Goal: Task Accomplishment & Management: Manage account settings

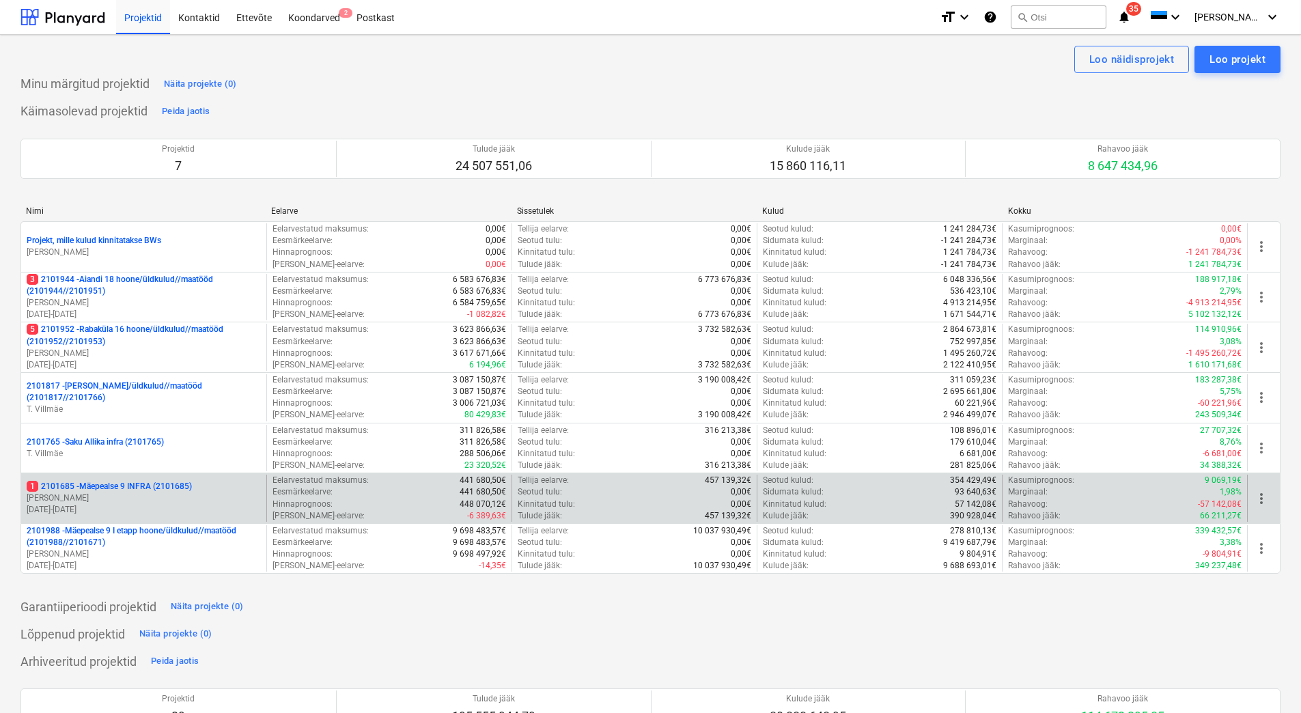
click at [118, 499] on p "[PERSON_NAME]" at bounding box center [144, 498] width 234 height 12
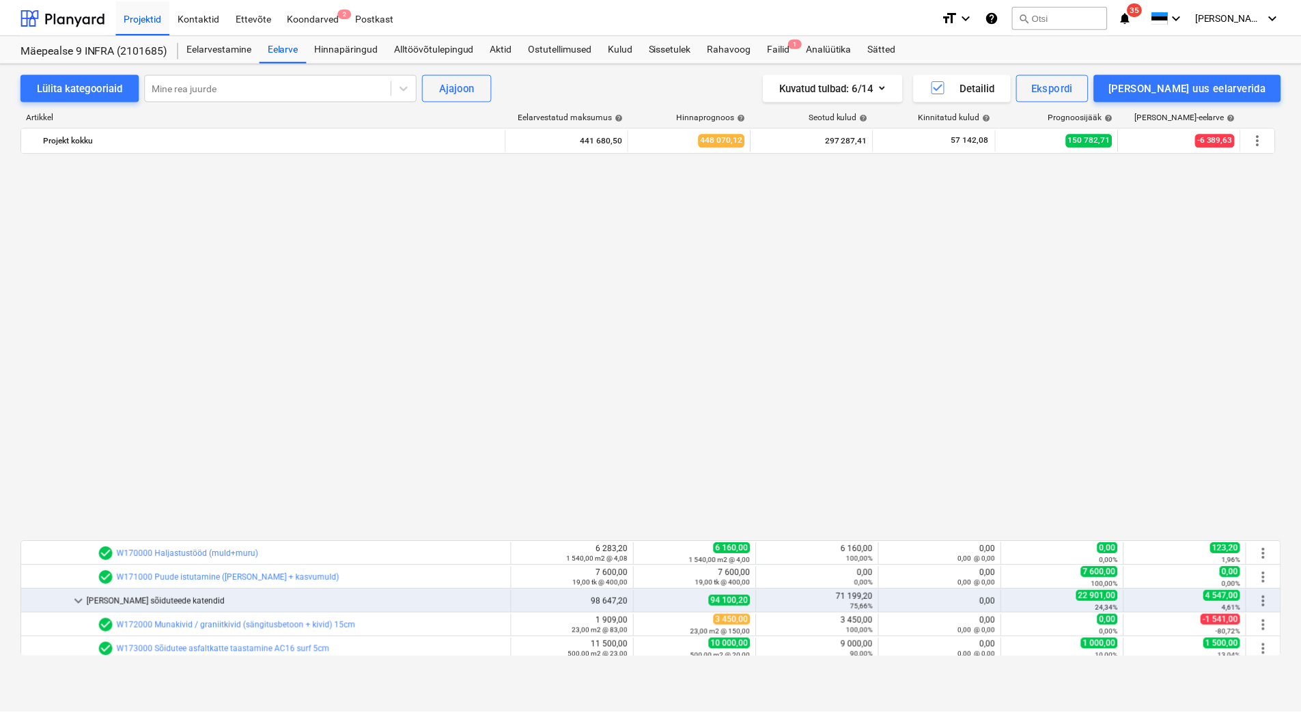
scroll to position [864, 0]
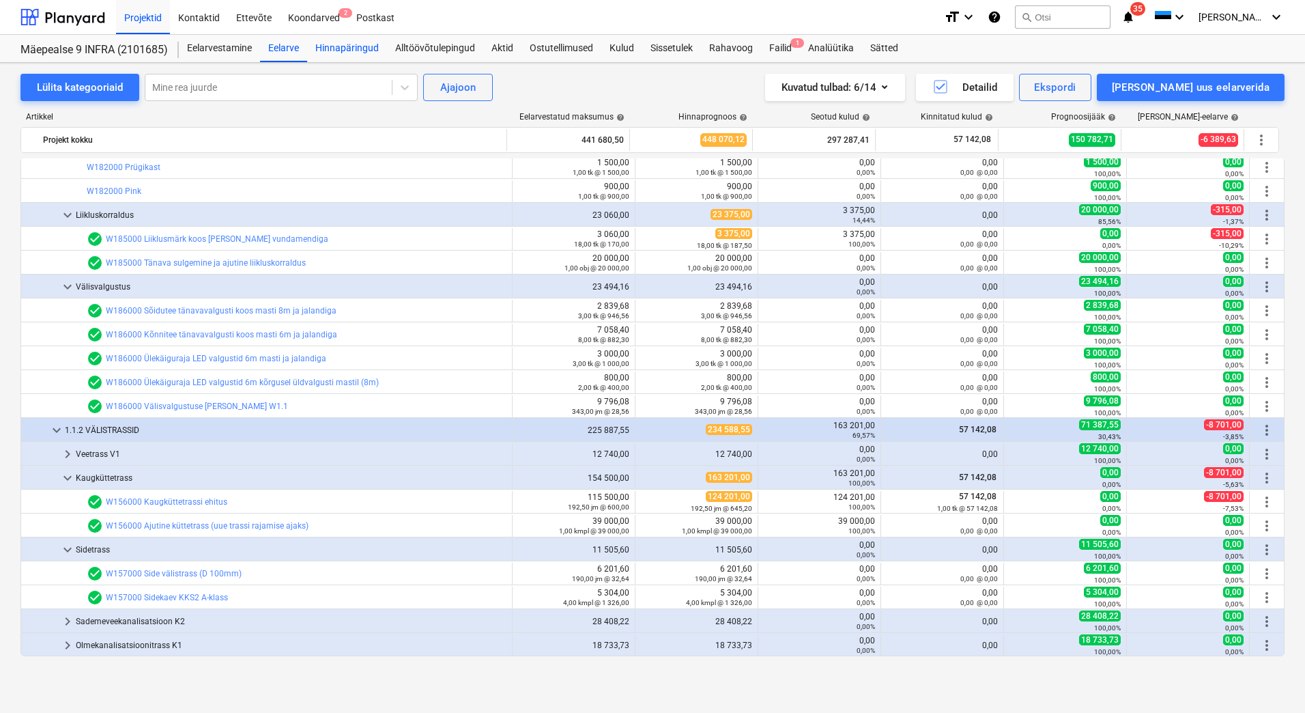
click at [373, 56] on div "Hinnapäringud" at bounding box center [347, 48] width 80 height 27
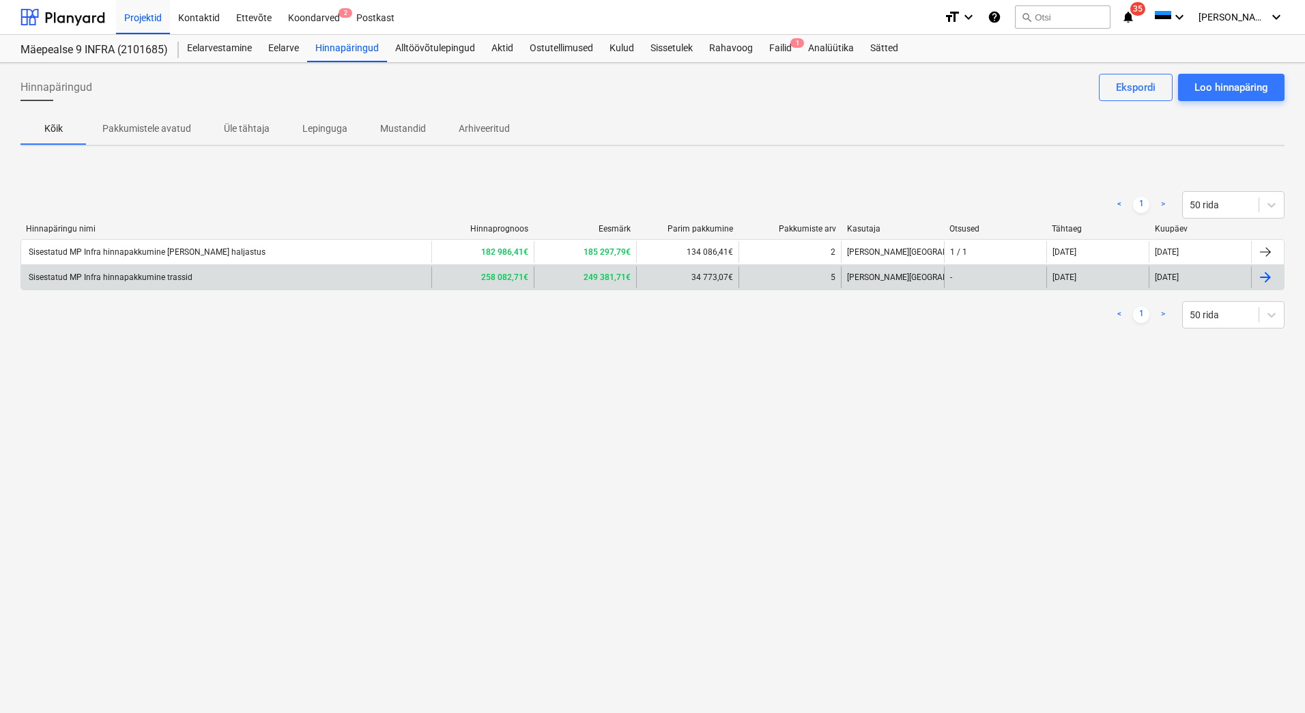
click at [186, 281] on div "Sisestatud MP Infra hinnapakkumine trassid" at bounding box center [110, 277] width 166 height 10
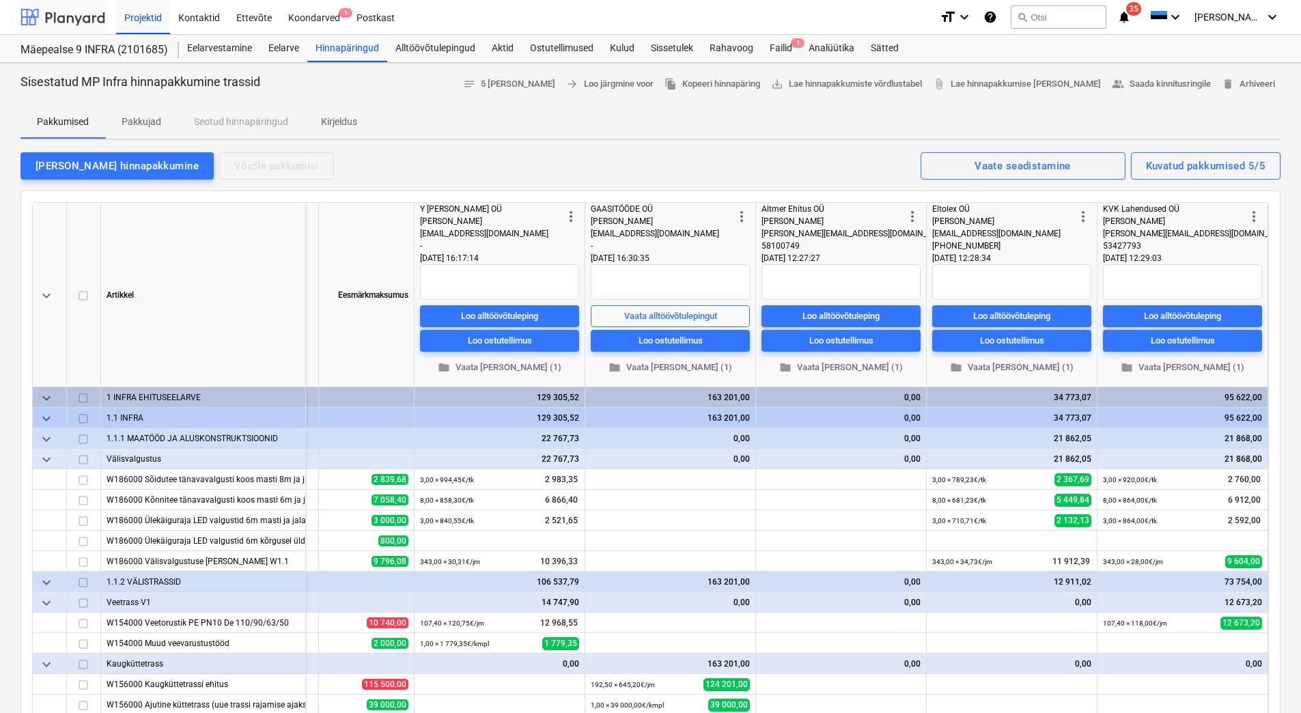
click at [66, 25] on div at bounding box center [62, 17] width 85 height 34
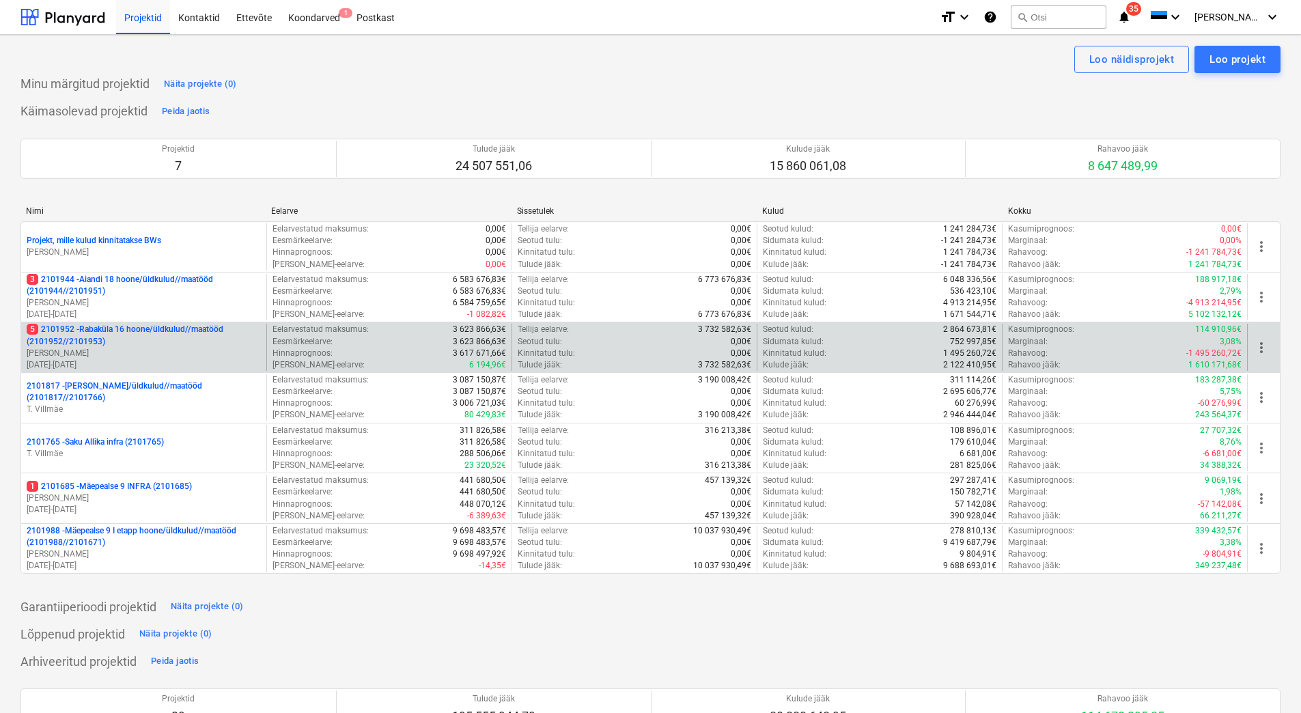
click at [169, 350] on p "[PERSON_NAME]" at bounding box center [144, 353] width 234 height 12
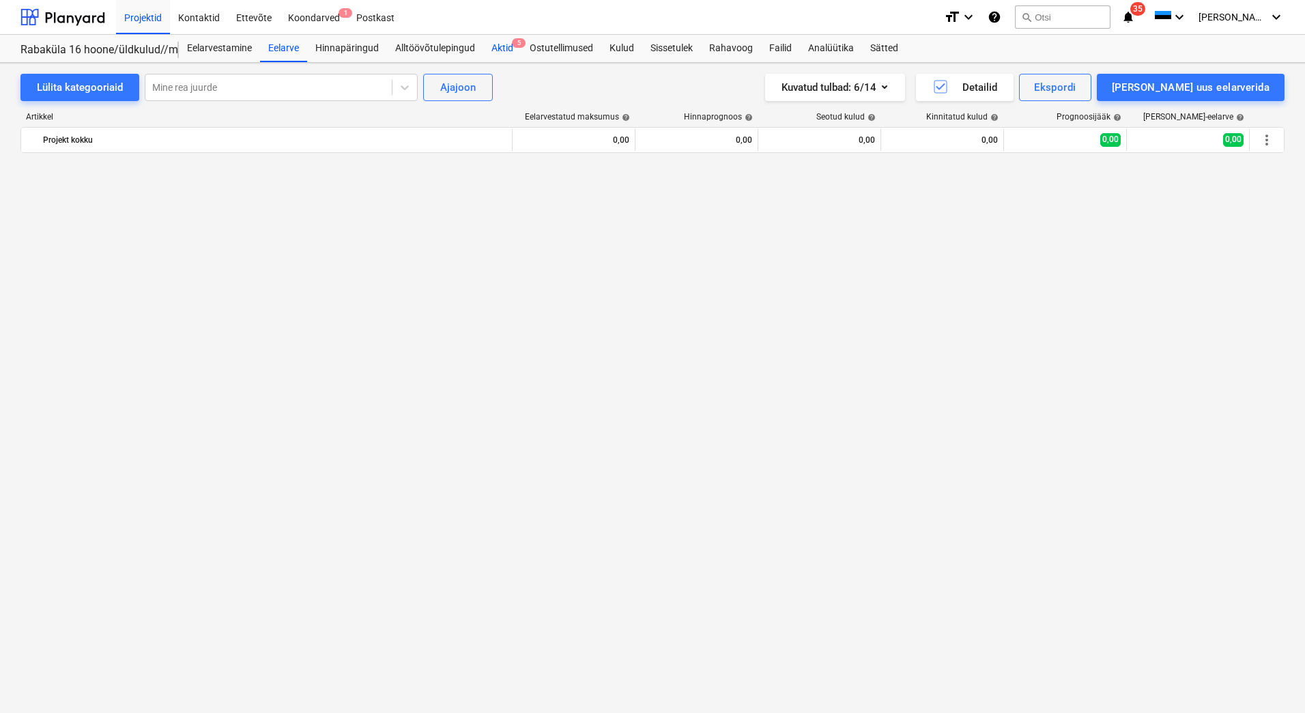
click at [509, 48] on div "Aktid 5" at bounding box center [502, 48] width 38 height 27
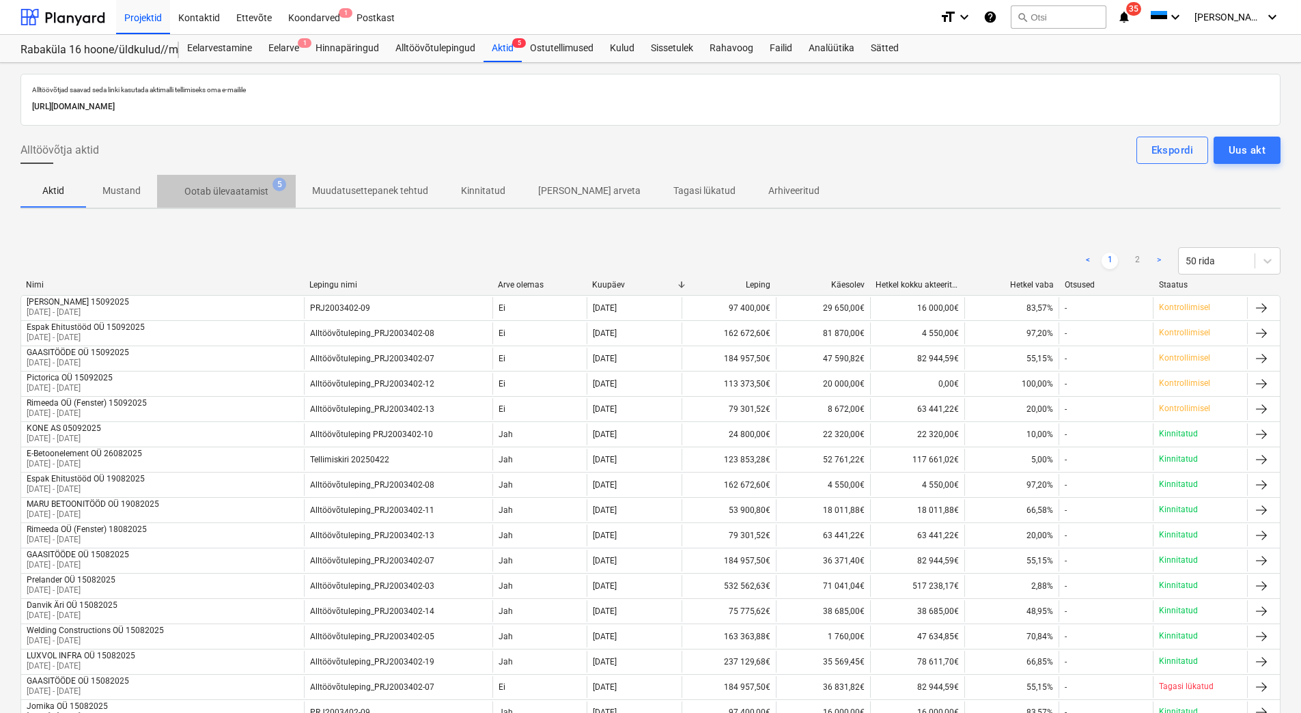
click at [239, 195] on p "Ootab ülevaatamist" at bounding box center [226, 191] width 84 height 14
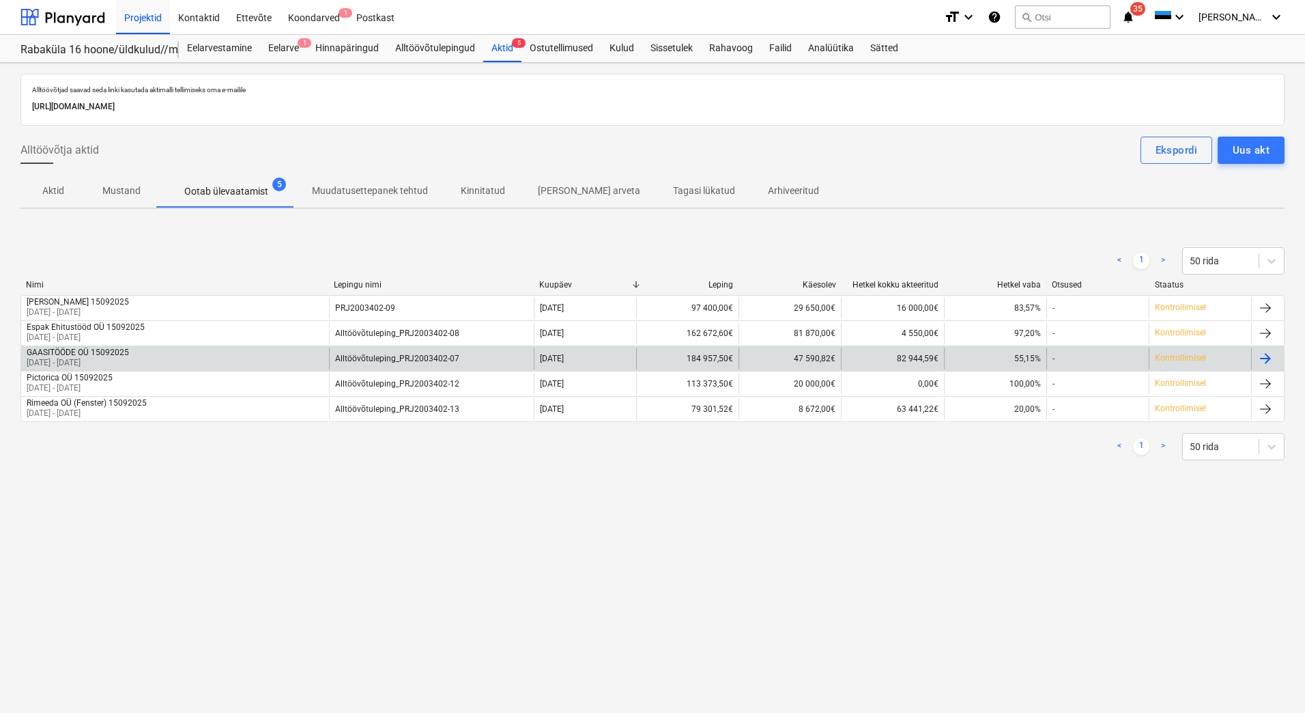
click at [140, 354] on div "GAASITÖÖDE OÜ 15092025 [DATE] - [DATE]" at bounding box center [175, 358] width 308 height 22
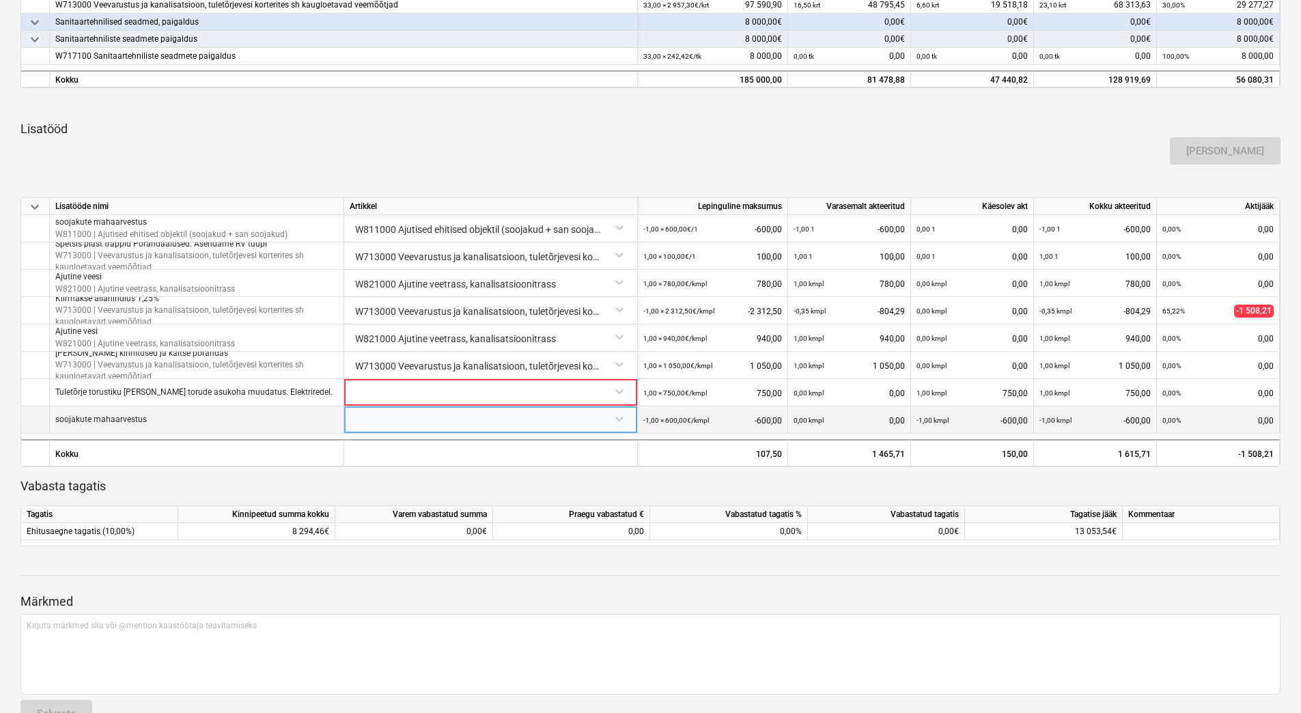
scroll to position [273, 0]
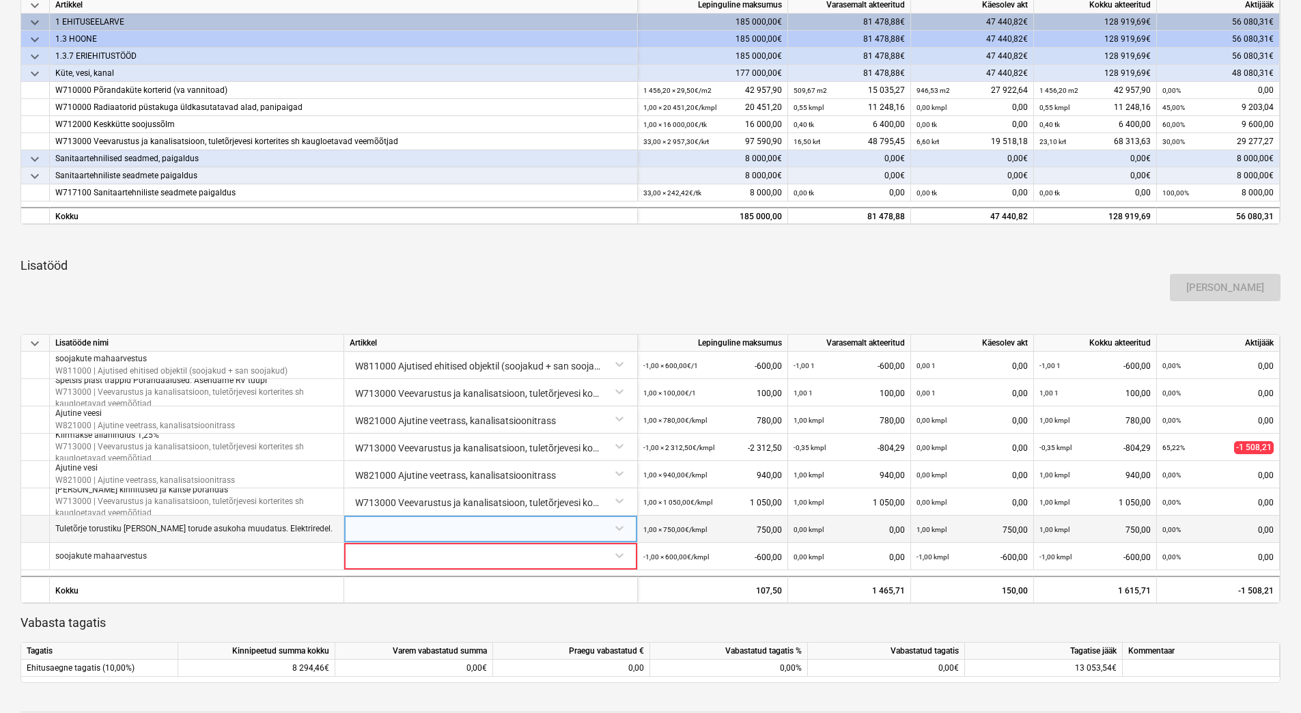
click at [403, 524] on div at bounding box center [491, 527] width 282 height 24
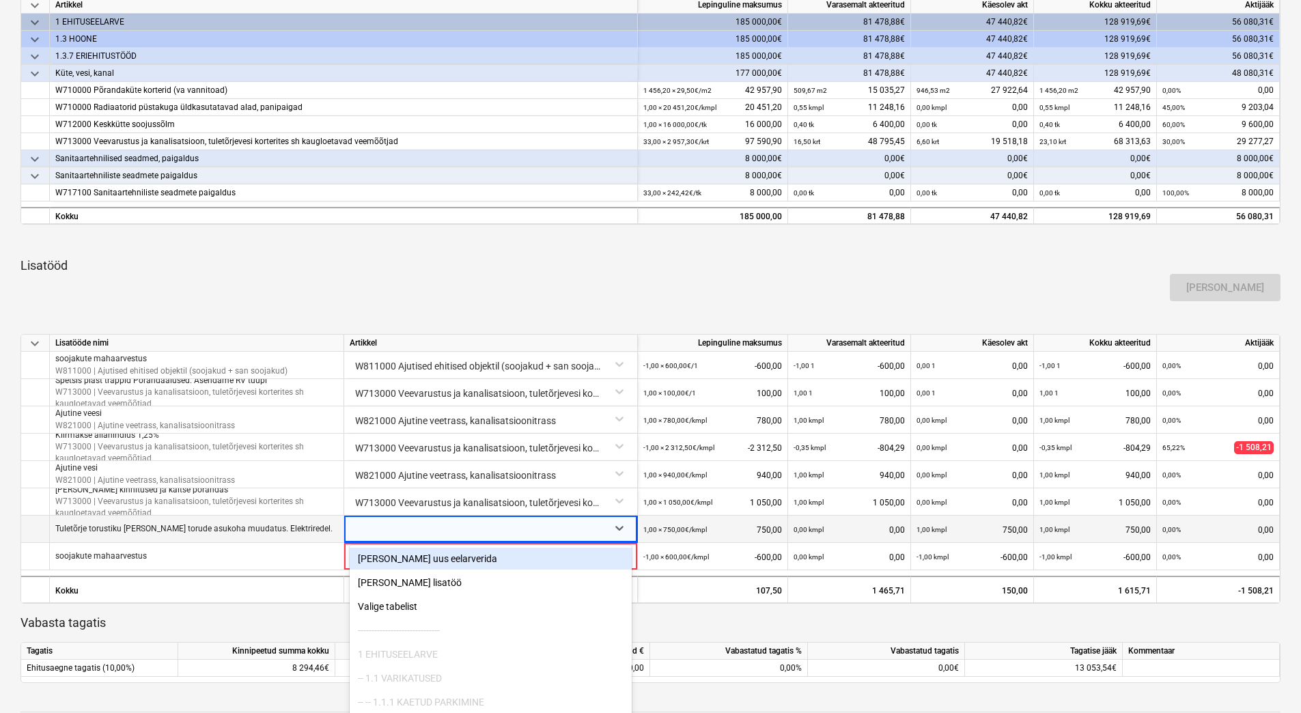
scroll to position [318, 0]
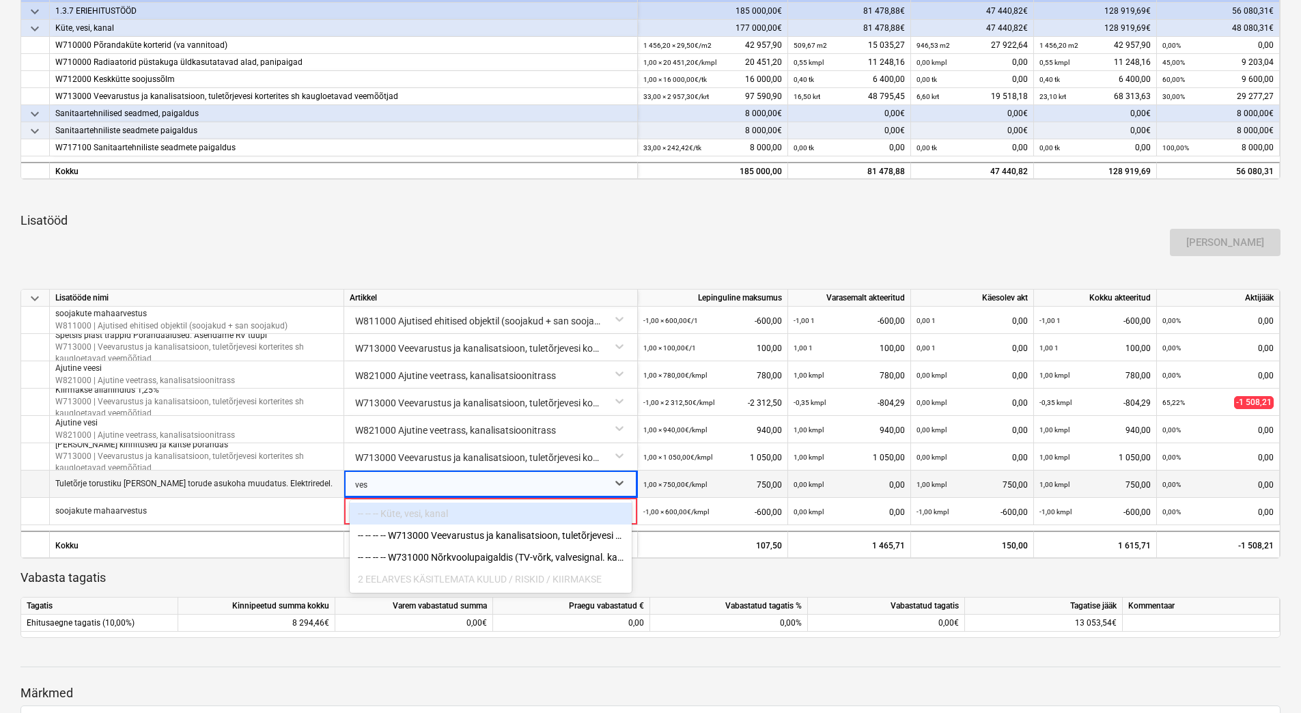
type input "vesi"
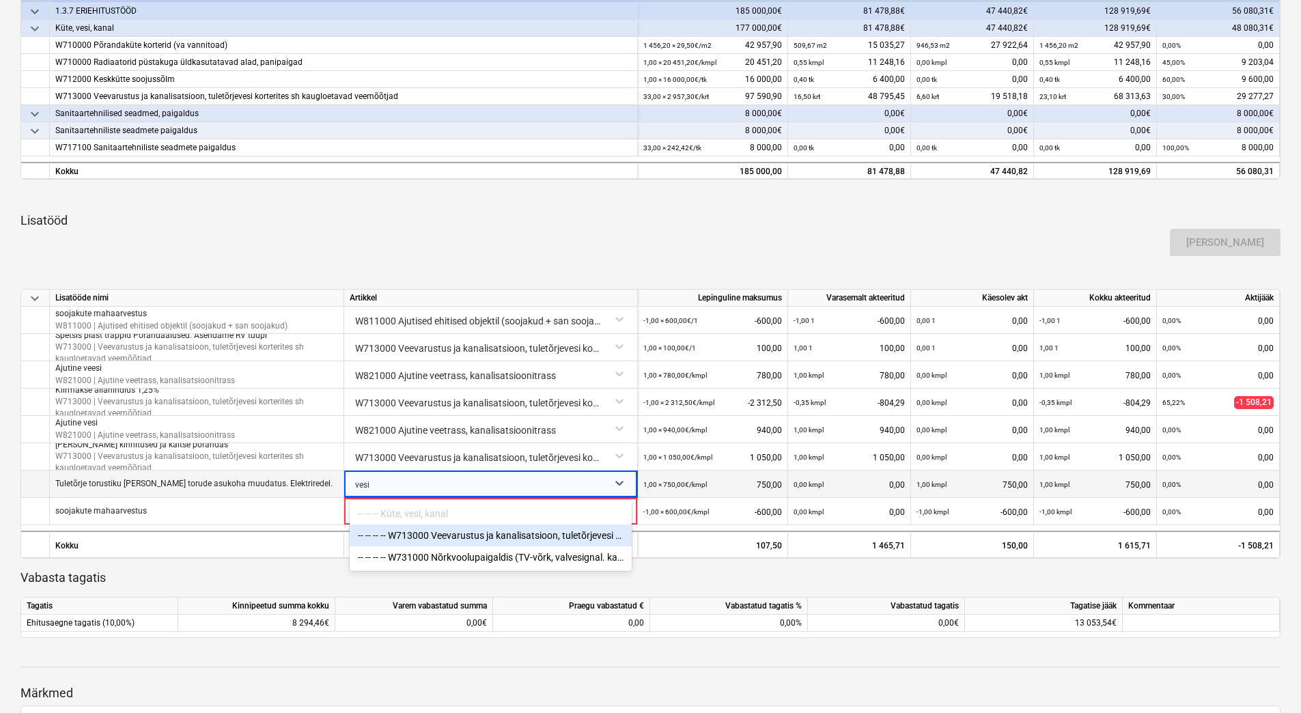
click at [439, 539] on div "-- -- -- -- W713000 Veevarustus ja kanalisatsioon, tuletõrjevesi korterites sh …" at bounding box center [491, 535] width 282 height 22
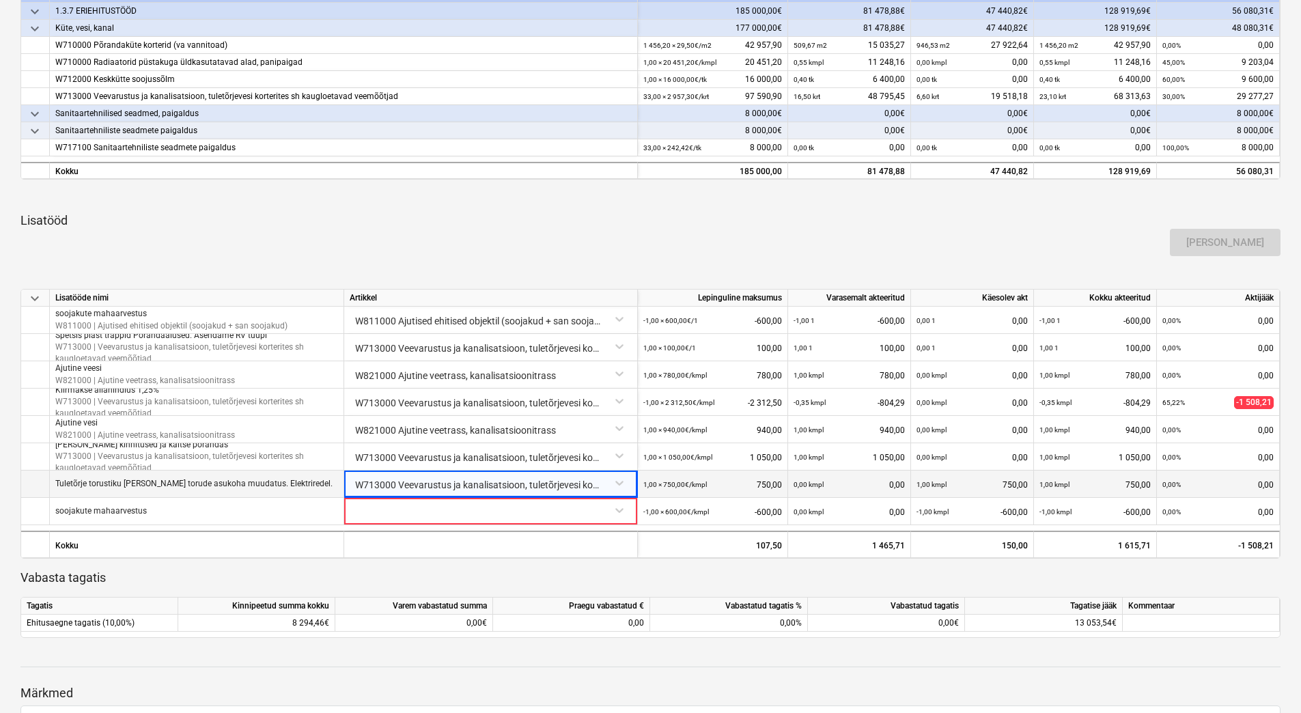
click at [589, 236] on div "[PERSON_NAME]" at bounding box center [650, 242] width 1270 height 38
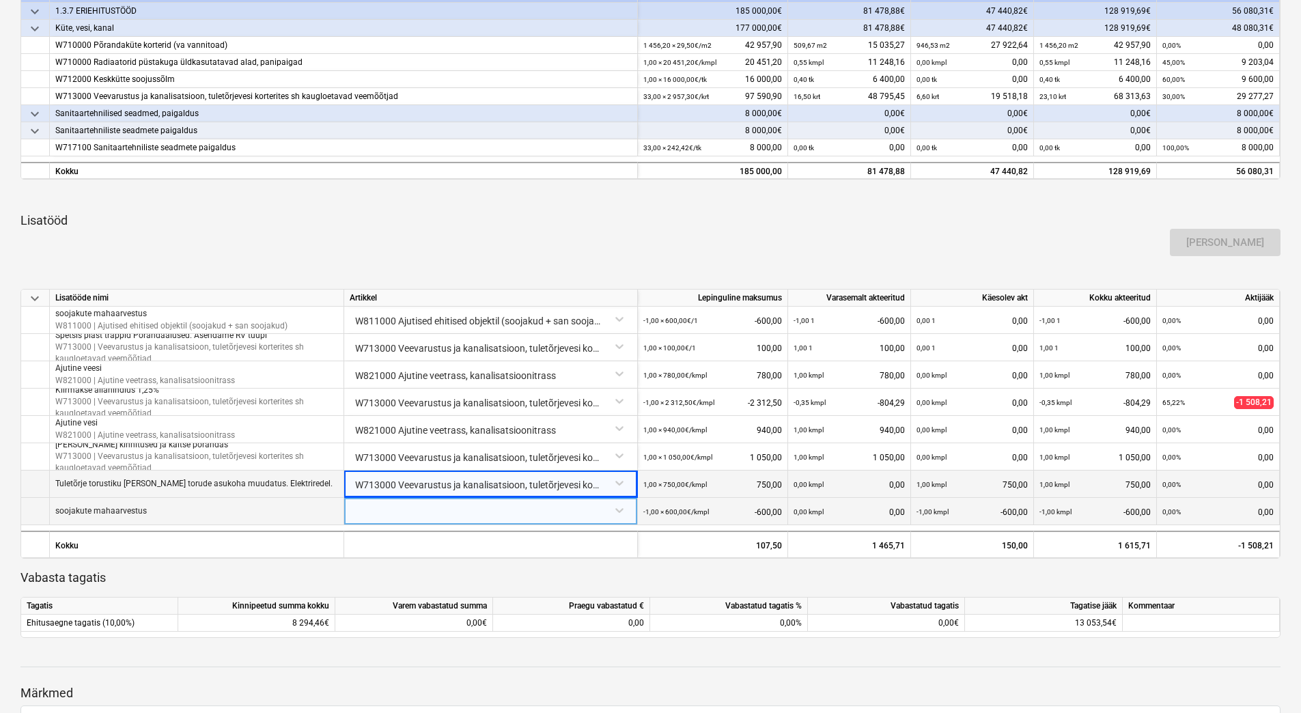
click at [412, 520] on div at bounding box center [491, 510] width 282 height 24
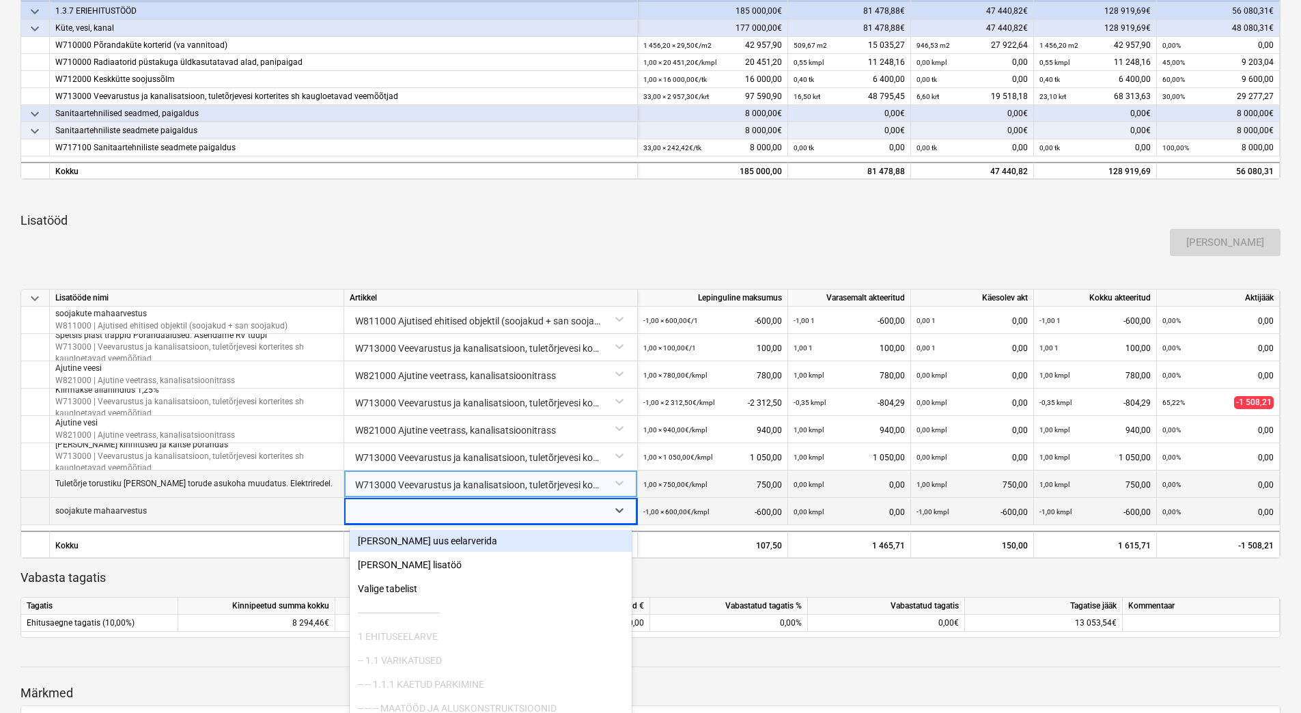
scroll to position [345, 0]
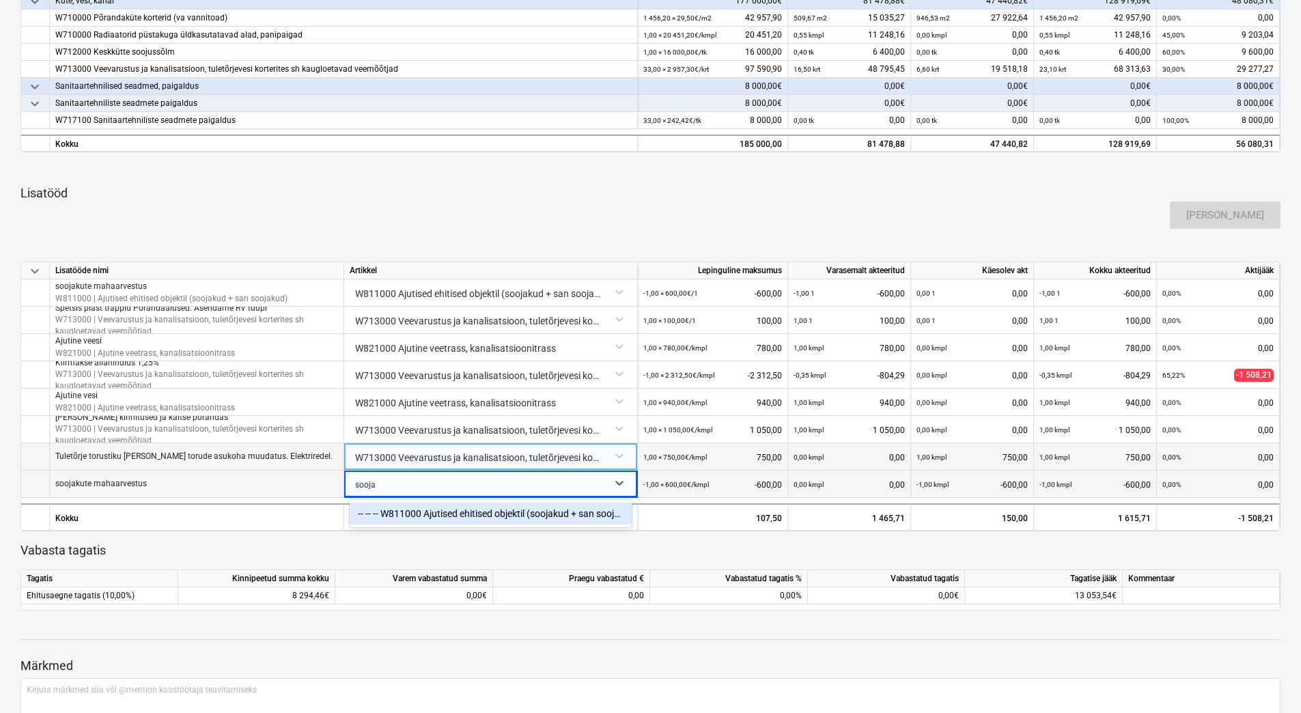
type input "soojak"
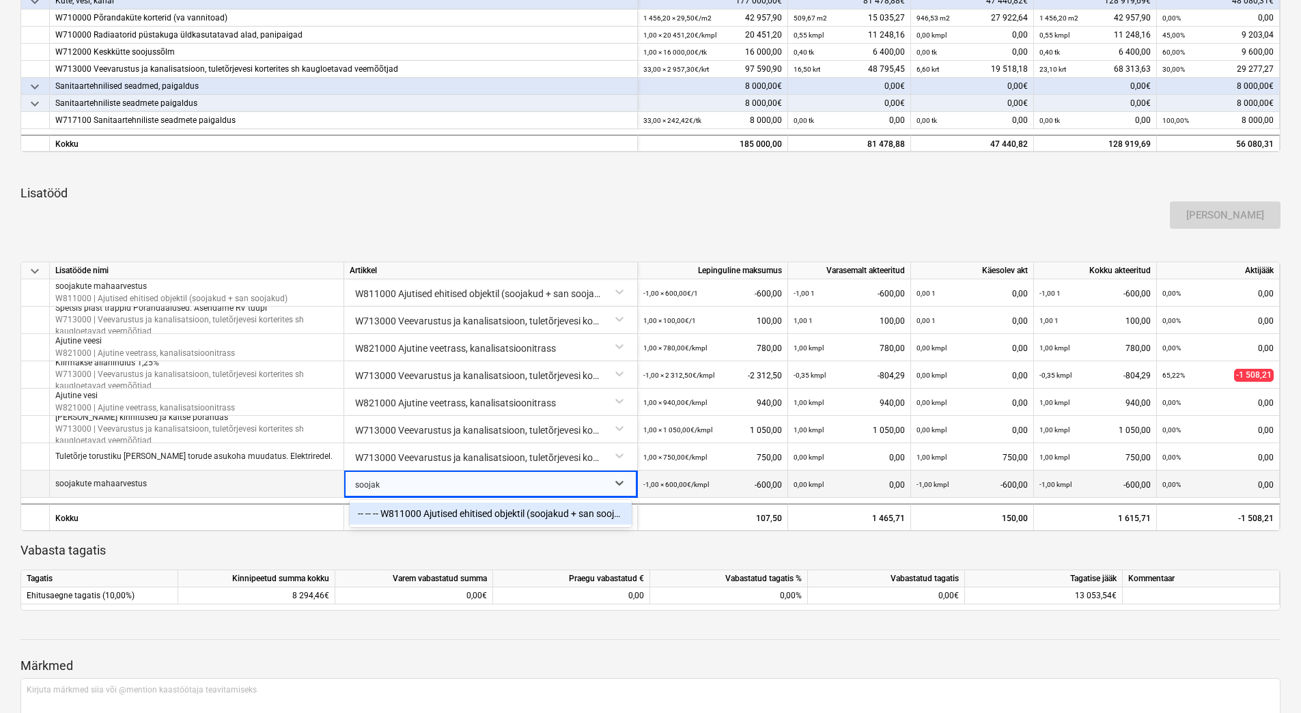
click at [489, 515] on div "-- -- -- W811000 Ajutised ehitised objektil (soojakud + san soojakud)" at bounding box center [491, 513] width 282 height 22
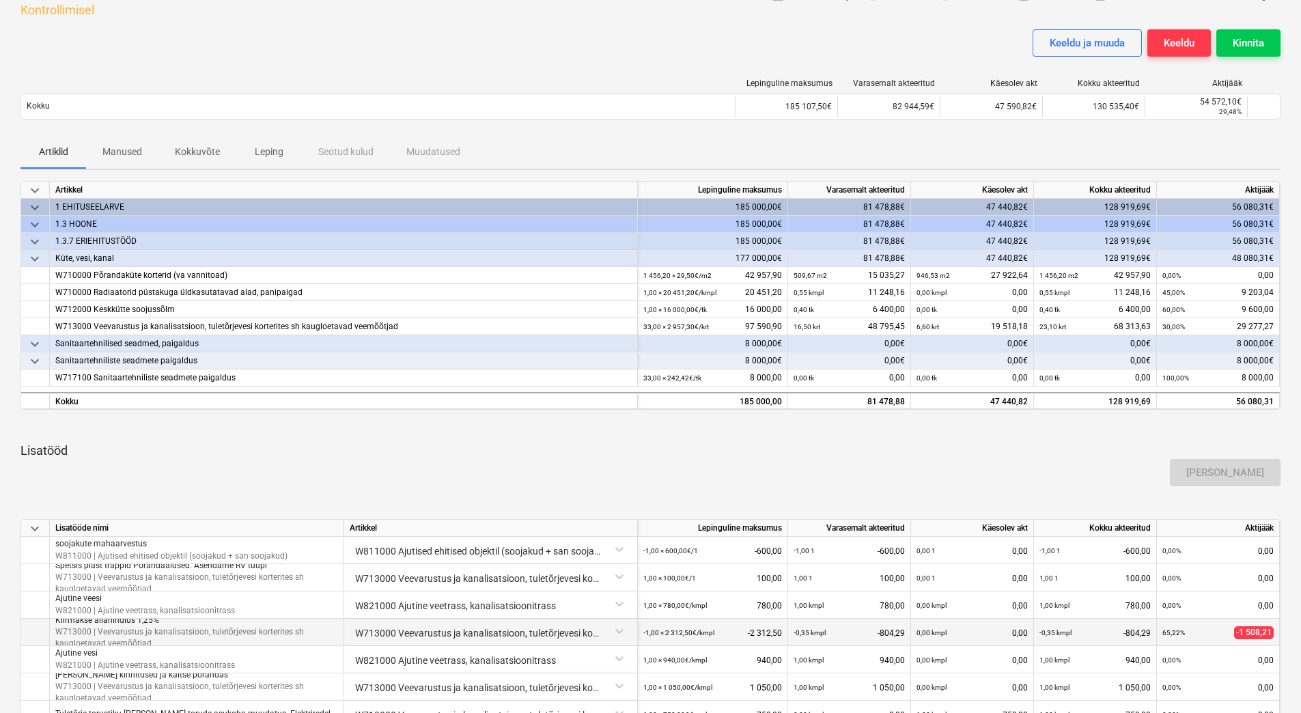
scroll to position [0, 0]
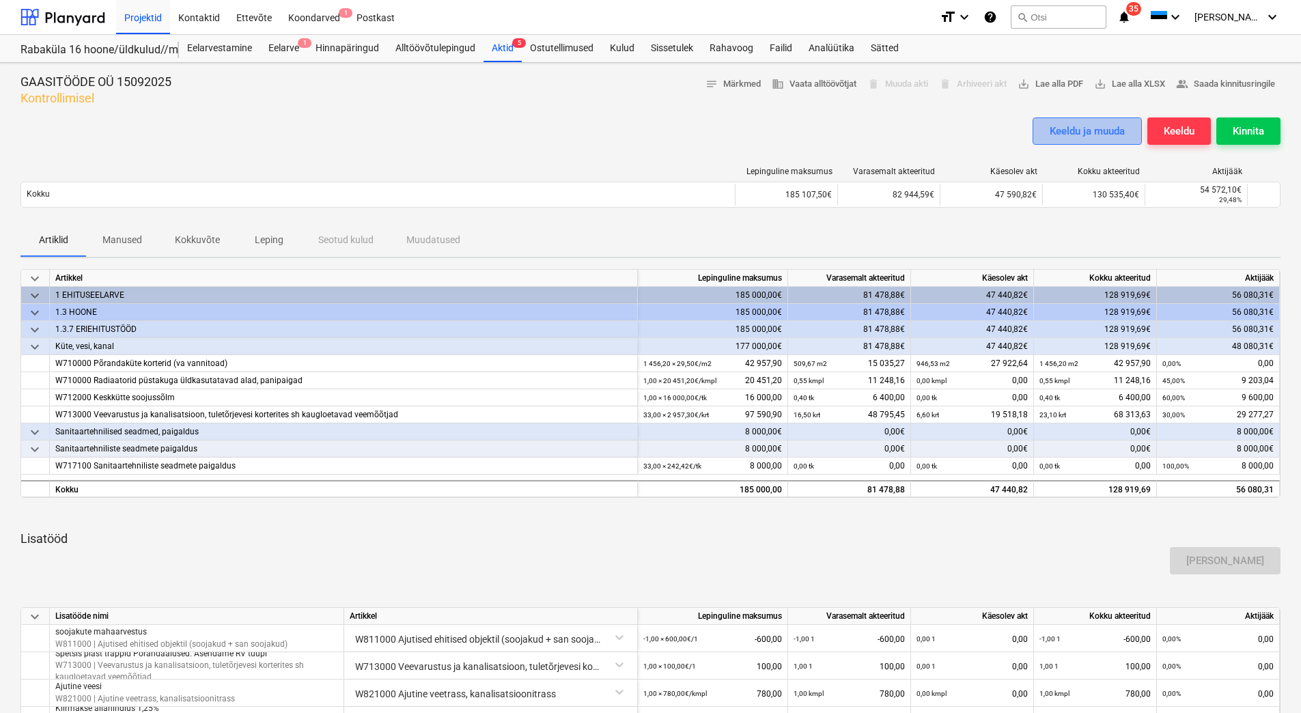
click at [1084, 135] on div "Keeldu ja muuda" at bounding box center [1086, 131] width 75 height 18
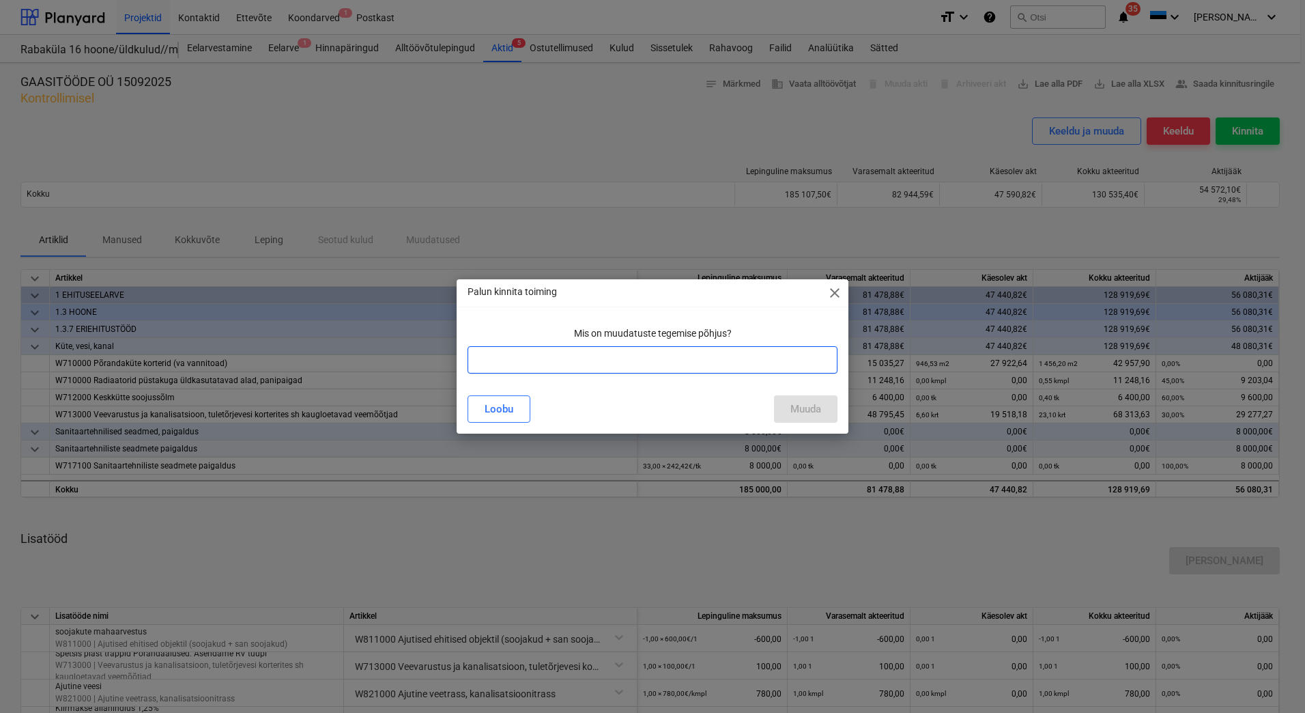
click at [499, 355] on input "text" at bounding box center [653, 359] width 370 height 27
type input "lisatud kiirmakse osa"
click at [804, 410] on div "Muuda" at bounding box center [806, 409] width 31 height 18
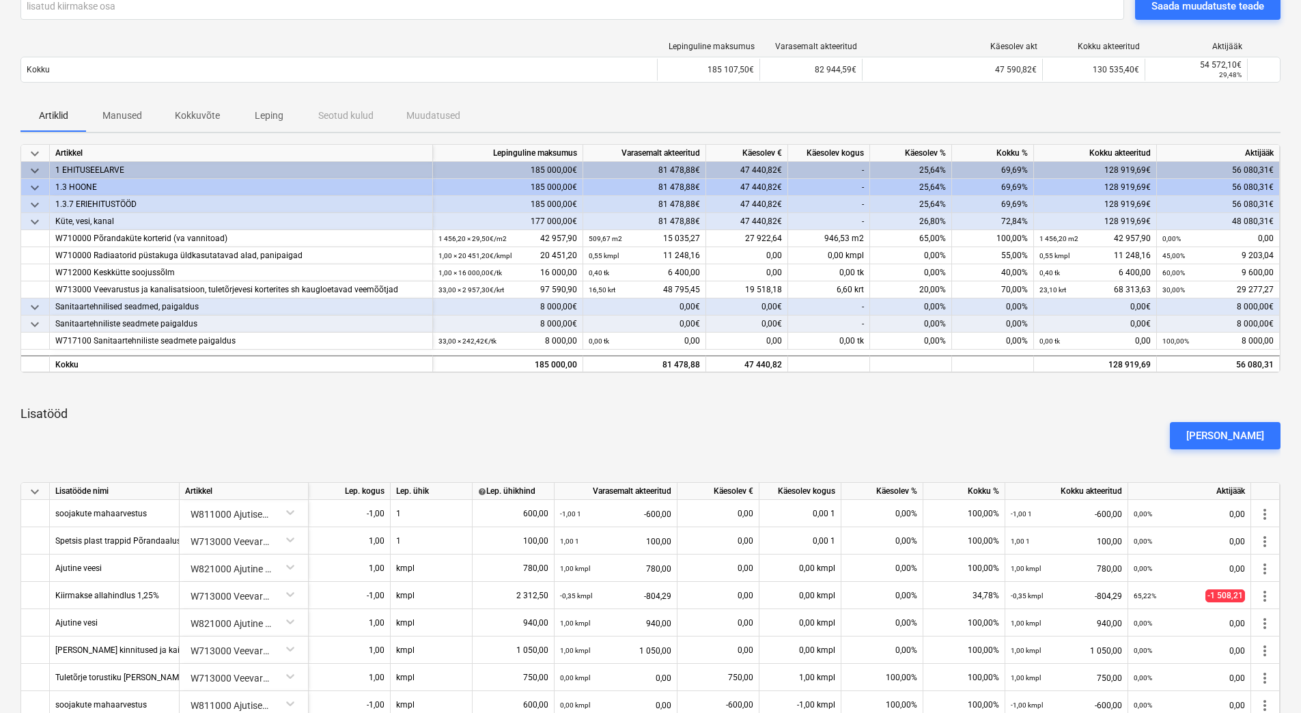
scroll to position [457, 0]
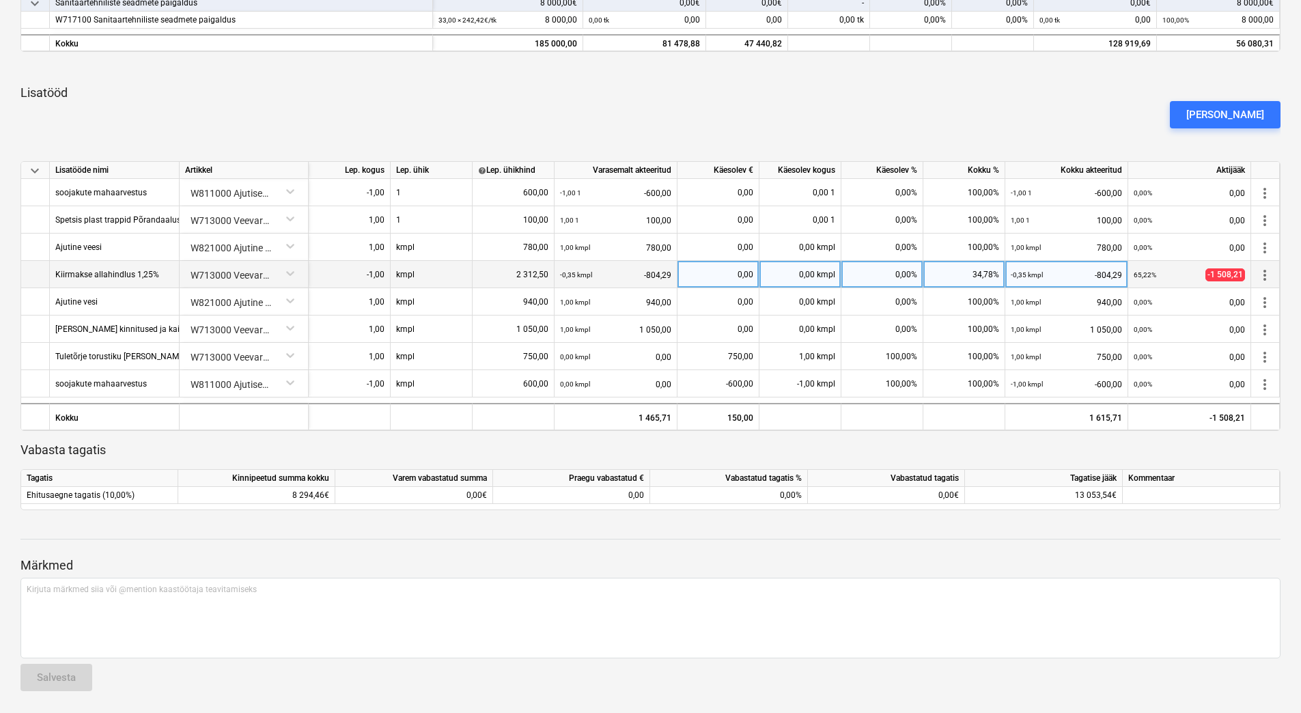
click at [868, 274] on div "0,00%" at bounding box center [882, 274] width 82 height 27
type input "25"
click at [892, 448] on p "Vabasta tagatis" at bounding box center [650, 450] width 1260 height 16
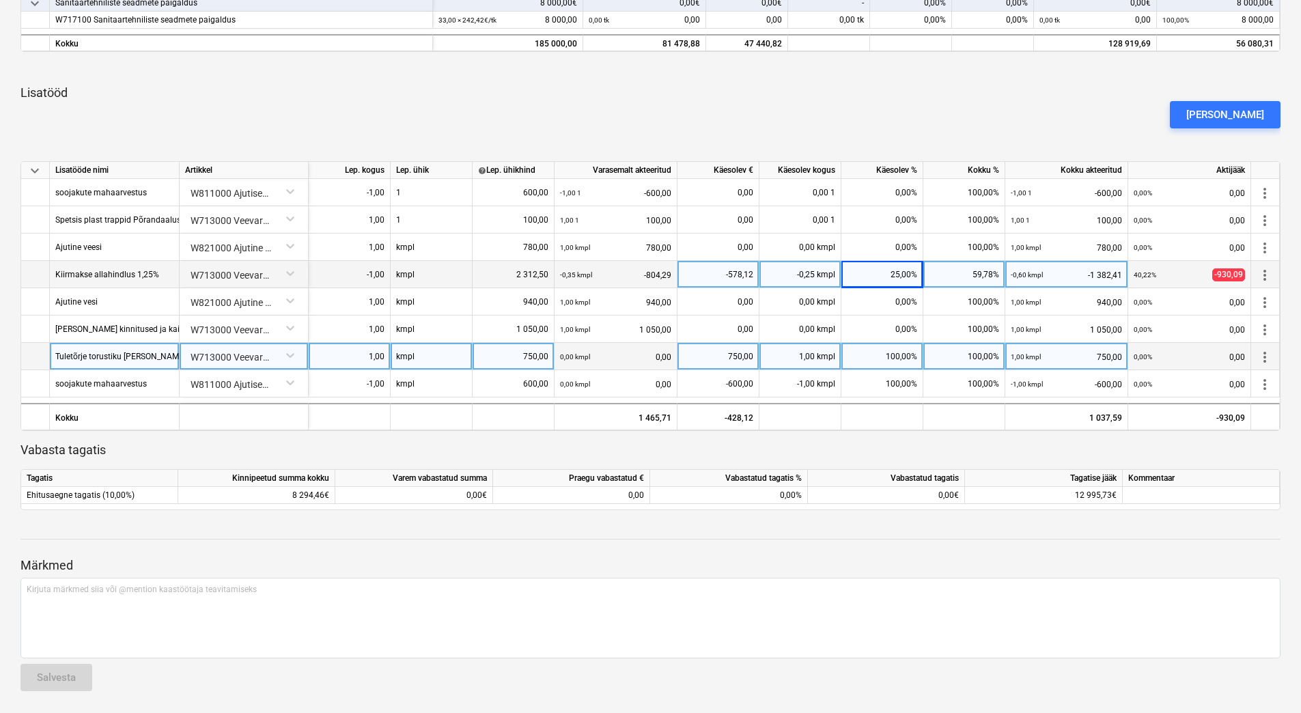
click at [708, 352] on div "750,00" at bounding box center [718, 356] width 70 height 27
click at [479, 356] on div "750,00" at bounding box center [513, 356] width 70 height 27
type input "1350"
click at [725, 359] on div "750,00" at bounding box center [718, 356] width 70 height 27
click at [715, 358] on div "1 350,00" at bounding box center [718, 356] width 70 height 27
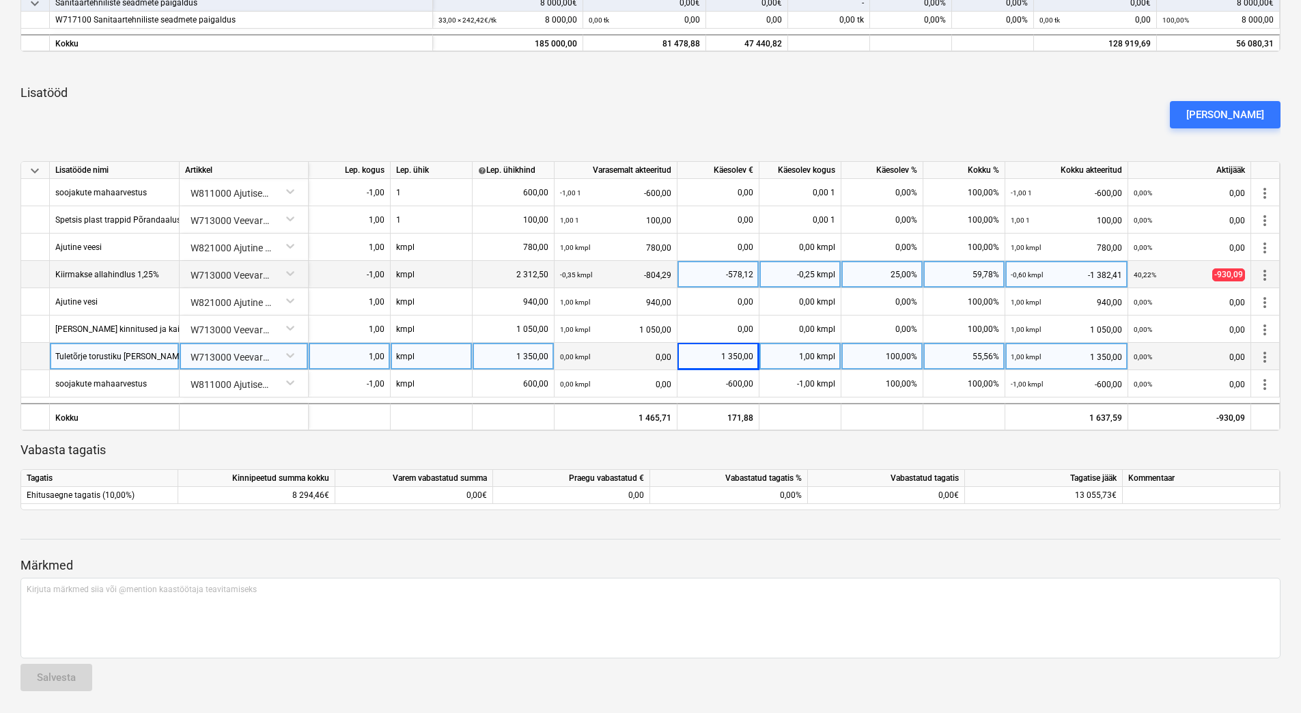
click at [973, 448] on p "Vabasta tagatis" at bounding box center [650, 450] width 1260 height 16
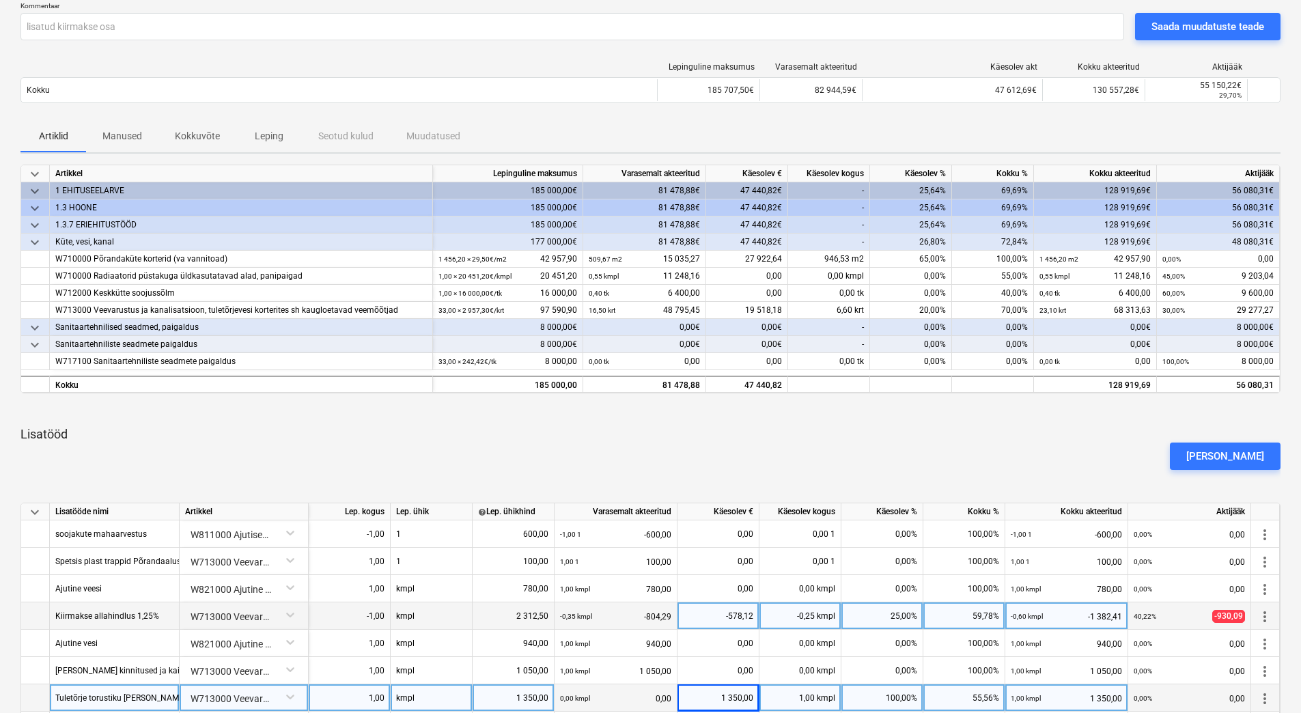
click at [955, 120] on div "Artiklid Manused Kokkuvõte Leping Seotud kulud Muudatused" at bounding box center [650, 135] width 1260 height 33
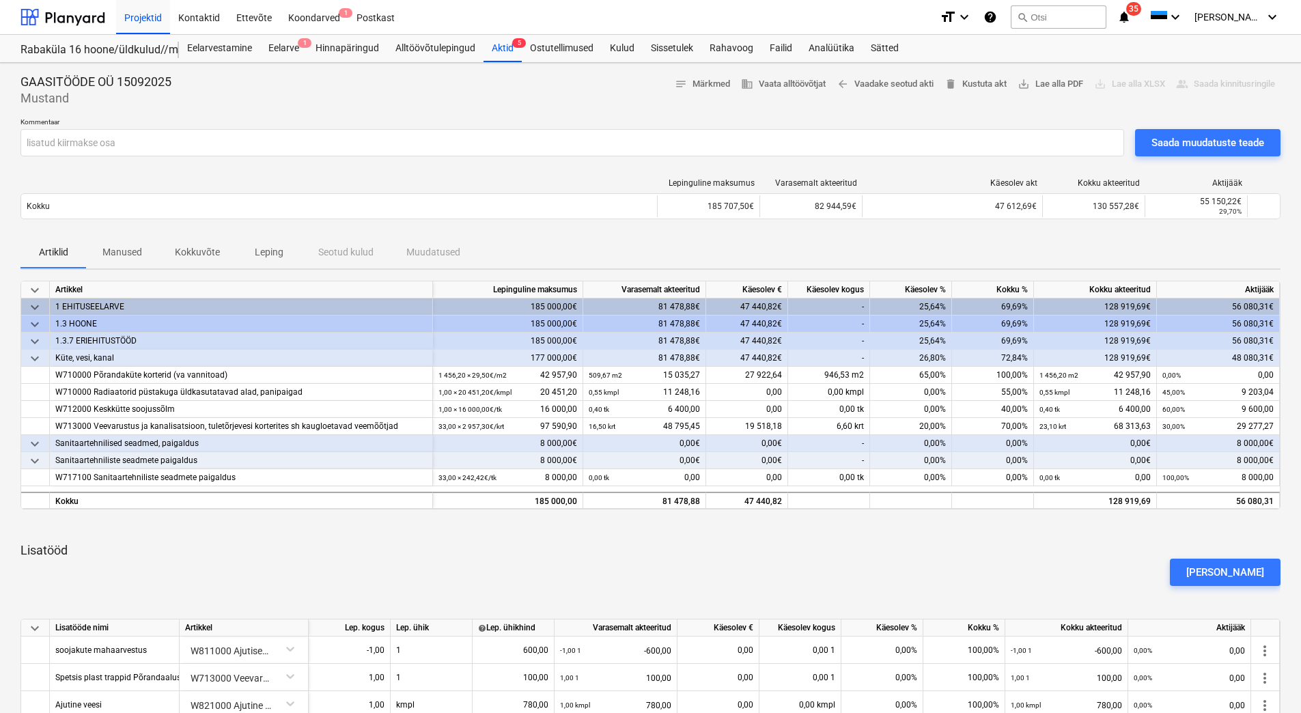
click at [1165, 260] on div "Artiklid Manused Kokkuvõte Leping Seotud kulud Muudatused" at bounding box center [650, 252] width 1260 height 33
click at [1015, 236] on div "Artiklid Manused Kokkuvõte Leping Seotud kulud Muudatused" at bounding box center [650, 252] width 1260 height 33
click at [1049, 256] on div "Artiklid Manused Kokkuvõte Leping Seotud kulud Muudatused" at bounding box center [650, 252] width 1260 height 33
click at [1211, 139] on div "Saada muudatuste teade" at bounding box center [1207, 143] width 113 height 18
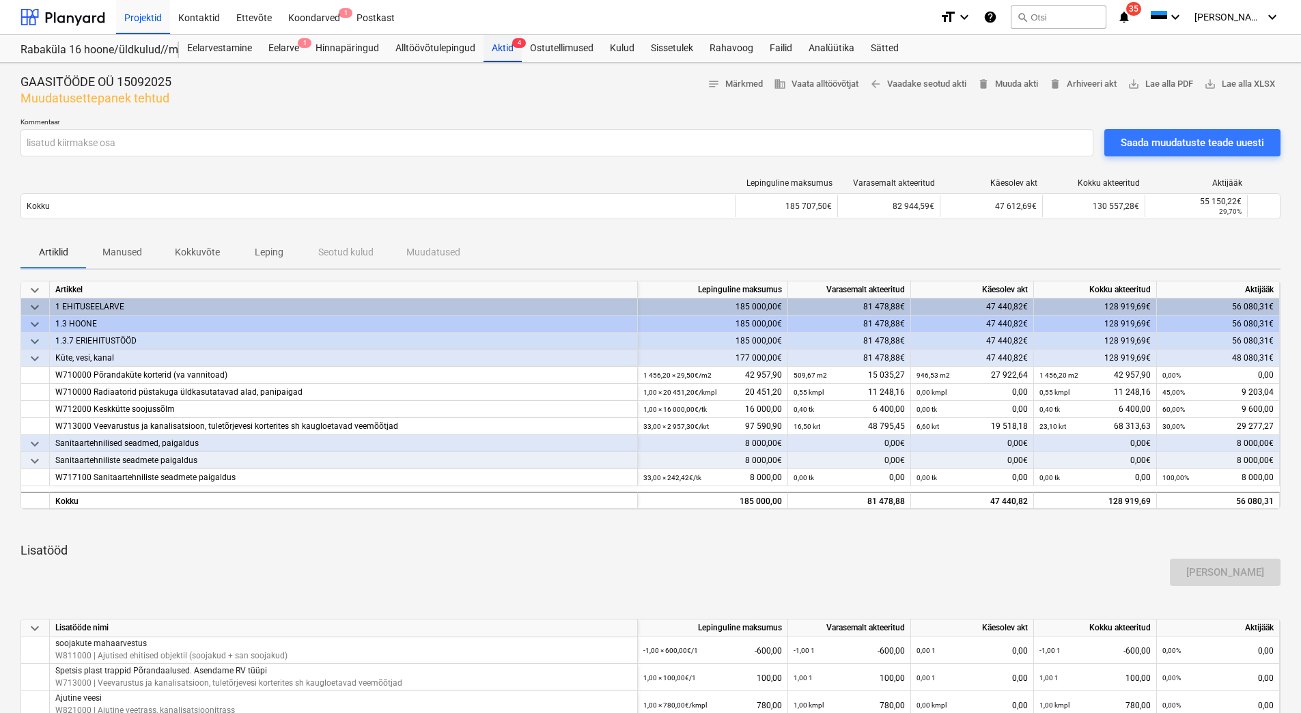
click at [489, 48] on div "Aktid 4" at bounding box center [502, 48] width 38 height 27
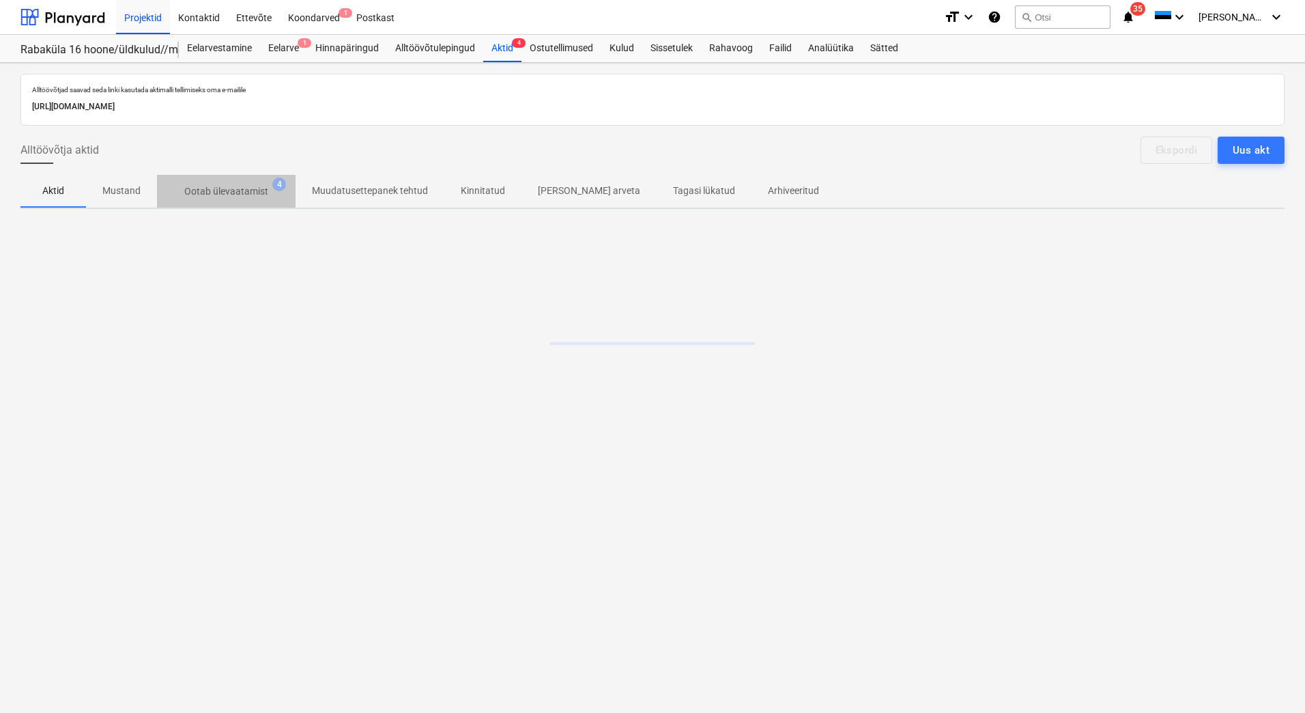
click at [209, 195] on p "Ootab ülevaatamist" at bounding box center [226, 191] width 84 height 14
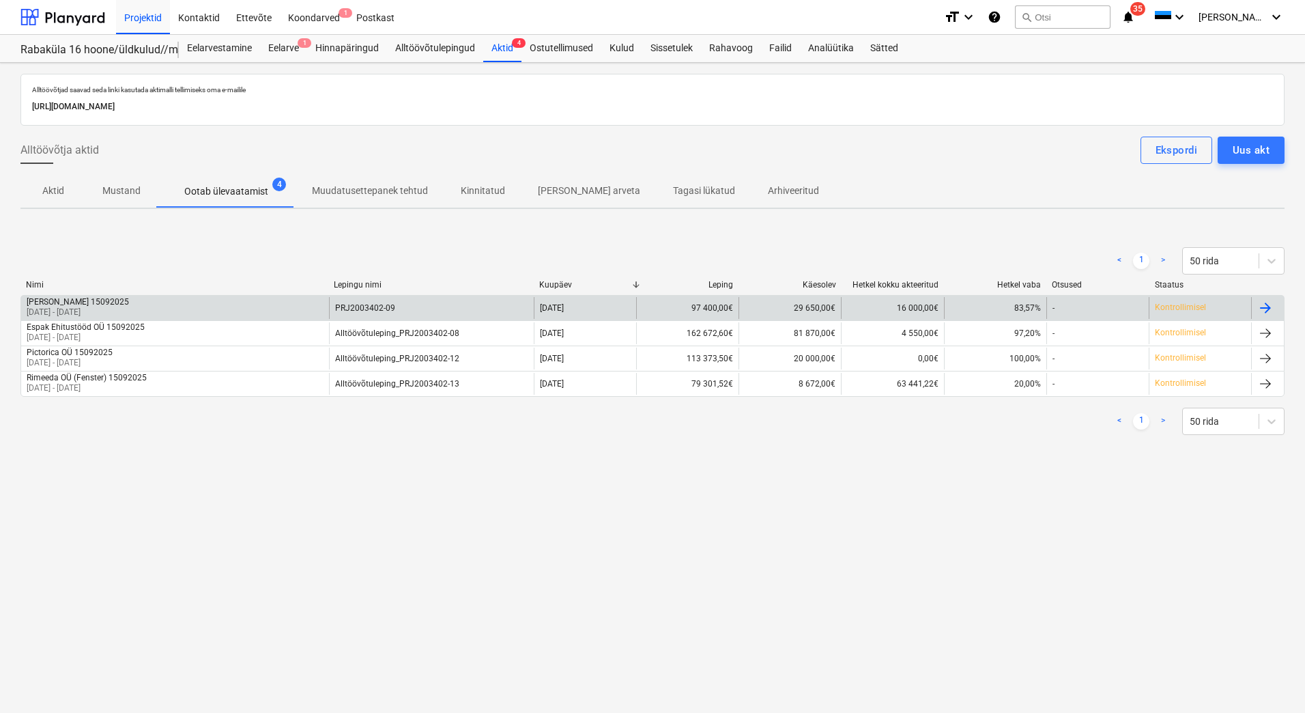
click at [285, 306] on div "[PERSON_NAME] 15092025 [DATE] - [DATE]" at bounding box center [175, 308] width 308 height 22
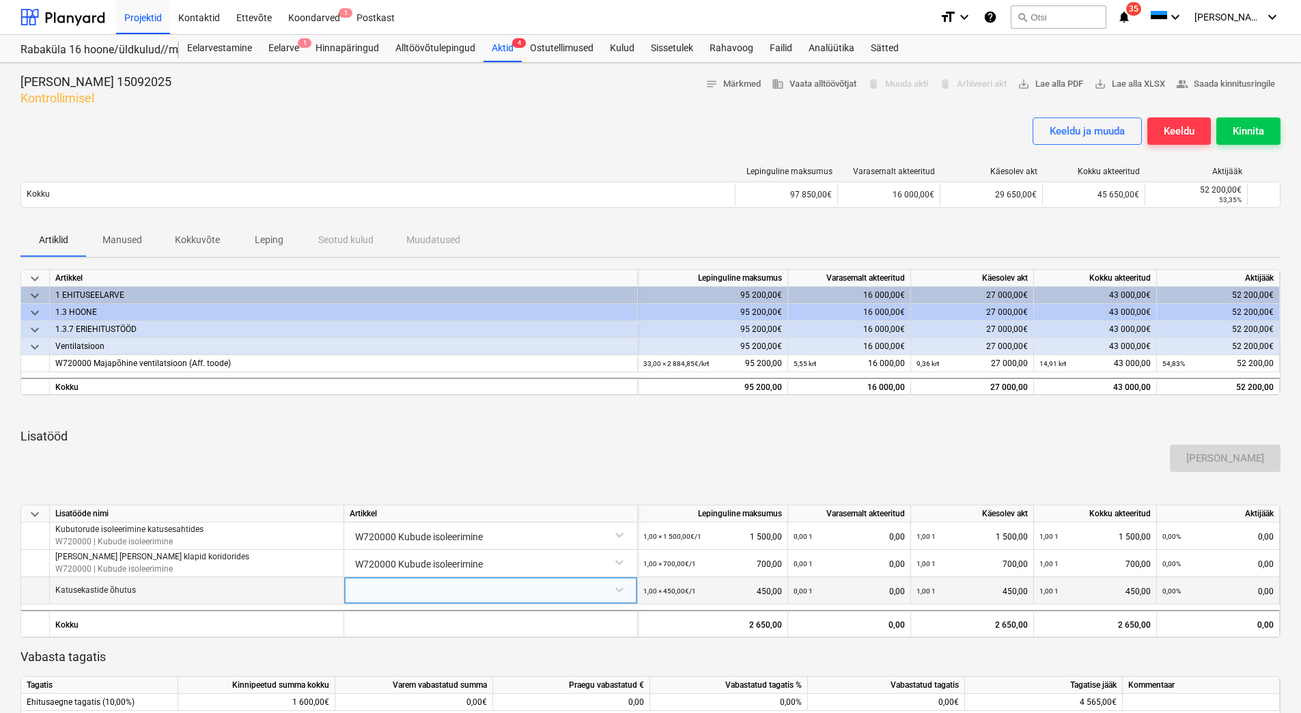
click at [487, 596] on div at bounding box center [491, 589] width 282 height 24
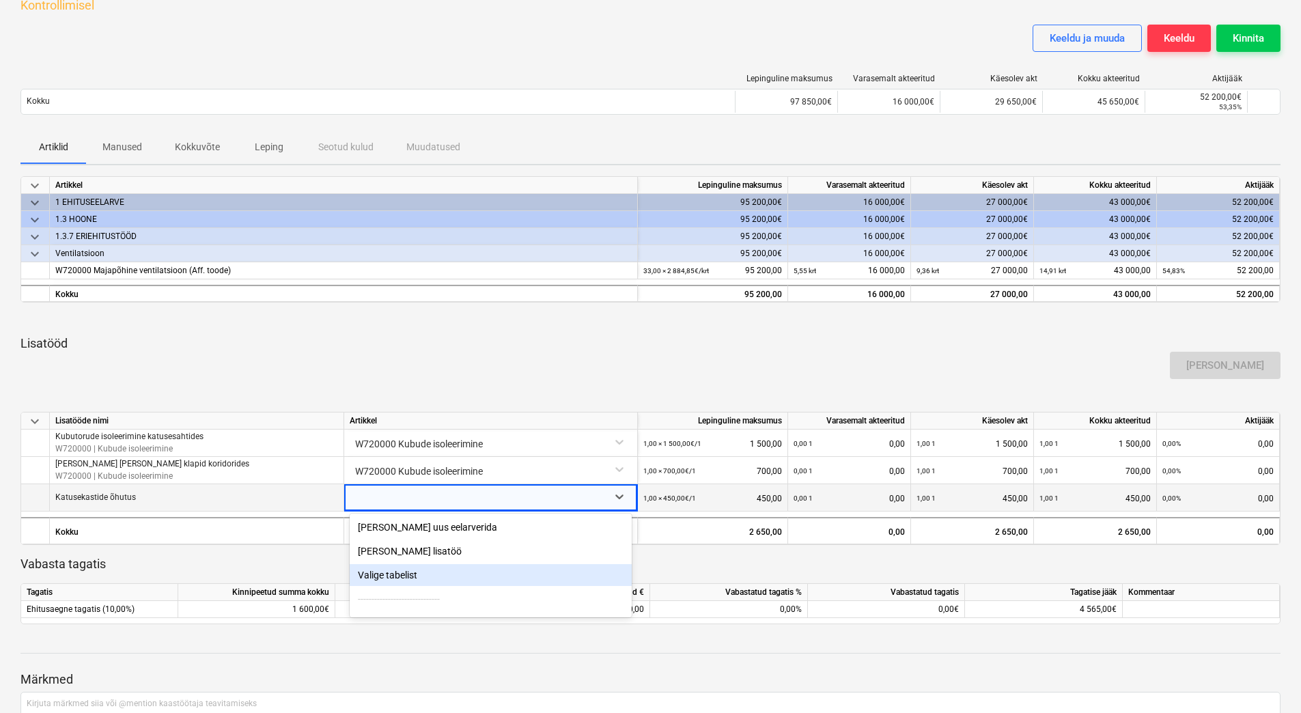
scroll to position [106, 0]
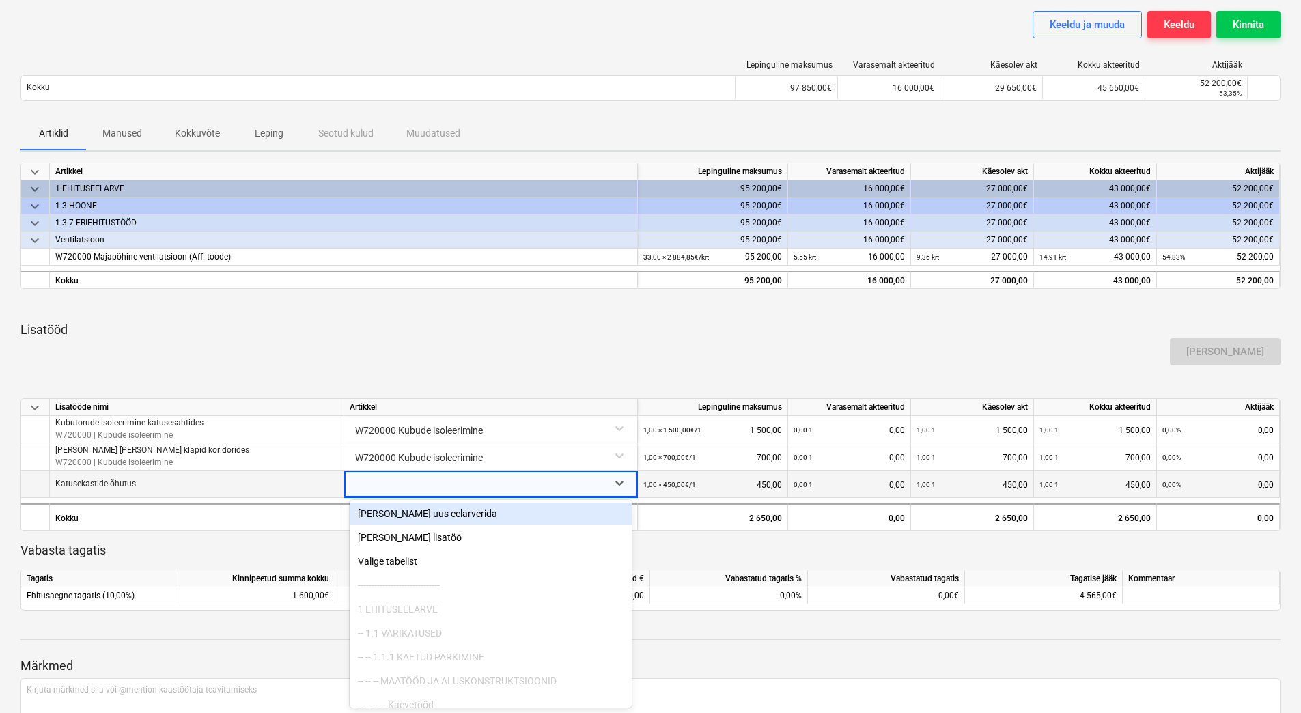
click at [489, 343] on div "[PERSON_NAME]" at bounding box center [650, 351] width 1270 height 38
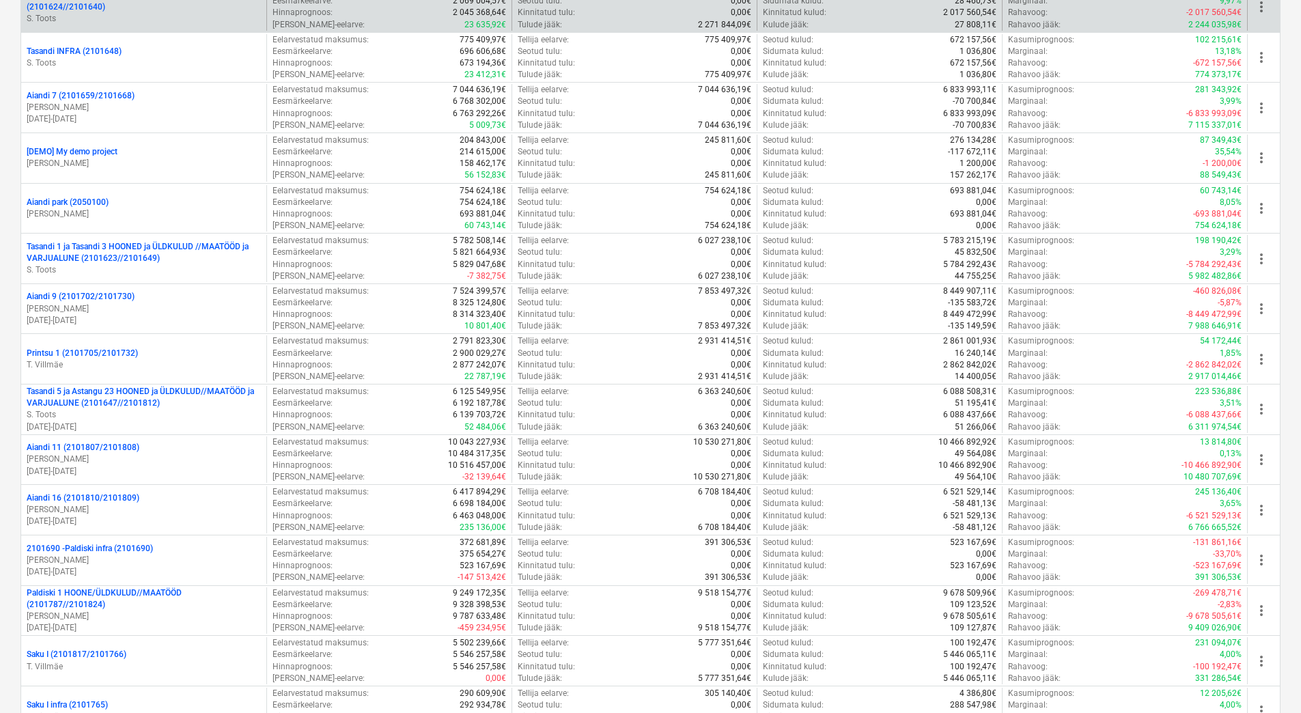
scroll to position [1024, 0]
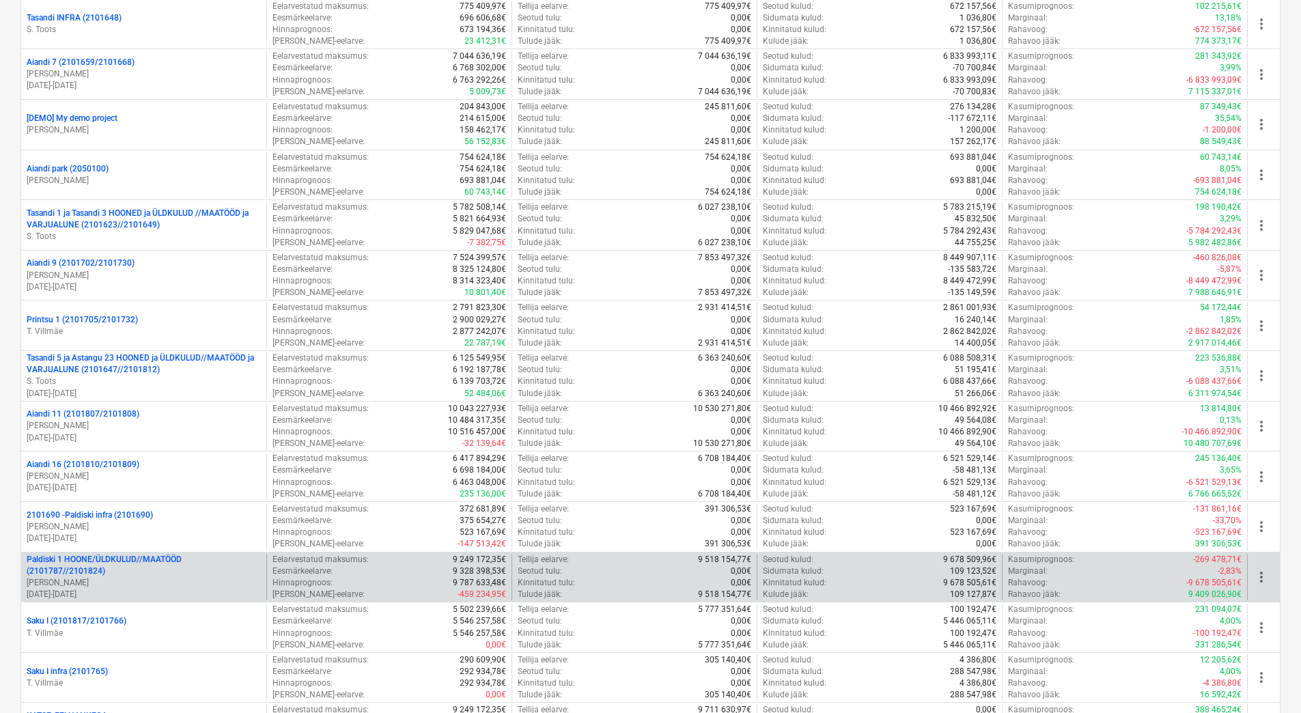
click at [167, 570] on p "Paldiski 1 HOONE/ÜLDKULUD//MAATÖÖD (2101787//2101824)" at bounding box center [144, 565] width 234 height 23
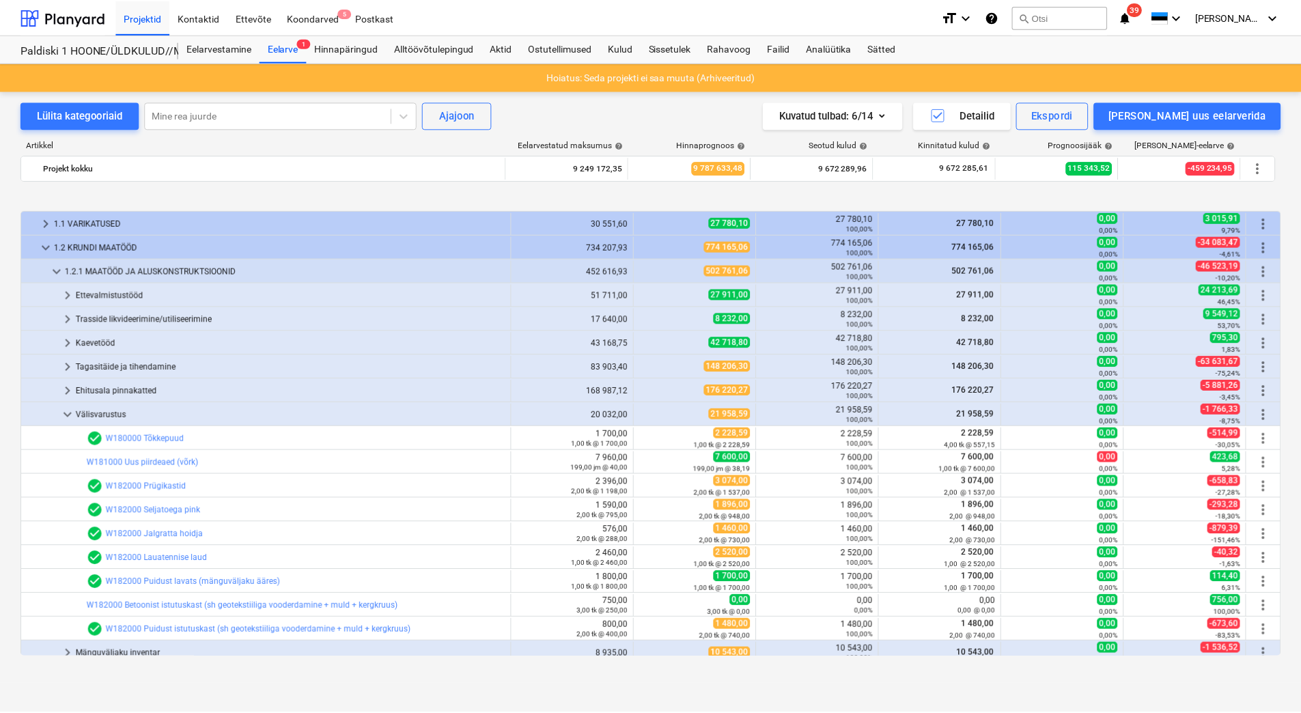
scroll to position [502, 0]
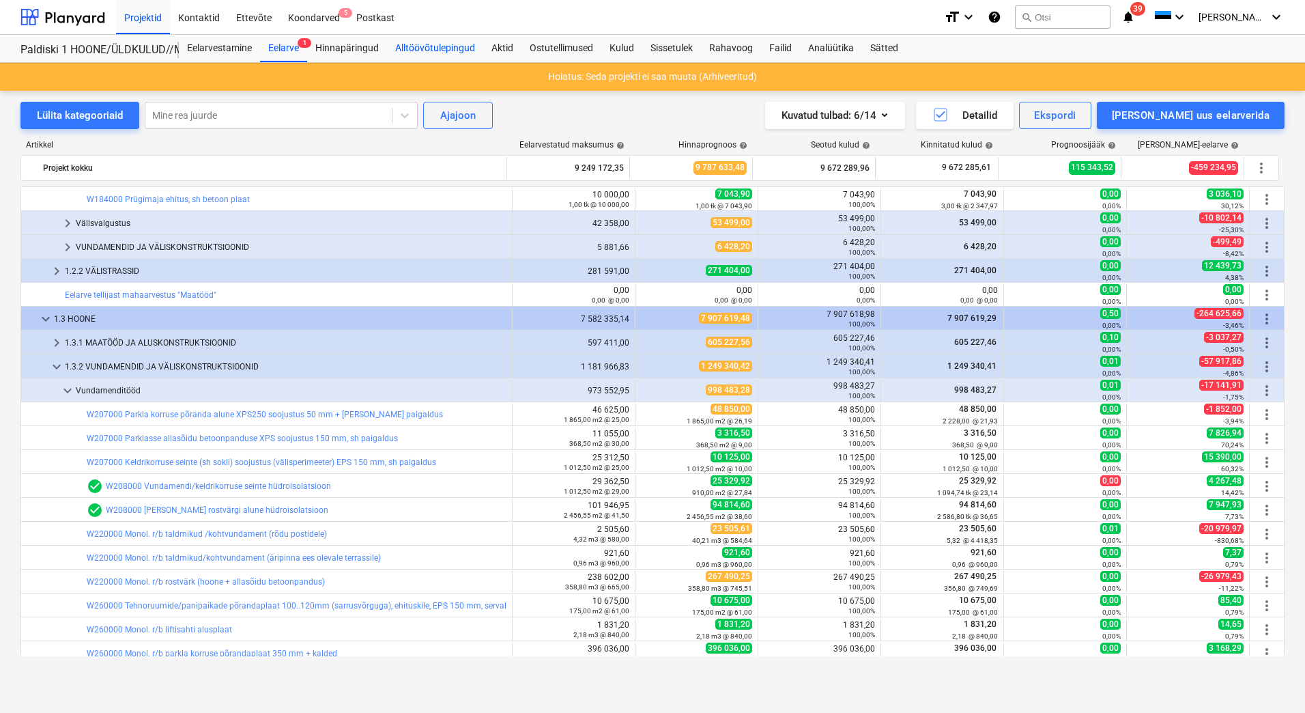
click at [460, 51] on div "Alltöövõtulepingud" at bounding box center [435, 48] width 96 height 27
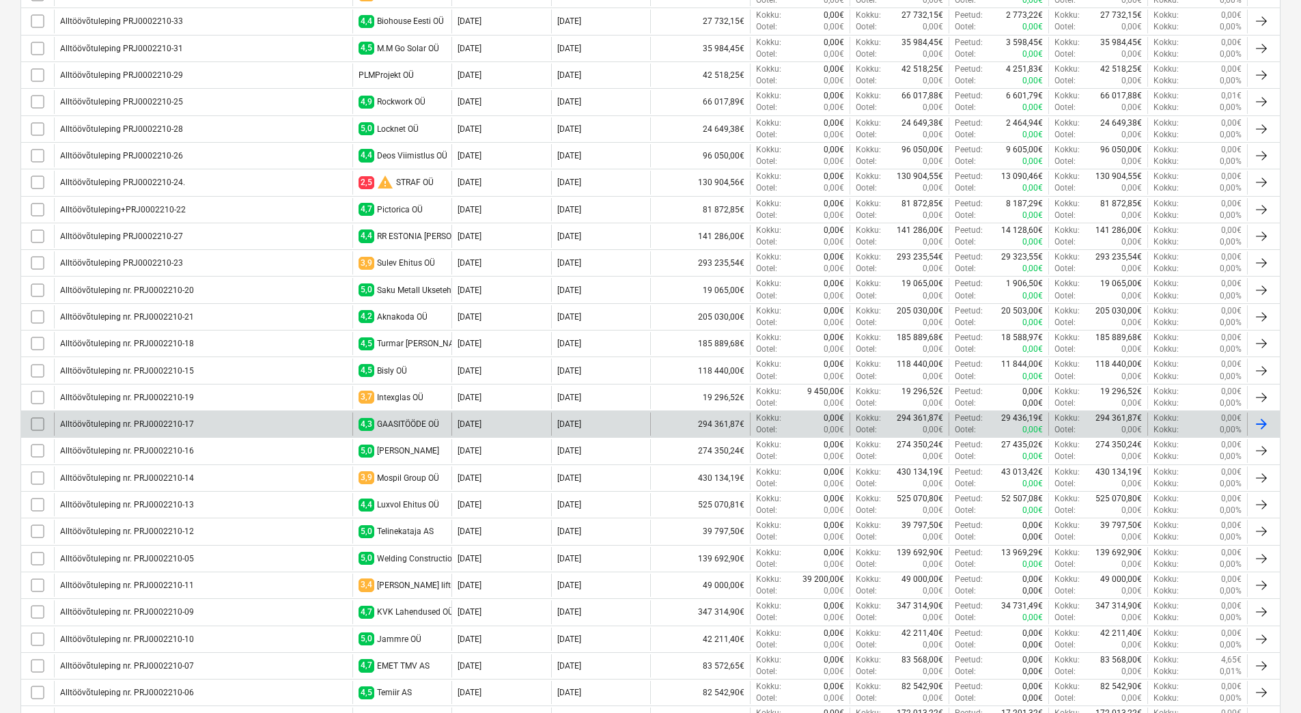
scroll to position [726, 0]
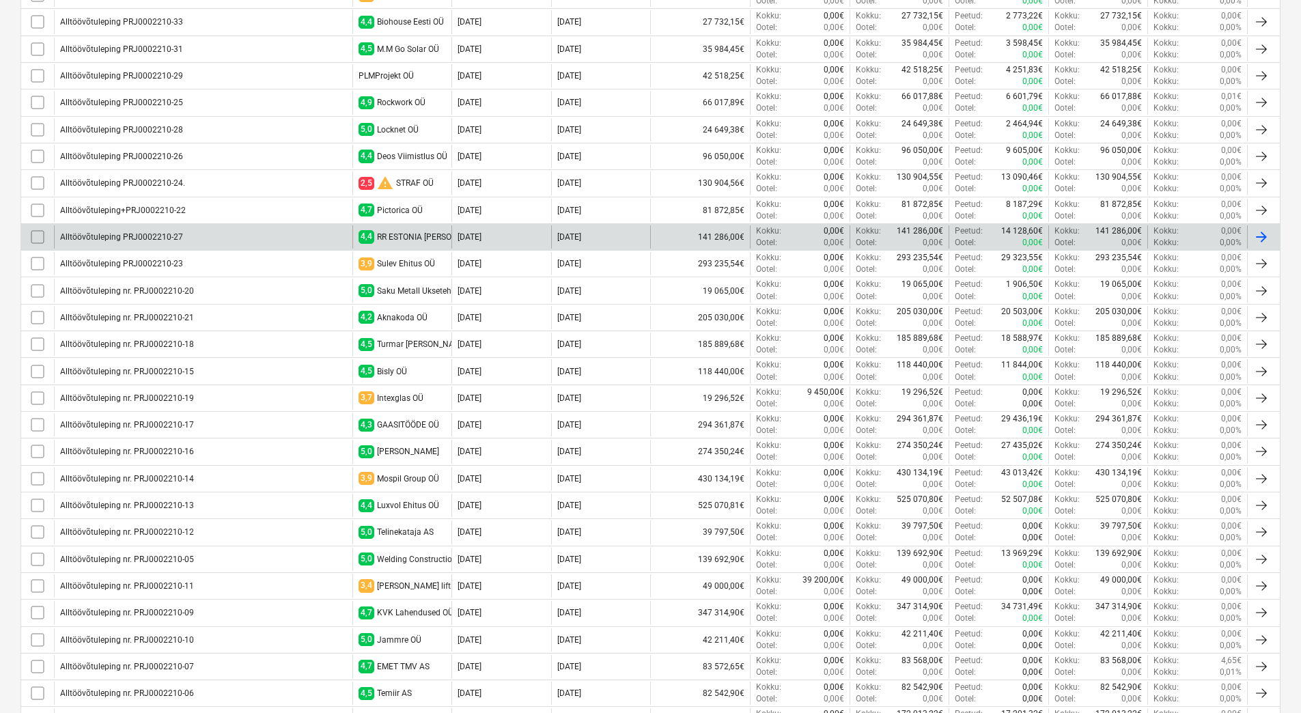
click at [325, 239] on div "Alltöövõtuleping PRJ0002210-27" at bounding box center [203, 236] width 298 height 23
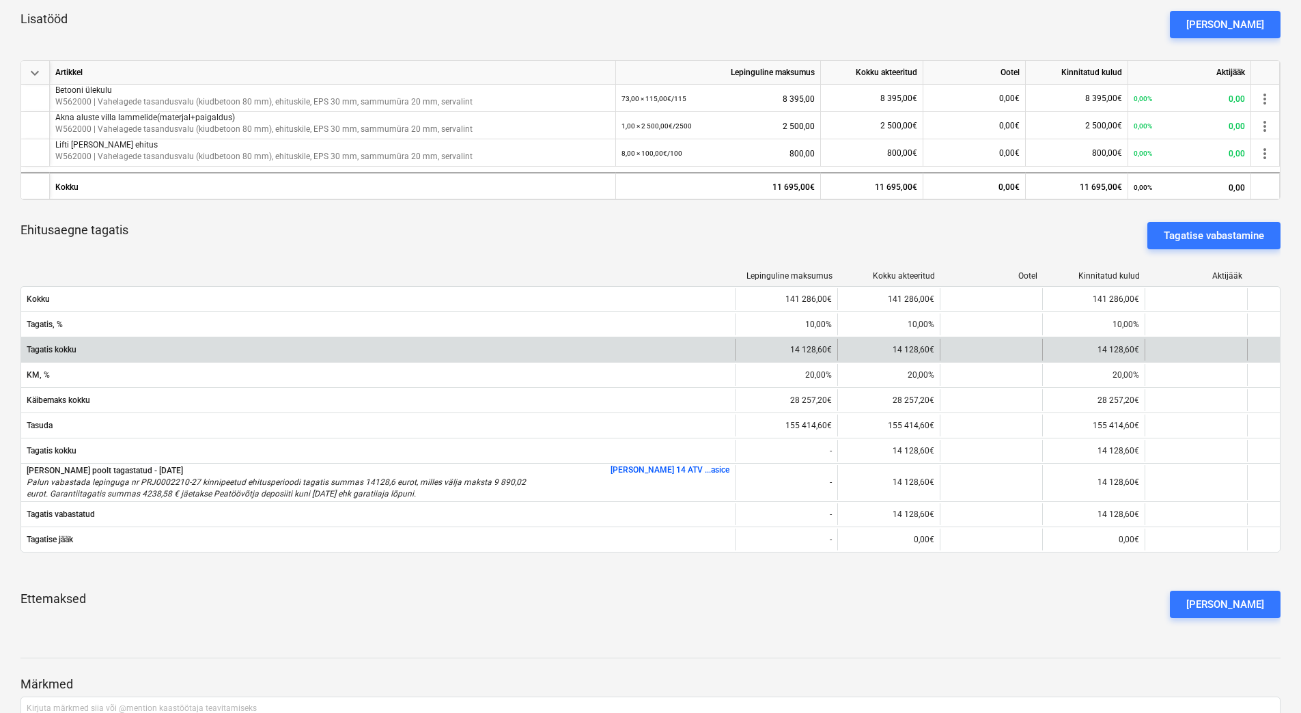
scroll to position [478, 0]
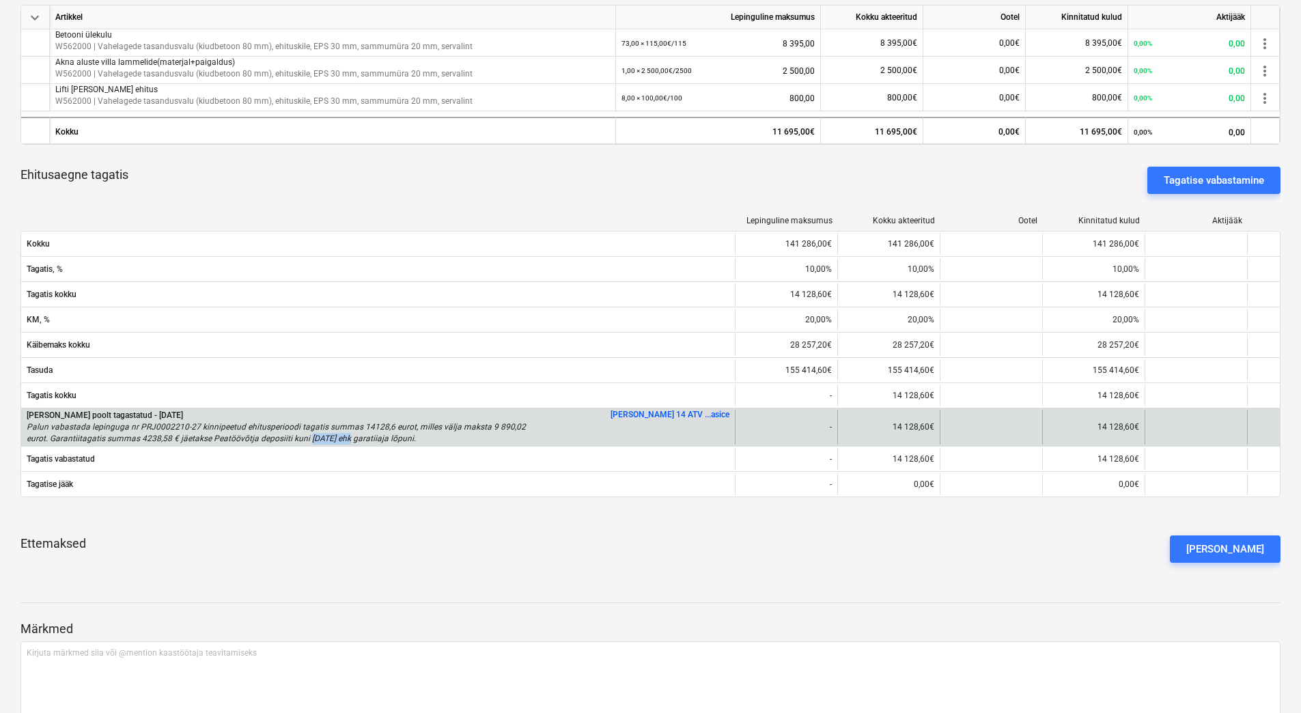
drag, startPoint x: 347, startPoint y: 439, endPoint x: 305, endPoint y: 440, distance: 42.3
click at [305, 440] on p "Palun vabastada lepinguga nr PRJ0002210-27 kinnipeetud ehitusperioodi tagatis s…" at bounding box center [276, 432] width 499 height 23
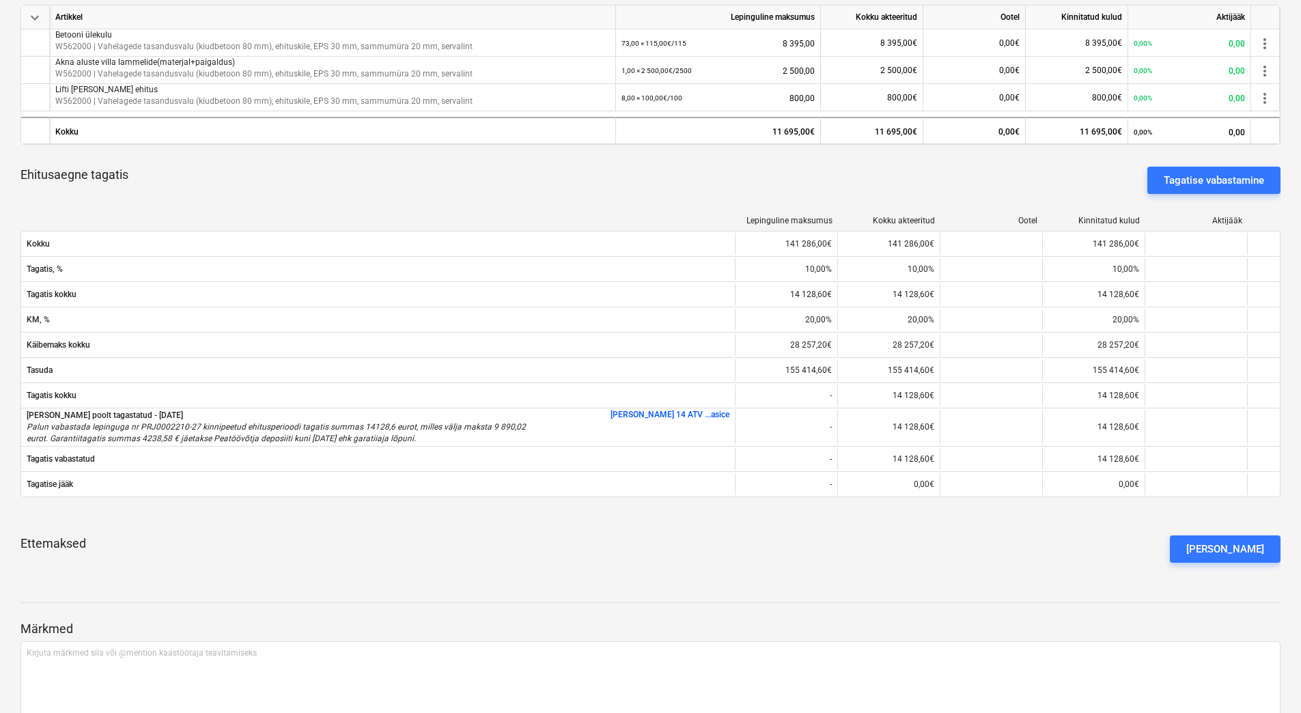
click at [325, 550] on div "Ettemaksed Lisa ettemaks" at bounding box center [650, 548] width 1260 height 49
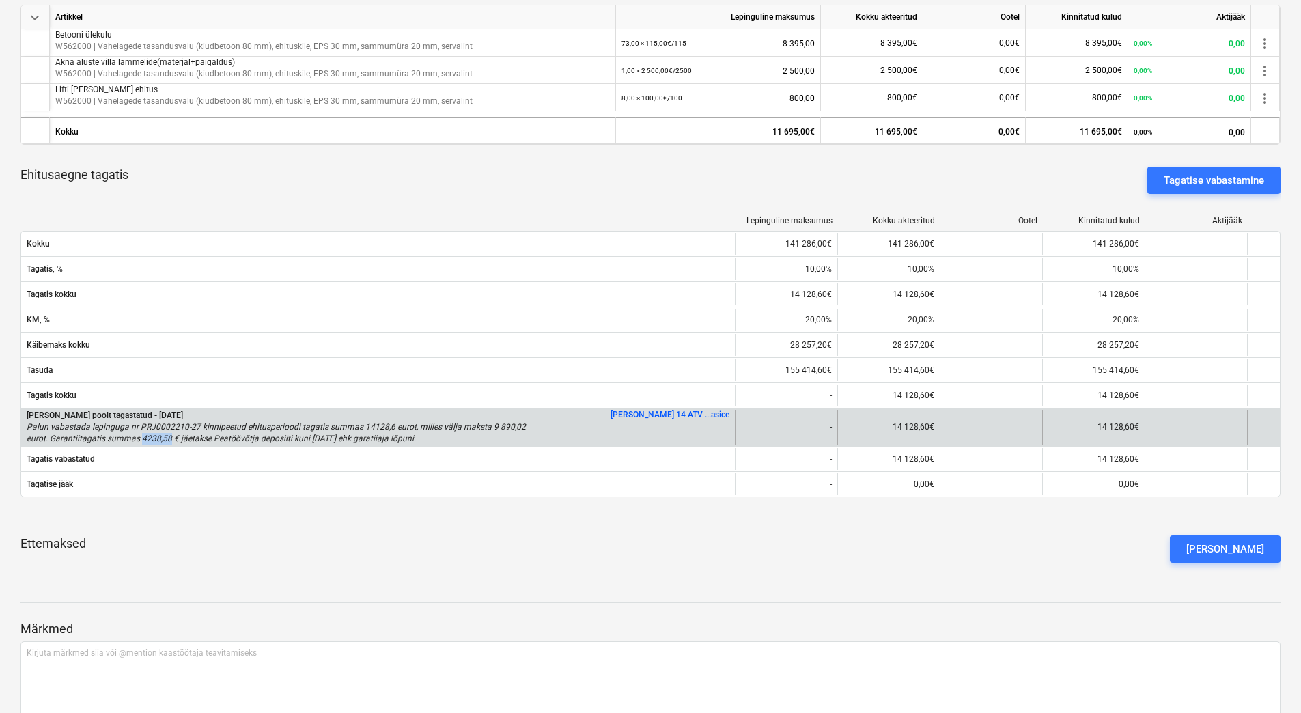
drag, startPoint x: 139, startPoint y: 435, endPoint x: 168, endPoint y: 436, distance: 28.7
click at [168, 436] on p "Palun vabastada lepinguga nr PRJ0002210-27 kinnipeetud ehitusperioodi tagatis s…" at bounding box center [276, 432] width 499 height 23
click at [675, 415] on link "Lisa 14 ATV ...asice" at bounding box center [669, 415] width 119 height 10
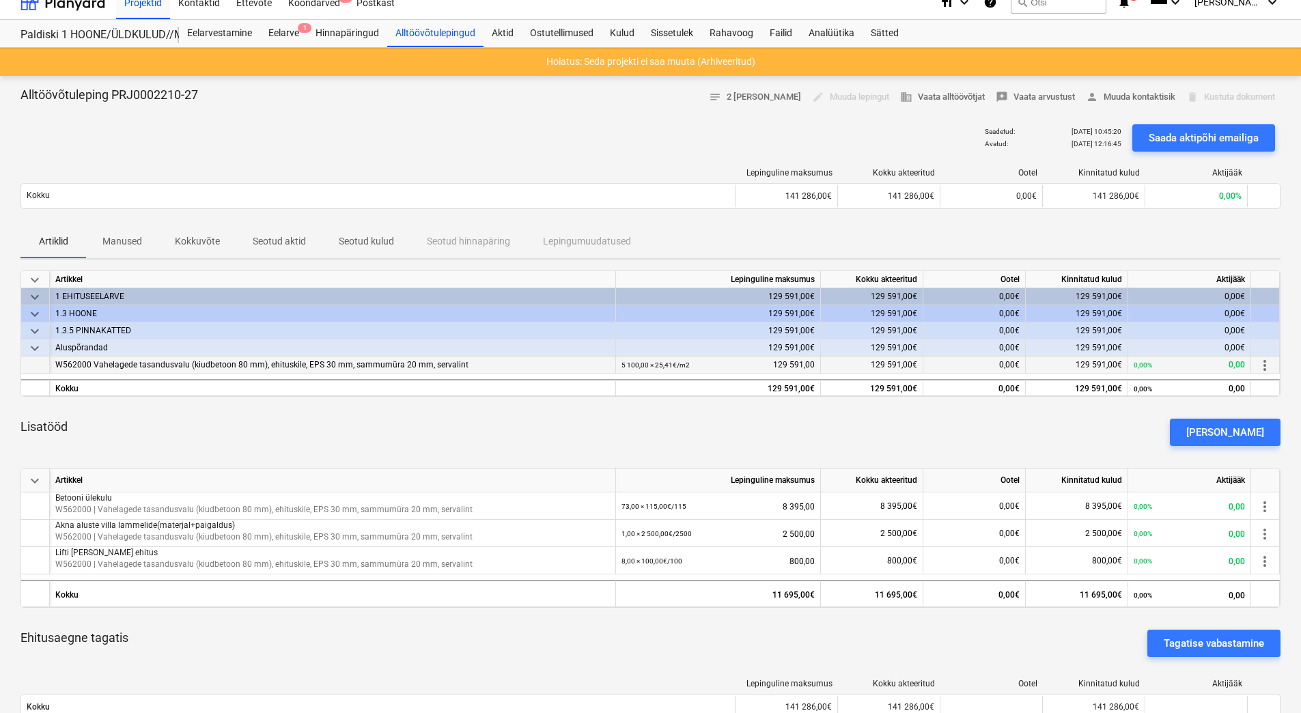
scroll to position [0, 0]
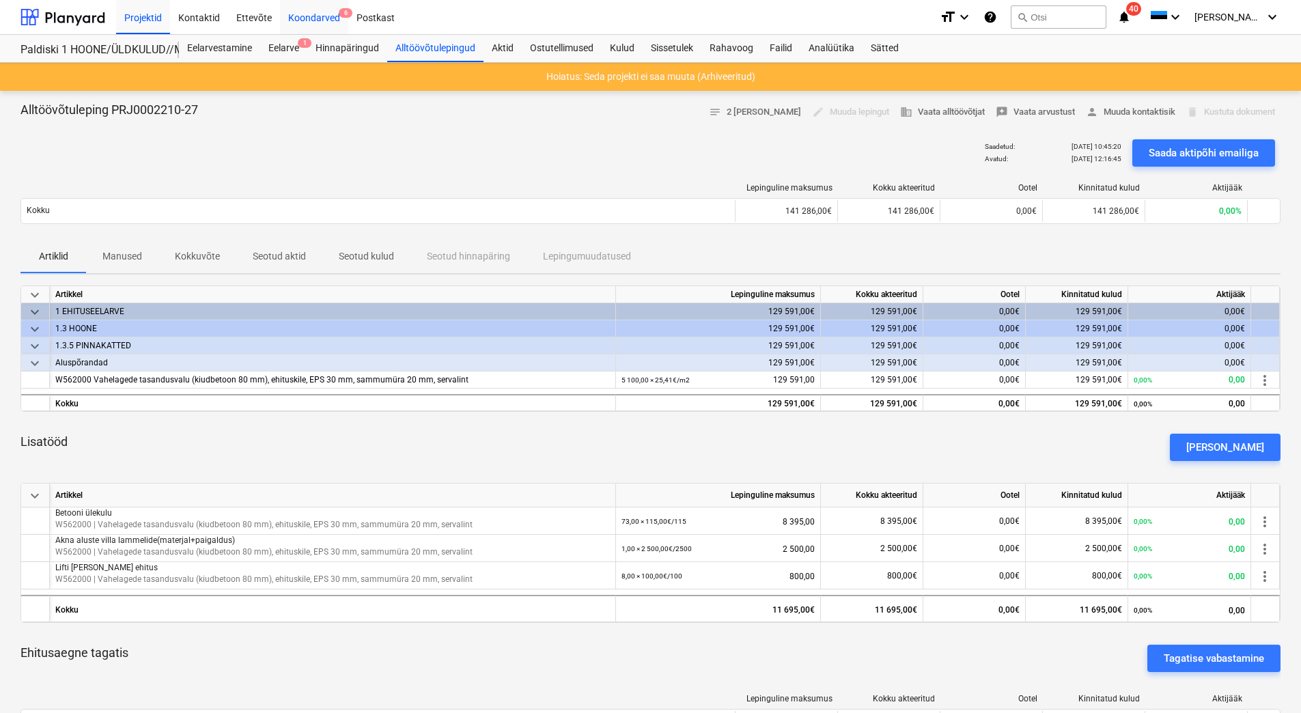
click at [309, 20] on div "Koondarved 6" at bounding box center [314, 16] width 68 height 35
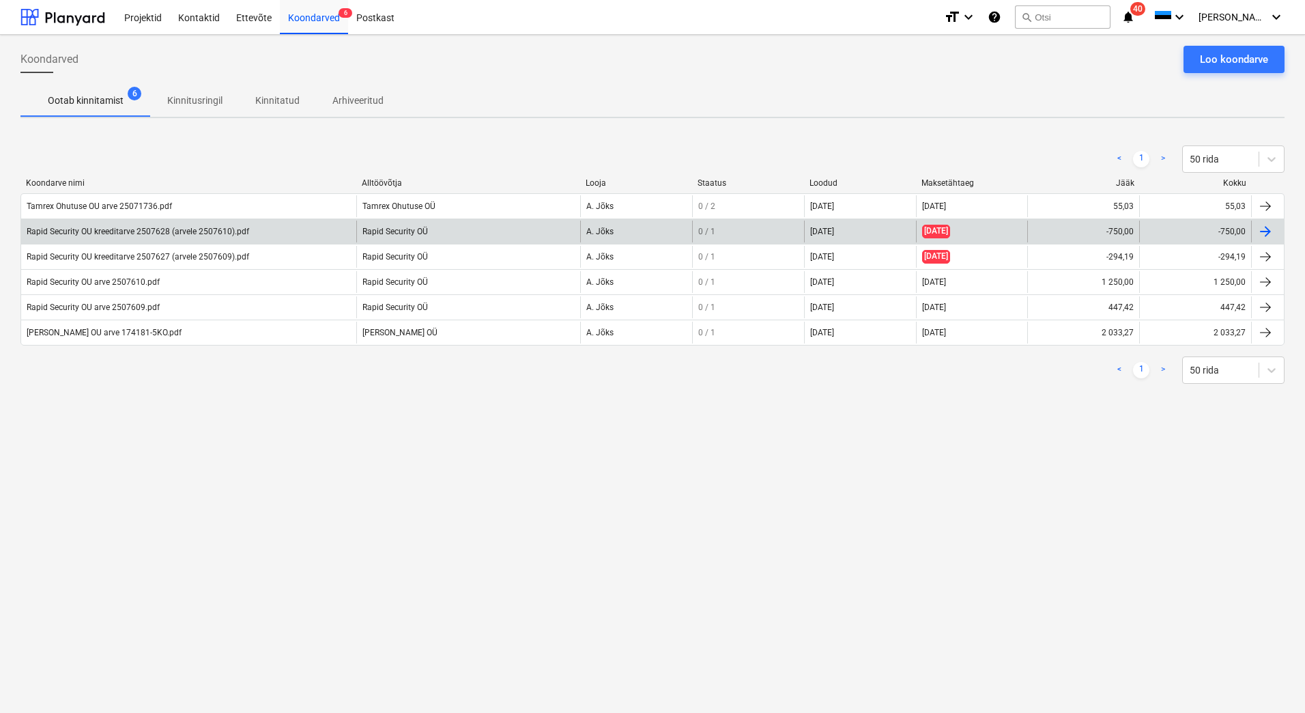
click at [268, 225] on div "Rapid Security OU kreeditarve 2507628 (arvele 2507610).pdf" at bounding box center [188, 232] width 335 height 22
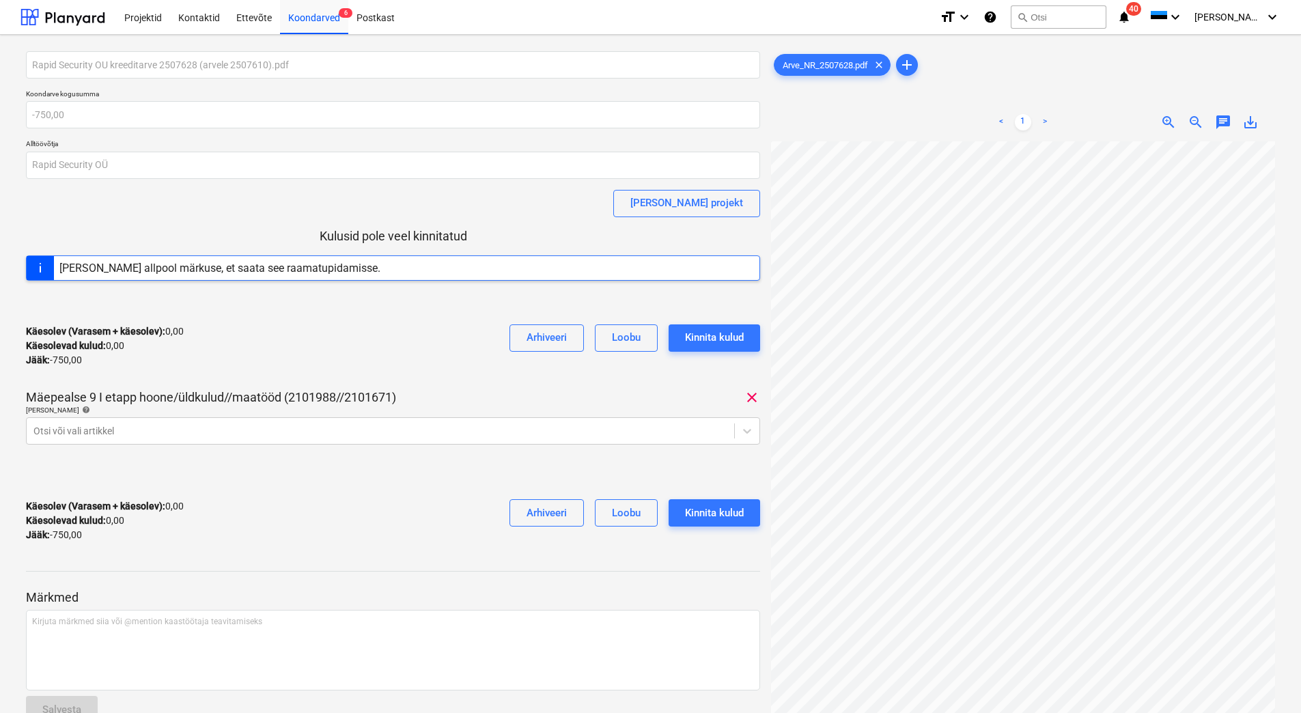
scroll to position [45, 0]
click at [425, 440] on div "Otsi või vali artikkel" at bounding box center [380, 430] width 707 height 19
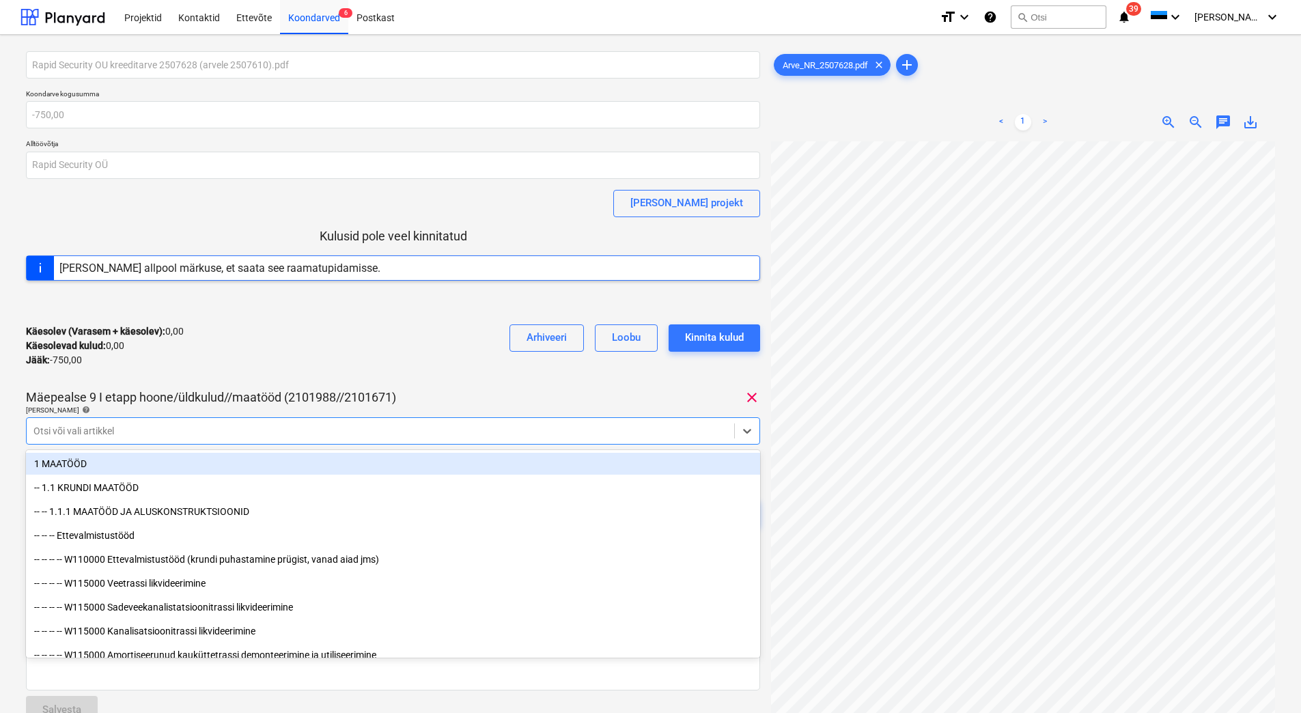
click at [409, 358] on div "Käesolev (Varasem + käesolev) : 0,00 Käesolevad kulud : 0,00 Jääk : -750,00 Arh…" at bounding box center [393, 345] width 734 height 65
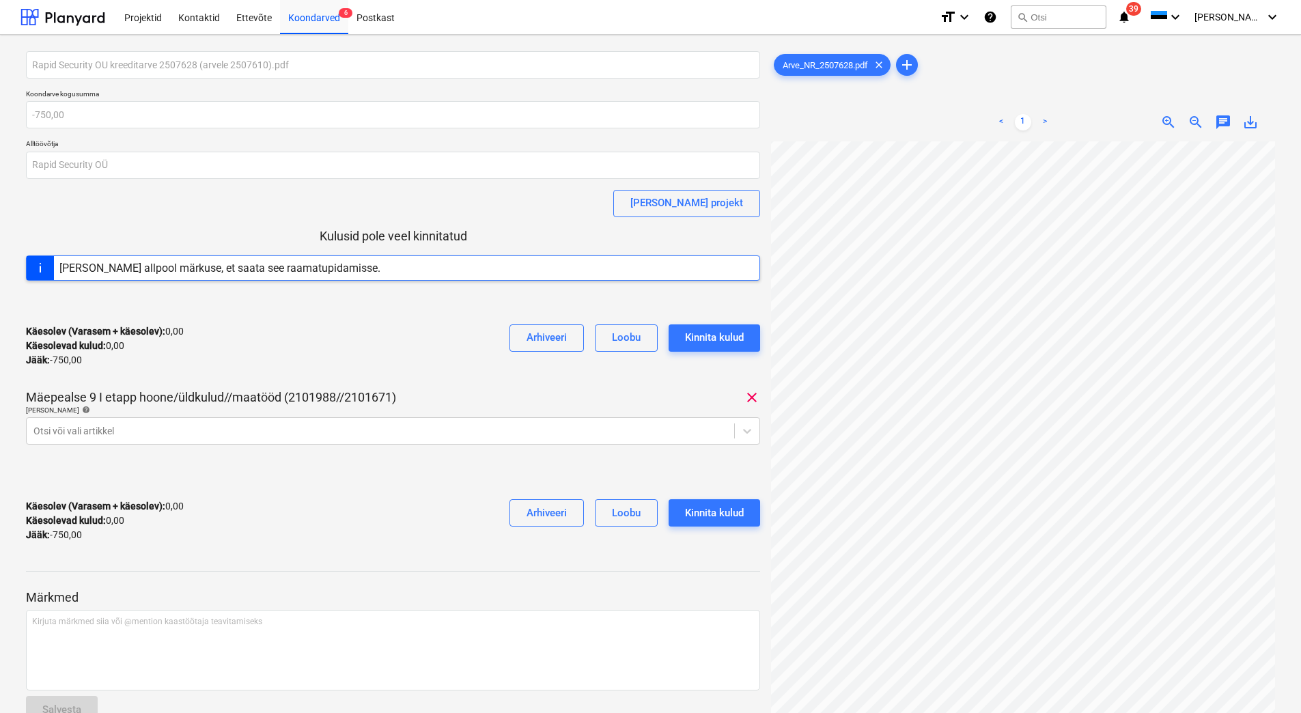
scroll to position [198, 0]
click at [149, 433] on div at bounding box center [380, 431] width 694 height 14
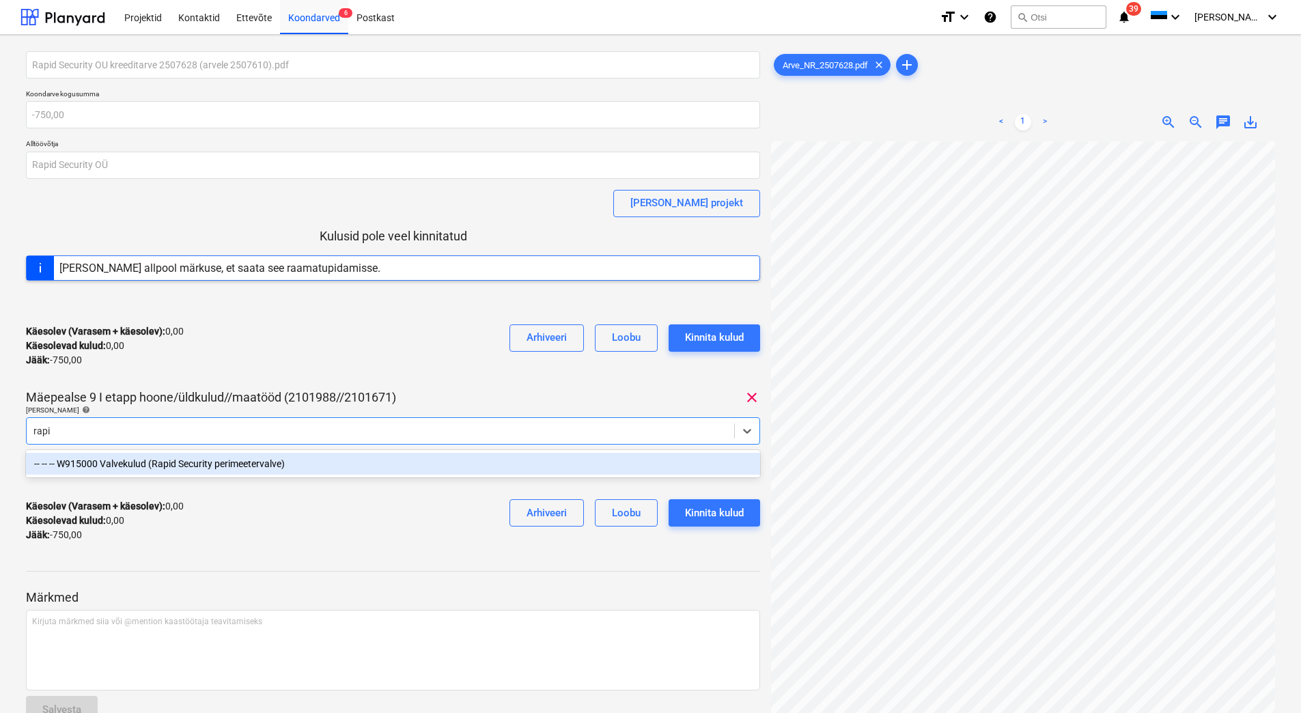
type input "rapid"
click at [140, 461] on div "-- -- -- W915000 Valvekulud (Rapid Security perimeetervalve)" at bounding box center [393, 464] width 734 height 22
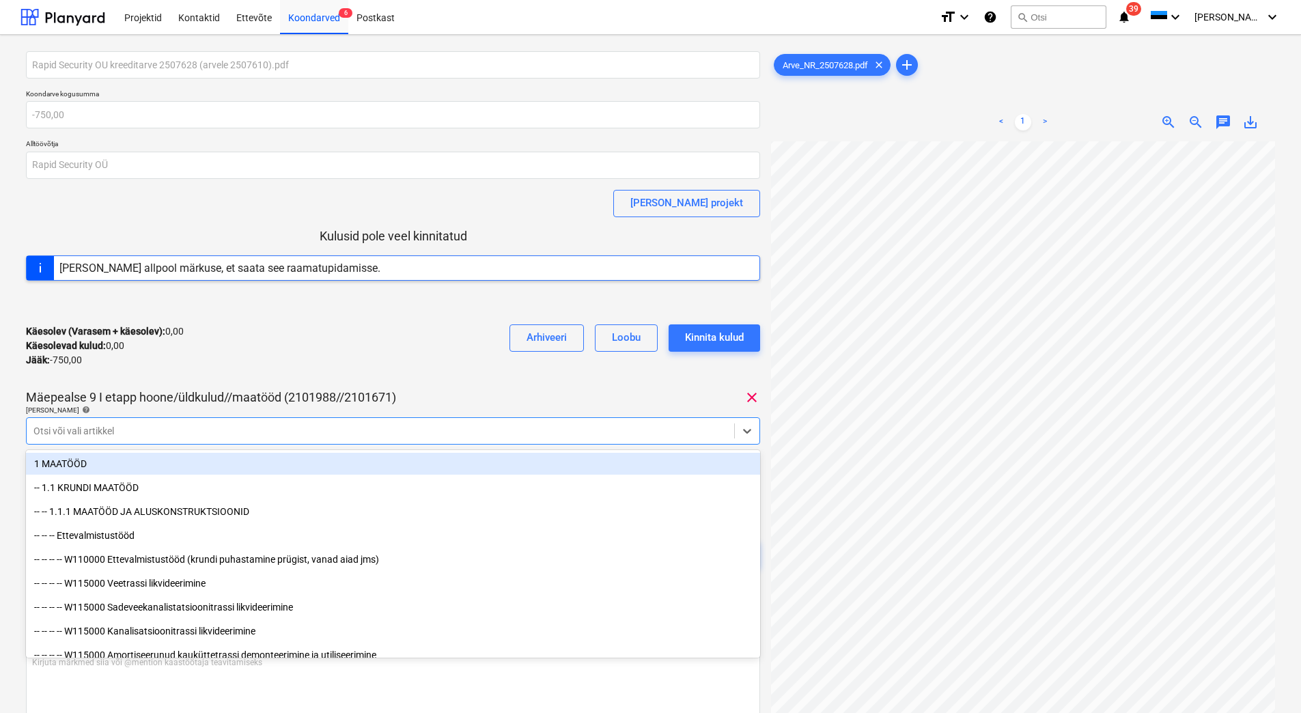
click at [273, 356] on div "Käesolev (Varasem + käesolev) : 0,00 Käesolevad kulud : 0,00 Jääk : -750,00 Arh…" at bounding box center [393, 345] width 734 height 65
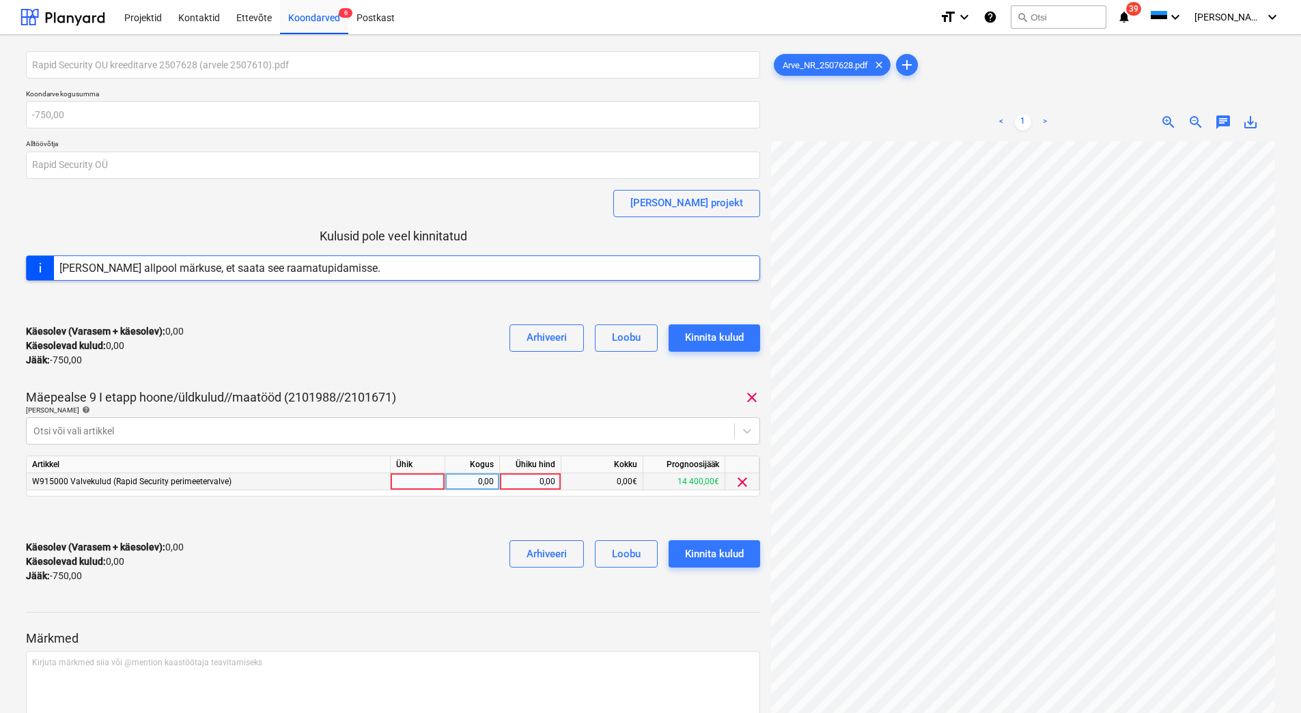
click at [414, 483] on div at bounding box center [417, 481] width 55 height 17
type input "-"
click at [518, 480] on div "0,00" at bounding box center [530, 481] width 50 height 17
type input "750"
click at [397, 534] on div "Käesolev (Varasem + käesolev) : 0,00 Käesolevad kulud : 0,00 Jääk : -750,00 Arh…" at bounding box center [393, 561] width 734 height 65
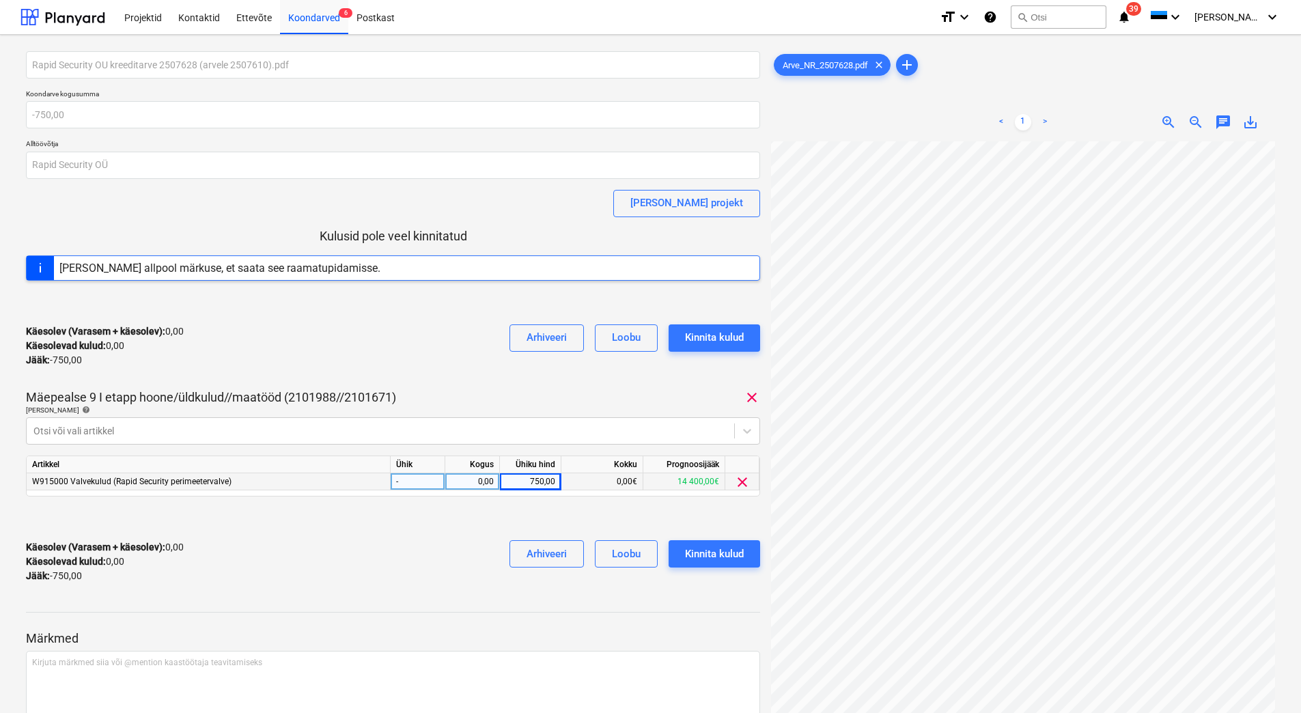
click at [473, 481] on div "0,00" at bounding box center [472, 481] width 43 height 17
click at [456, 508] on div at bounding box center [393, 518] width 734 height 22
click at [468, 481] on div "0,00" at bounding box center [472, 481] width 43 height 17
click at [426, 481] on div "-" at bounding box center [417, 481] width 55 height 17
type input "kmpl"
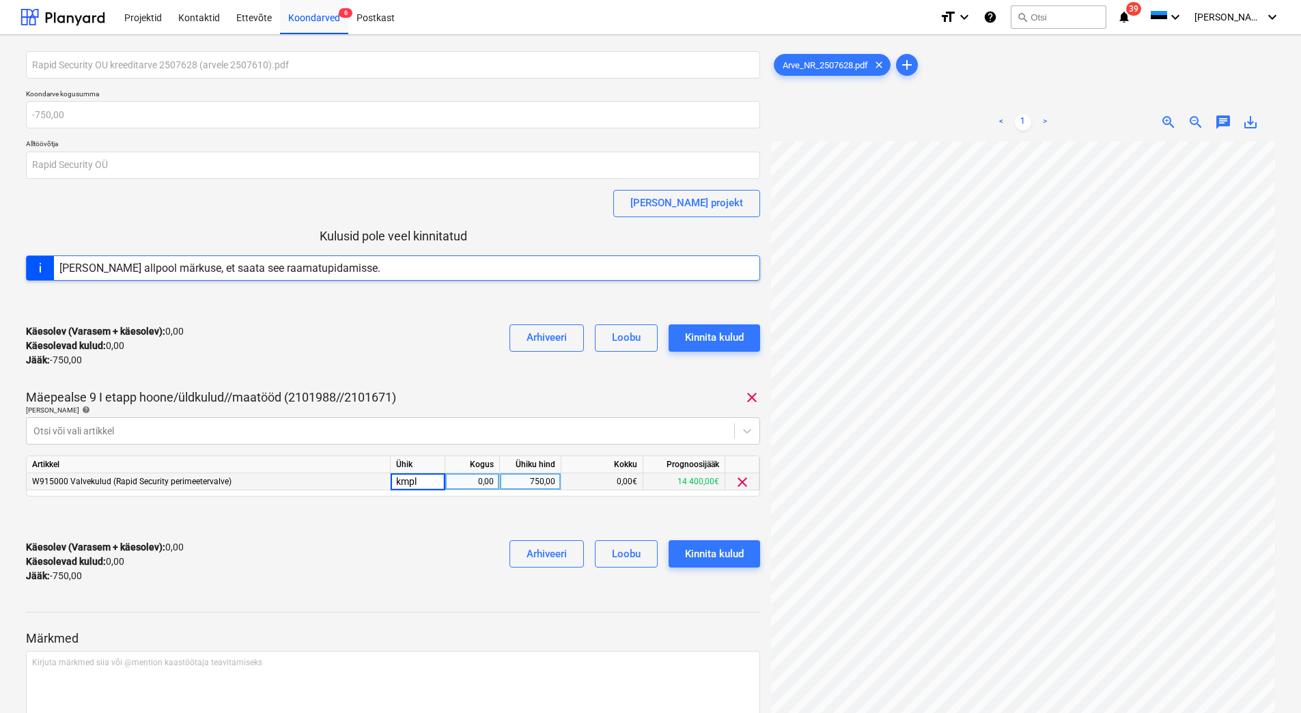
click at [451, 479] on div "0,00" at bounding box center [472, 481] width 43 height 17
type input "-1"
click at [421, 557] on div "Käesolev (Varasem + käesolev) : -750,00 Käesolevad kulud : -750,00 Jääk : 0,00 …" at bounding box center [393, 561] width 734 height 65
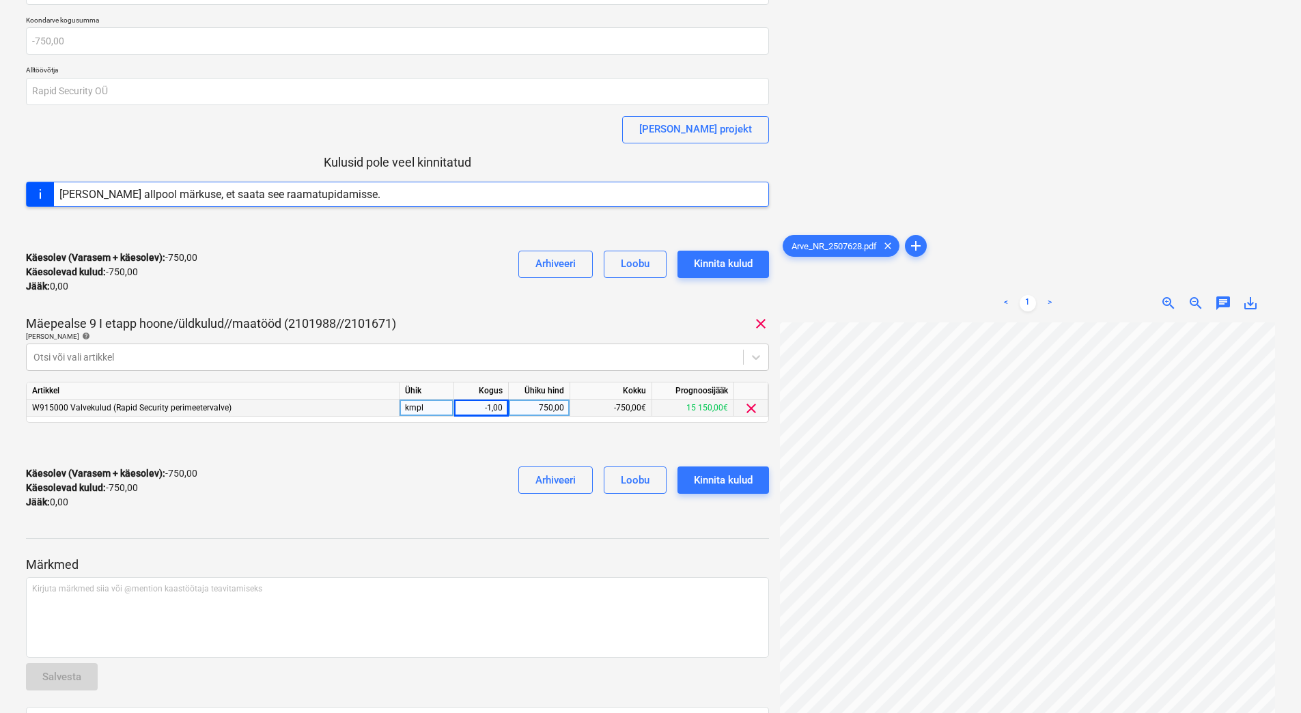
scroll to position [16, 0]
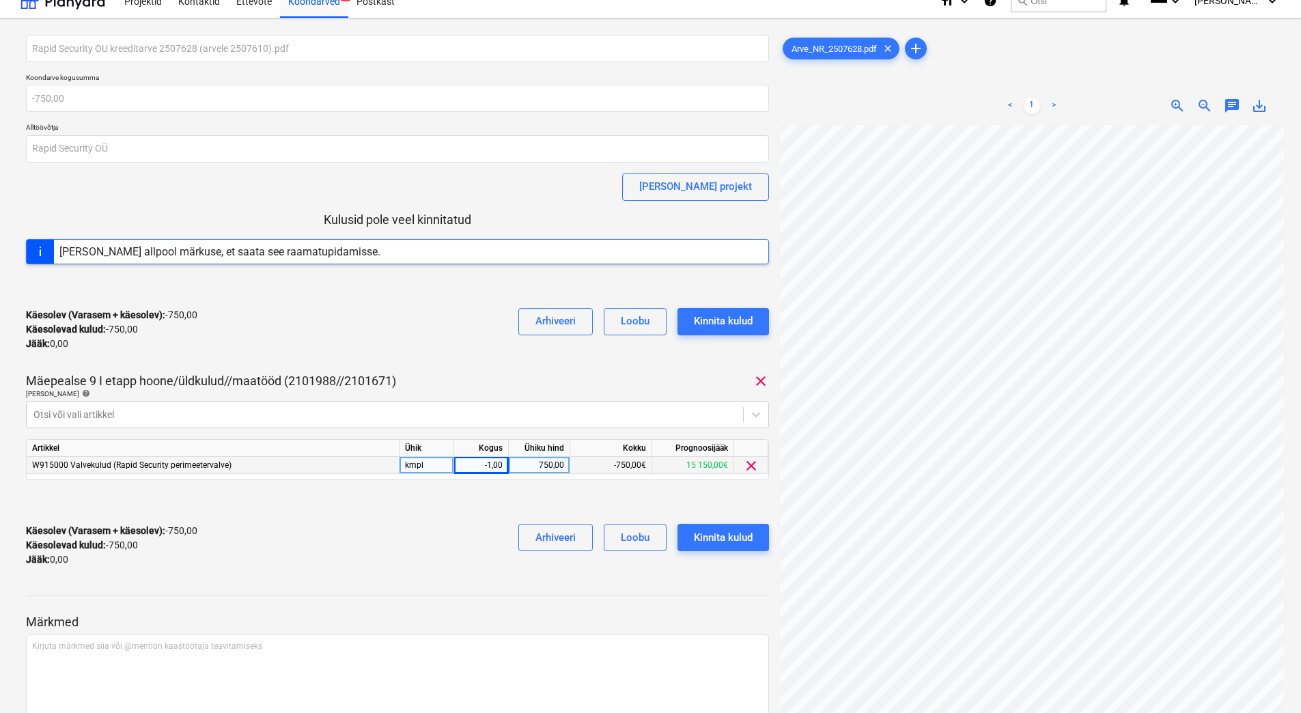
click at [373, 539] on div "Käesolev (Varasem + käesolev) : -750,00 Käesolevad kulud : -750,00 Jääk : 0,00 …" at bounding box center [397, 545] width 743 height 65
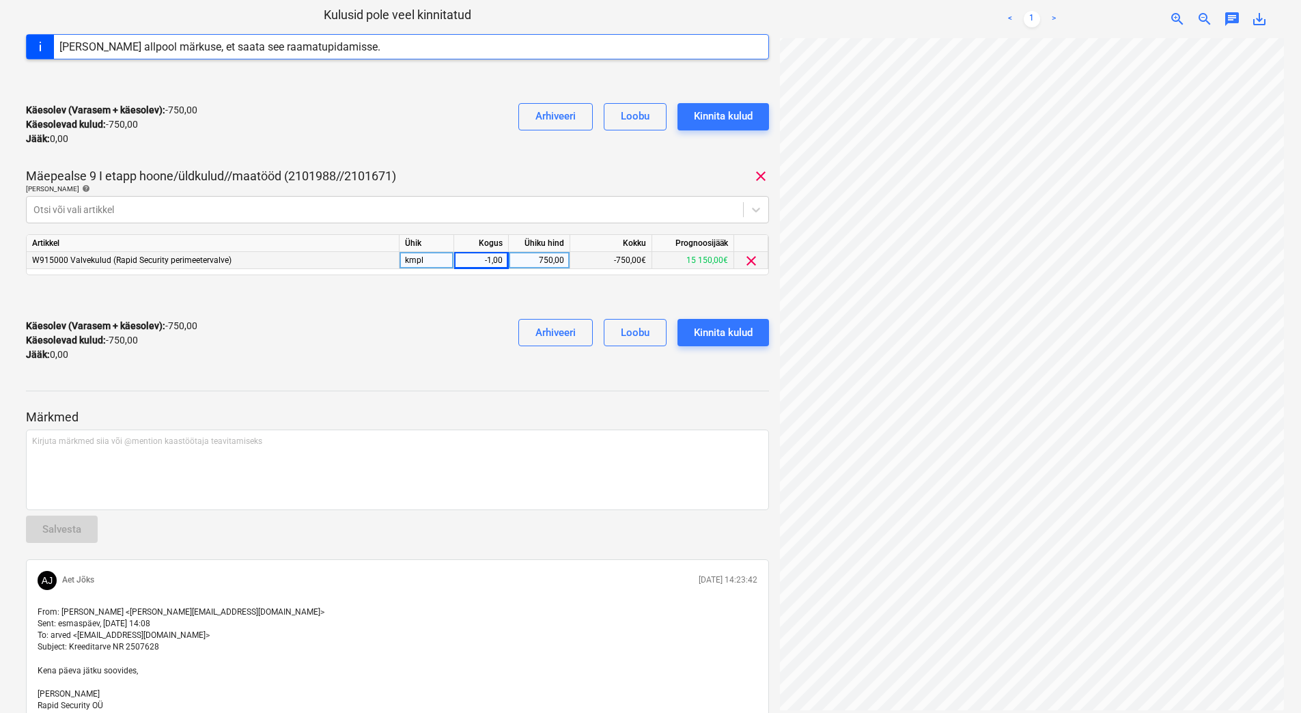
scroll to position [198, 111]
click at [369, 373] on div at bounding box center [397, 378] width 743 height 11
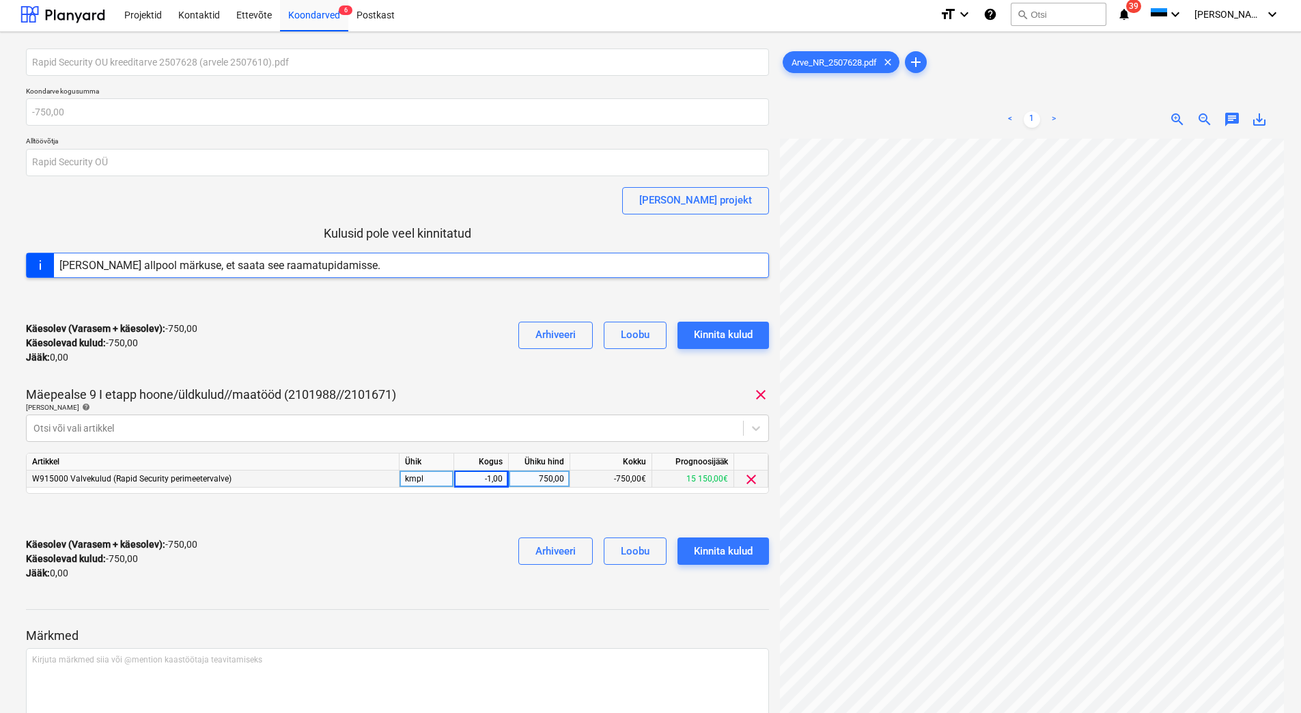
scroll to position [0, 0]
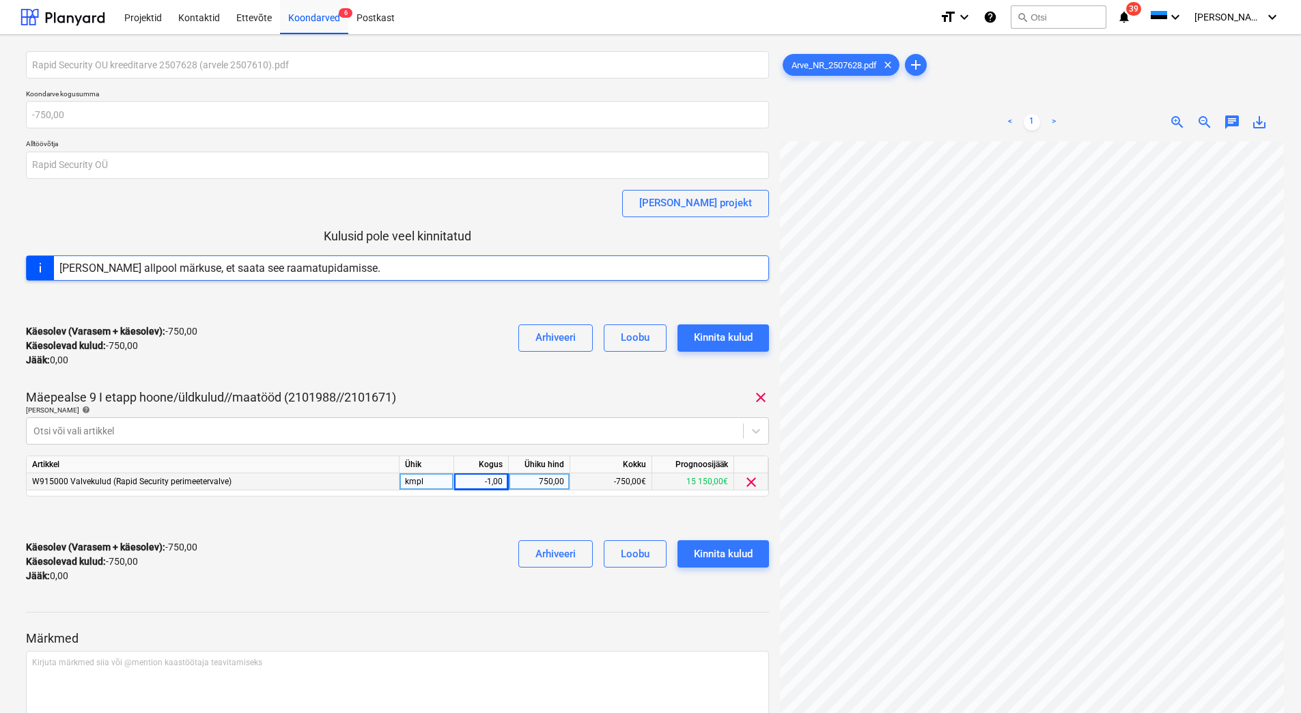
click at [401, 300] on div at bounding box center [397, 303] width 743 height 22
click at [410, 369] on div "Käesolev (Varasem + käesolev) : -750,00 Käesolevad kulud : -750,00 Jääk : 0,00 …" at bounding box center [397, 345] width 743 height 65
click at [392, 345] on div "Käesolev (Varasem + käesolev) : -750,00 Käesolevad kulud : -750,00 Jääk : 0,00 …" at bounding box center [397, 345] width 743 height 65
click at [461, 348] on div "Käesolev (Varasem + käesolev) : -750,00 Käesolevad kulud : -750,00 Jääk : 0,00 …" at bounding box center [397, 345] width 743 height 65
click at [454, 374] on div "Käesolev (Varasem + käesolev) : -750,00 Käesolevad kulud : -750,00 Jääk : 0,00 …" at bounding box center [397, 345] width 743 height 65
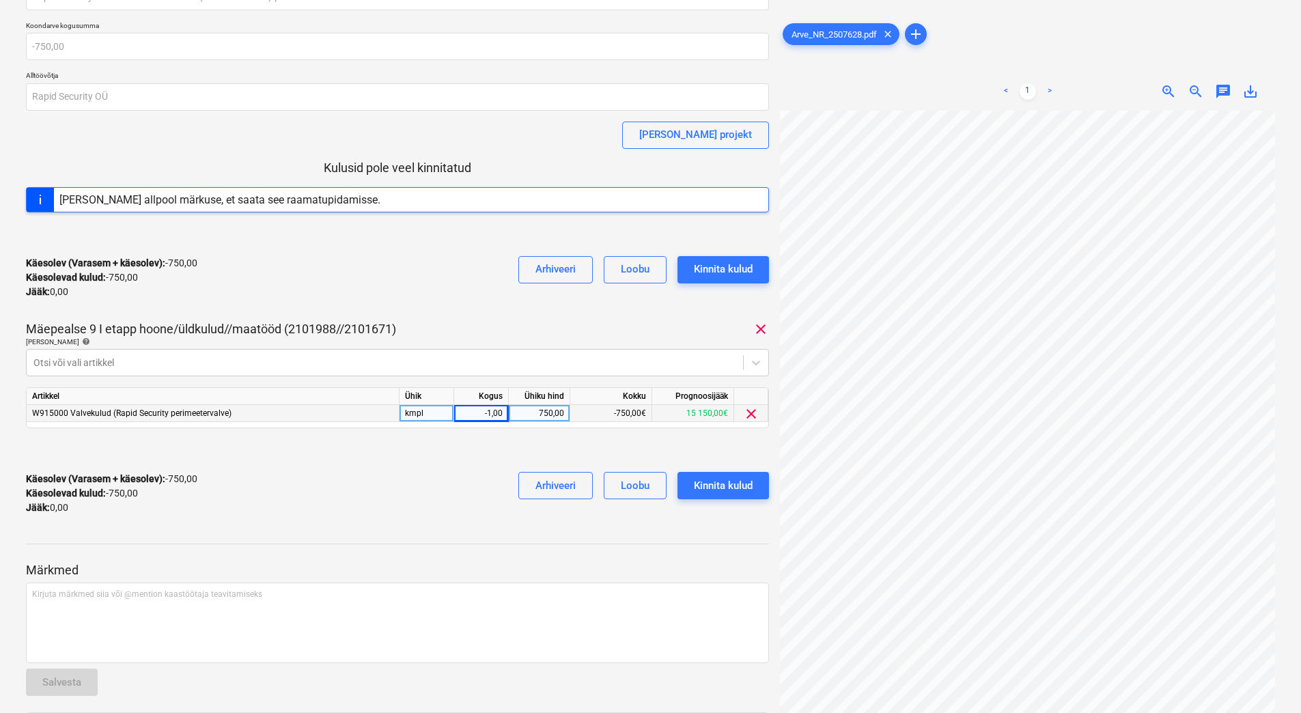
scroll to position [198, 122]
click at [763, 397] on div "Rapid Security OU kreeditarve 2507628 (arvele 2507610).pdf Koondarve kogusumma …" at bounding box center [650, 478] width 1260 height 1002
click at [386, 268] on div "Käesolev (Varasem + käesolev) : -750,00 Käesolevad kulud : -750,00 Jääk : 0,00 …" at bounding box center [397, 277] width 743 height 65
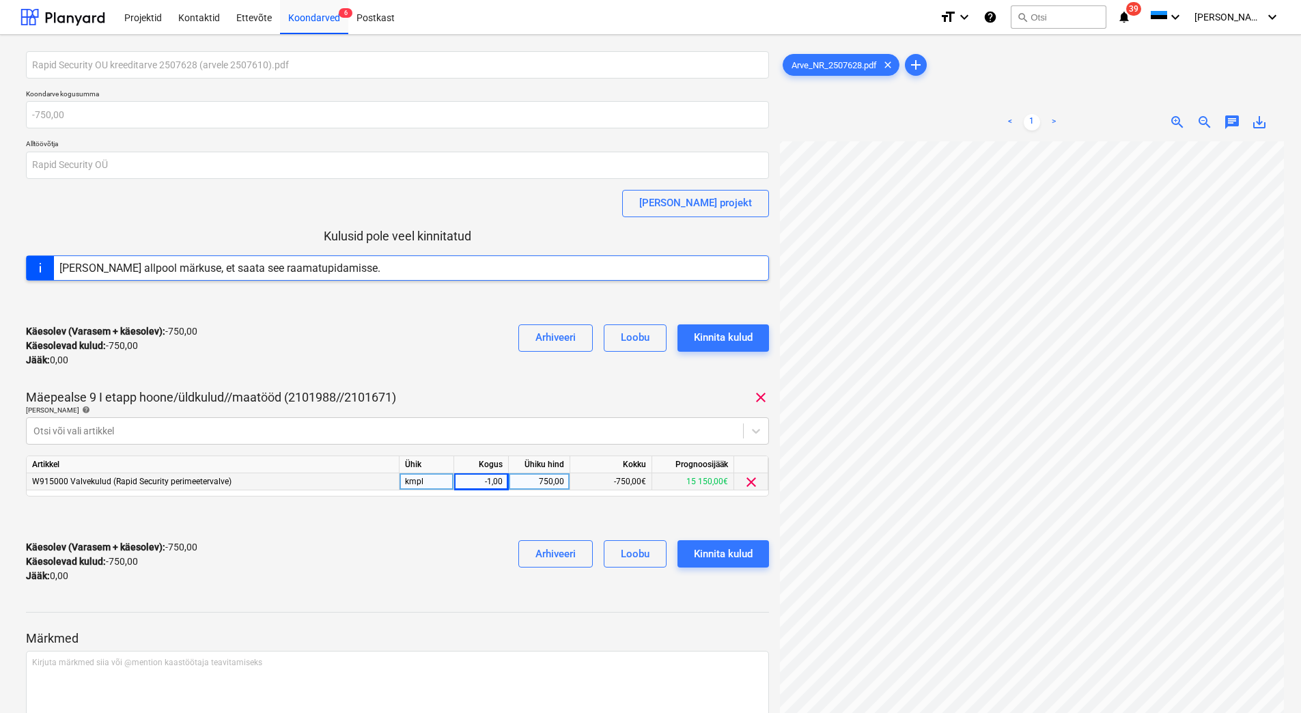
scroll to position [198, 113]
click at [394, 564] on div "Käesolev (Varasem + käesolev) : -750,00 Käesolevad kulud : -750,00 Jääk : 0,00 …" at bounding box center [397, 561] width 743 height 65
click at [247, 332] on div "Käesolev (Varasem + käesolev) : -750,00 Käesolevad kulud : -750,00 Jääk : 0,00 …" at bounding box center [397, 345] width 743 height 65
click at [451, 354] on div "Käesolev (Varasem + käesolev) : -750,00 Käesolevad kulud : -750,00 Jääk : 0,00 …" at bounding box center [397, 345] width 743 height 65
click at [737, 549] on div "Kinnita kulud" at bounding box center [723, 554] width 59 height 18
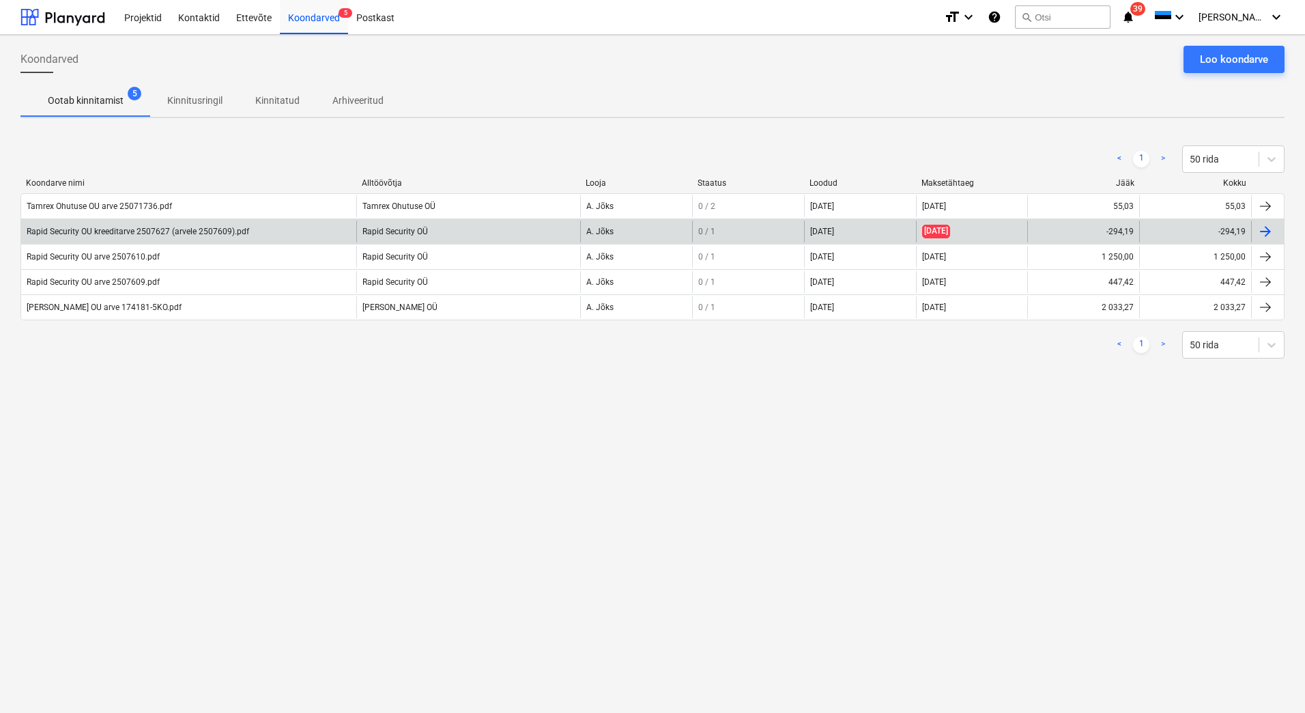
click at [259, 233] on div "Rapid Security OU kreeditarve 2507627 (arvele 2507609).pdf" at bounding box center [188, 232] width 335 height 22
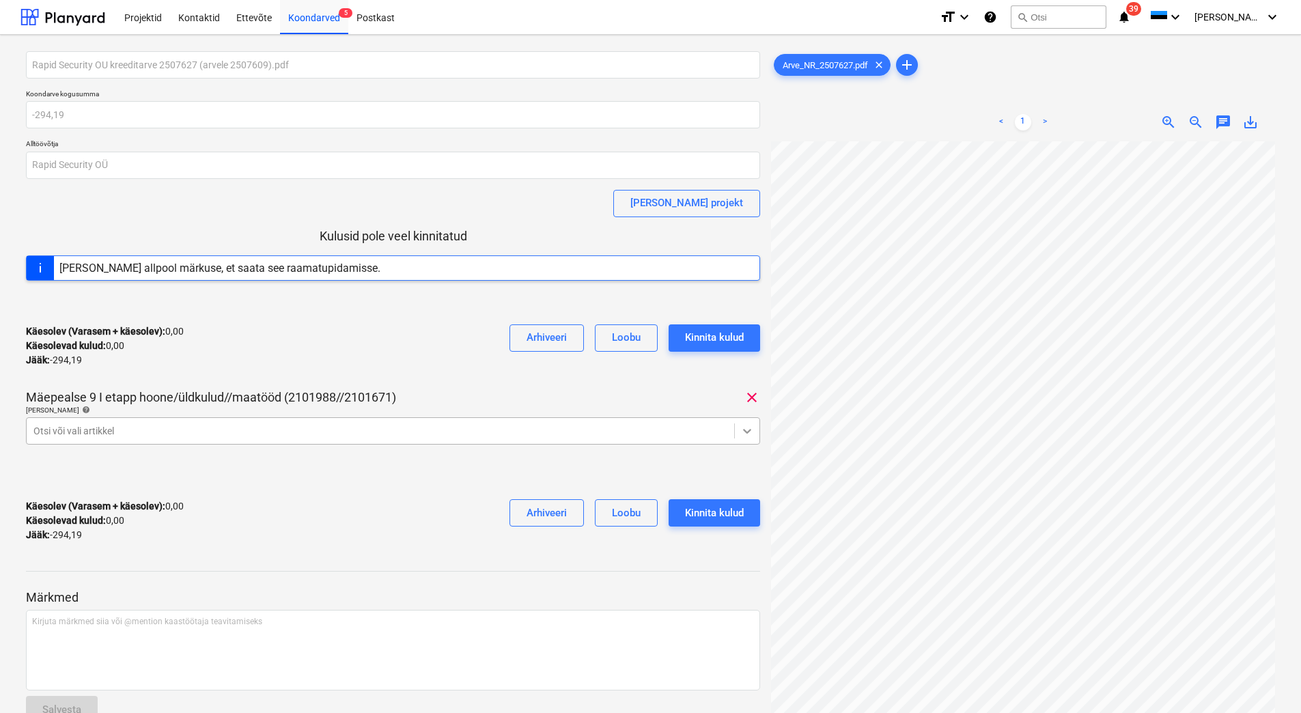
scroll to position [99, 113]
click at [750, 428] on icon at bounding box center [747, 431] width 14 height 14
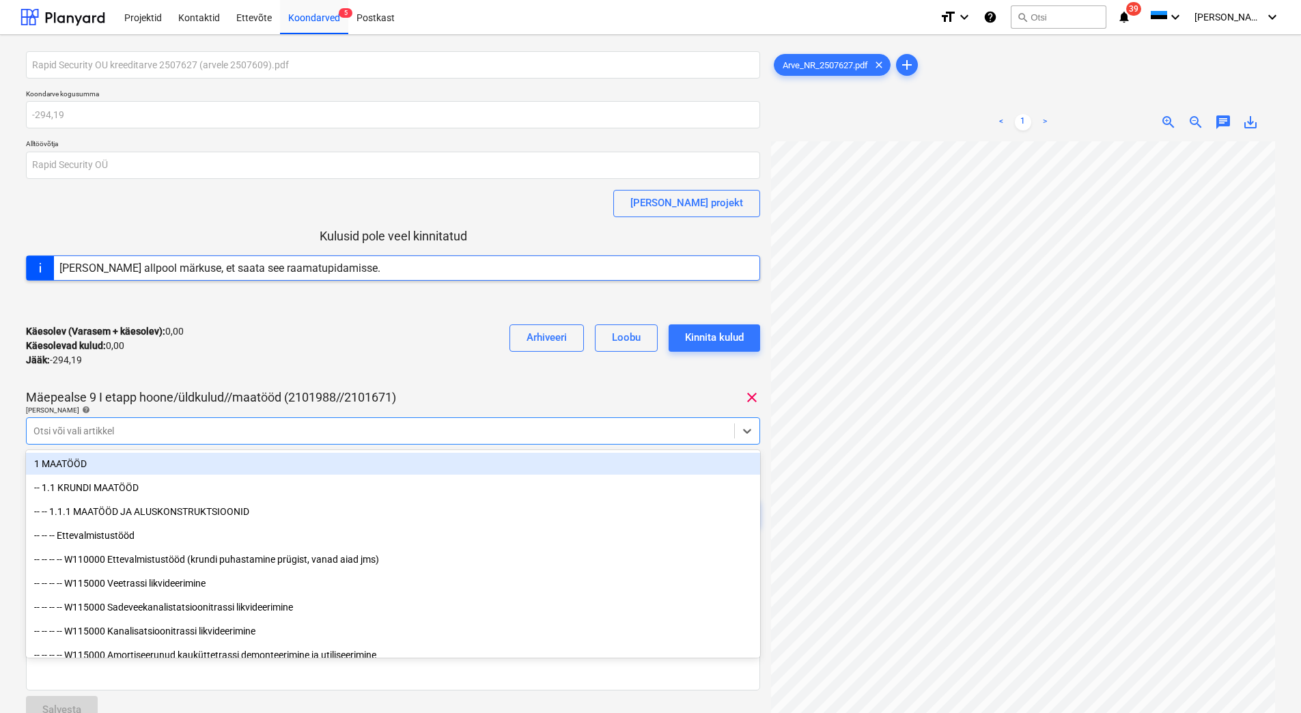
click at [98, 434] on div at bounding box center [380, 431] width 694 height 14
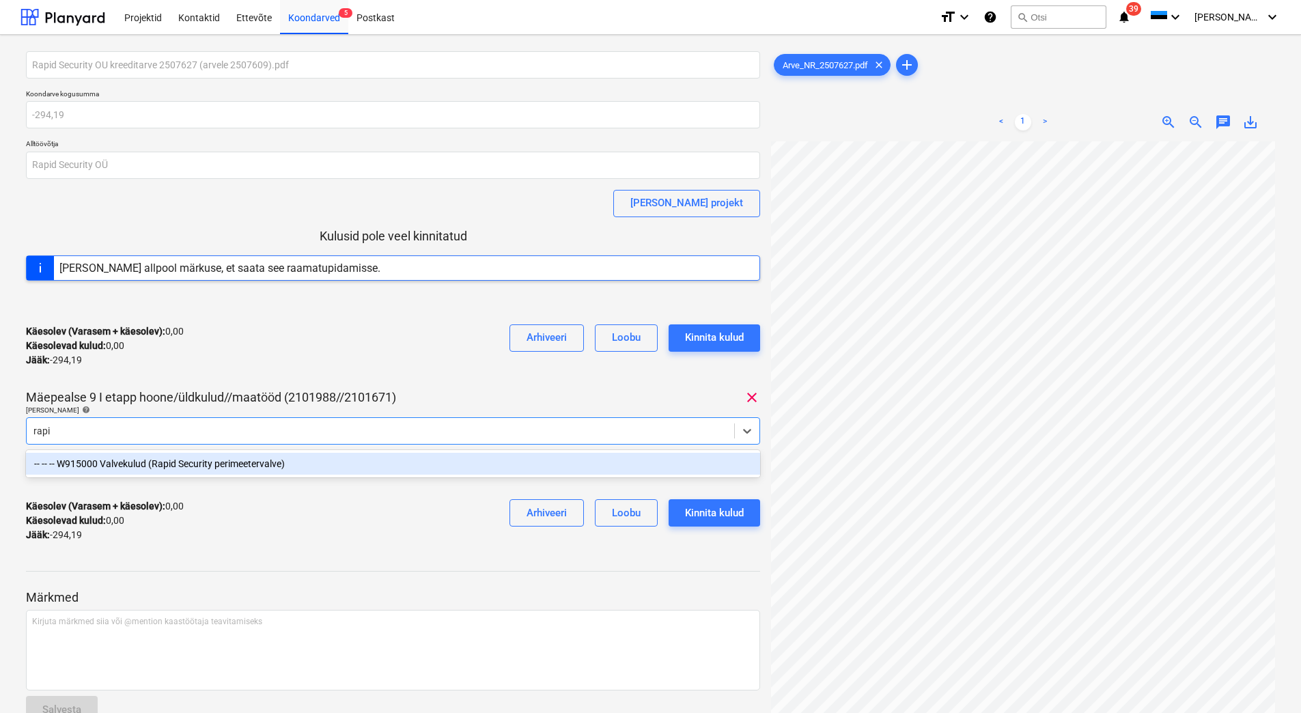
type input "rapid"
click at [274, 457] on div "-- -- -- W915000 Valvekulud (Rapid Security perimeetervalve)" at bounding box center [393, 464] width 734 height 22
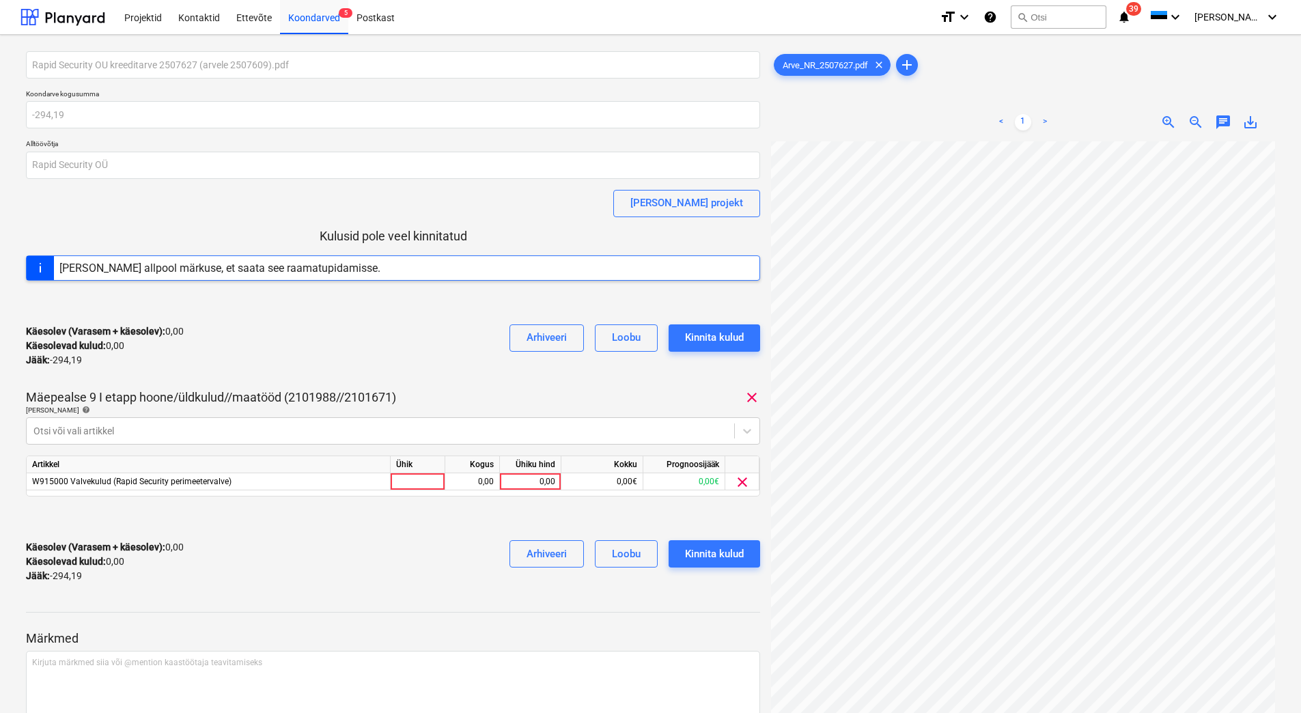
click at [316, 354] on div "Käesolev (Varasem + käesolev) : 0,00 Käesolevad kulud : 0,00 Jääk : -294,19 Arh…" at bounding box center [393, 345] width 734 height 65
click at [416, 485] on div at bounding box center [417, 481] width 55 height 17
type input "kmpl"
click at [459, 480] on div "0,00" at bounding box center [472, 481] width 43 height 17
type input "-1"
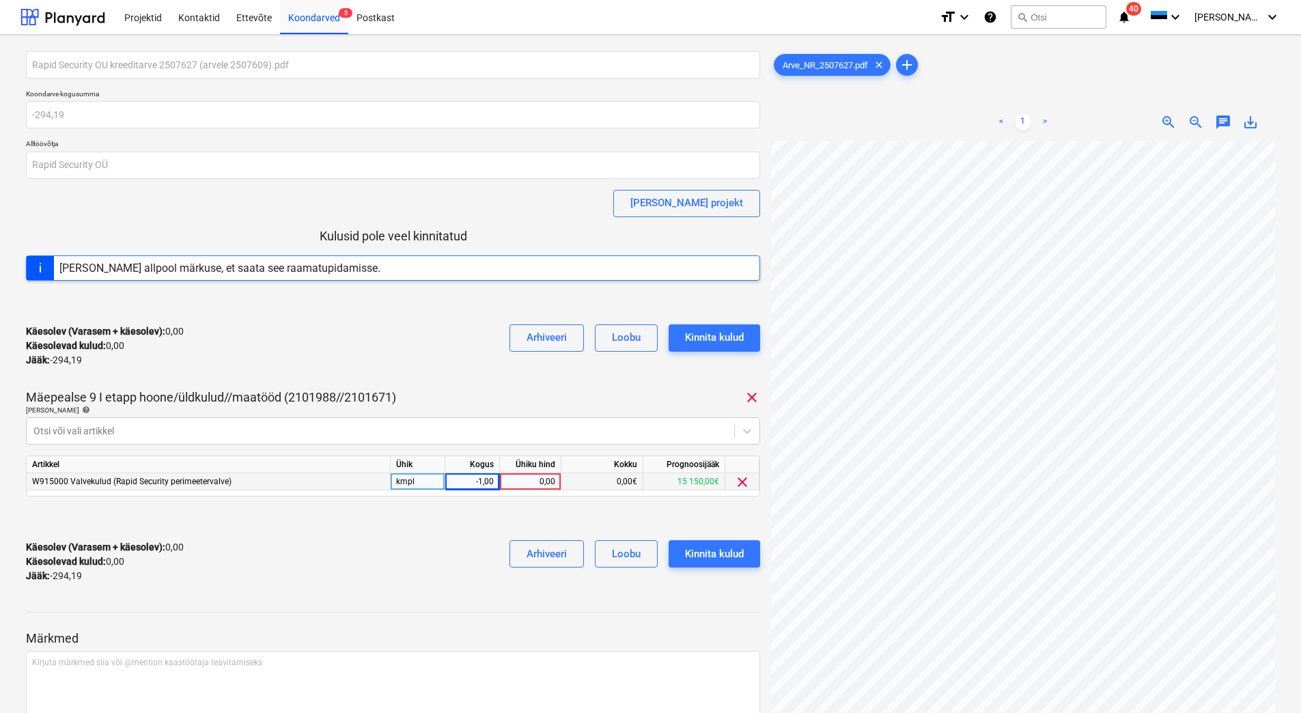
click at [533, 477] on div "0,00" at bounding box center [530, 481] width 50 height 17
type input "294,19"
click at [401, 567] on div "Käesolev (Varasem + käesolev) : -294,19 Käesolevad kulud : -294,19 Jääk : 0,00 …" at bounding box center [393, 561] width 734 height 65
click at [747, 564] on button "Kinnita kulud" at bounding box center [713, 553] width 91 height 27
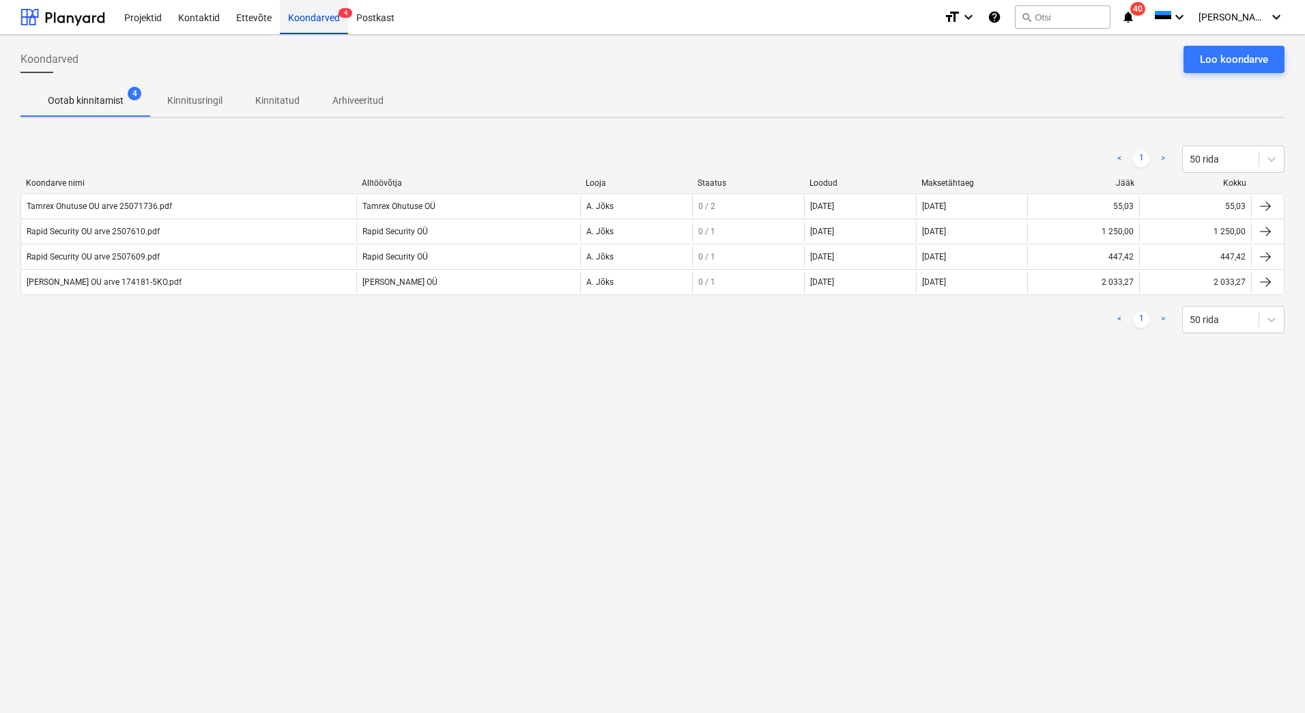
click at [306, 18] on div "Koondarved 4" at bounding box center [314, 16] width 68 height 35
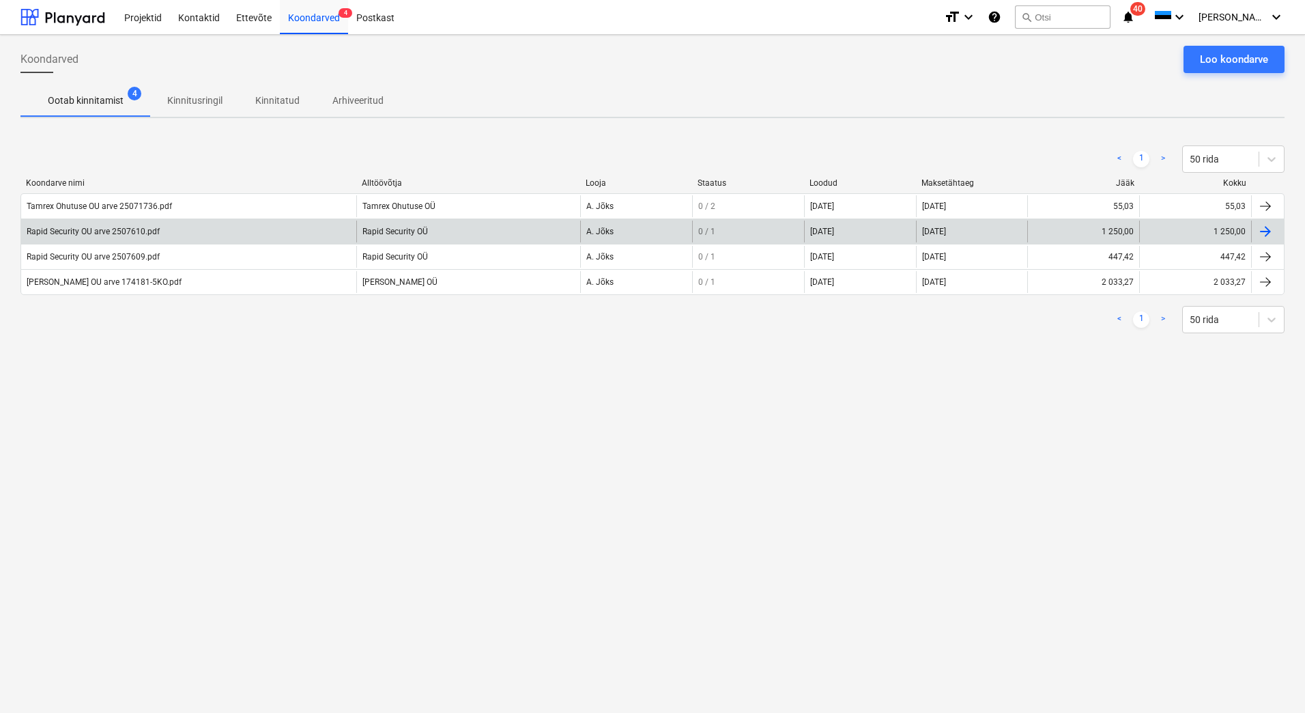
click at [85, 228] on div "Rapid Security OU arve 2507610.pdf" at bounding box center [93, 232] width 133 height 10
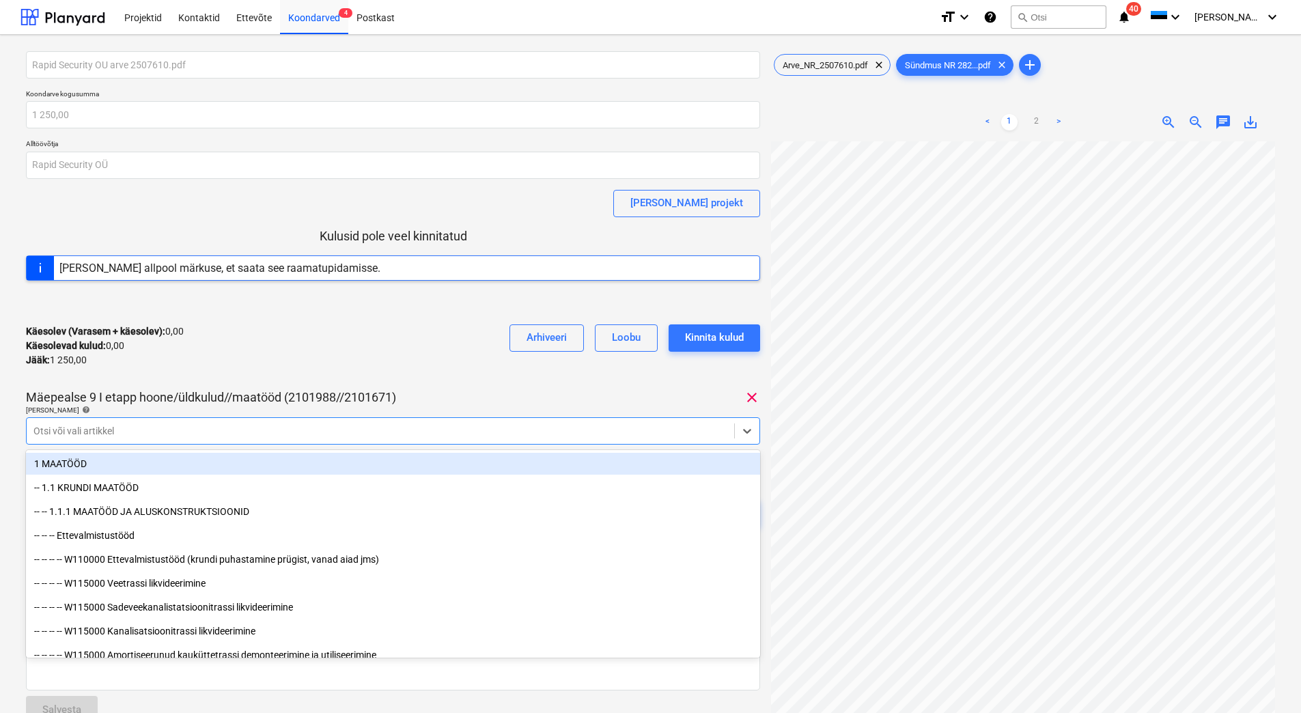
click at [91, 426] on div at bounding box center [380, 431] width 694 height 14
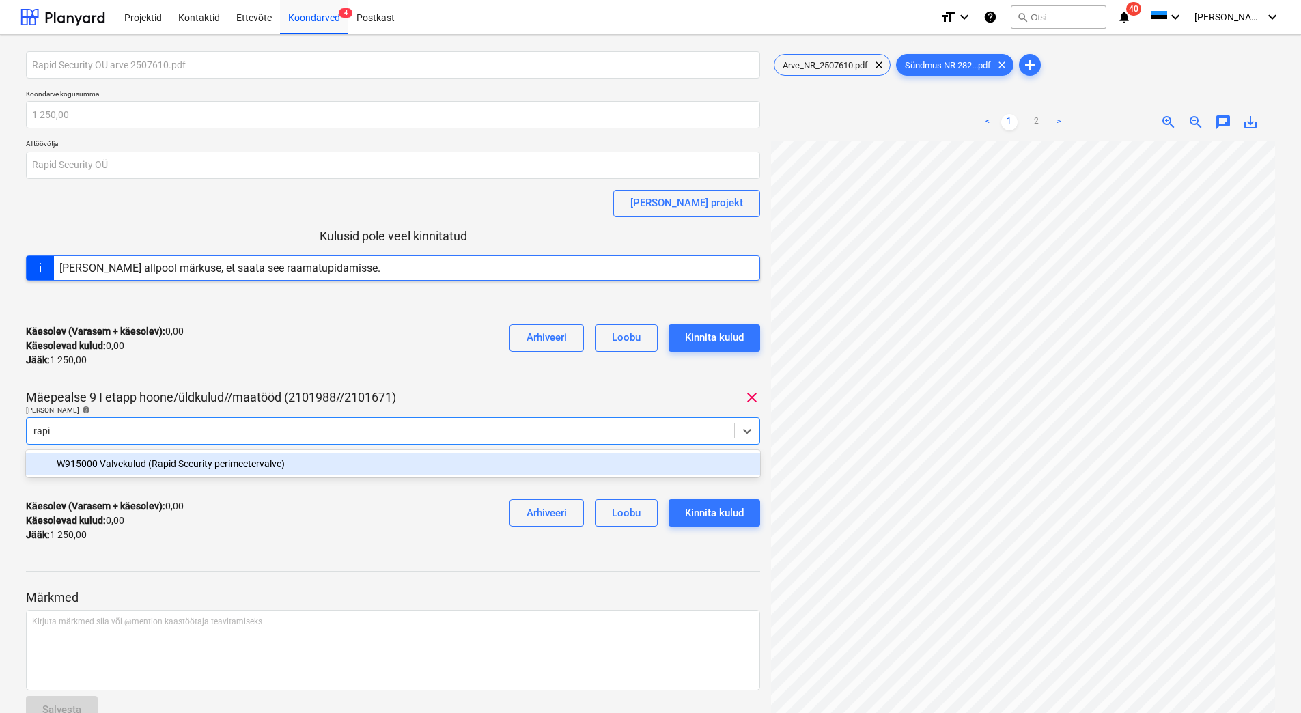
type input "rapid"
click at [126, 459] on div "-- -- -- W915000 Valvekulud (Rapid Security perimeetervalve)" at bounding box center [393, 464] width 734 height 22
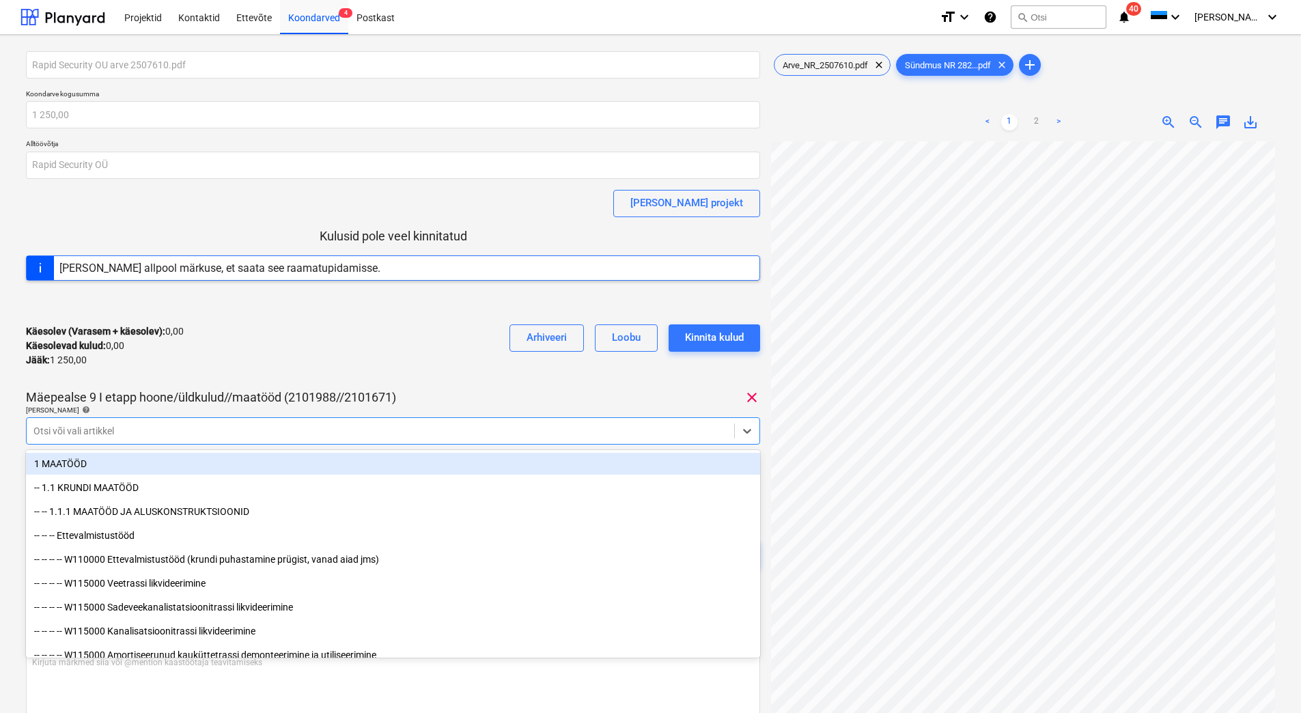
click at [205, 374] on div "Käesolev (Varasem + käesolev) : 0,00 Käesolevad kulud : 0,00 Jääk : 1 250,00 Ar…" at bounding box center [393, 345] width 734 height 65
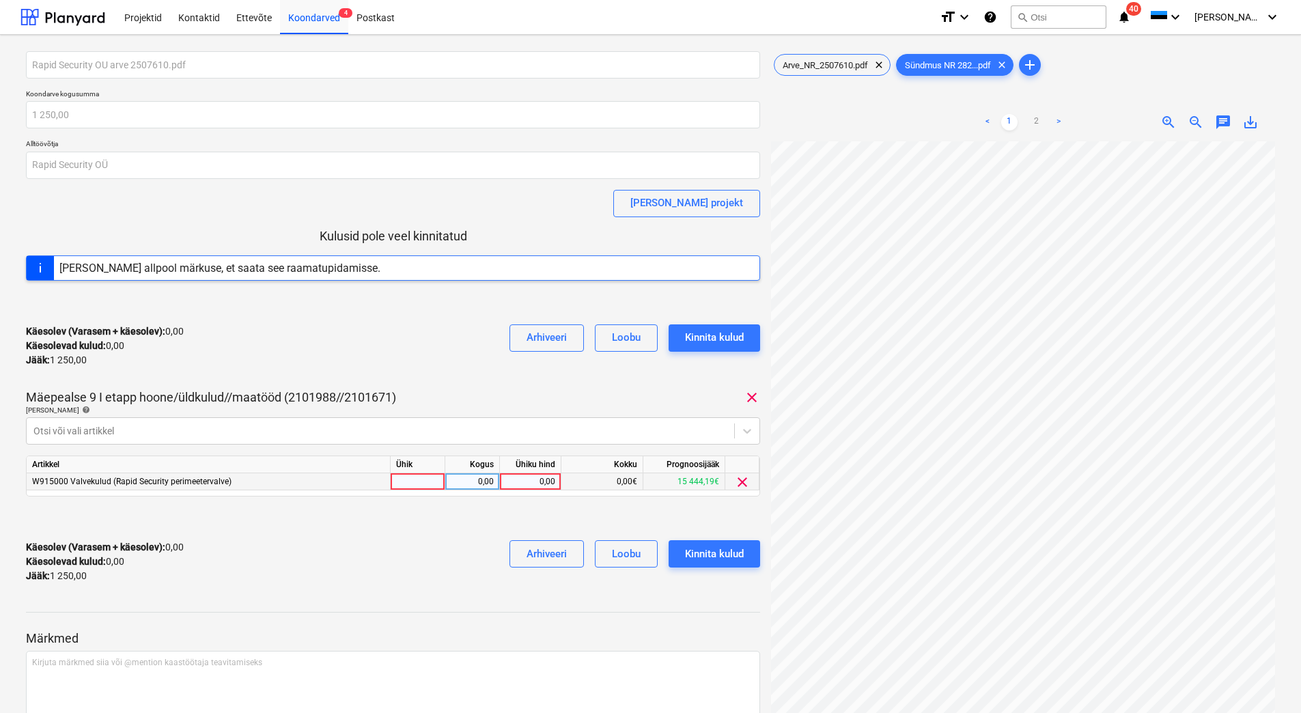
click at [516, 479] on div "0,00" at bounding box center [530, 481] width 50 height 17
type input "1250"
click at [433, 477] on div "tk" at bounding box center [417, 481] width 55 height 17
click at [721, 559] on div "Kinnita kulud" at bounding box center [714, 554] width 59 height 18
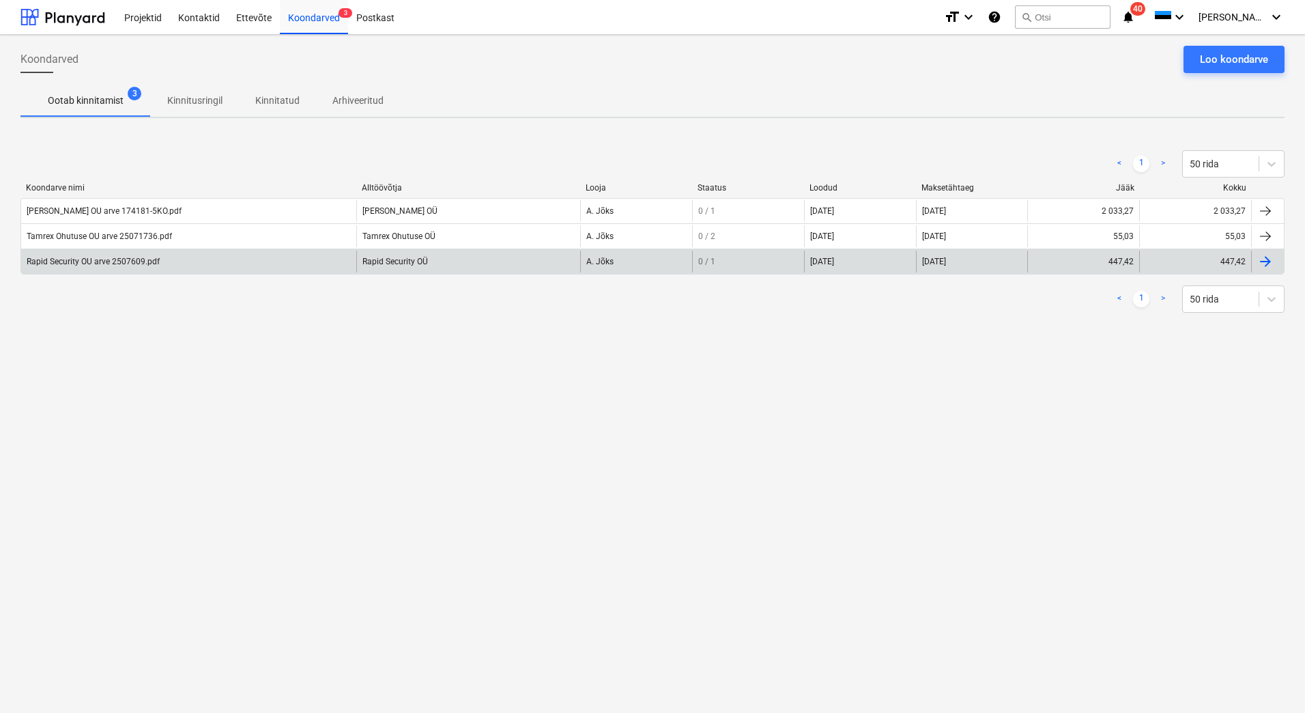
click at [93, 265] on div "Rapid Security OU arve 2507609.pdf" at bounding box center [93, 262] width 133 height 10
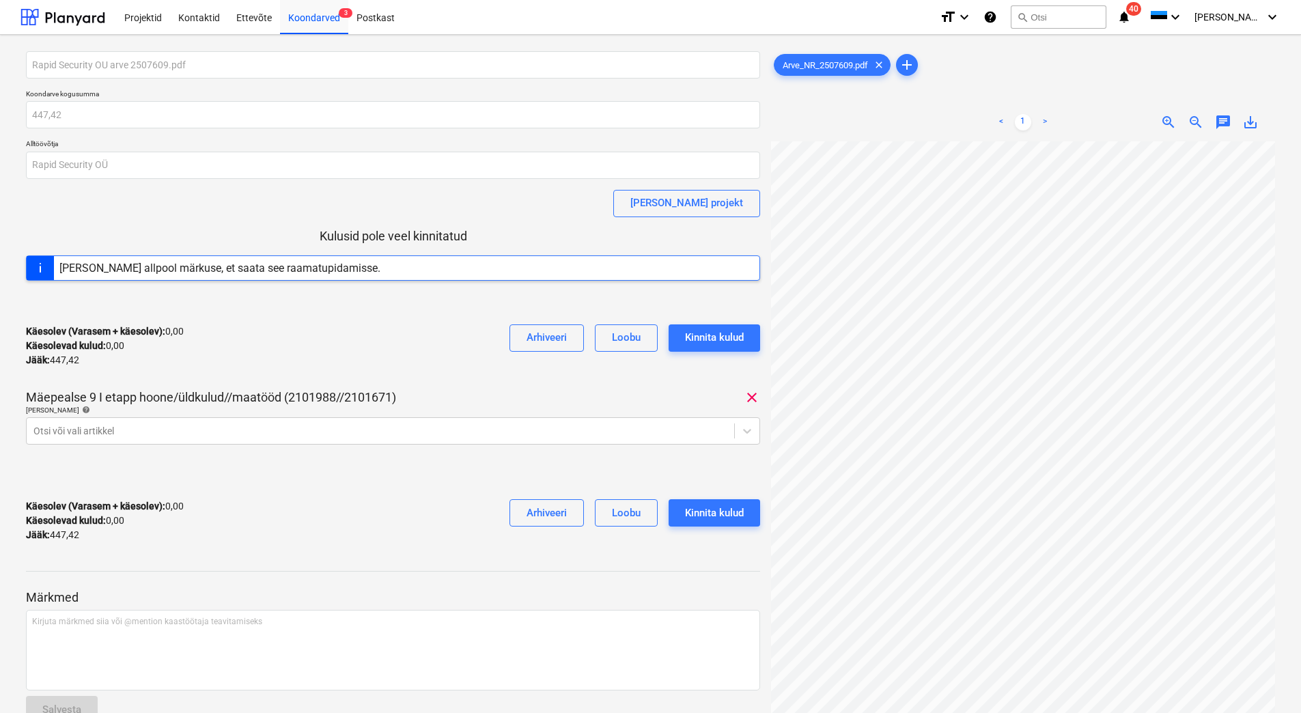
scroll to position [84, 113]
click at [307, 26] on div "Koondarved 3" at bounding box center [314, 16] width 68 height 35
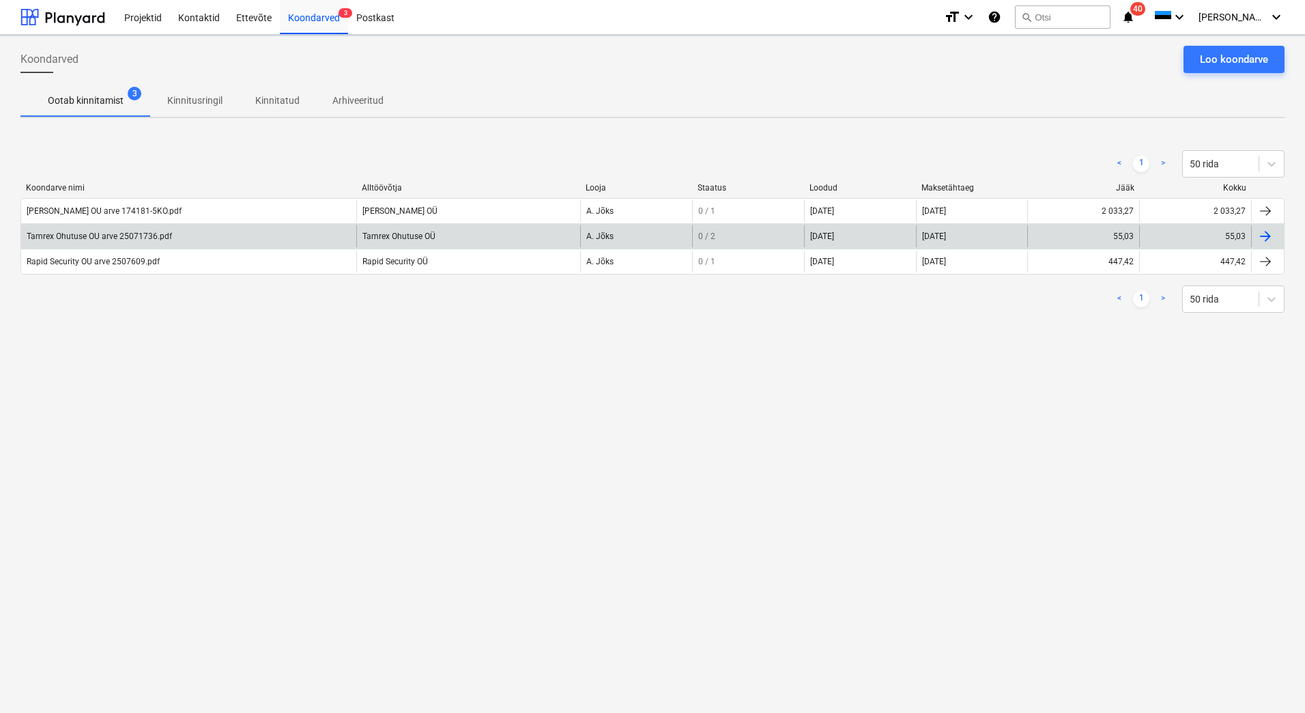
click at [115, 238] on div "Tamrex Ohutuse OU arve 25071736.pdf" at bounding box center [99, 236] width 145 height 10
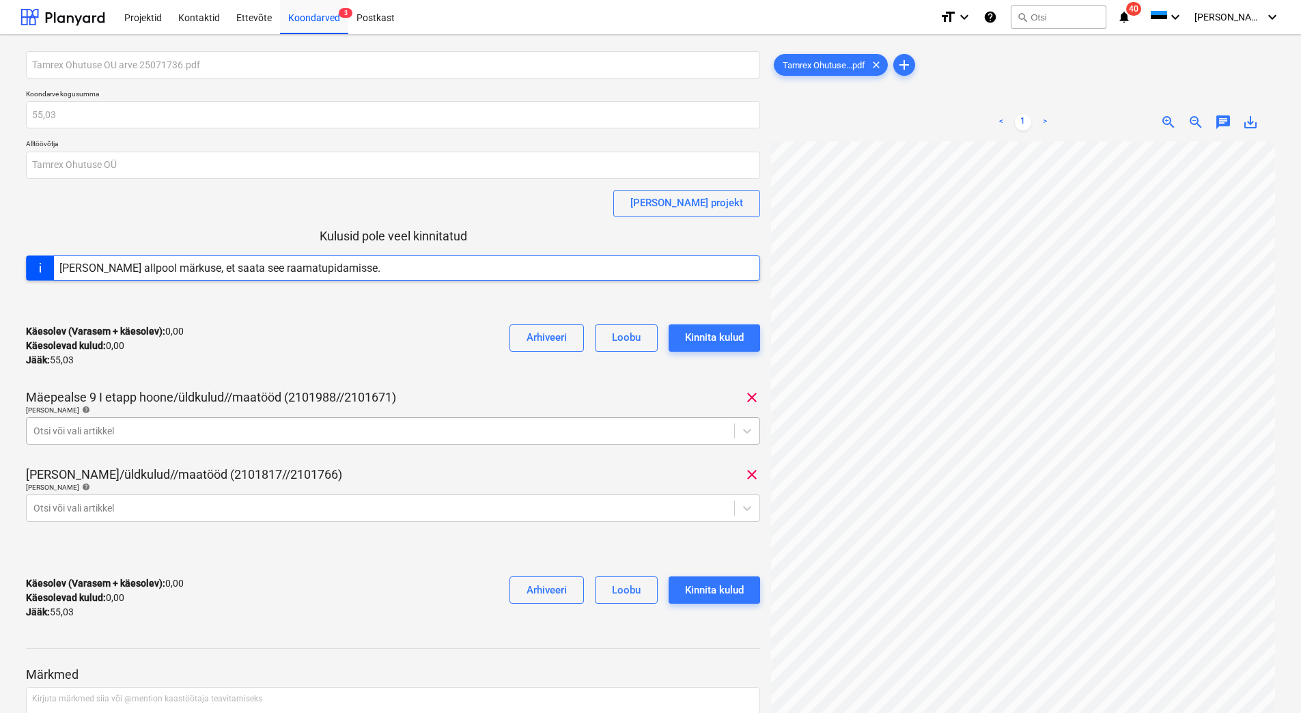
click at [146, 435] on div at bounding box center [380, 431] width 694 height 14
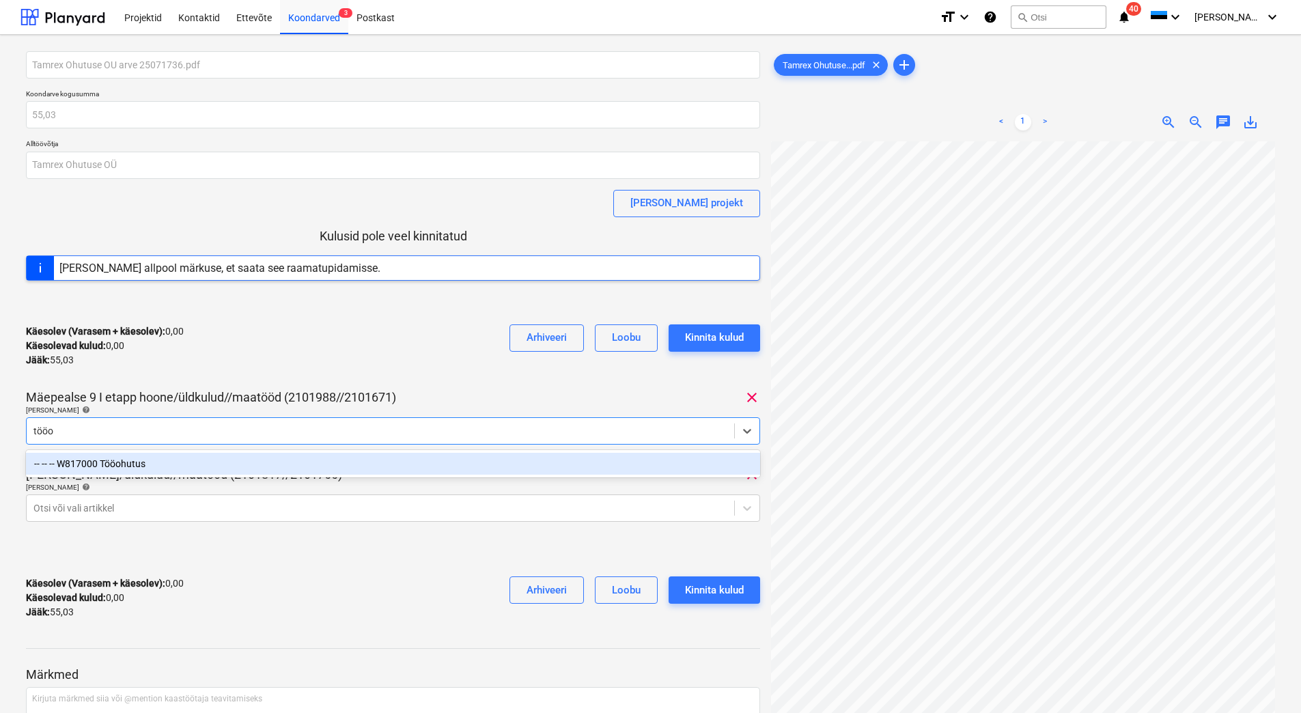
type input "tööoh"
click at [141, 465] on div "-- -- -- W817000 Tööohutus" at bounding box center [393, 464] width 734 height 22
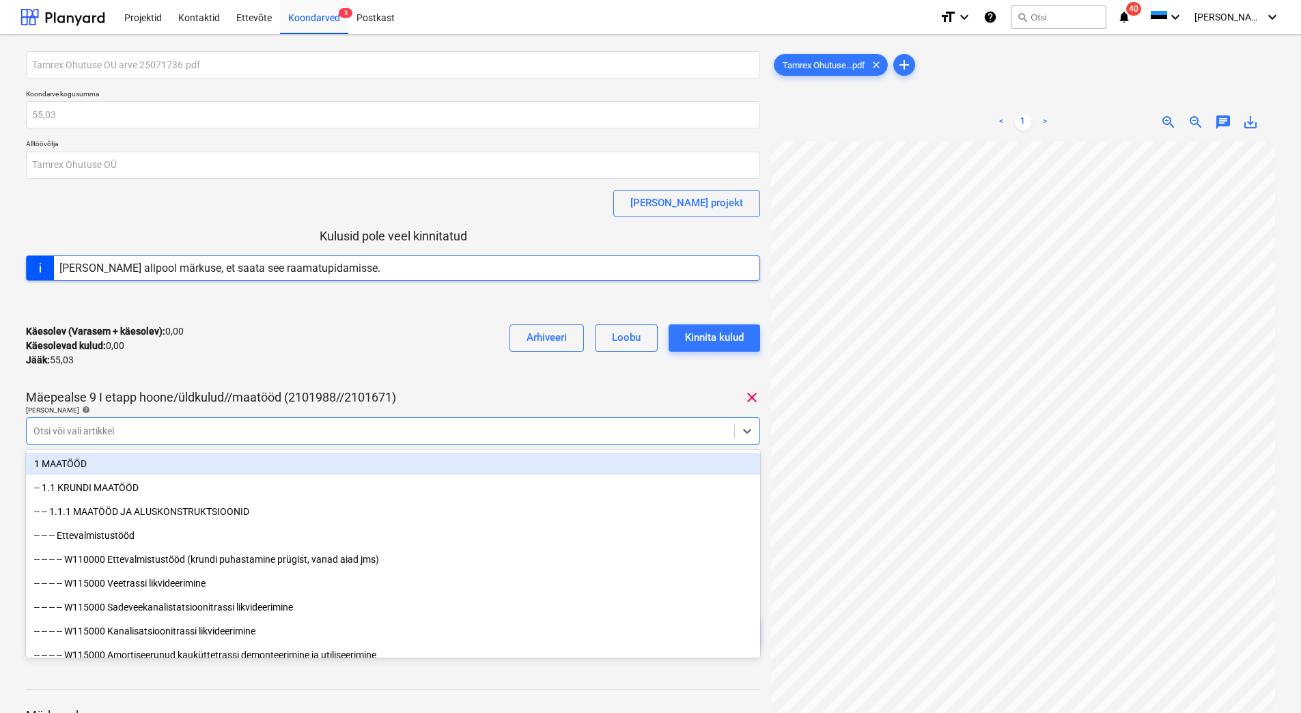
click at [201, 356] on div "Käesolev (Varasem + käesolev) : 0,00 Käesolevad kulud : 0,00 Jääk : 55,03 Arhiv…" at bounding box center [393, 345] width 734 height 65
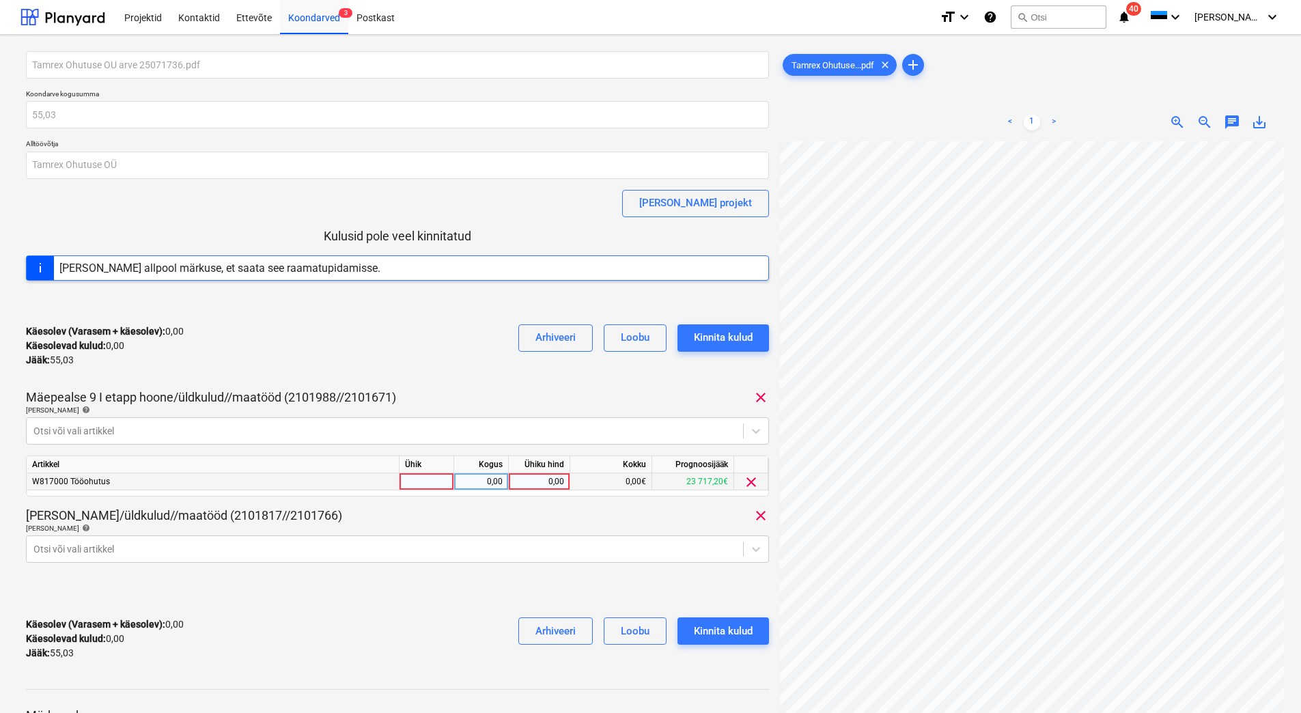
click at [540, 483] on div "0,00" at bounding box center [539, 481] width 50 height 17
type input "3,14"
click at [524, 373] on div "Käesolev (Varasem + käesolev) : 0,00 Käesolevad kulud : 0,00 Jääk : 55,03 Arhiv…" at bounding box center [397, 345] width 743 height 65
click at [397, 600] on div at bounding box center [397, 595] width 743 height 22
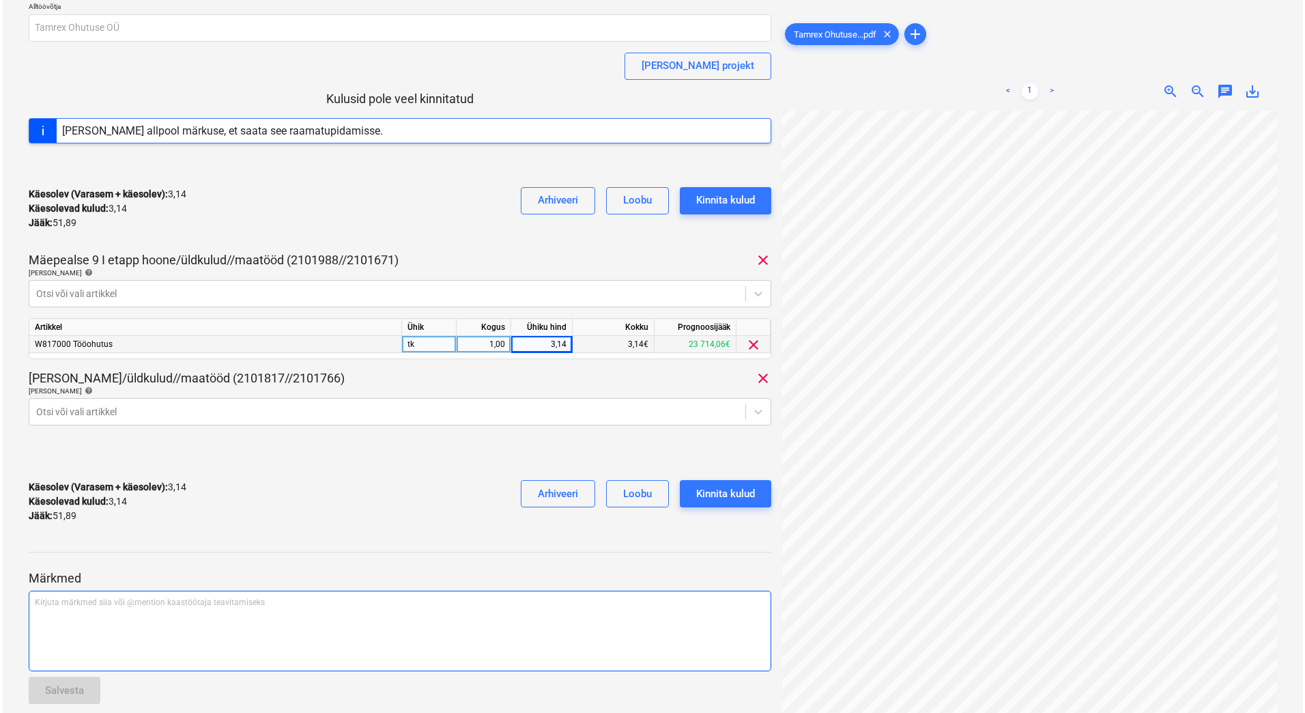
scroll to position [137, 0]
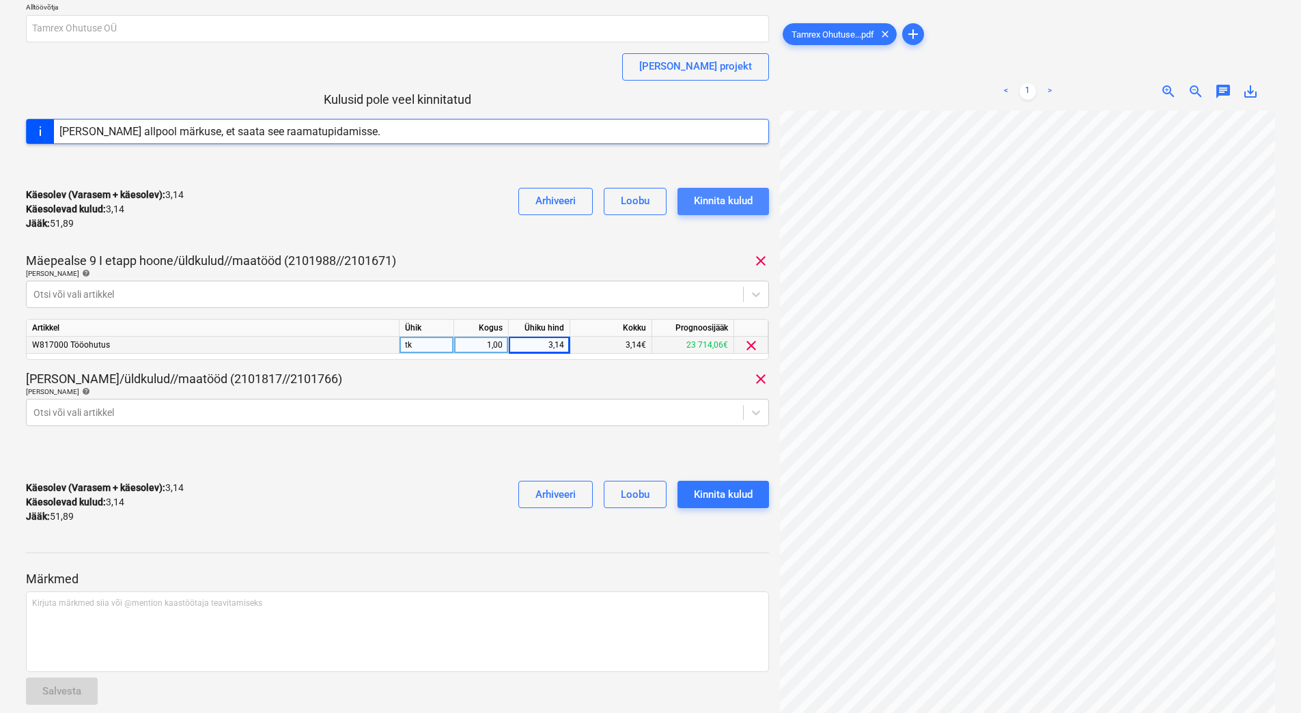
click at [733, 194] on div "Kinnita kulud" at bounding box center [723, 201] width 59 height 18
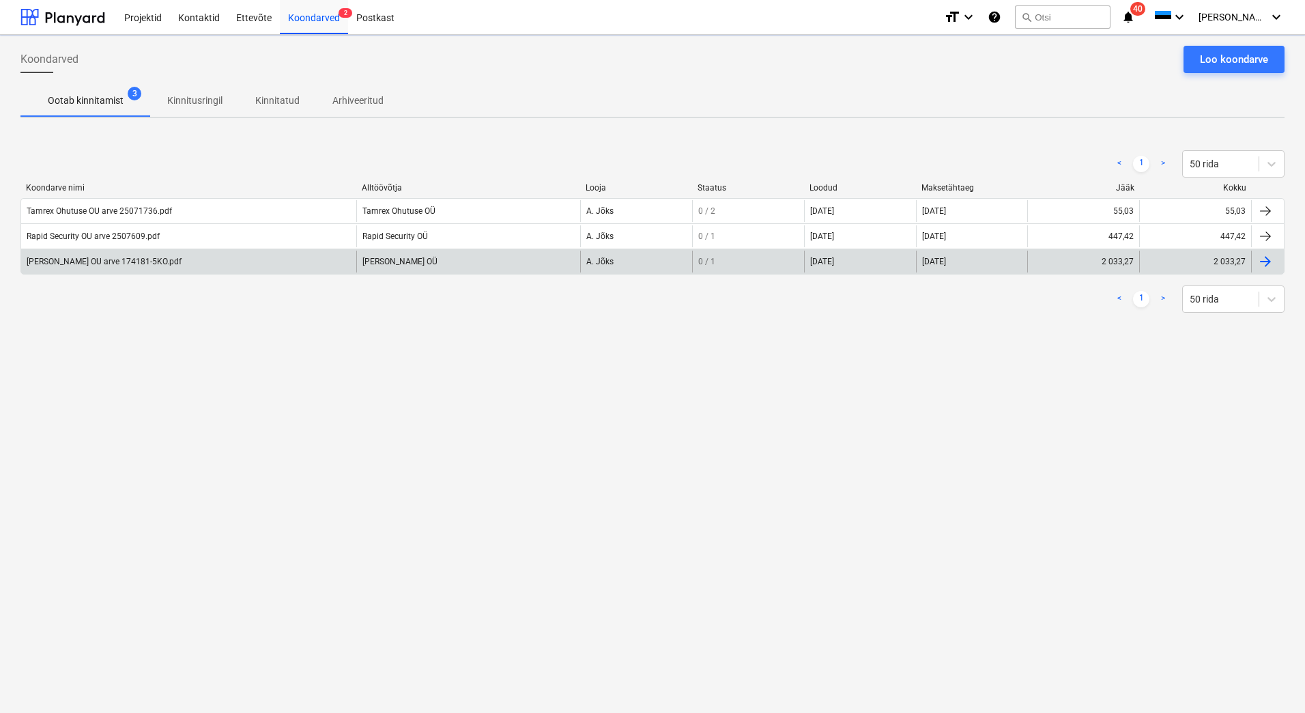
click at [89, 267] on div "Karl Bilder OU arve 174181-5KO.pdf" at bounding box center [188, 262] width 335 height 22
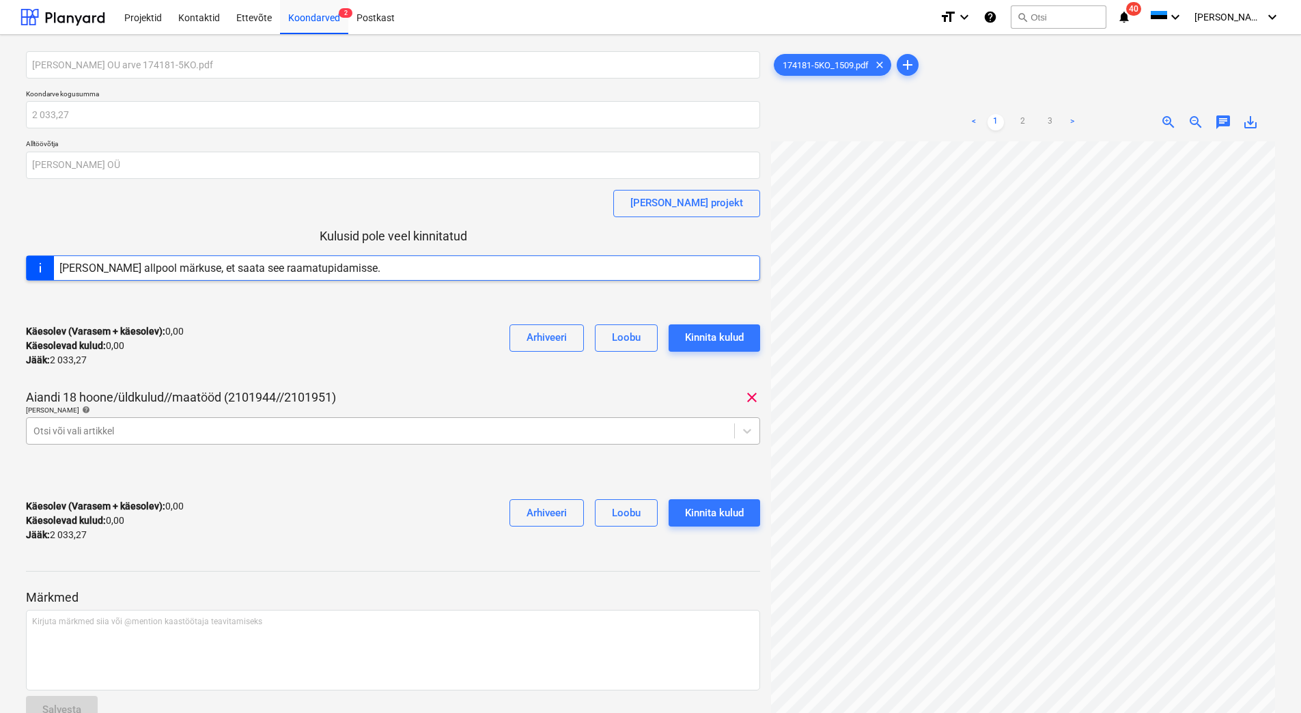
click at [223, 433] on div at bounding box center [380, 431] width 694 height 14
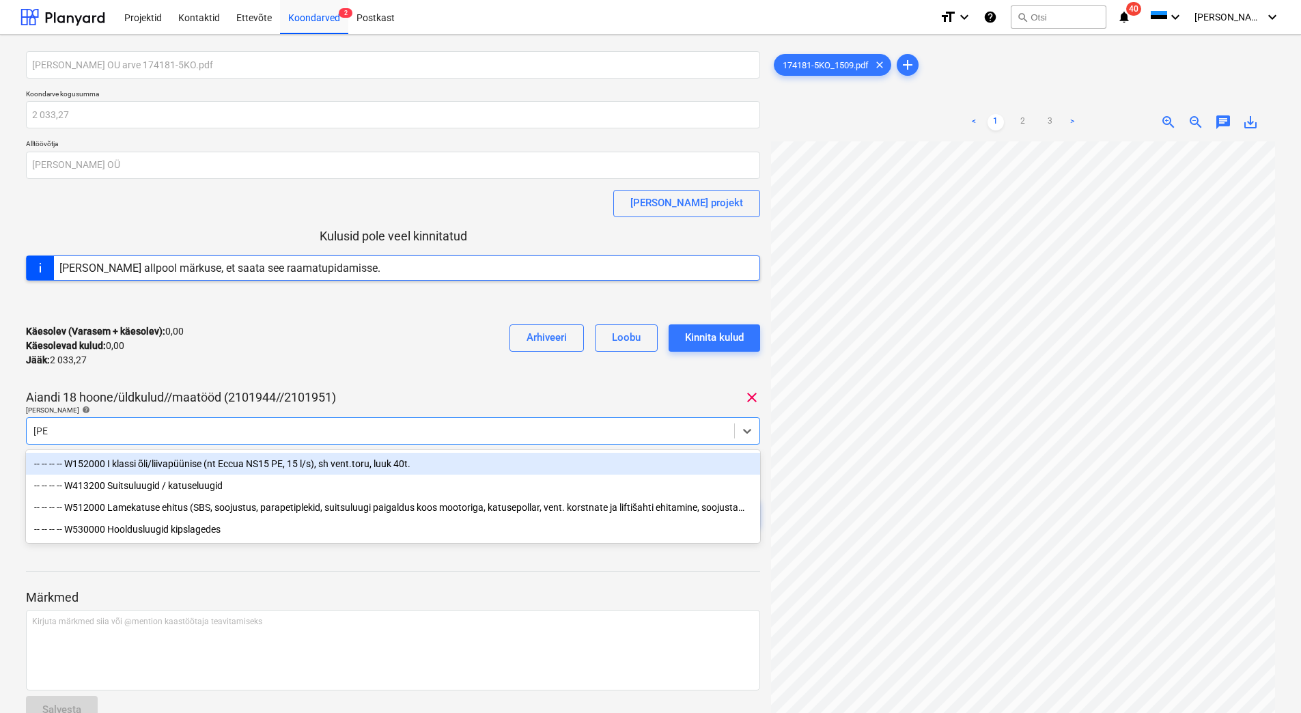
type input "luug"
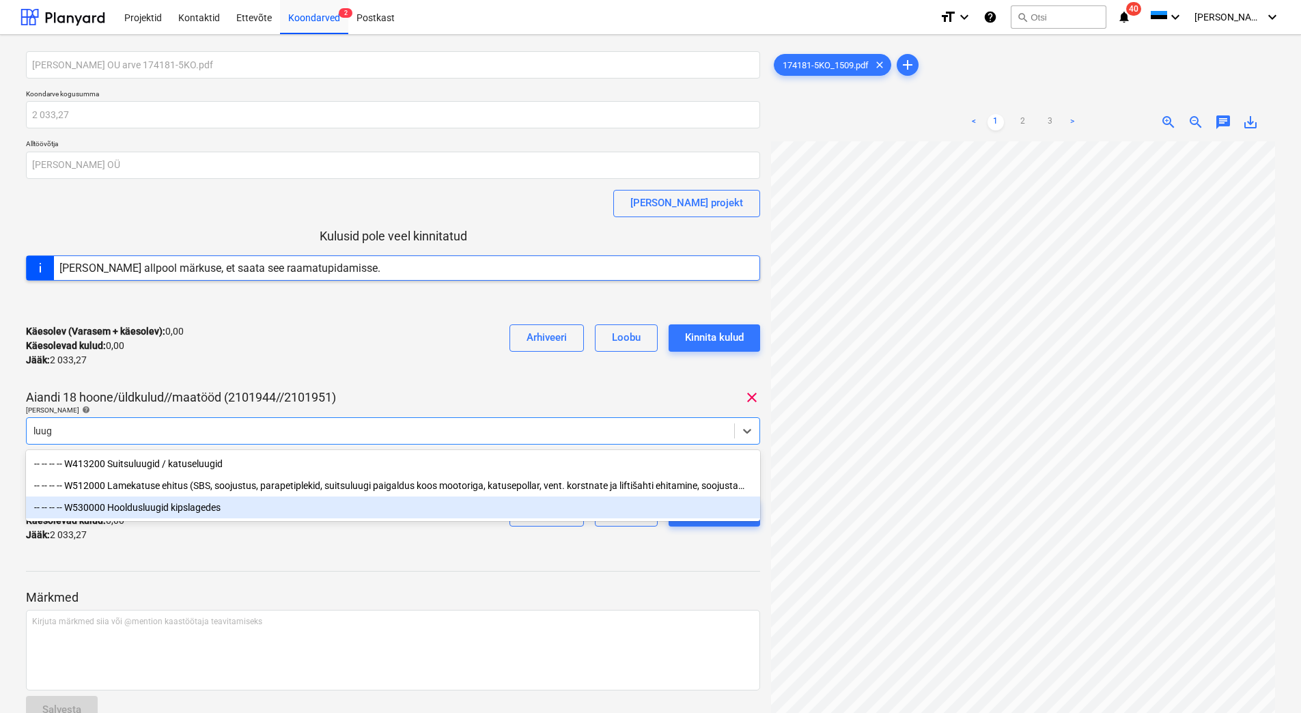
click at [194, 515] on div "-- -- -- -- W530000 Hooldusluugid kipslagedes" at bounding box center [393, 507] width 734 height 22
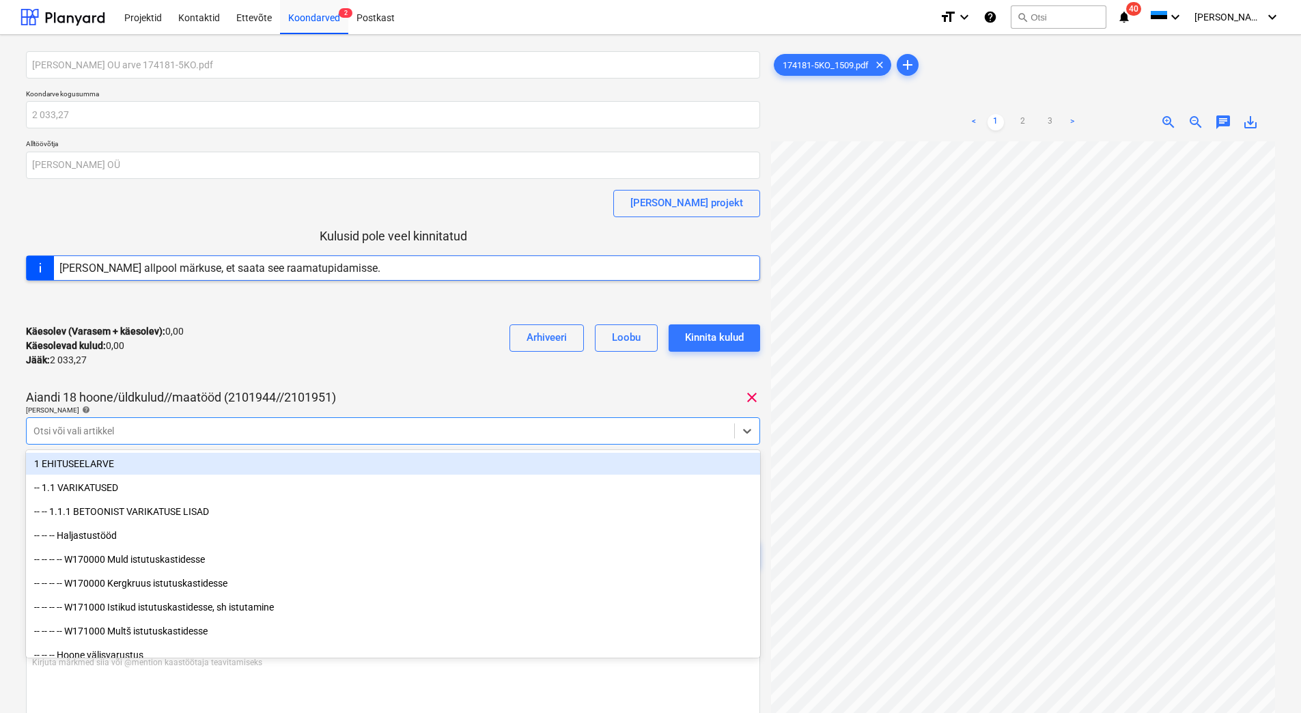
click at [335, 367] on div "Käesolev (Varasem + käesolev) : 0,00 Käesolevad kulud : 0,00 Jääk : 2 033,27 Ar…" at bounding box center [393, 345] width 734 height 65
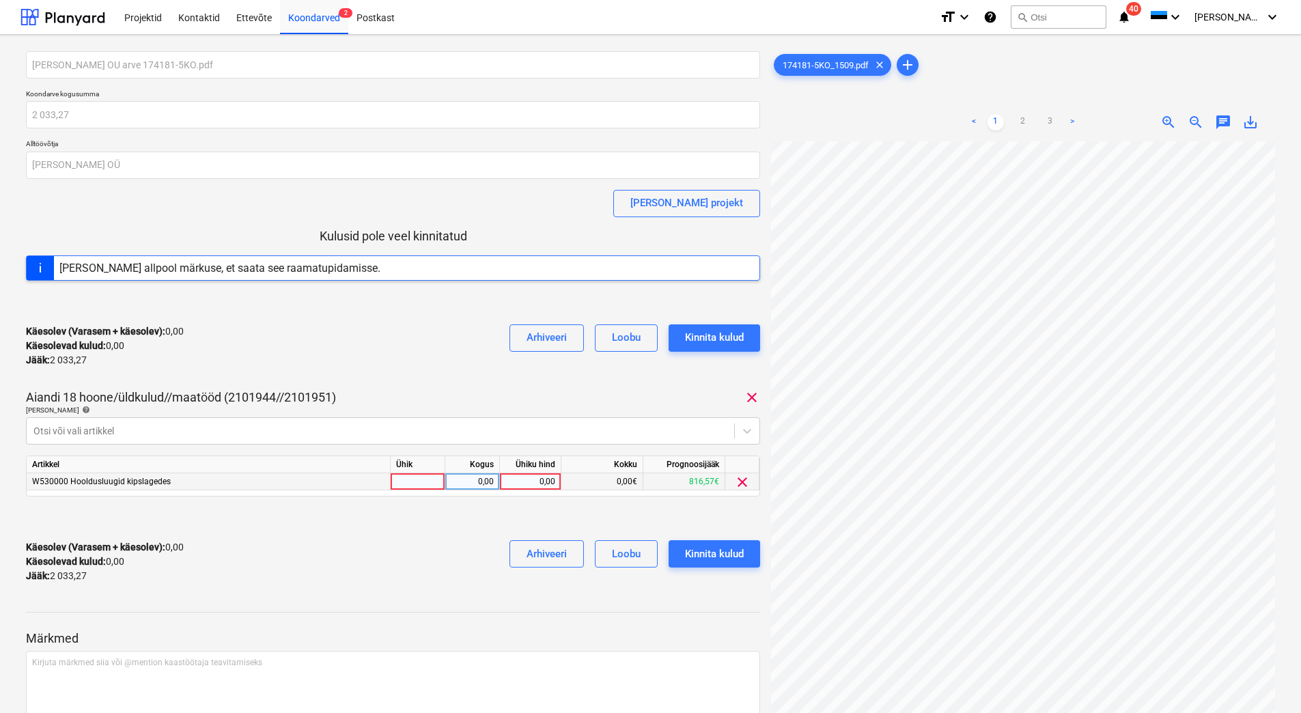
click at [523, 485] on div "0,00" at bounding box center [530, 481] width 50 height 17
type input "2033,27"
click at [431, 553] on div "Käesolev (Varasem + käesolev) : 0,00 Käesolevad kulud : 0,00 Jääk : 2 033,27 Ar…" at bounding box center [393, 561] width 734 height 65
click at [712, 551] on div "Kinnita kulud" at bounding box center [714, 554] width 59 height 18
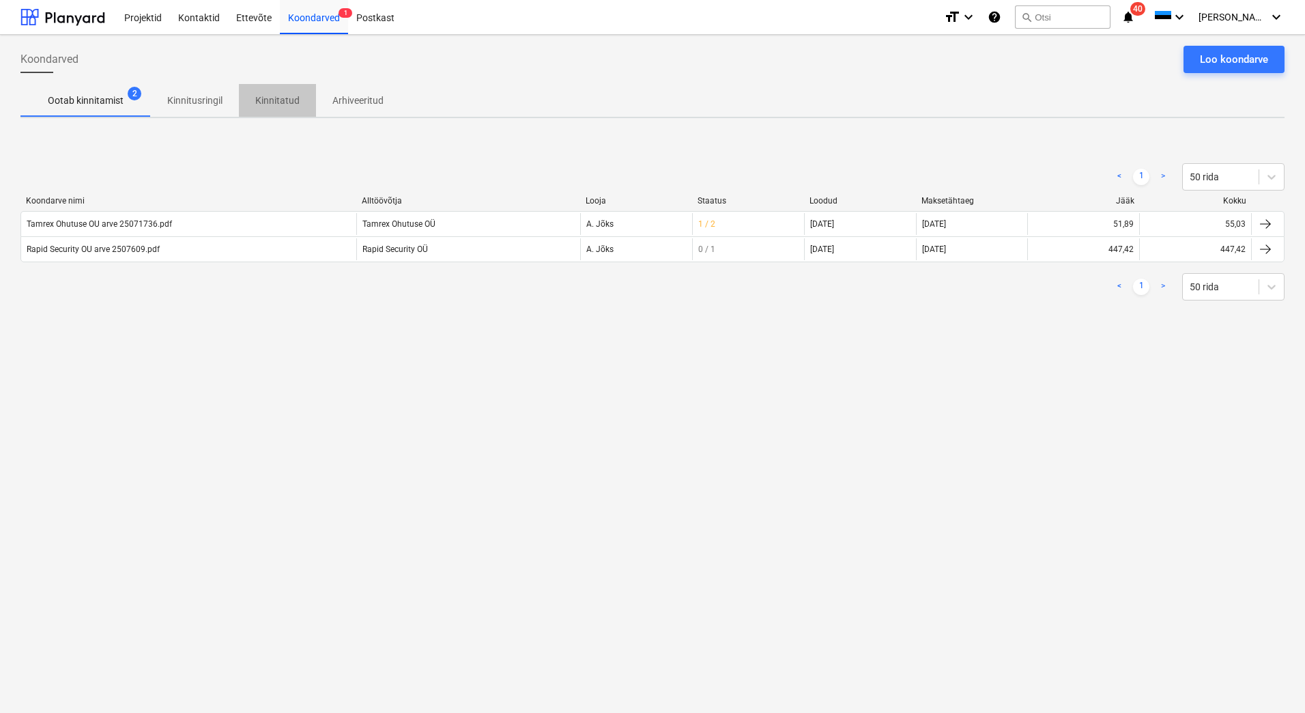
click at [293, 103] on p "Kinnitatud" at bounding box center [277, 101] width 44 height 14
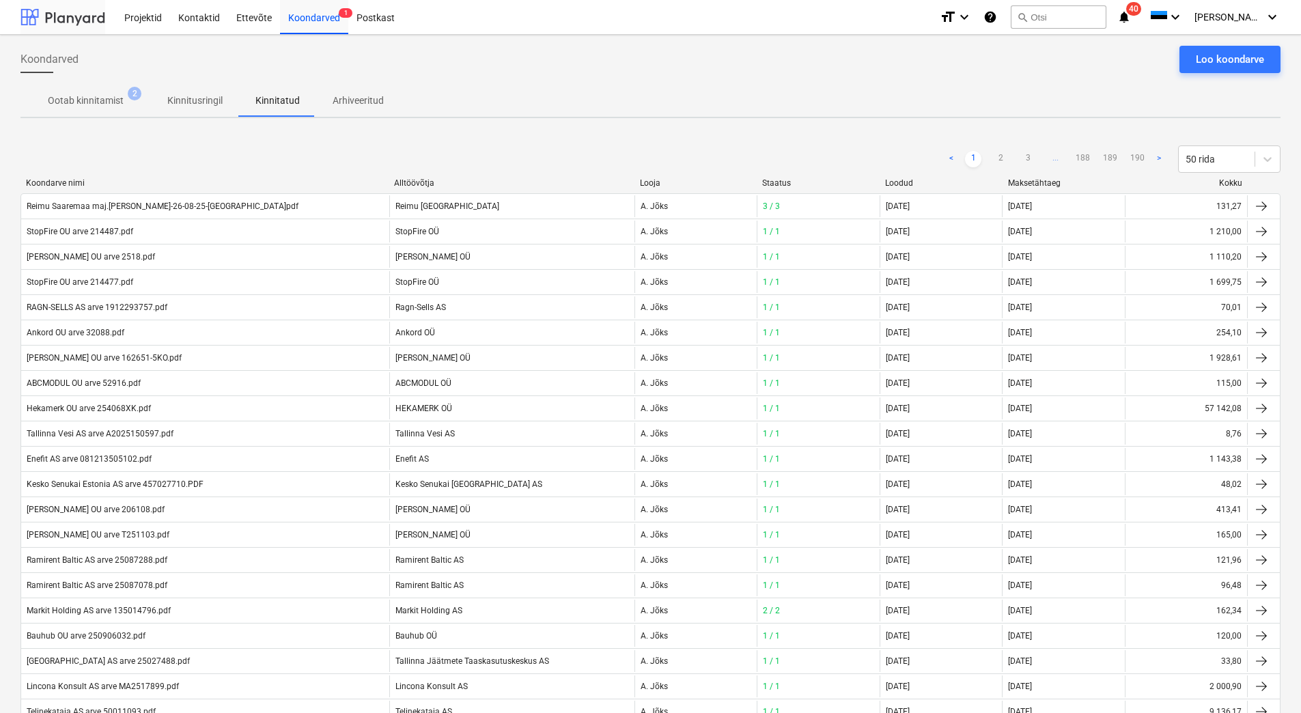
click at [78, 15] on div at bounding box center [62, 17] width 85 height 34
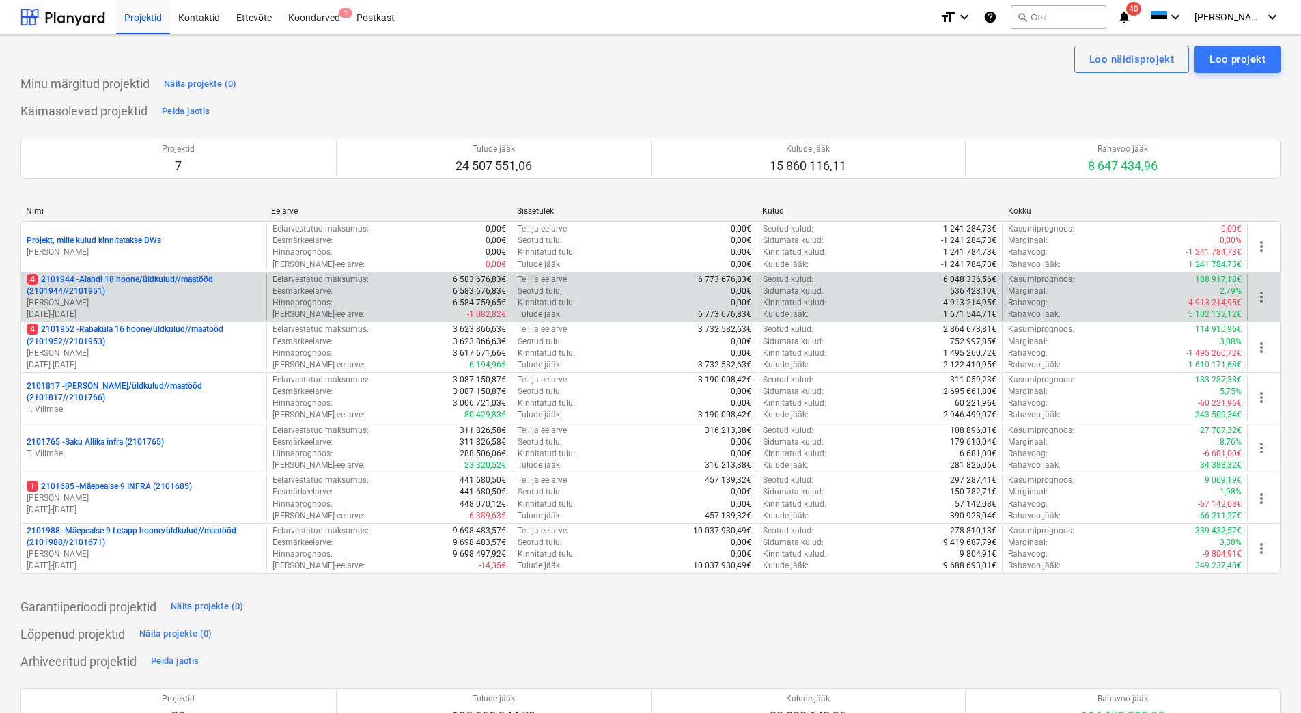
click at [122, 305] on p "[PERSON_NAME]" at bounding box center [144, 303] width 234 height 12
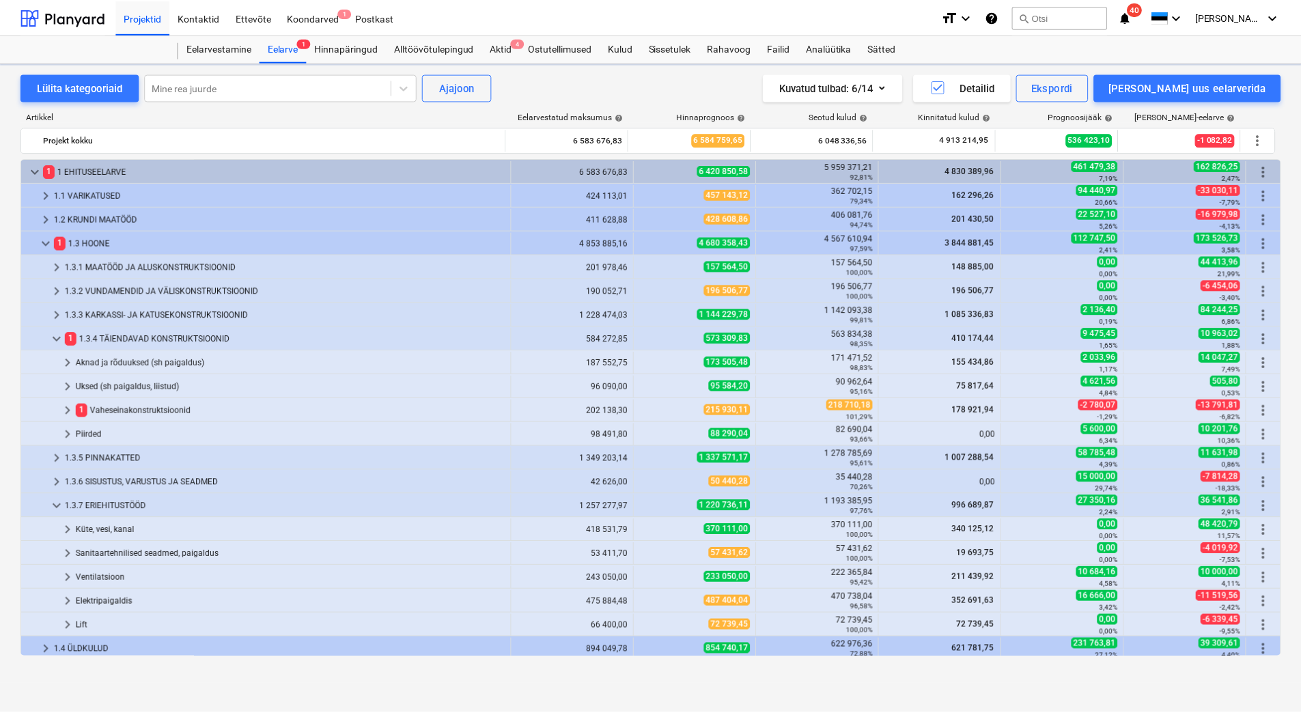
scroll to position [76, 0]
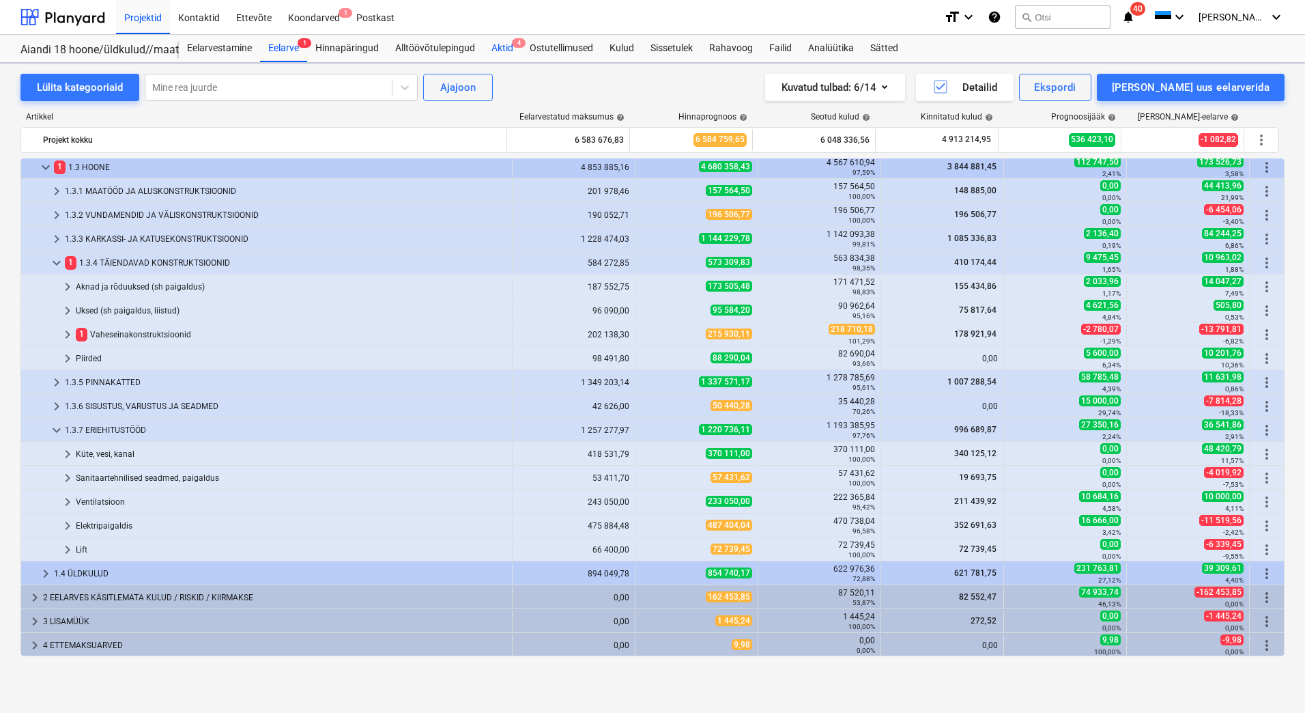
click at [503, 49] on div "Aktid 4" at bounding box center [502, 48] width 38 height 27
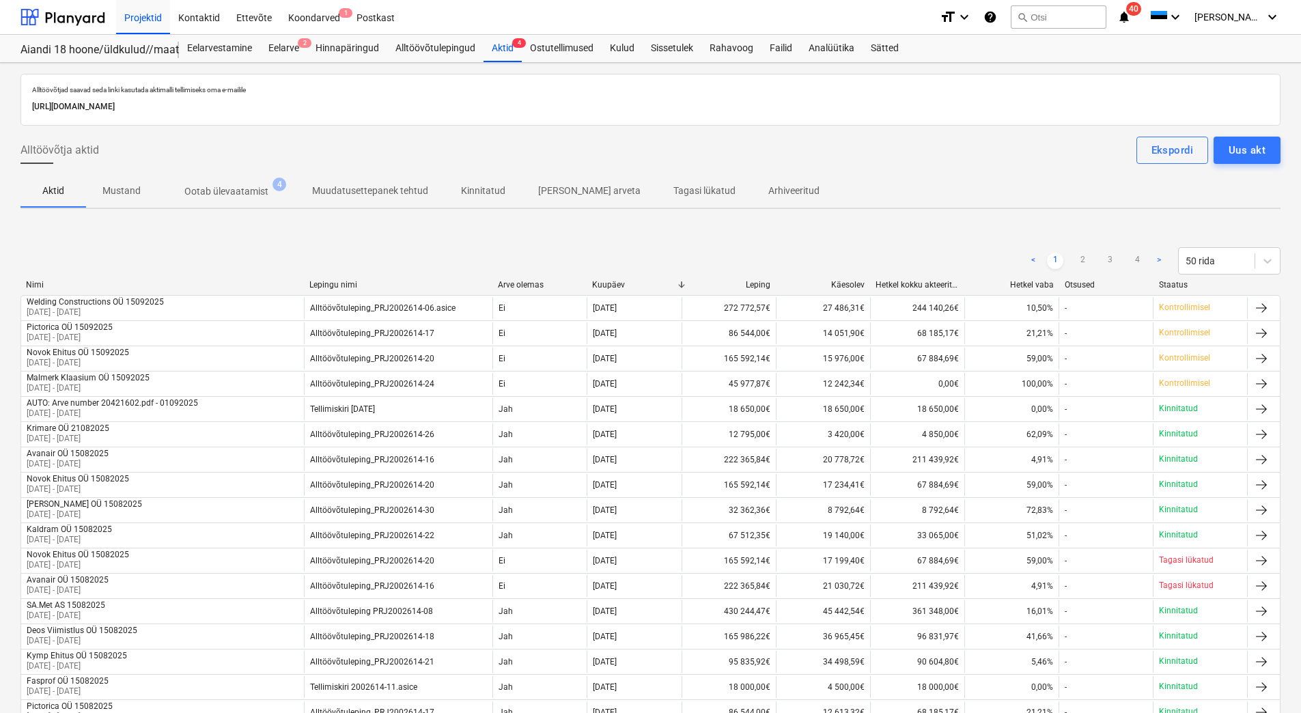
click at [202, 198] on p "Ootab ülevaatamist" at bounding box center [226, 191] width 84 height 14
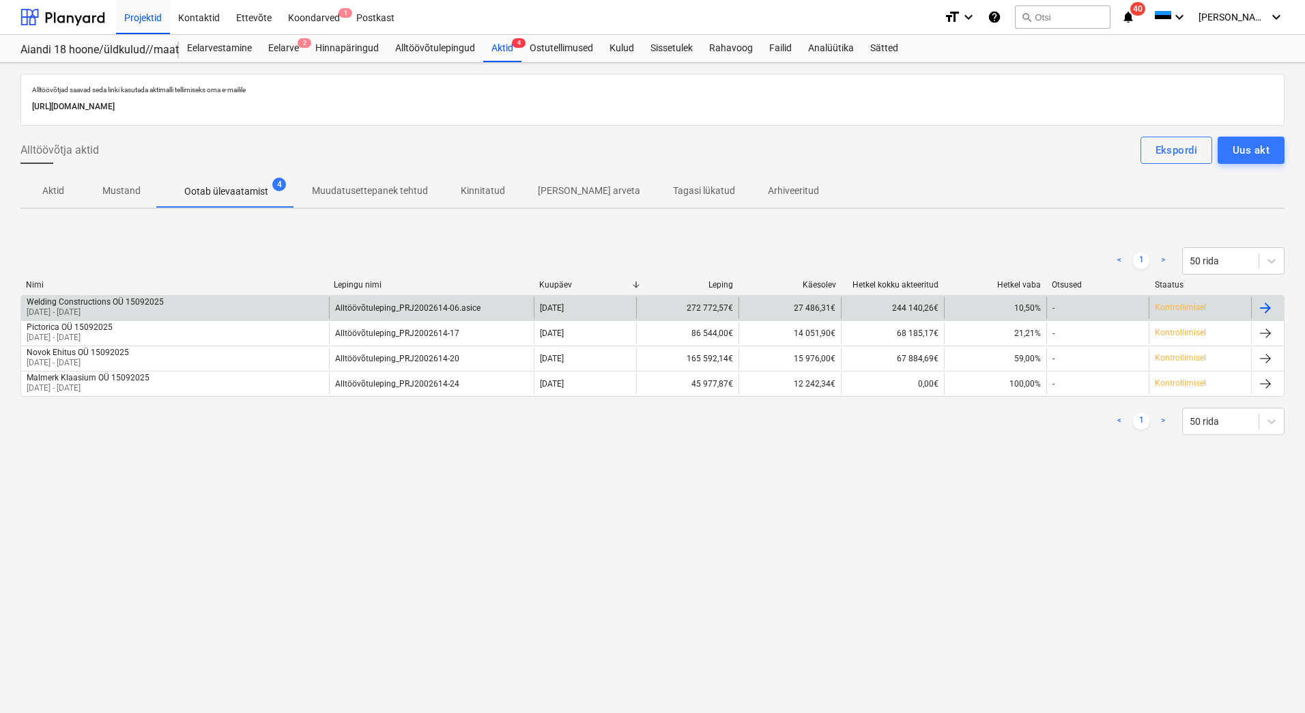
click at [216, 314] on div "Welding Constructions OÜ 15092025 15 Aug 2025 - 15 Sep 2025" at bounding box center [175, 308] width 308 height 22
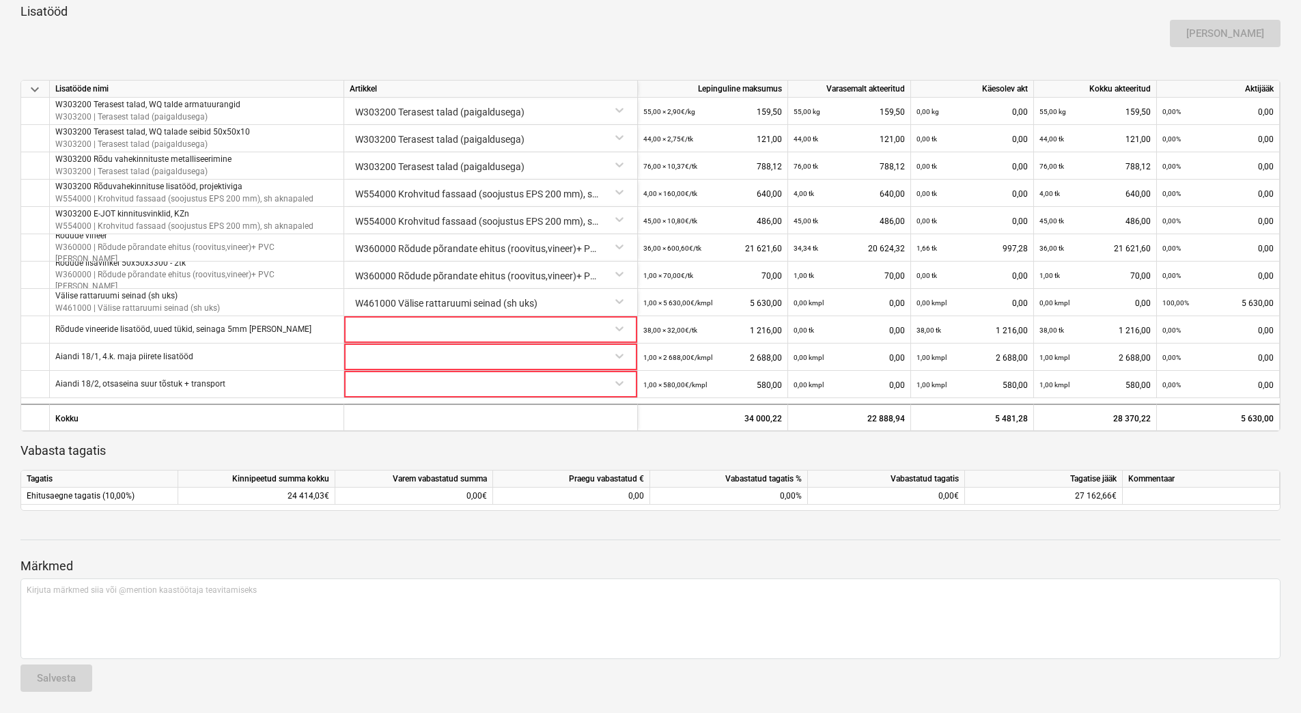
scroll to position [750, 0]
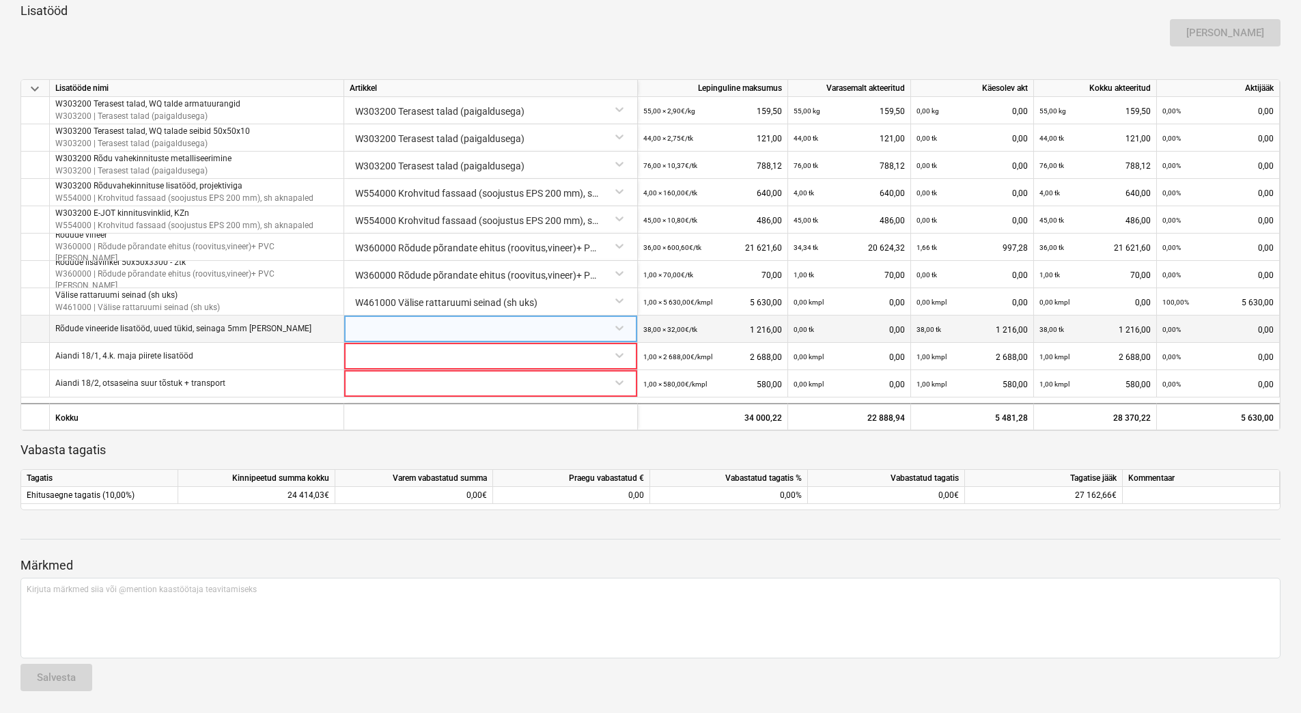
click at [476, 335] on div at bounding box center [491, 327] width 282 height 24
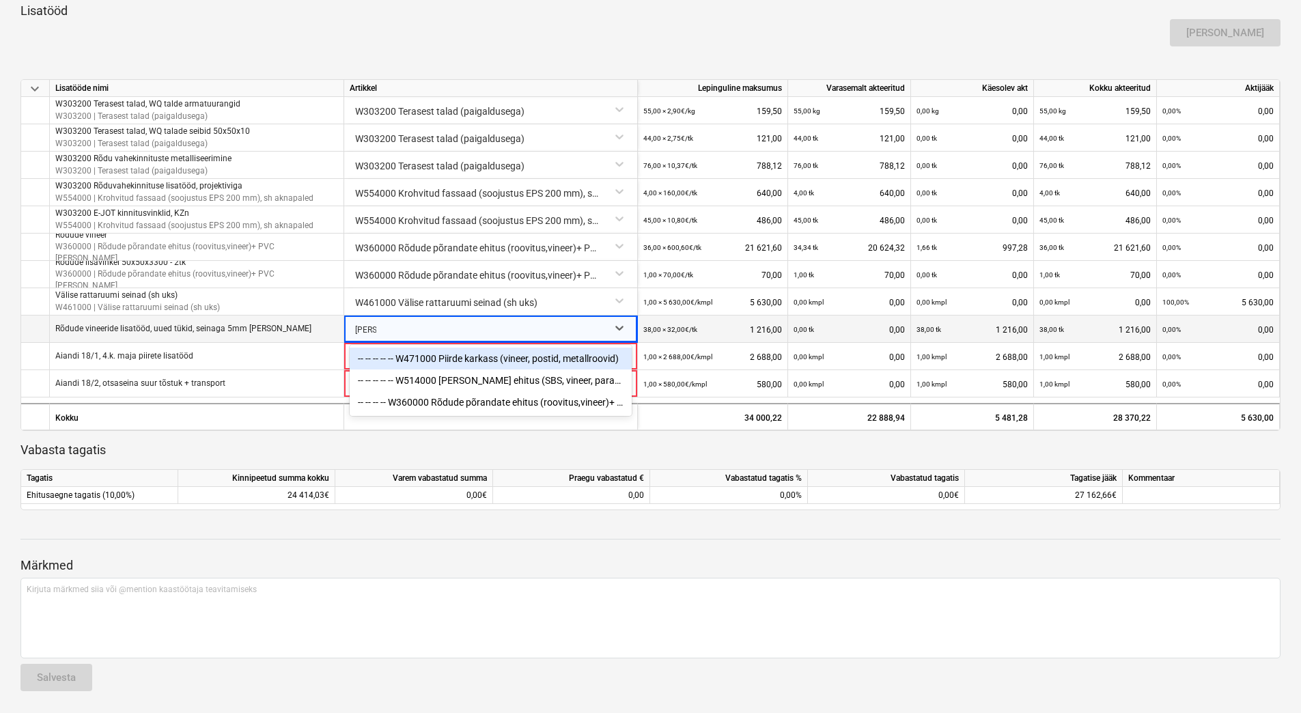
type input "vineer"
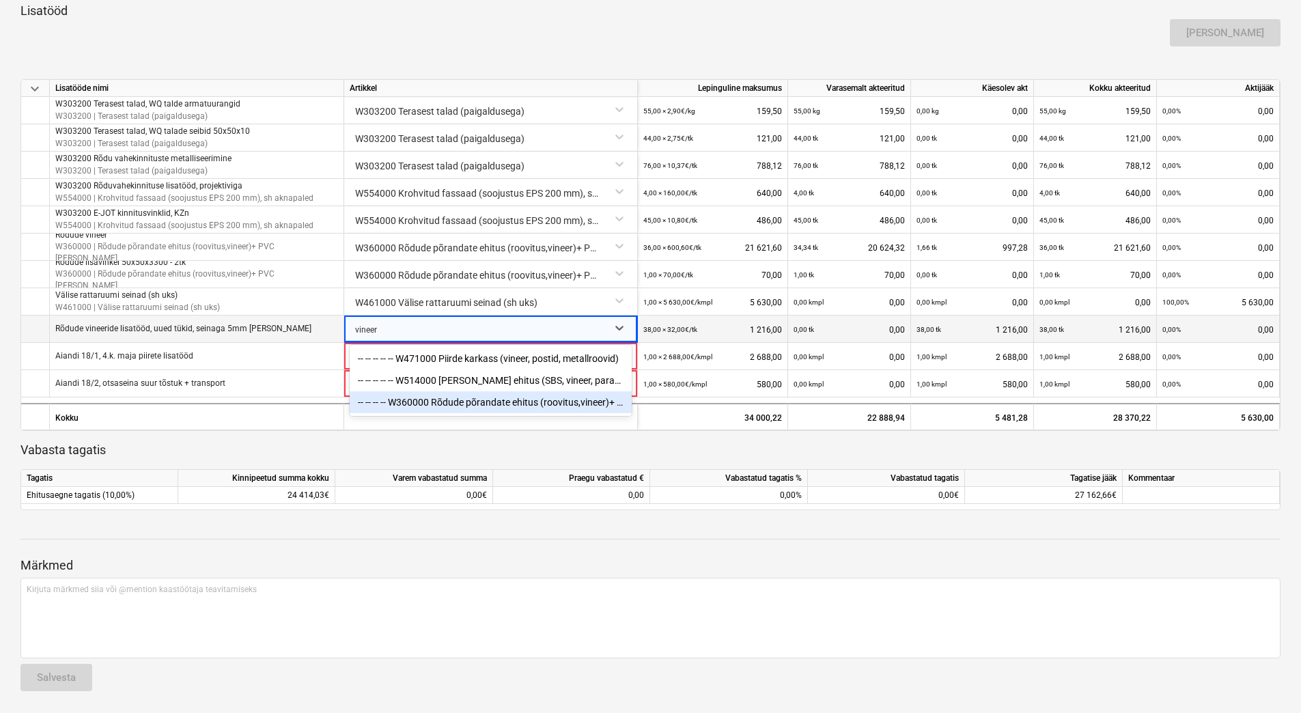
click at [481, 406] on div "-- -- -- -- W360000 Rõdude põrandate ehitus (roovitus,vineer)+ PVC kate" at bounding box center [491, 402] width 282 height 22
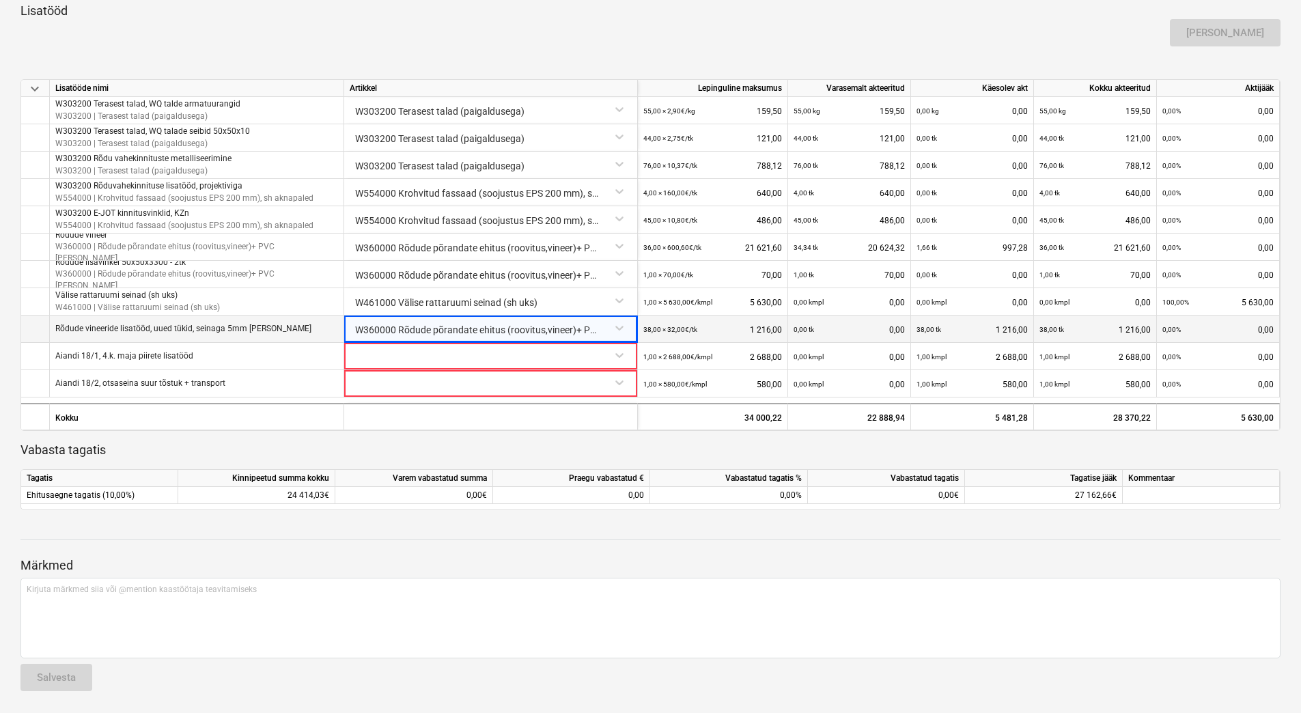
click at [465, 42] on div "[PERSON_NAME]" at bounding box center [650, 33] width 1270 height 38
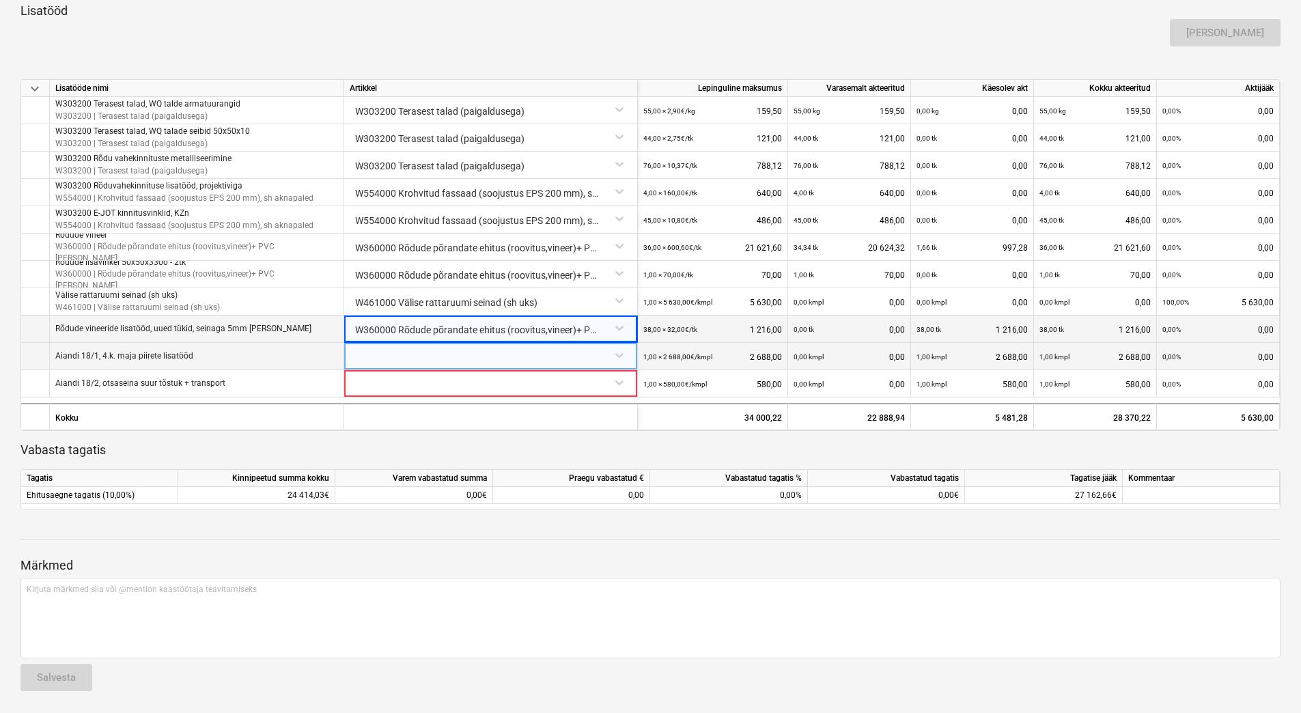
click at [472, 356] on div at bounding box center [491, 355] width 282 height 24
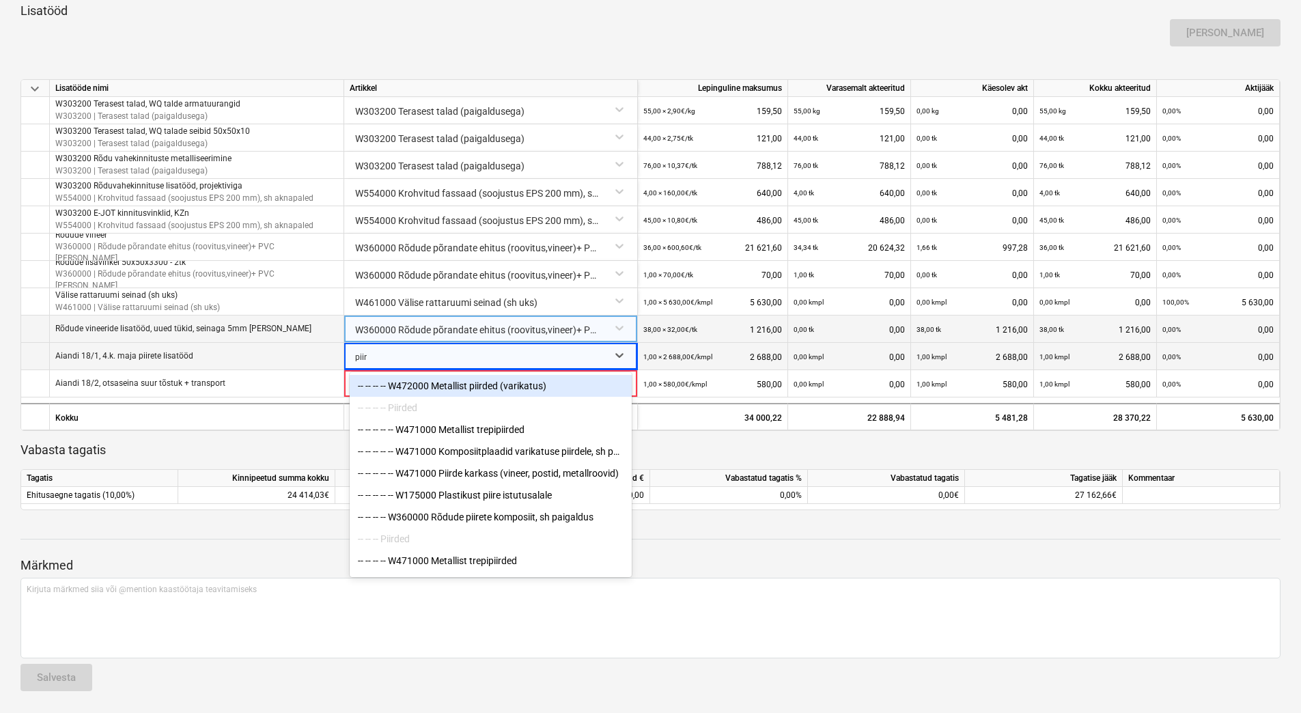
type input "piird"
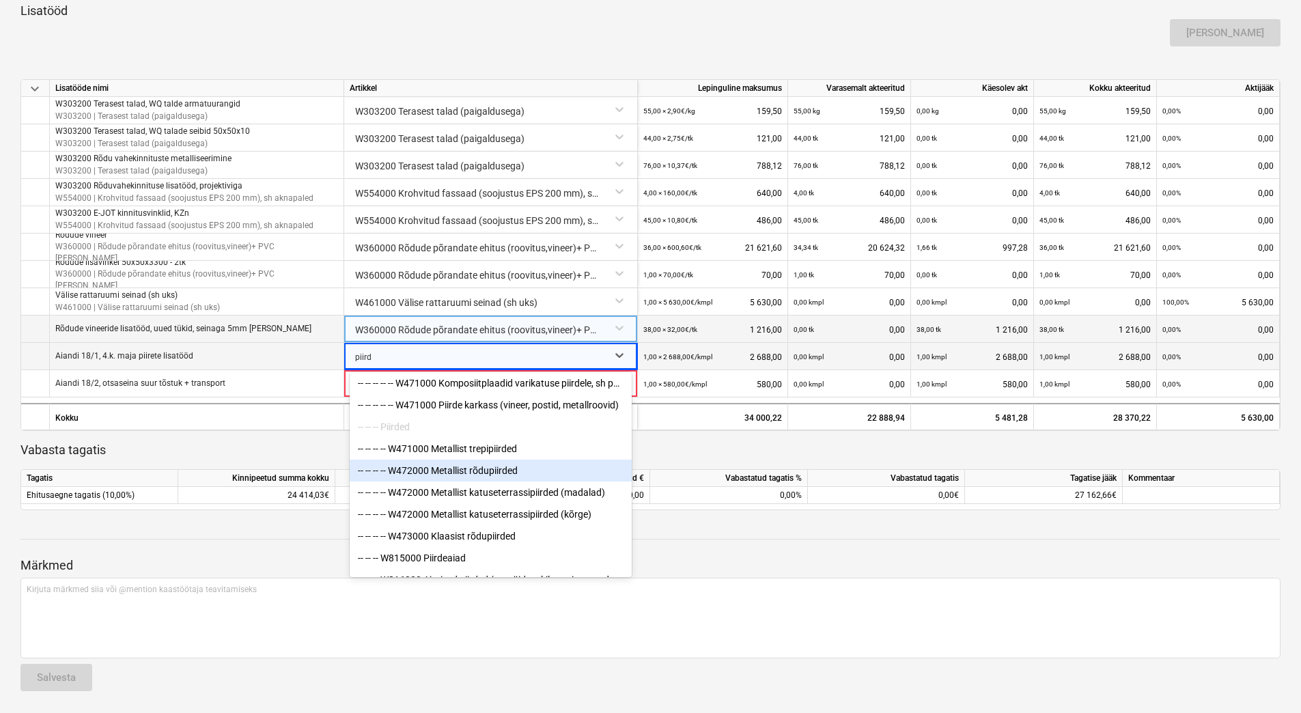
scroll to position [94, 0]
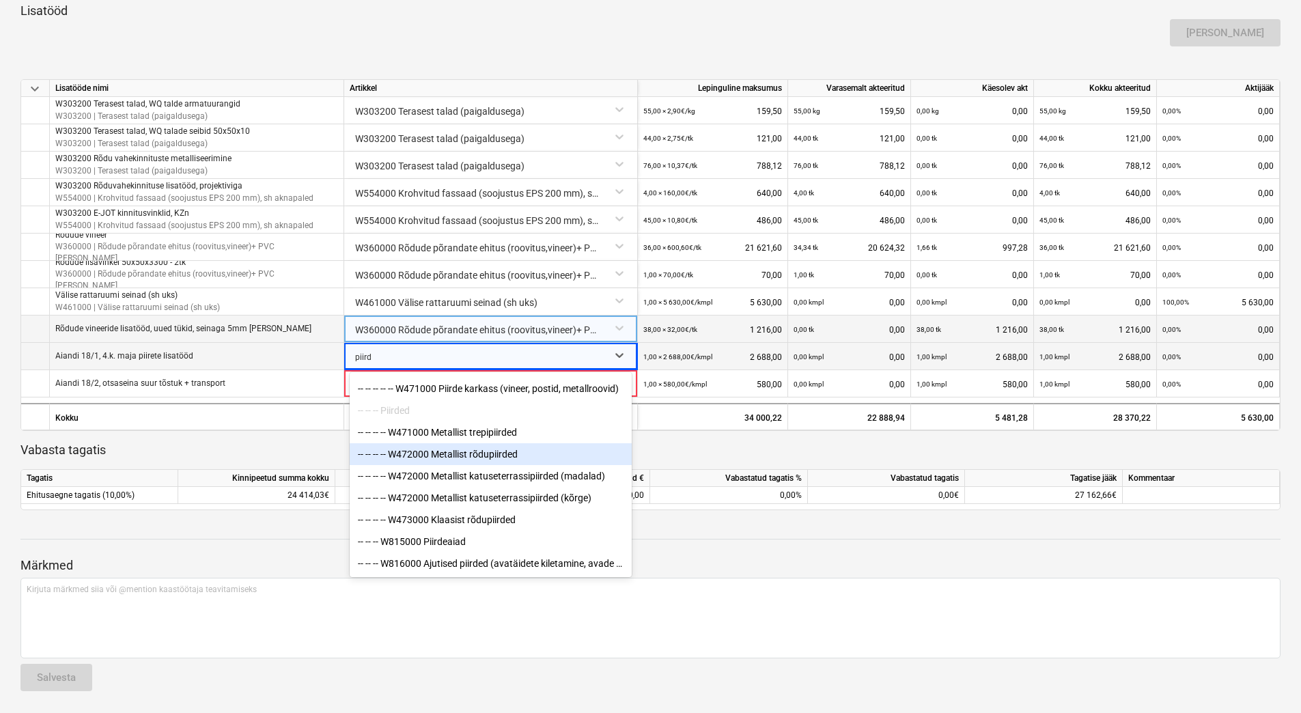
click at [487, 452] on div "-- -- -- -- W472000 Metallist rõdupiirded" at bounding box center [491, 454] width 282 height 22
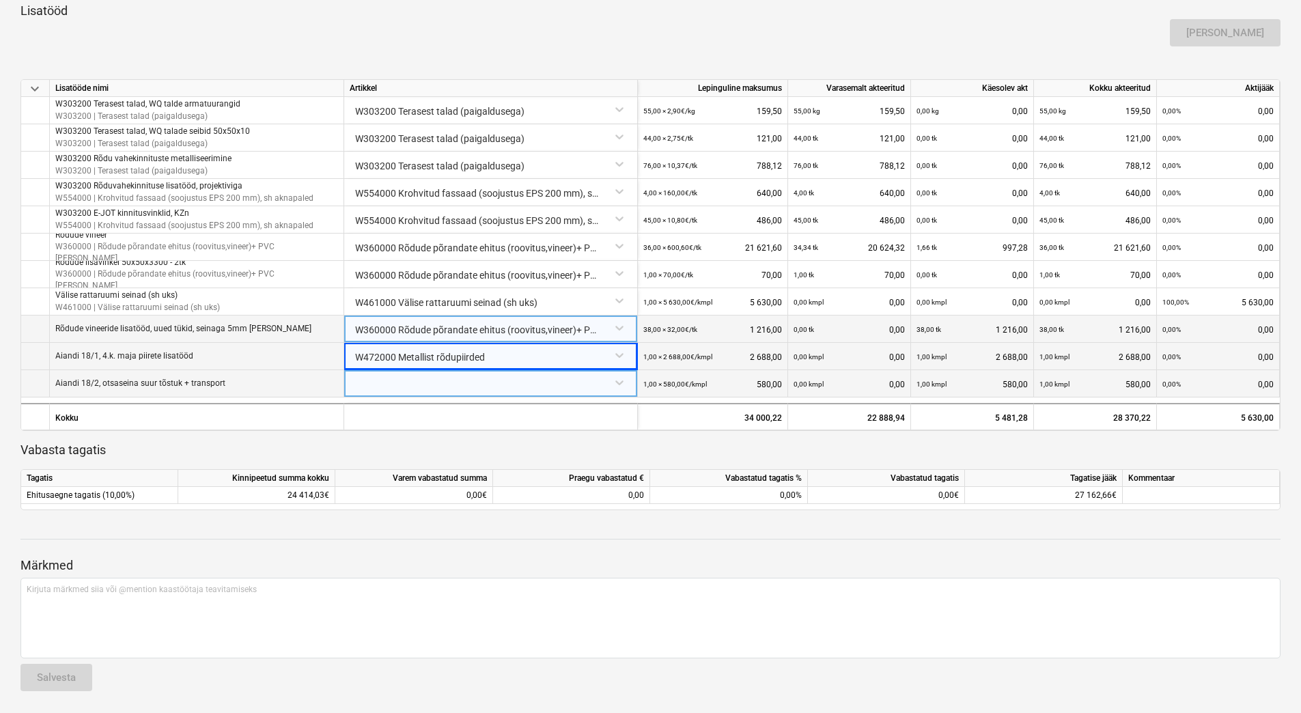
click at [389, 384] on div at bounding box center [491, 382] width 282 height 24
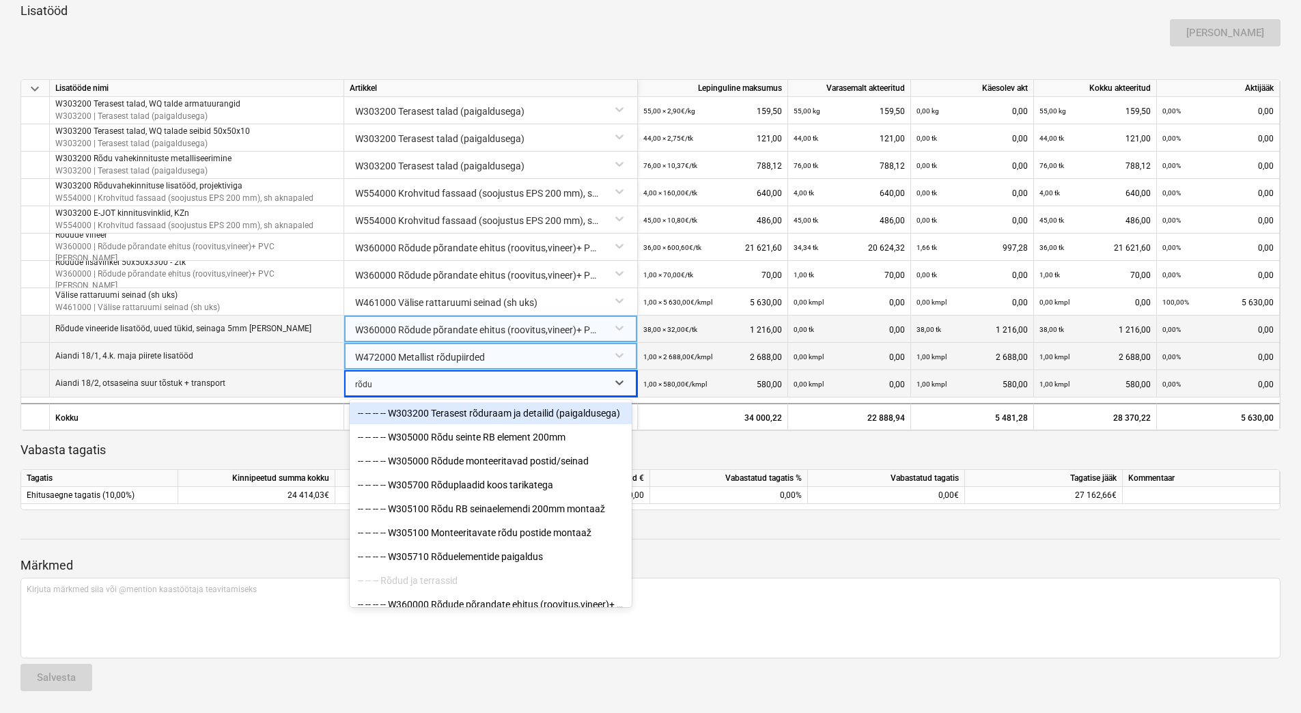
type input "rõdup"
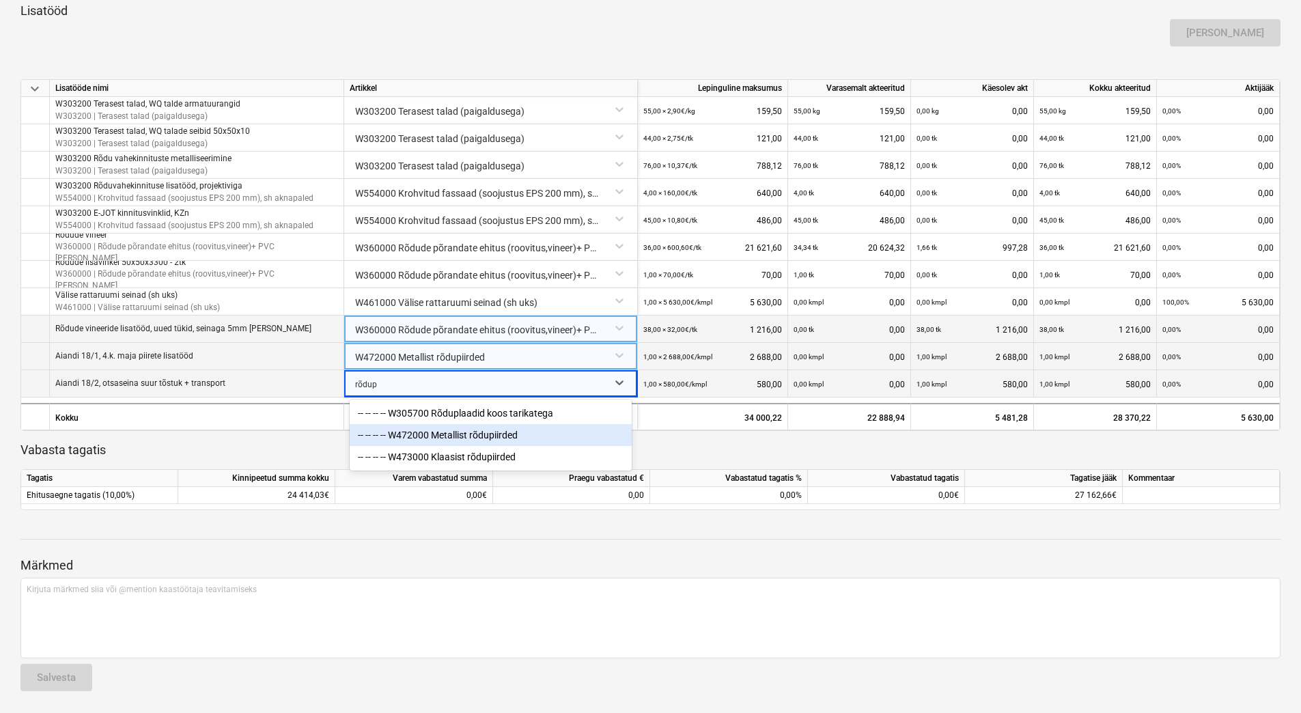
click at [464, 431] on div "-- -- -- -- W472000 Metallist rõdupiirded" at bounding box center [491, 435] width 282 height 22
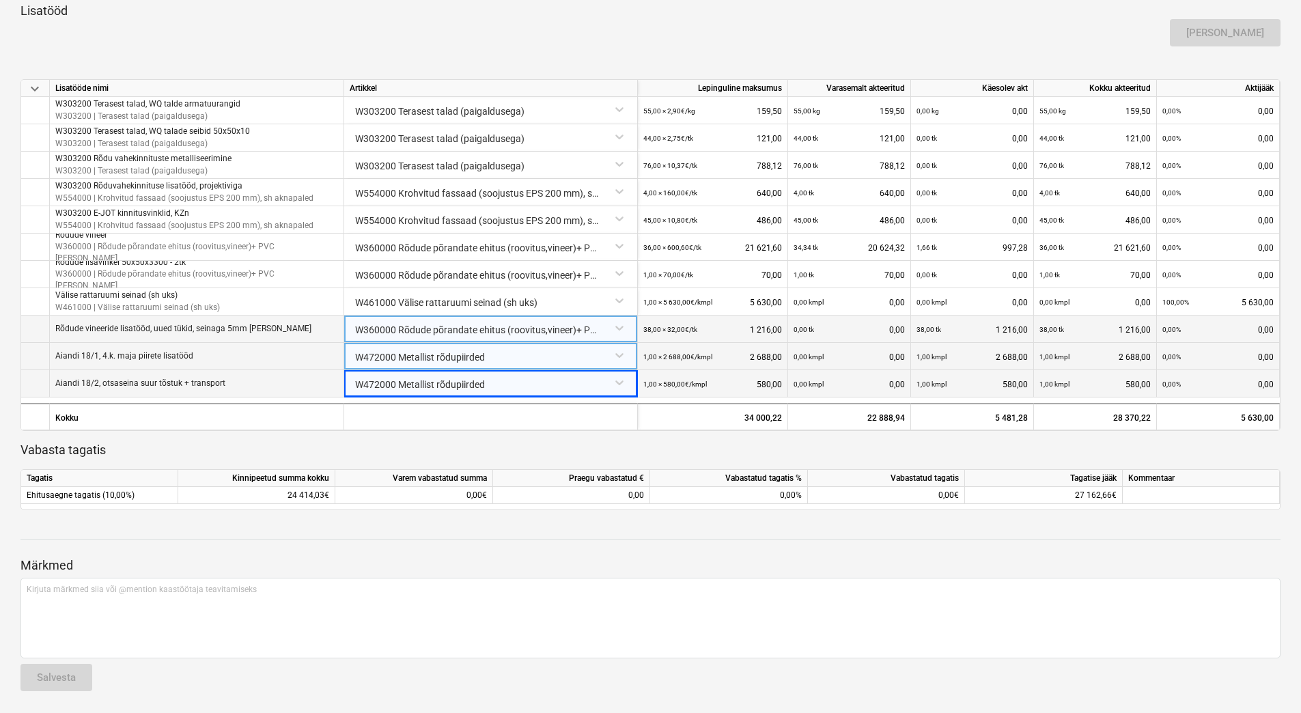
click at [333, 451] on p "Vabasta tagatis" at bounding box center [650, 450] width 1260 height 16
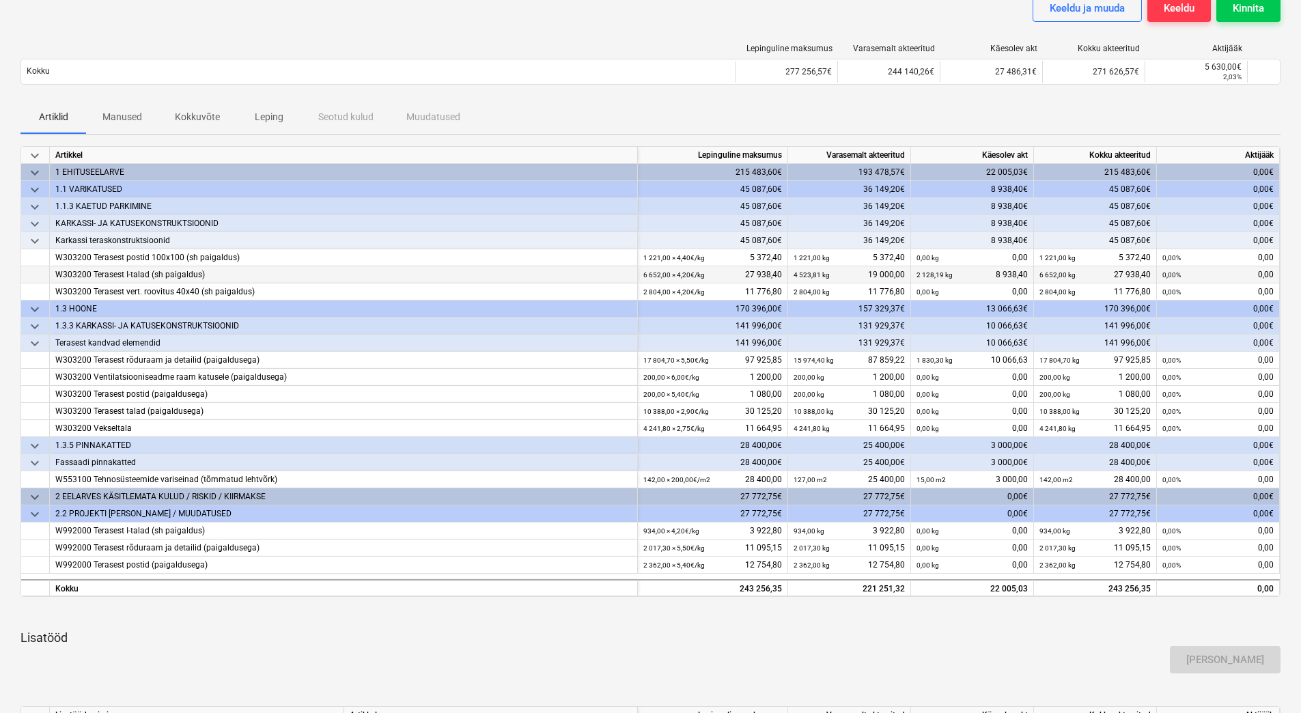
scroll to position [67, 0]
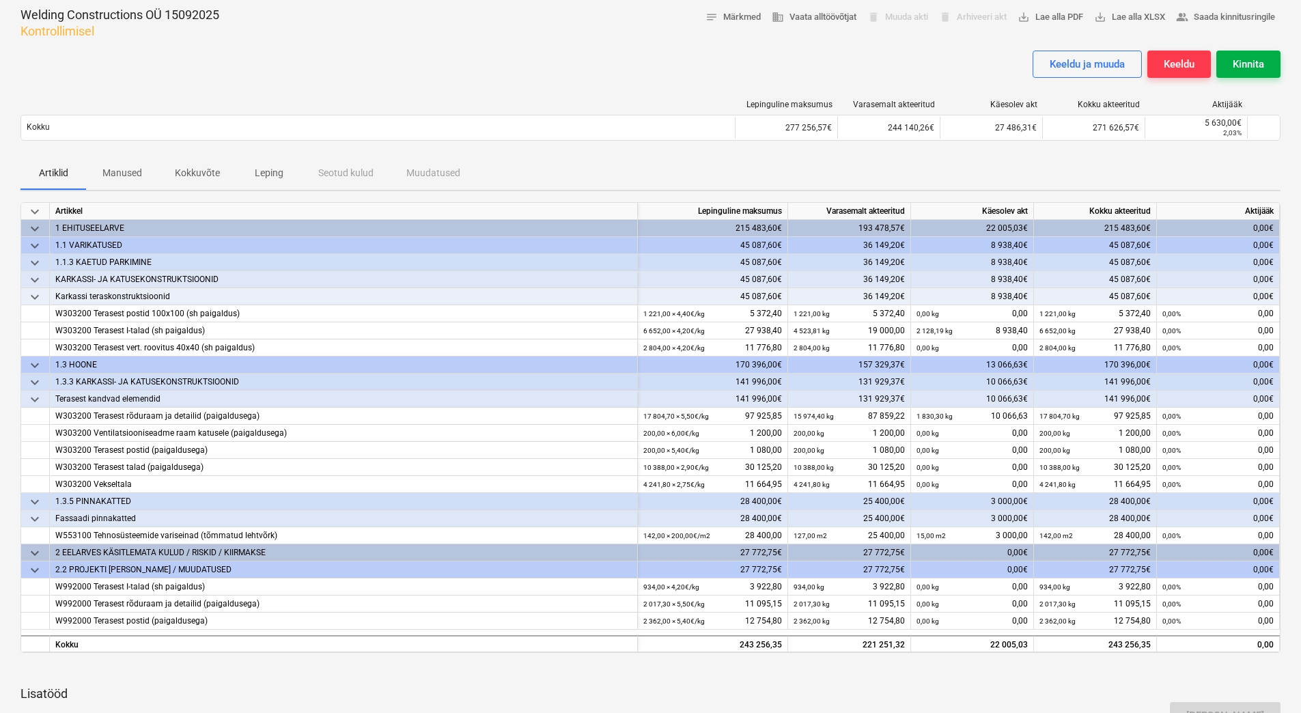
click at [1262, 63] on div "Kinnita" at bounding box center [1247, 64] width 31 height 18
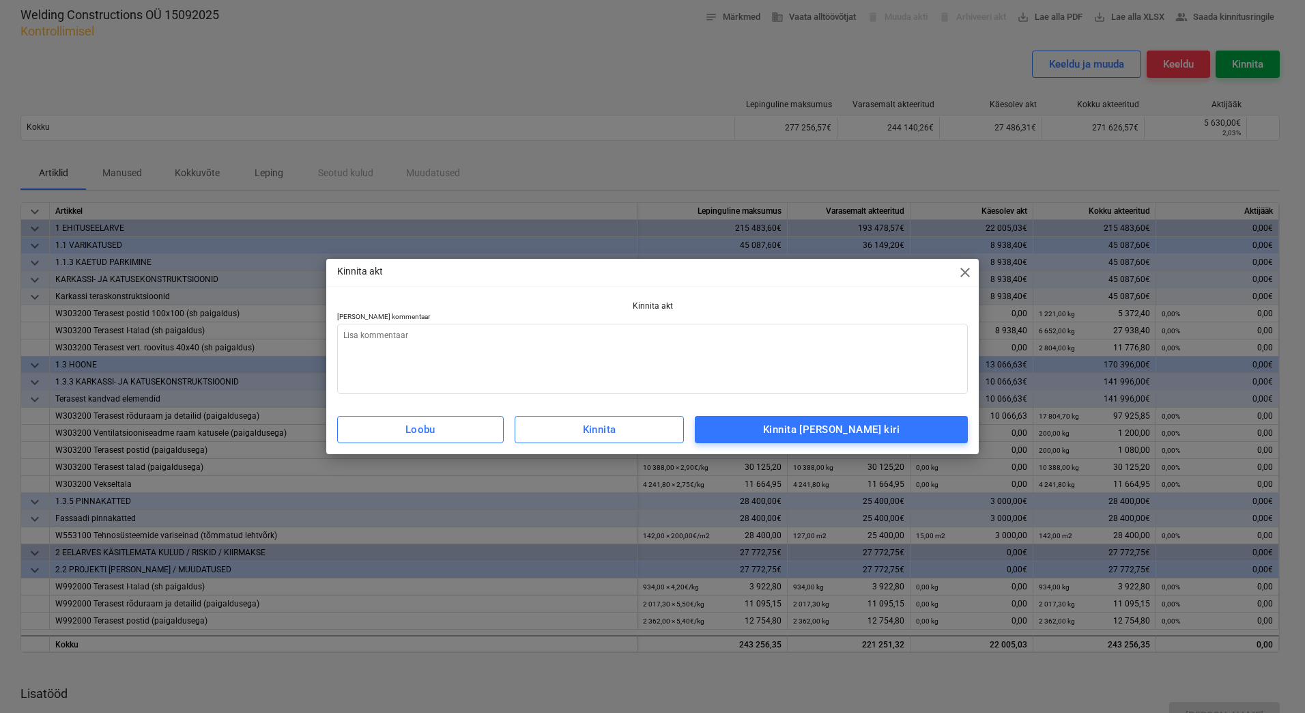
type textarea "x"
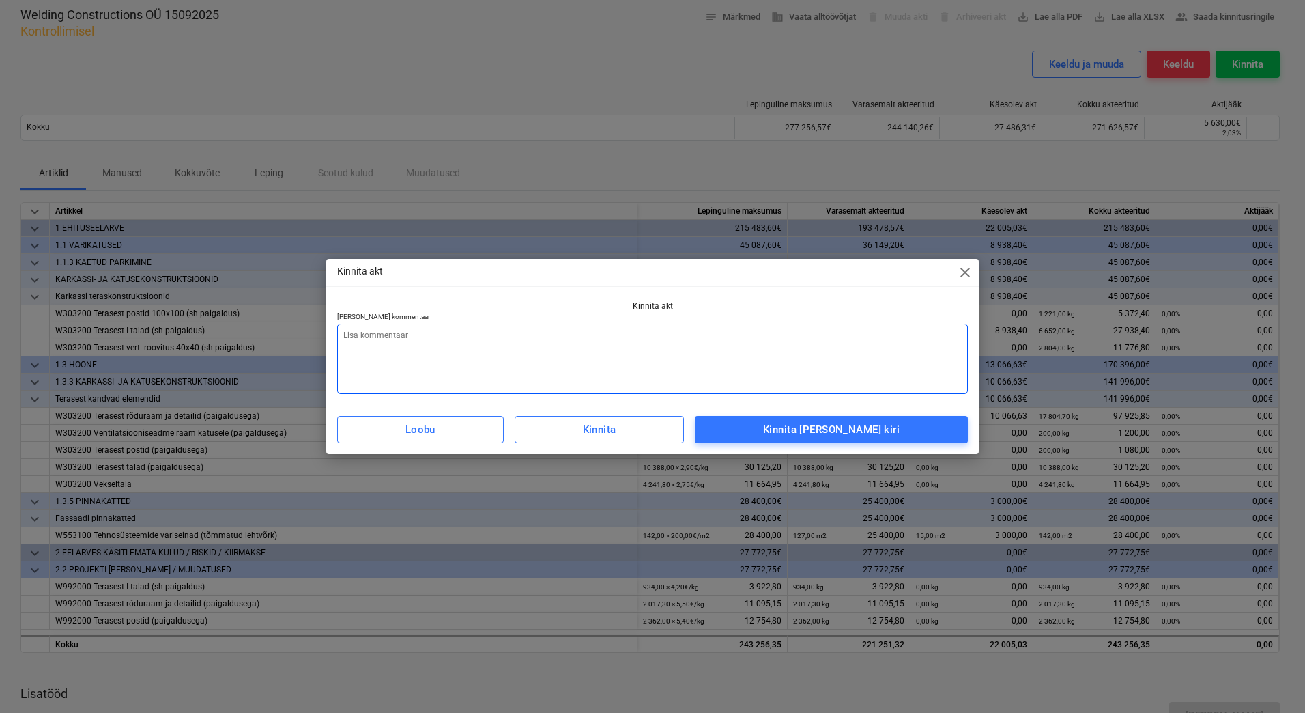
click at [672, 358] on textarea at bounding box center [652, 359] width 631 height 70
type textarea "L"
type textarea "x"
type textarea "Li"
type textarea "x"
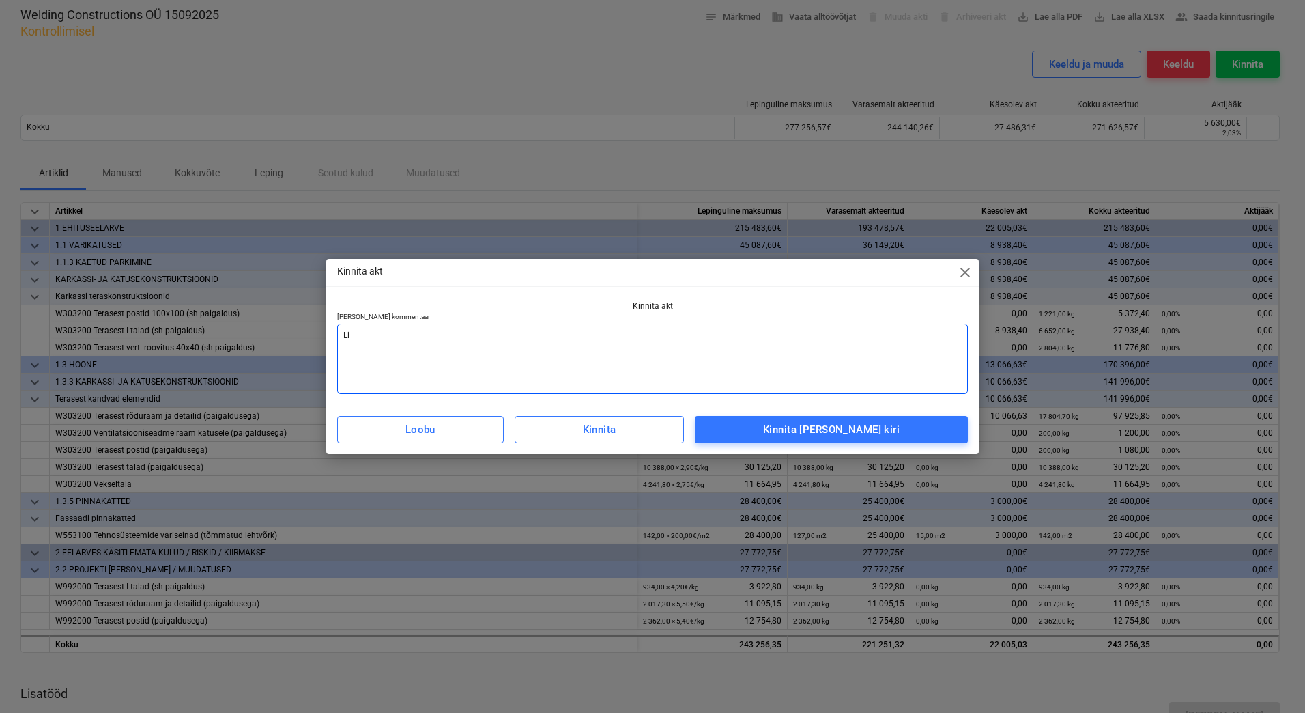
type textarea "Lis"
type textarea "x"
type textarea "Lisa"
type textarea "x"
type textarea "Lisad"
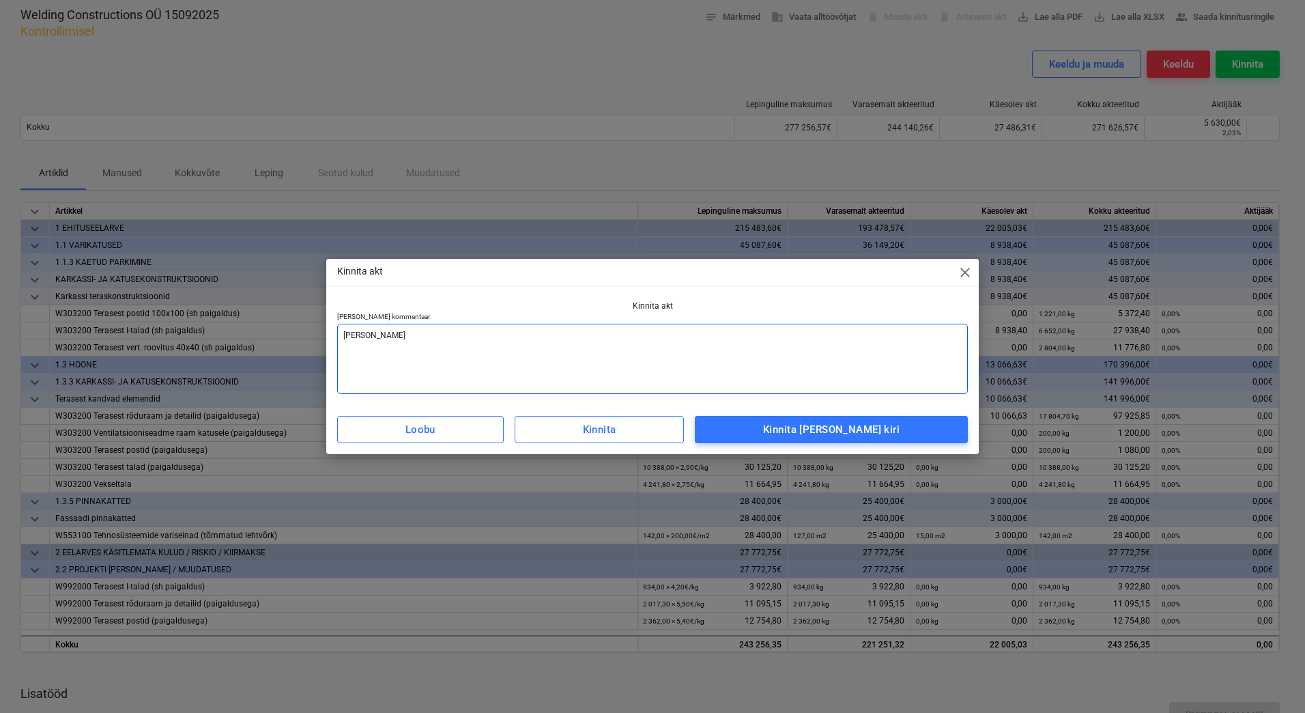
type textarea "x"
type textarea "Lisada"
type textarea "x"
type textarea "Lisada"
type textarea "x"
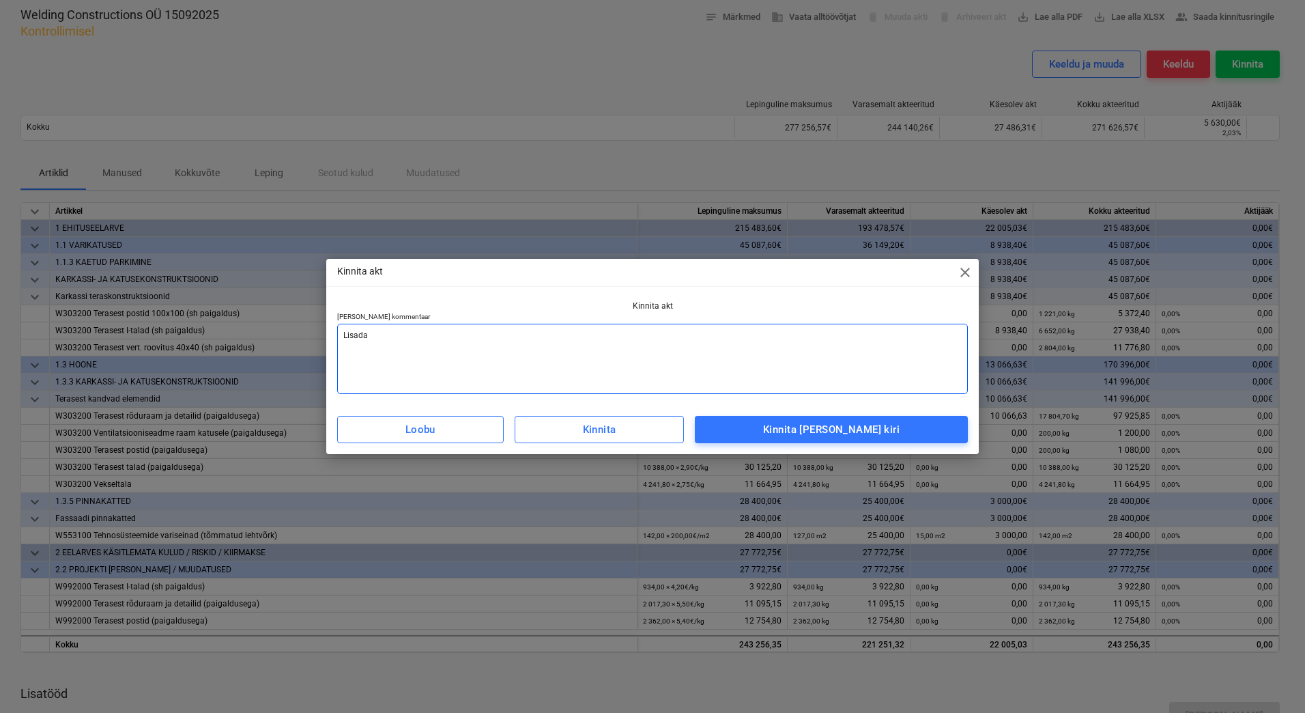
type textarea "Lisada a"
type textarea "x"
type textarea "Lisada ar"
type textarea "x"
type textarea "Lisada arv"
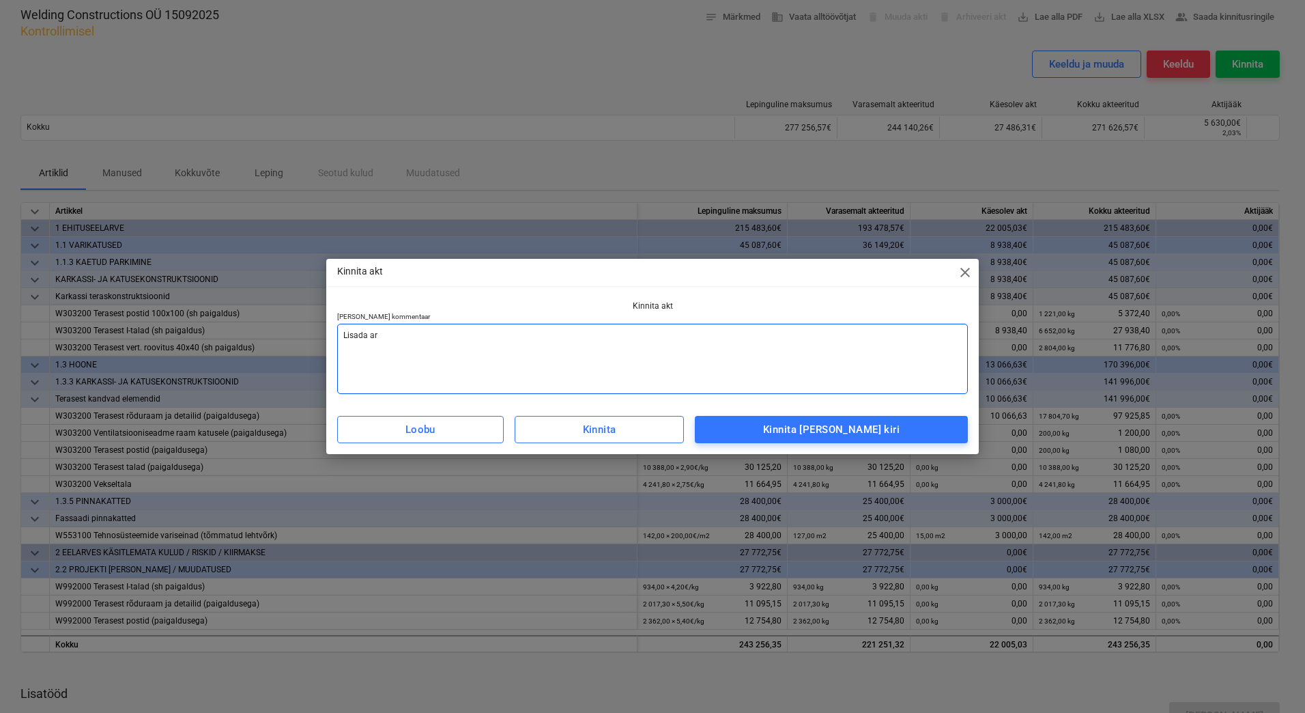
type textarea "x"
type textarea "Lisada arve"
type textarea "x"
type textarea "Lisada arve"
type textarea "x"
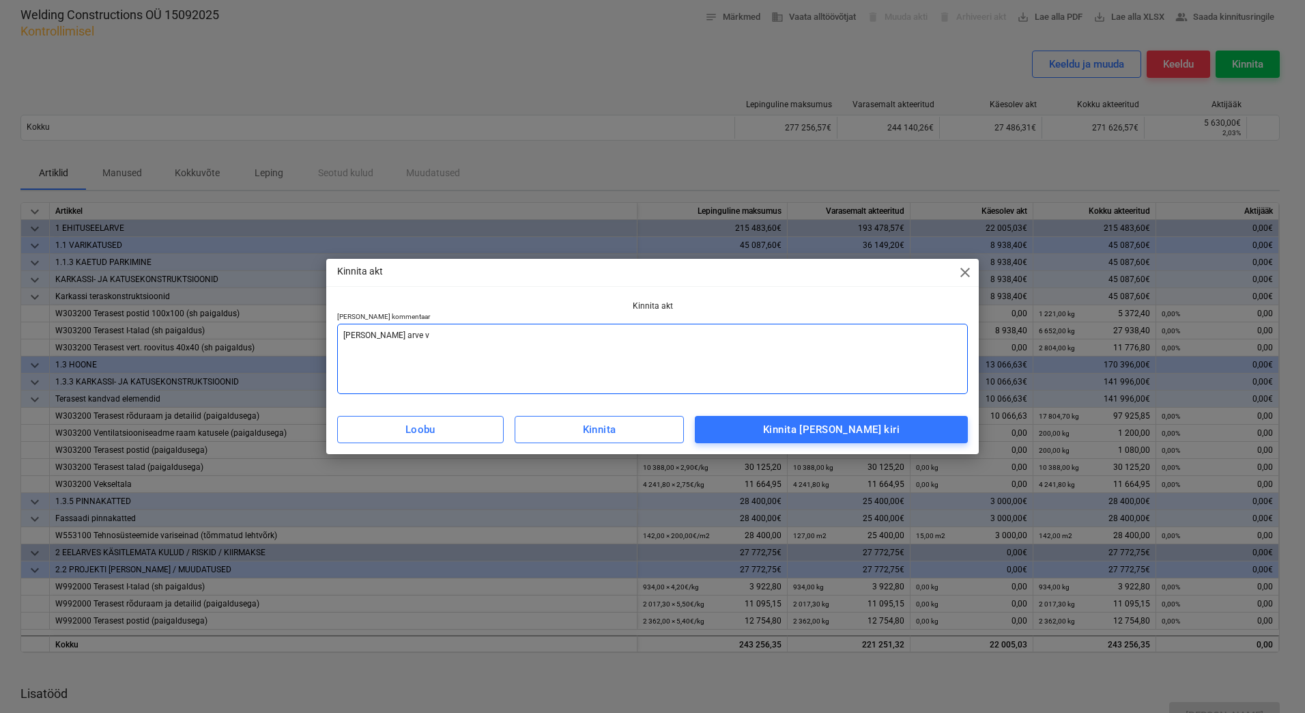
type textarea "Lisada arve va"
type textarea "x"
type textarea "Lisada arve vas"
type textarea "x"
type textarea "Lisada arve vast"
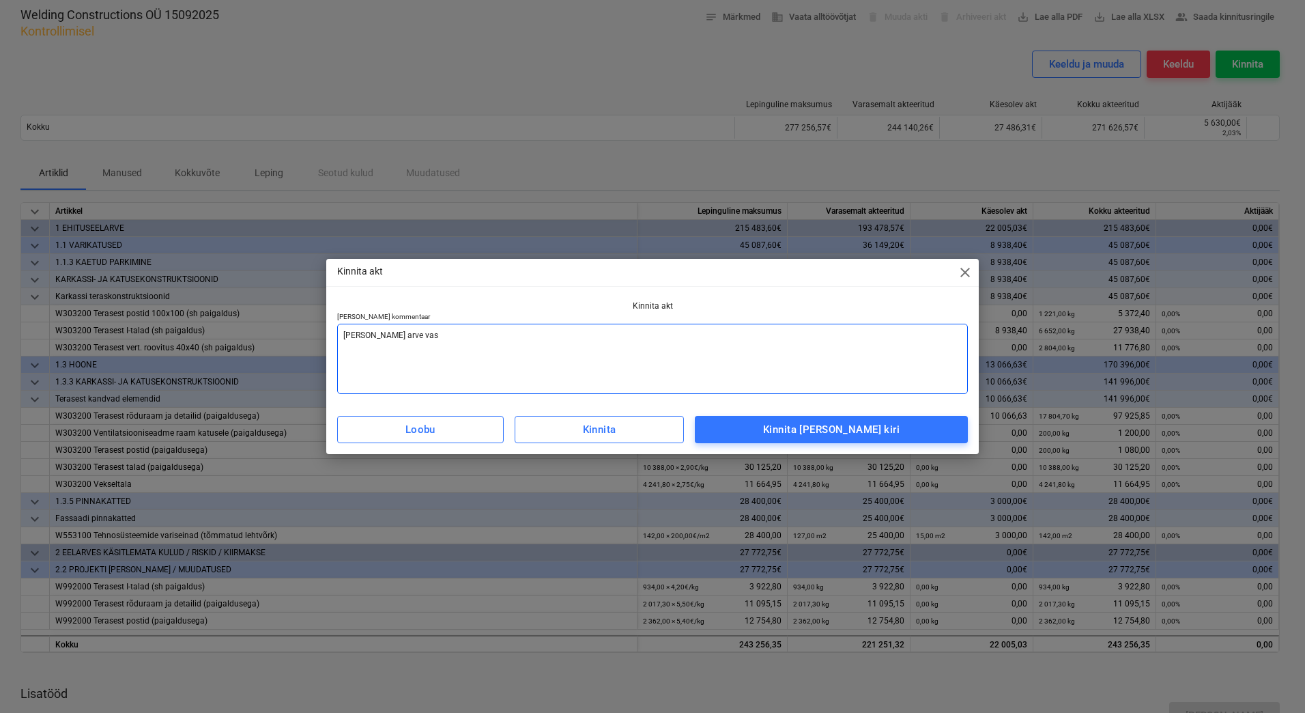
type textarea "x"
type textarea "Lisada arve vasta"
type textarea "x"
type textarea "Lisada arve vastav"
type textarea "x"
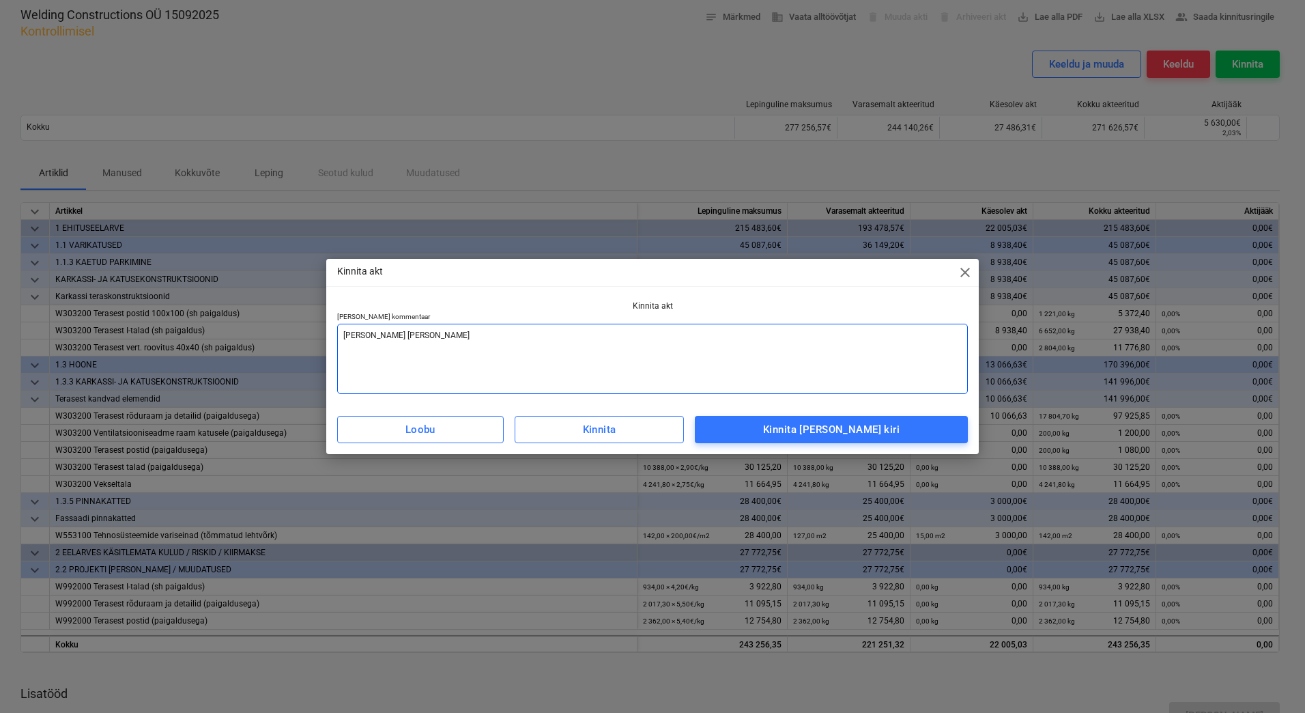
type textarea "Lisada arve vastava"
type textarea "x"
type textarea "Lisada arve vastaval"
type textarea "x"
type textarea "Lisada arve vastavalt"
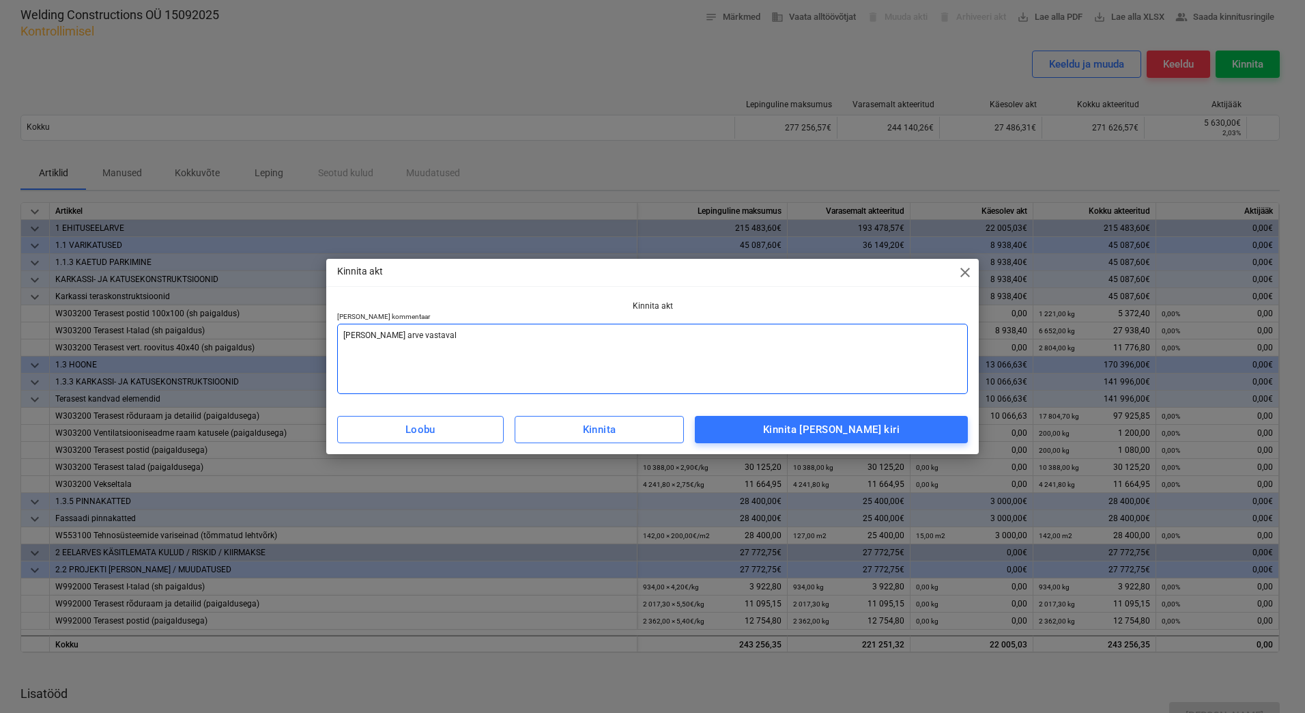
type textarea "x"
type textarea "Lisada arve vastavalt"
type textarea "x"
type textarea "Lisada arve vastavalt a"
type textarea "x"
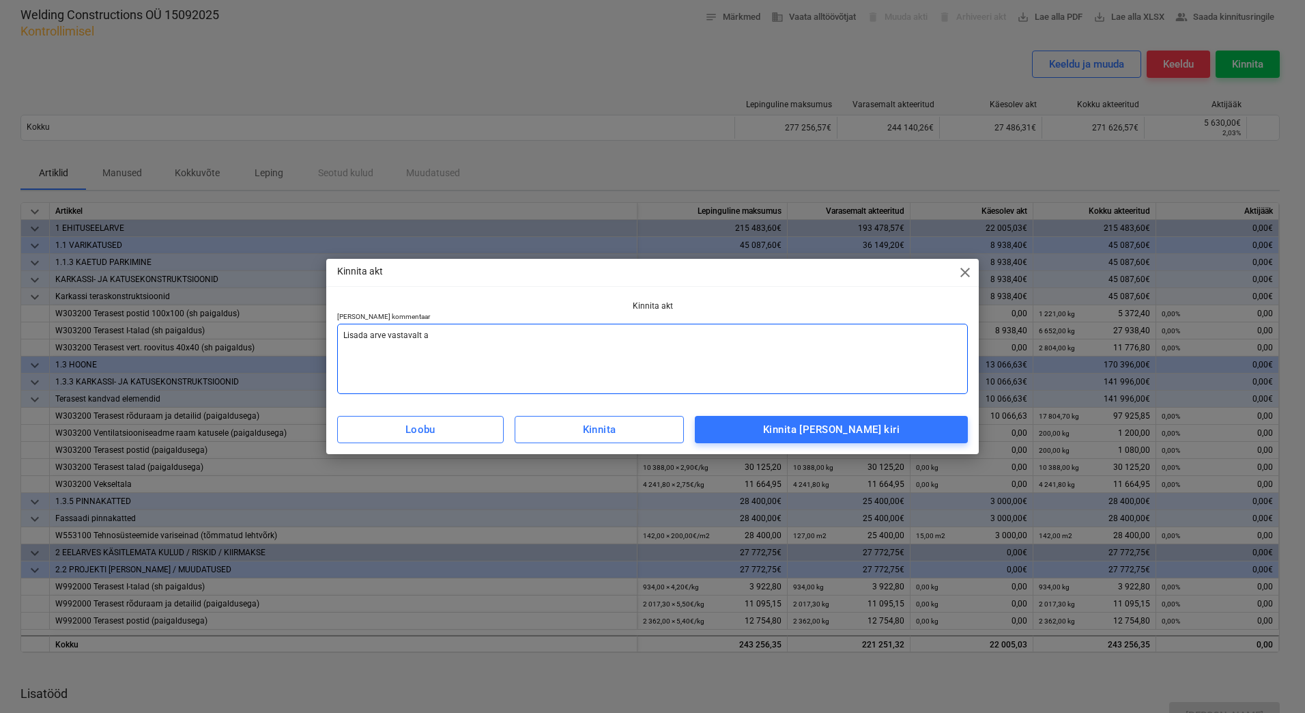
type textarea "Lisada arve vastavalt ak"
type textarea "x"
type textarea "Lisada arve vastavalt akt"
type textarea "x"
type textarea "Lisada arve vastavalt akti"
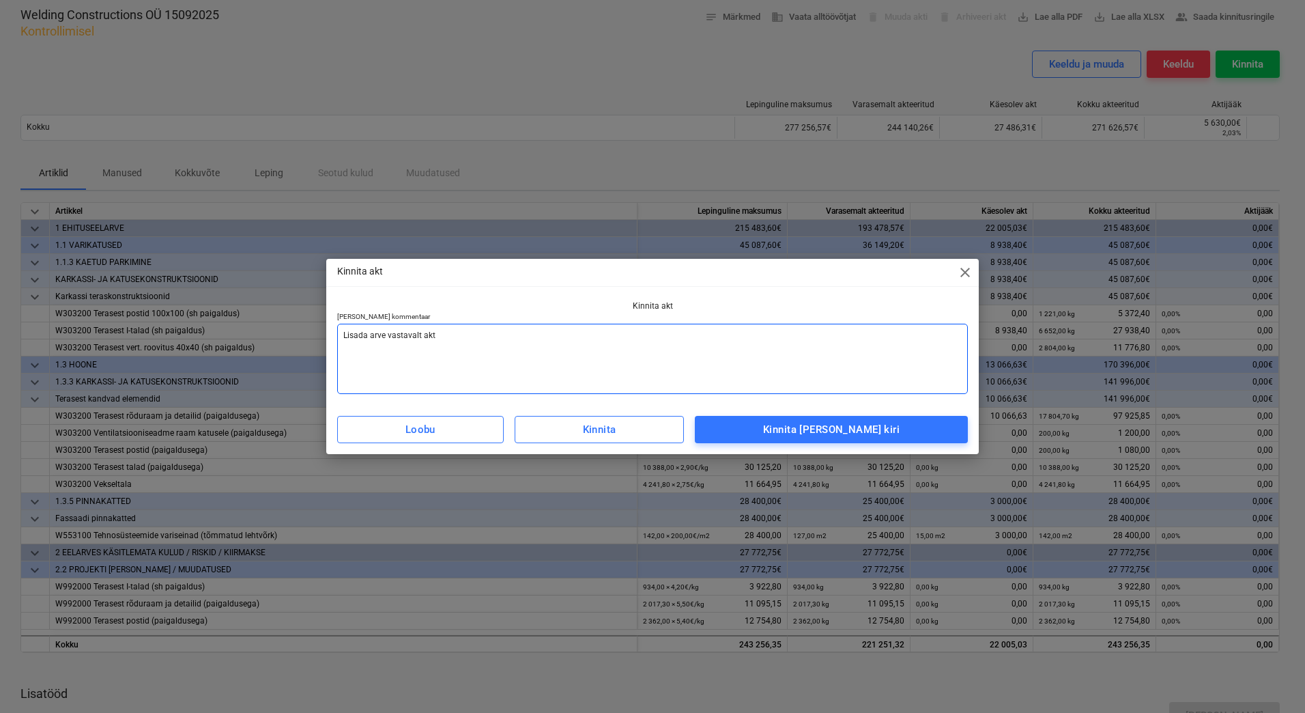
type textarea "x"
type textarea "Lisada arve vastavalt aktil"
type textarea "x"
type textarea "Lisada arve vastavalt aktile"
type textarea "x"
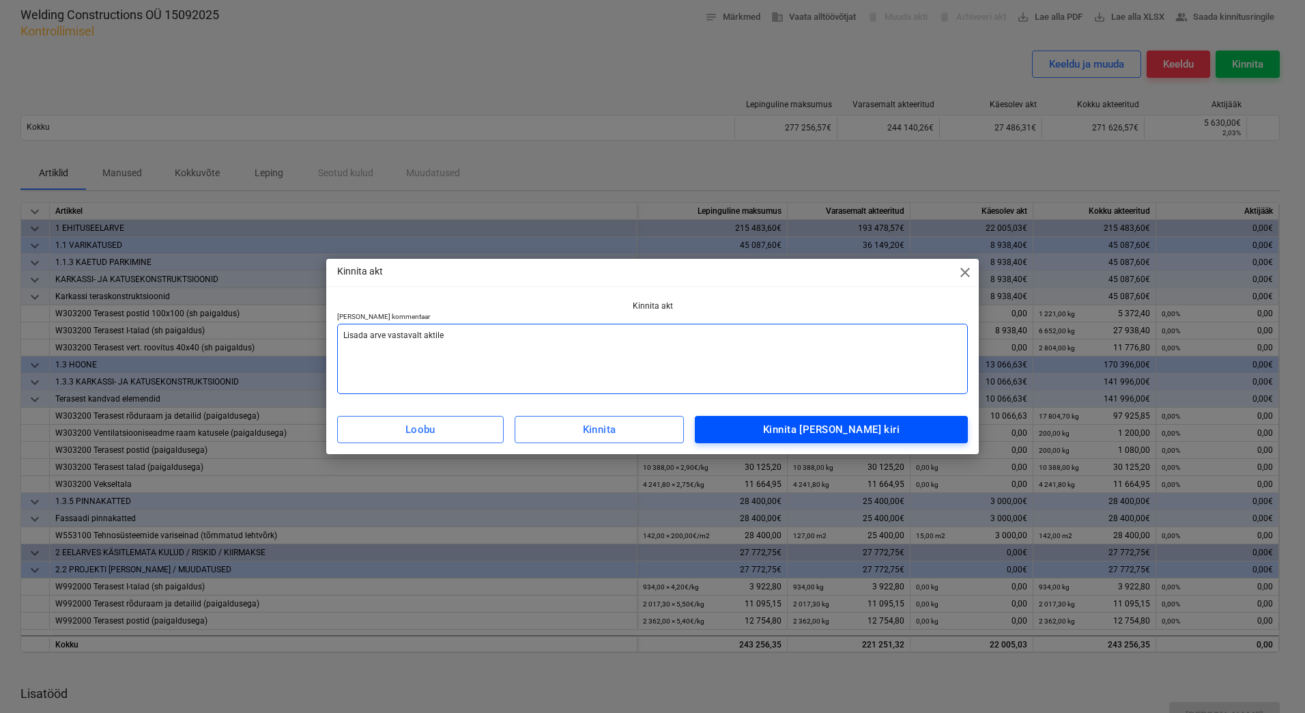
type textarea "Lisada arve vastavalt aktile"
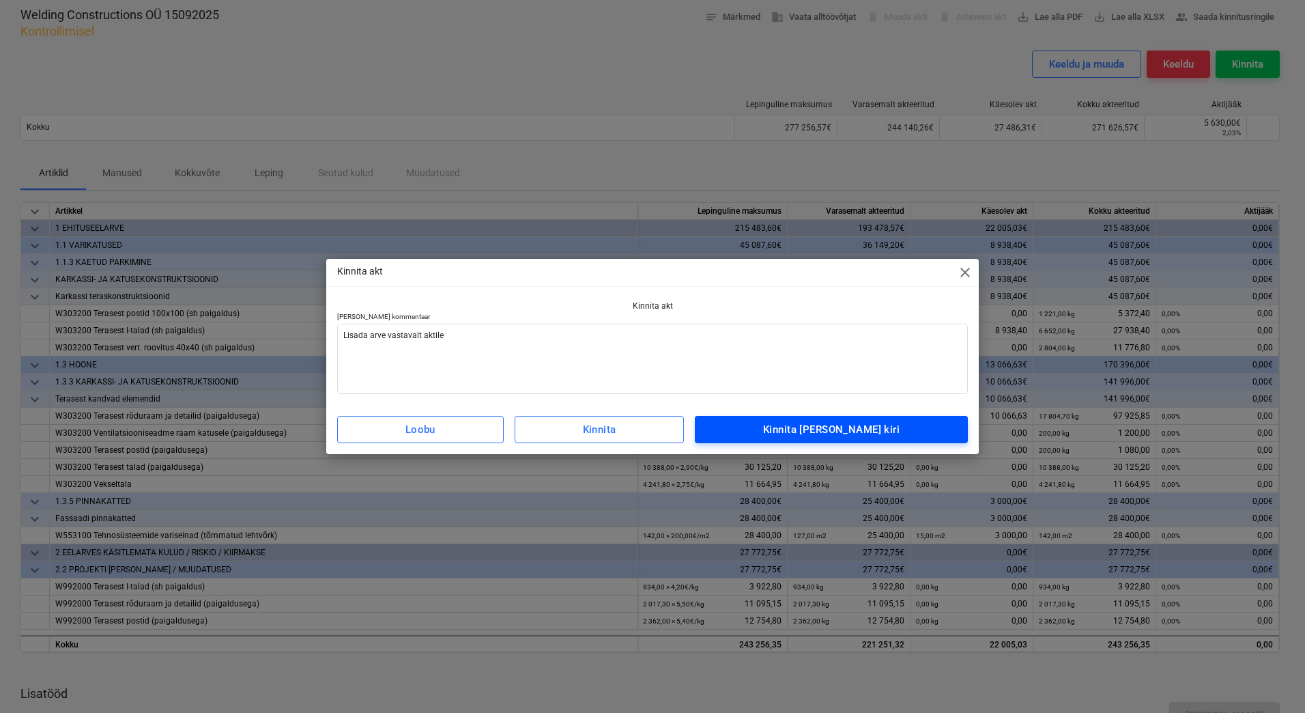
click at [762, 426] on span "Kinnita ja saada kiri" at bounding box center [831, 430] width 243 height 18
type textarea "x"
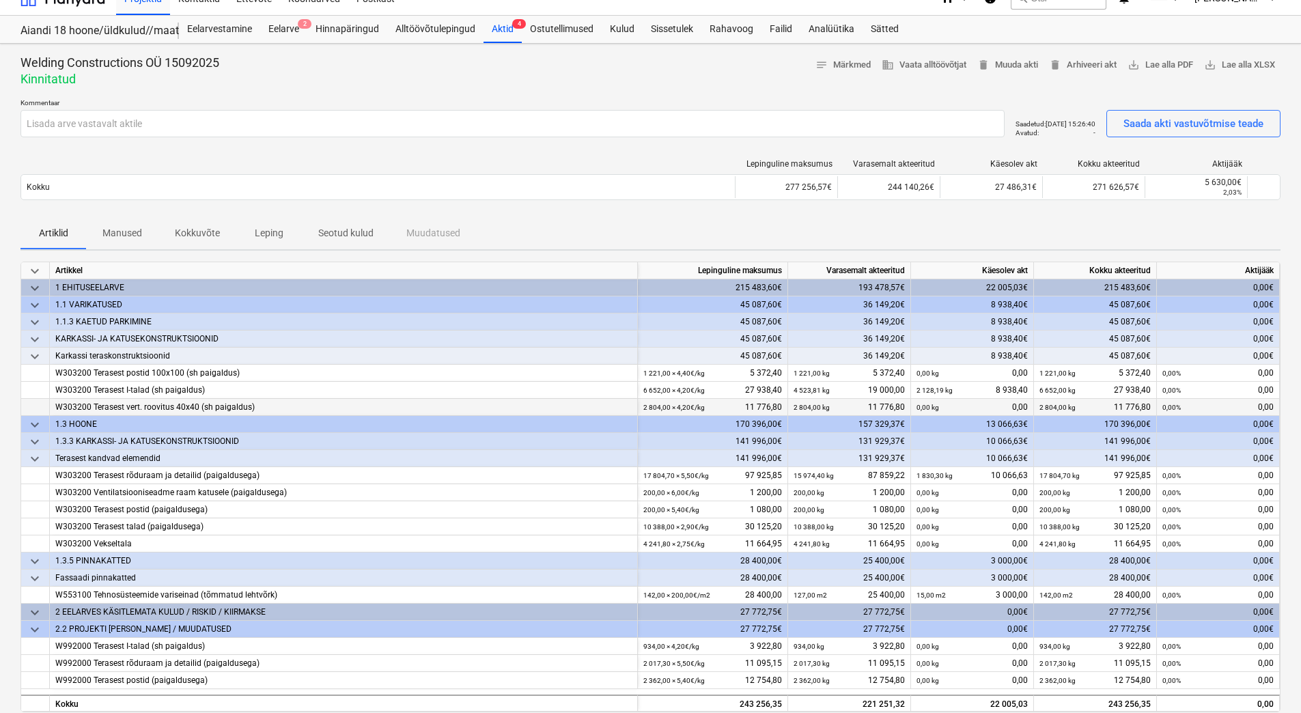
scroll to position [0, 0]
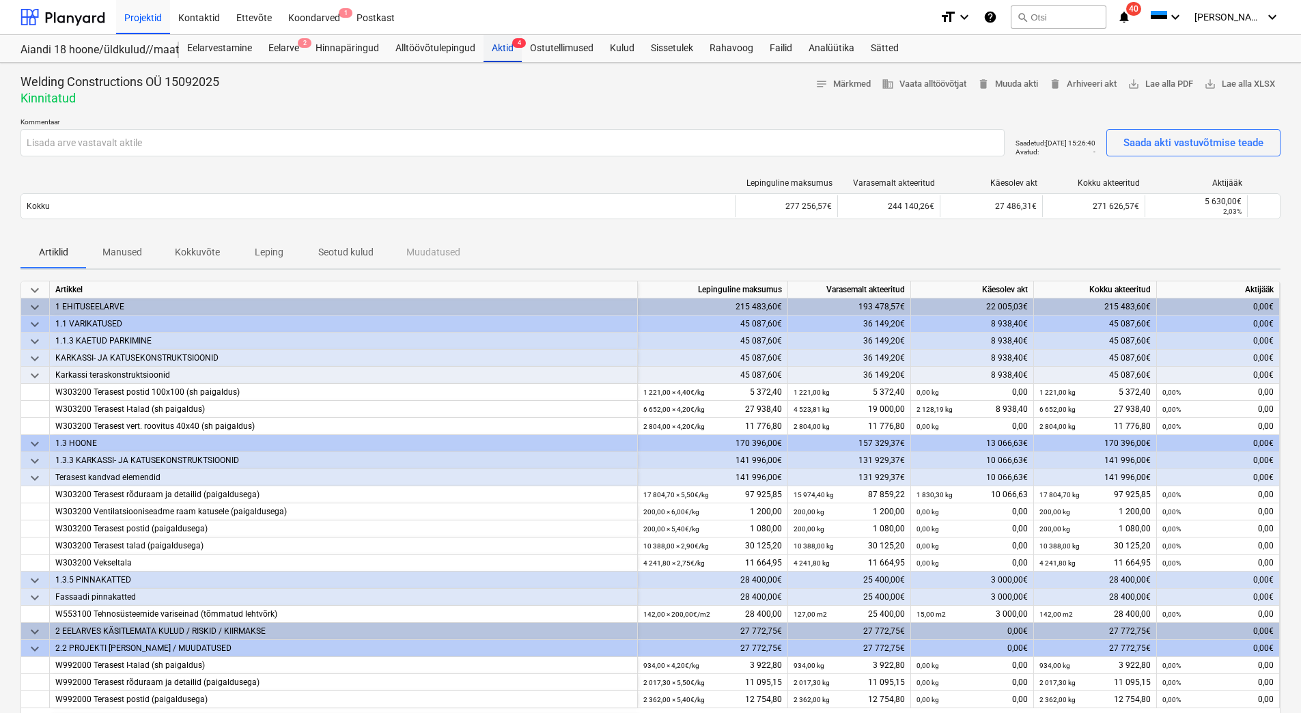
drag, startPoint x: 506, startPoint y: 46, endPoint x: 498, endPoint y: 51, distance: 9.5
click at [505, 46] on div "Aktid 4" at bounding box center [502, 48] width 38 height 27
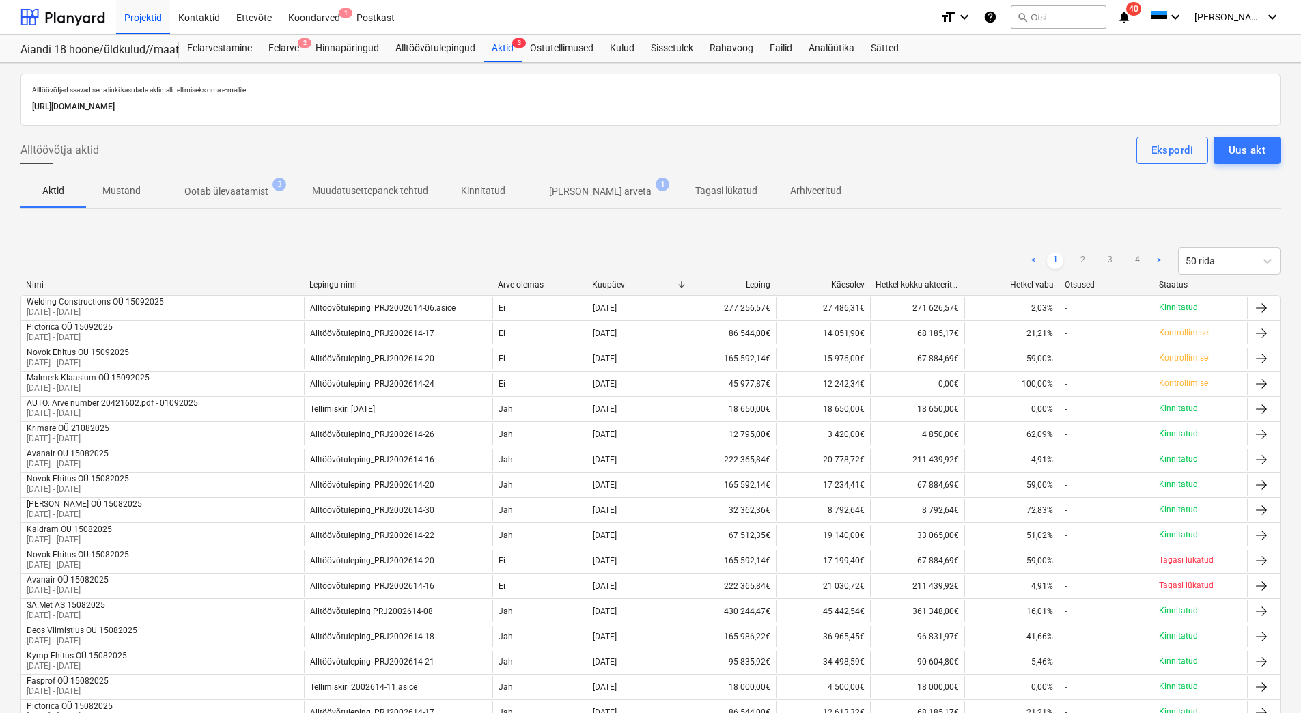
click at [218, 193] on p "Ootab ülevaatamist" at bounding box center [226, 191] width 84 height 14
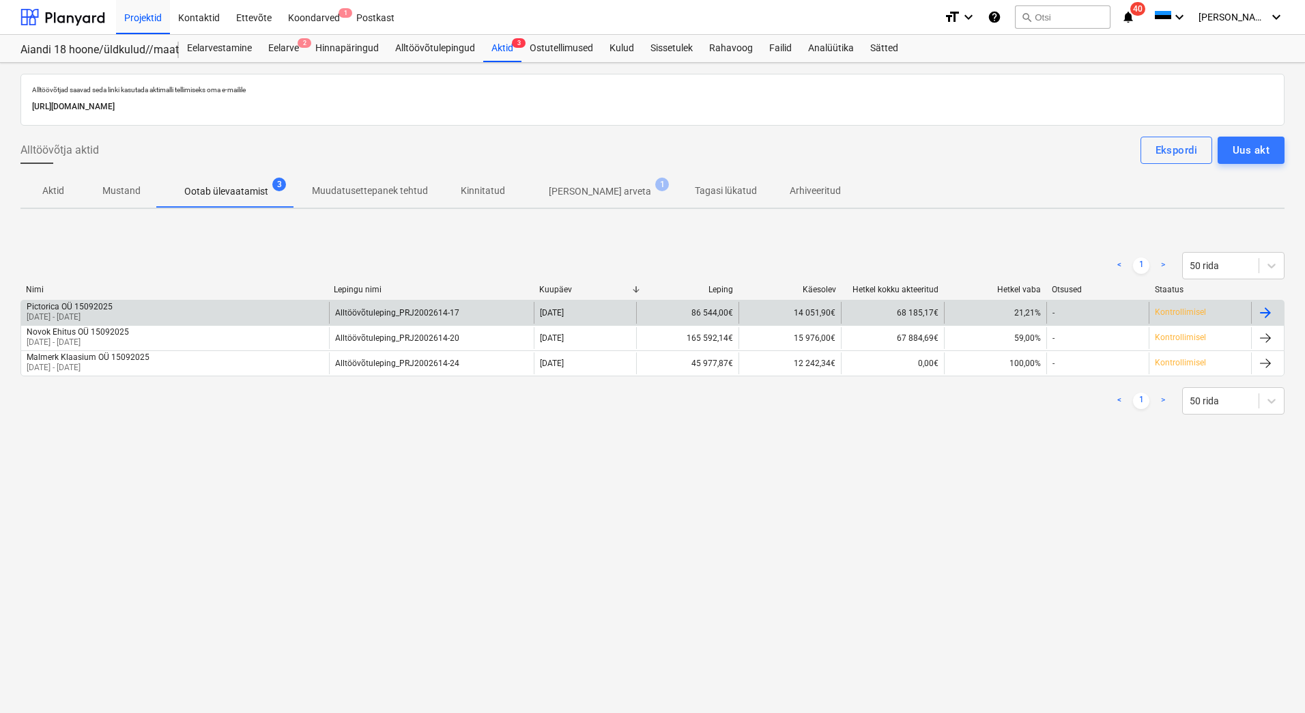
click at [78, 312] on p "14 Sep 2025 - 15 Oct 2025" at bounding box center [70, 317] width 86 height 12
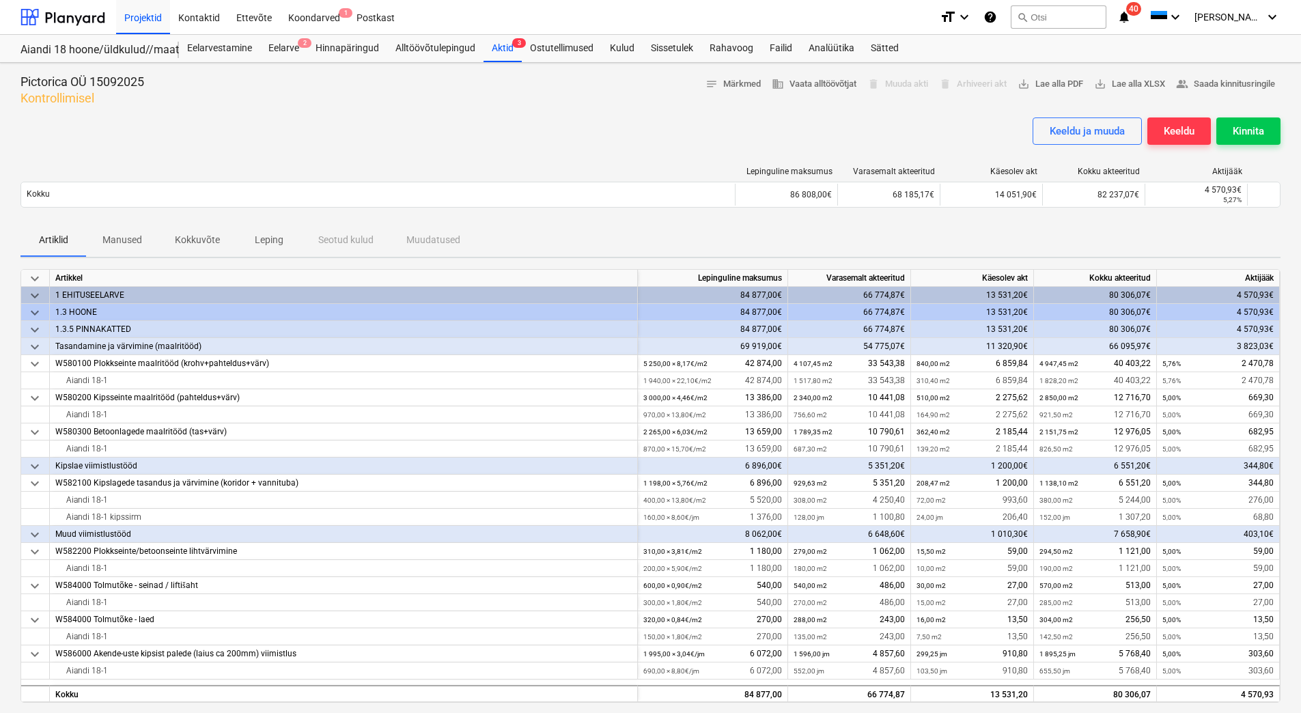
scroll to position [478, 0]
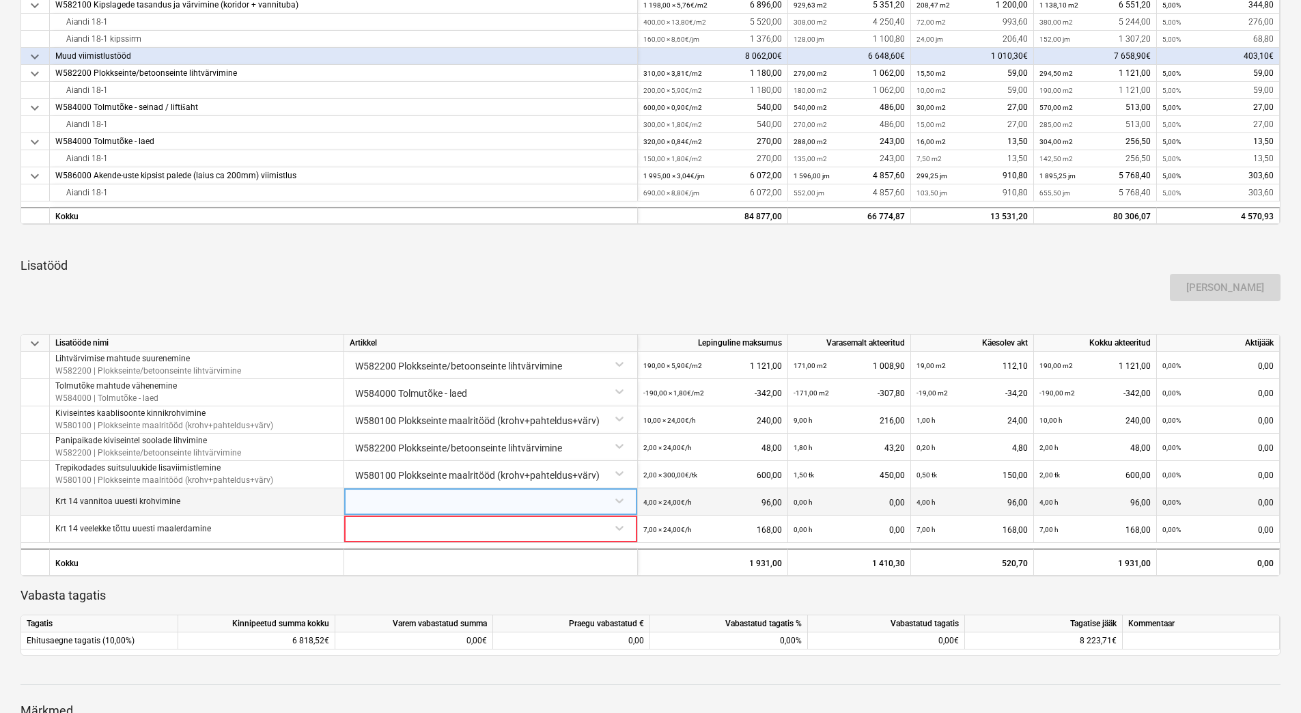
click at [384, 502] on div at bounding box center [491, 500] width 282 height 24
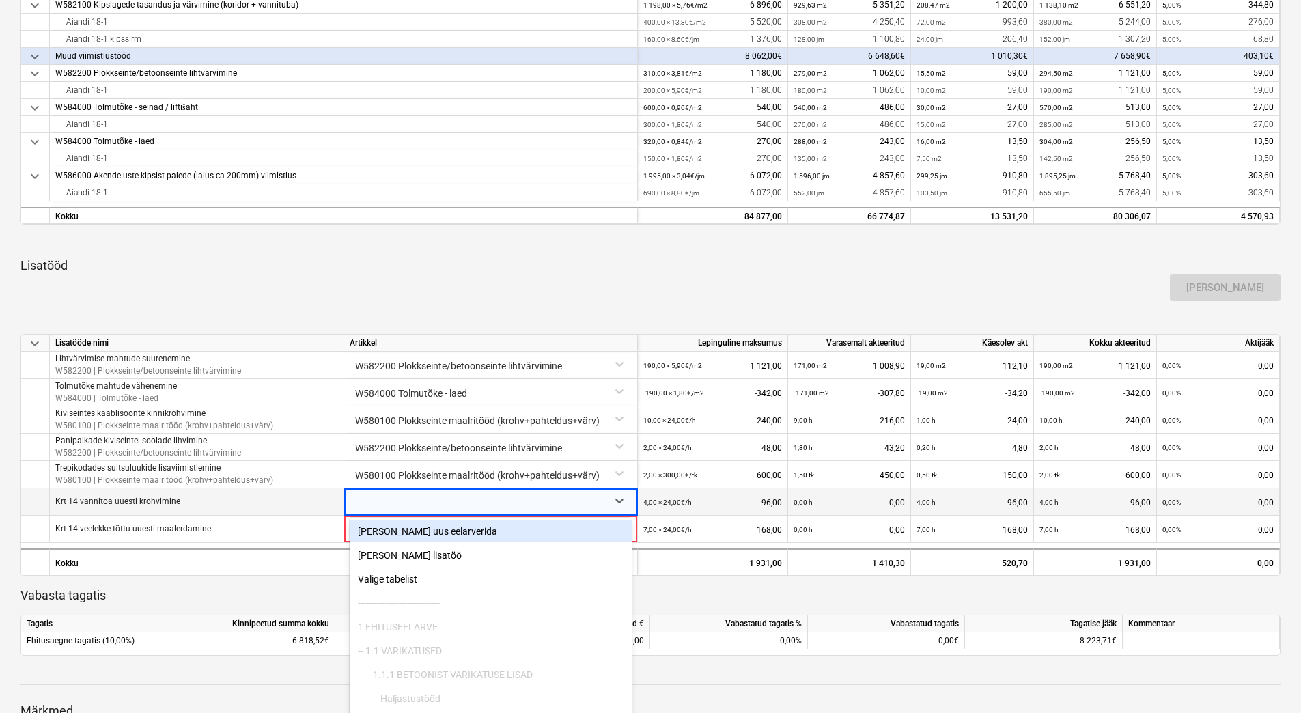
scroll to position [496, 0]
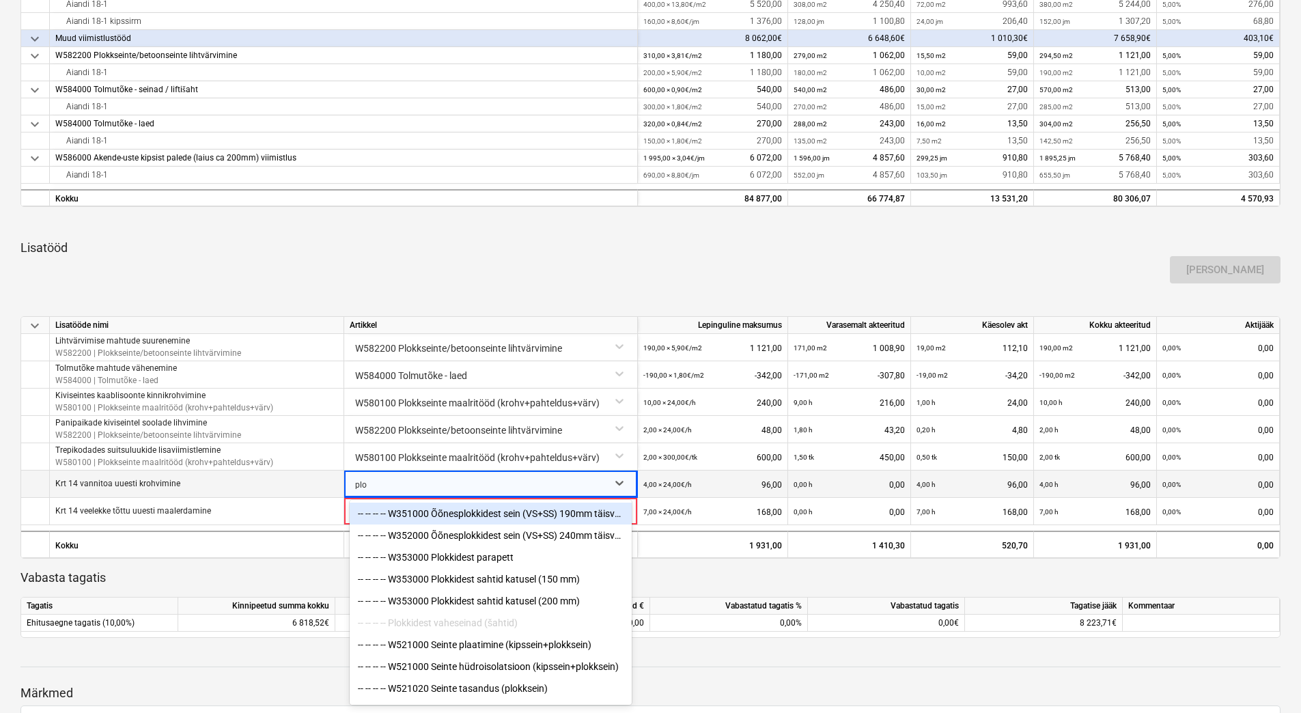
type input "plok"
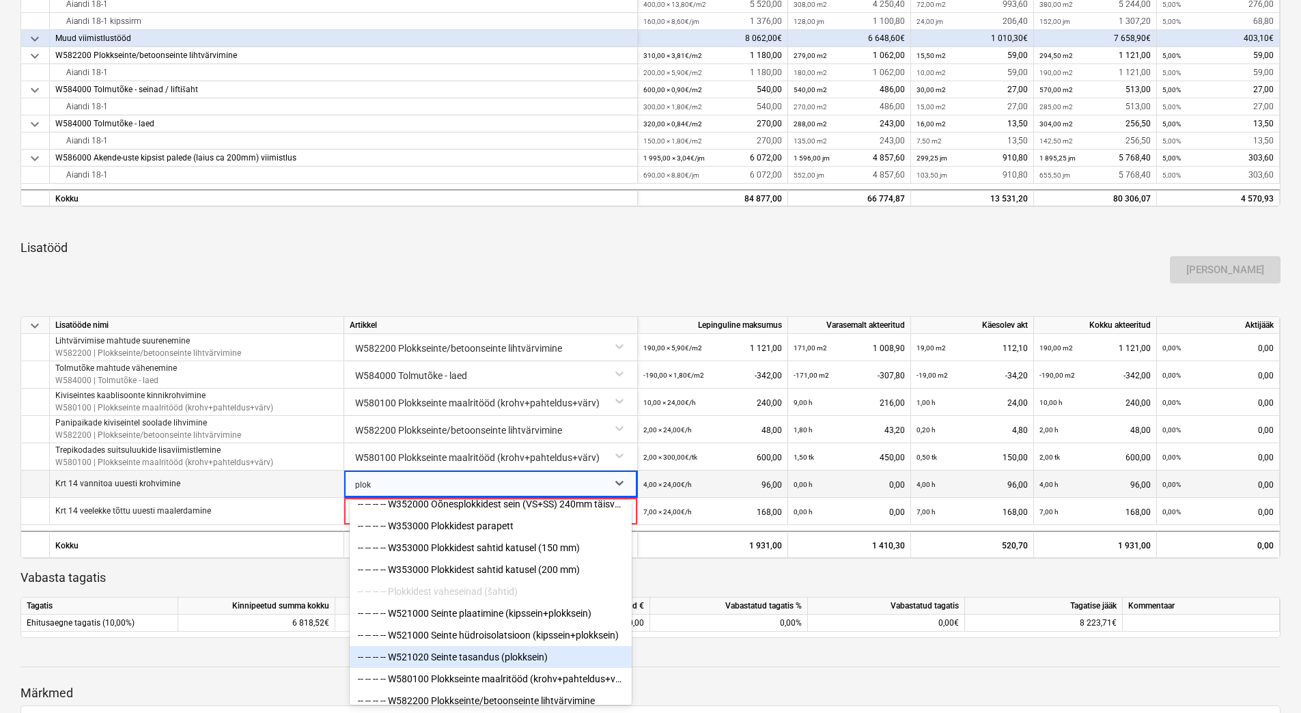
scroll to position [48, 0]
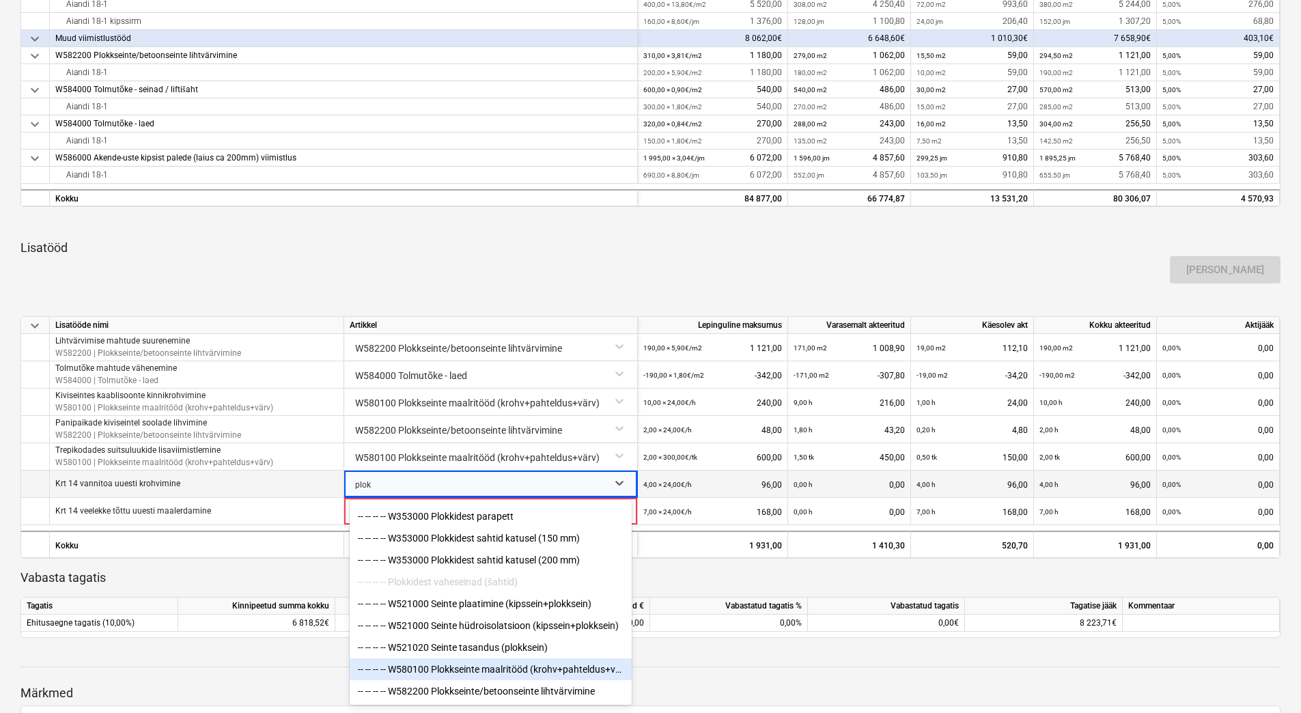
click at [537, 670] on div "-- -- -- -- W580100 Plokkseinte maalritööd (krohv+pahteldus+värv)" at bounding box center [491, 669] width 282 height 22
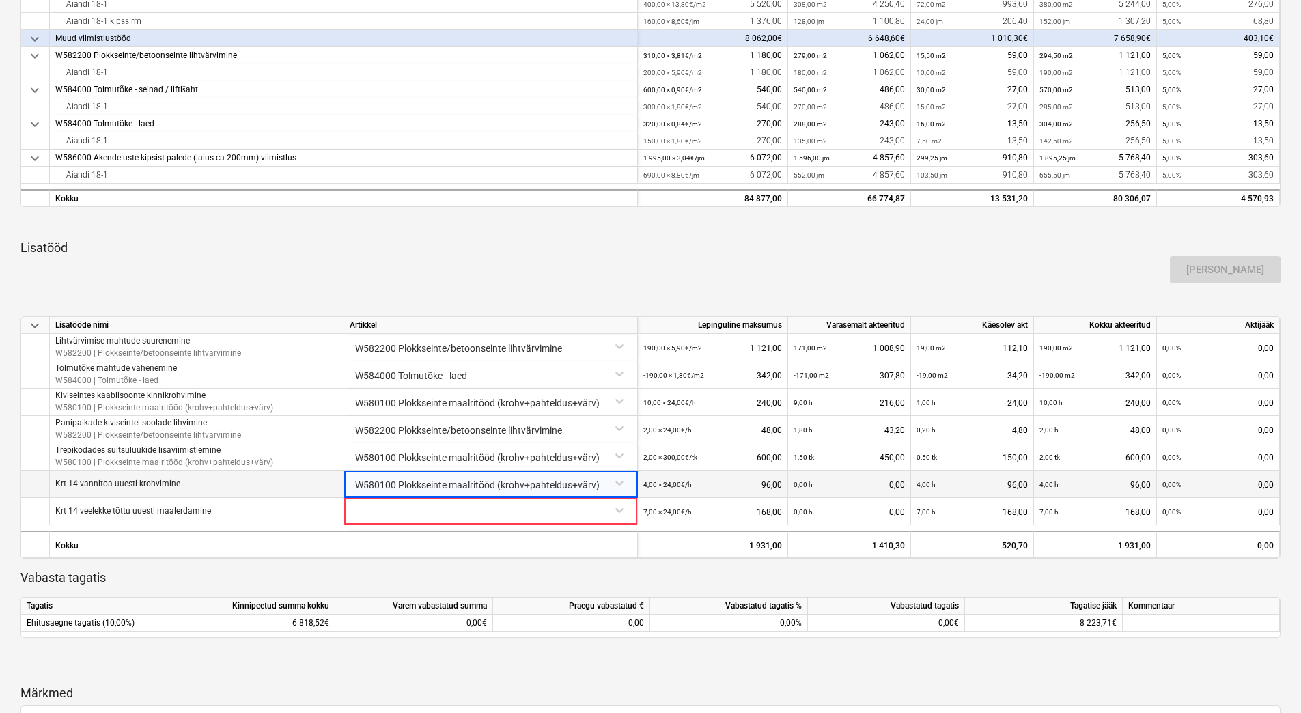
click at [466, 275] on div "[PERSON_NAME]" at bounding box center [650, 270] width 1270 height 38
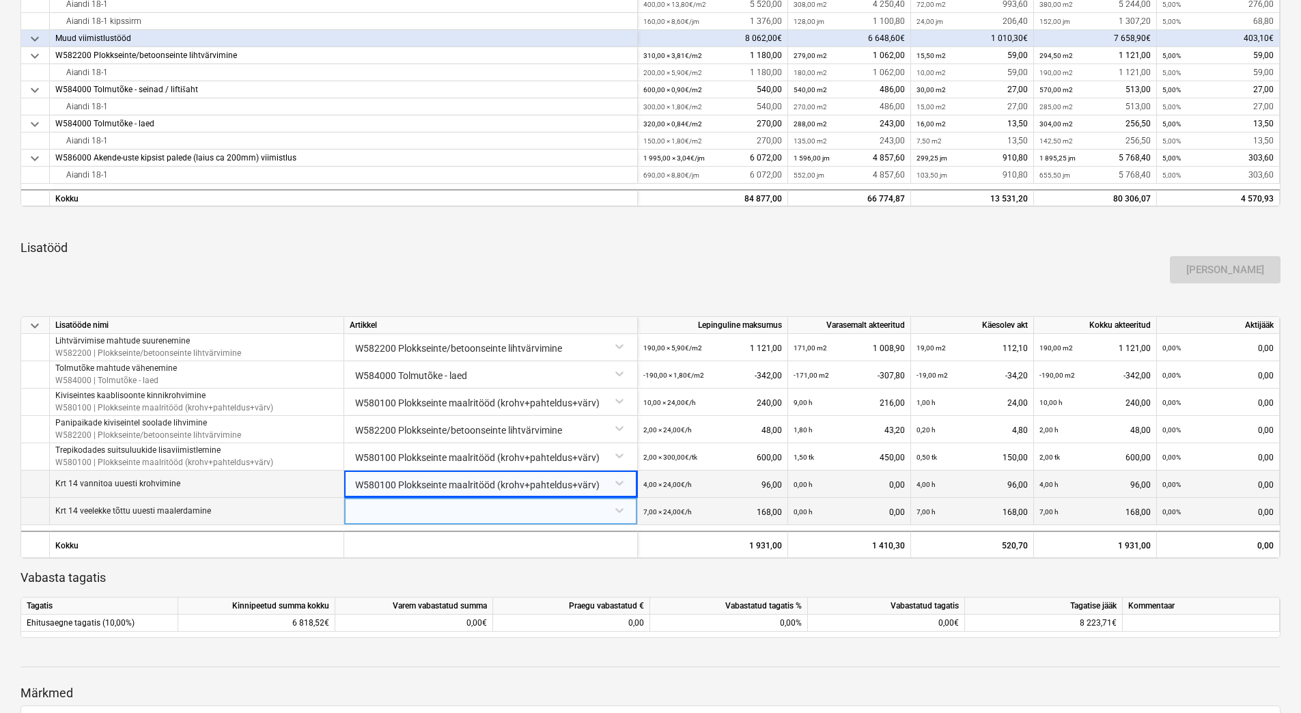
click at [401, 513] on div at bounding box center [491, 510] width 282 height 24
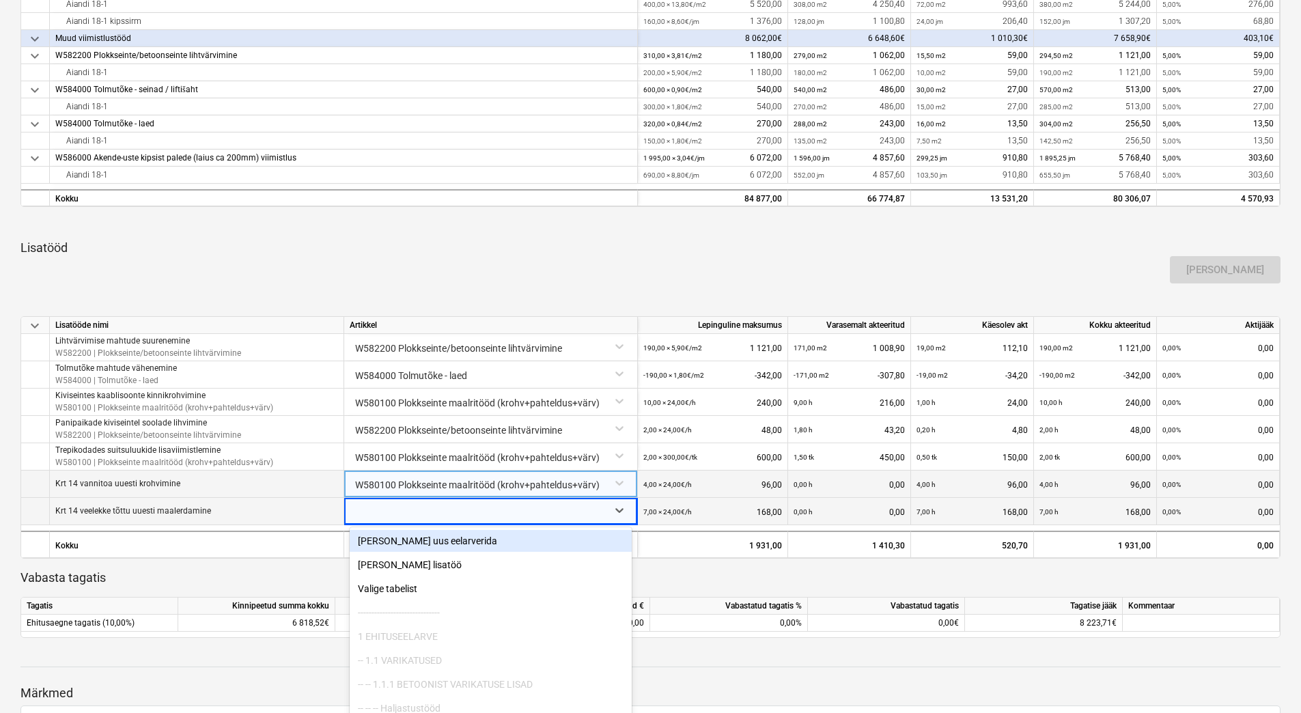
scroll to position [523, 0]
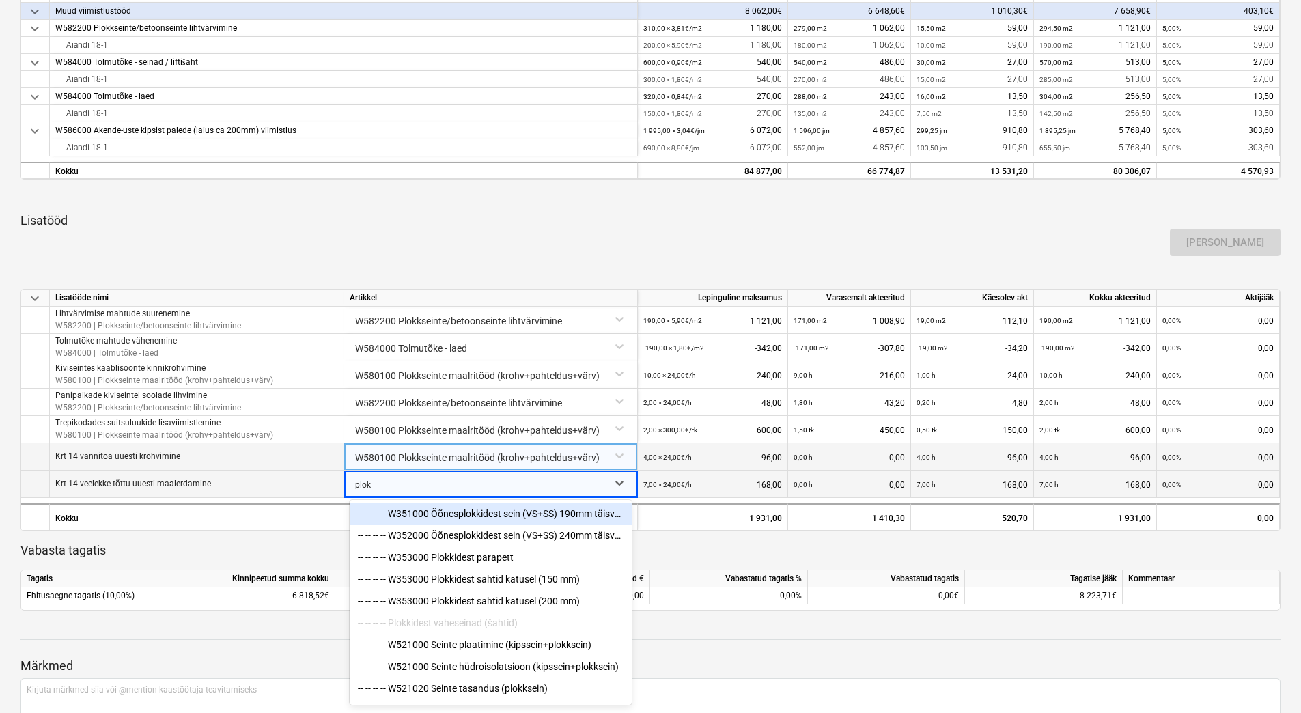
type input "plokk"
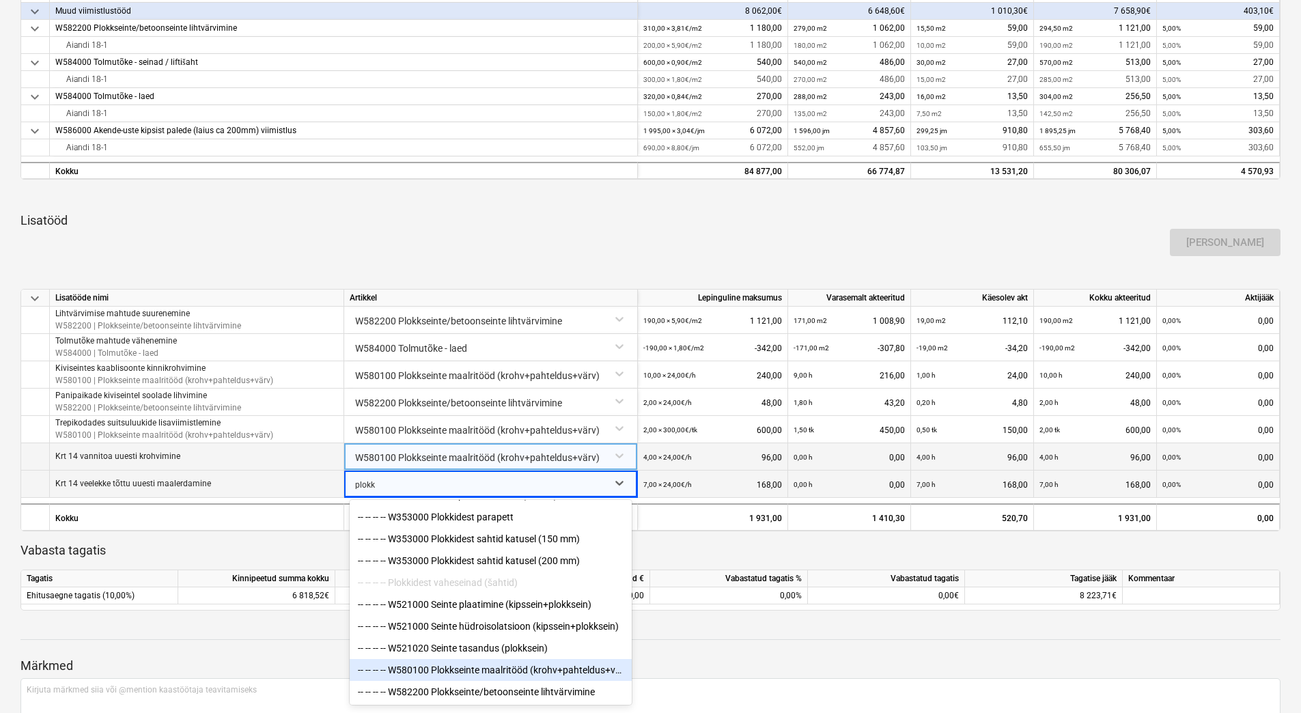
scroll to position [48, 0]
click at [490, 670] on div "-- -- -- -- W580100 Plokkseinte maalritööd (krohv+pahteldus+värv)" at bounding box center [491, 669] width 282 height 22
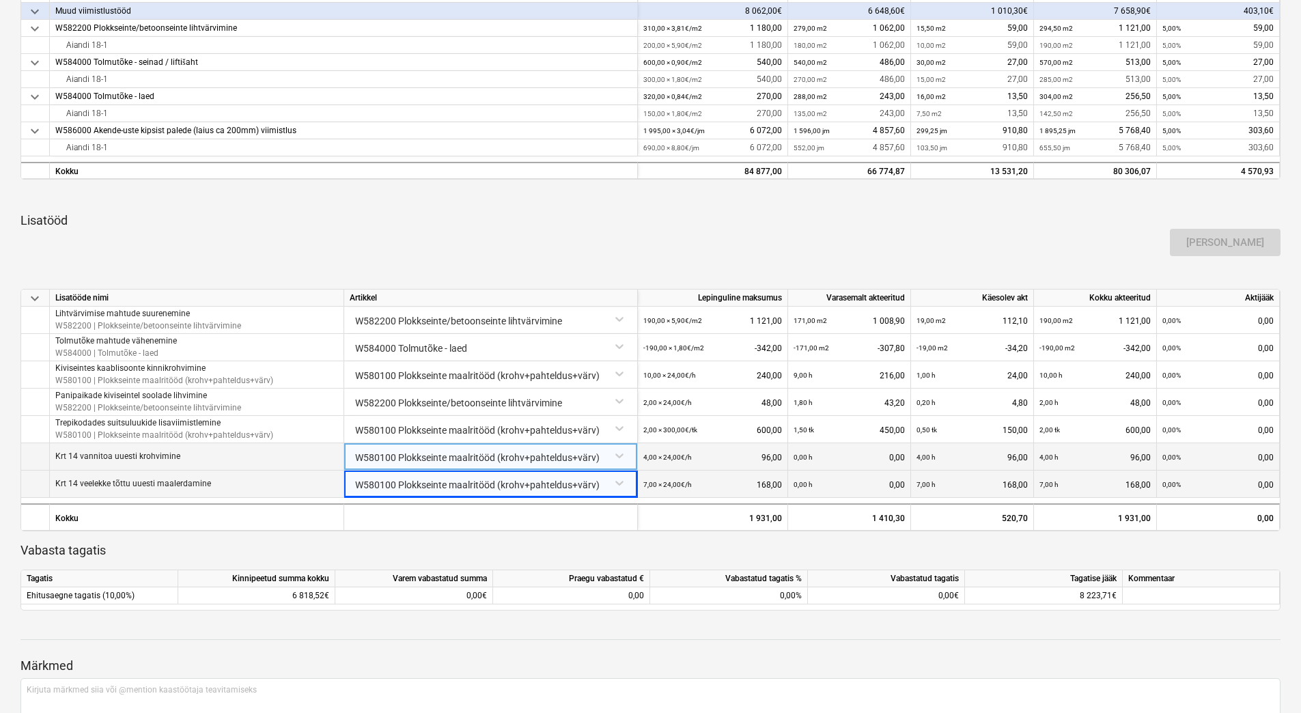
click at [296, 546] on p "Vabasta tagatis" at bounding box center [650, 550] width 1260 height 16
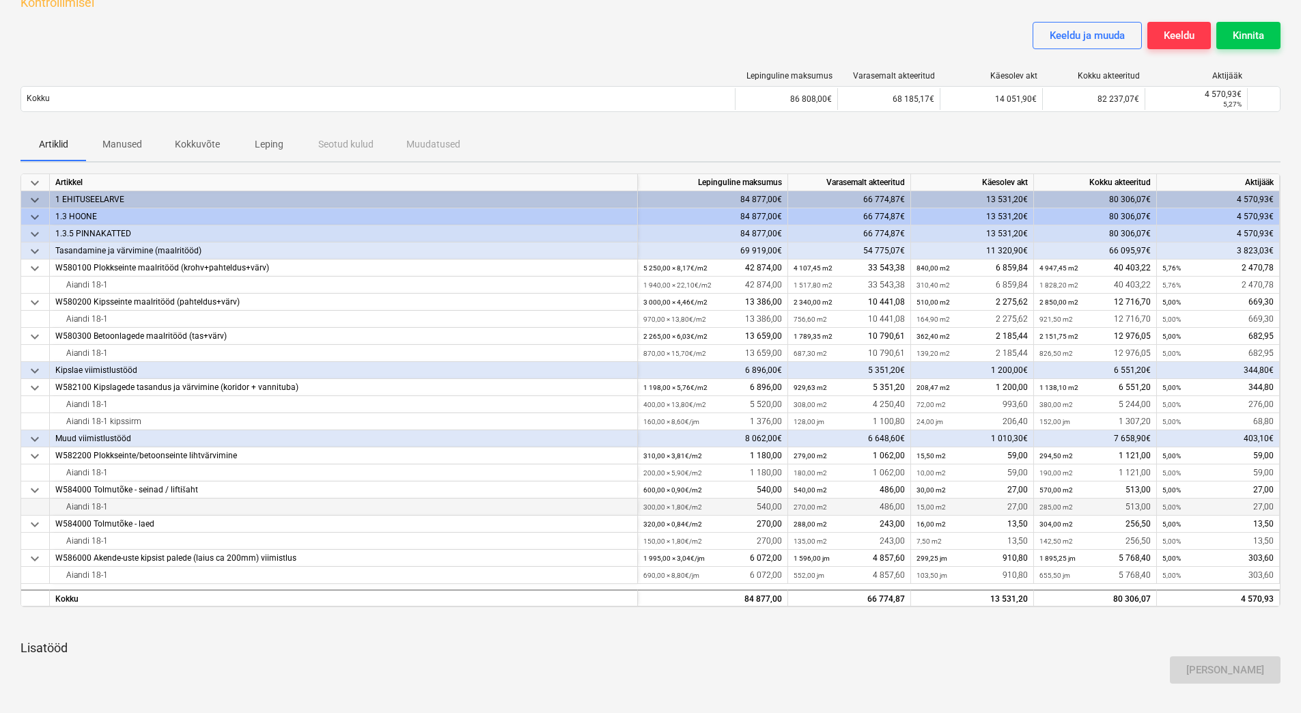
scroll to position [0, 0]
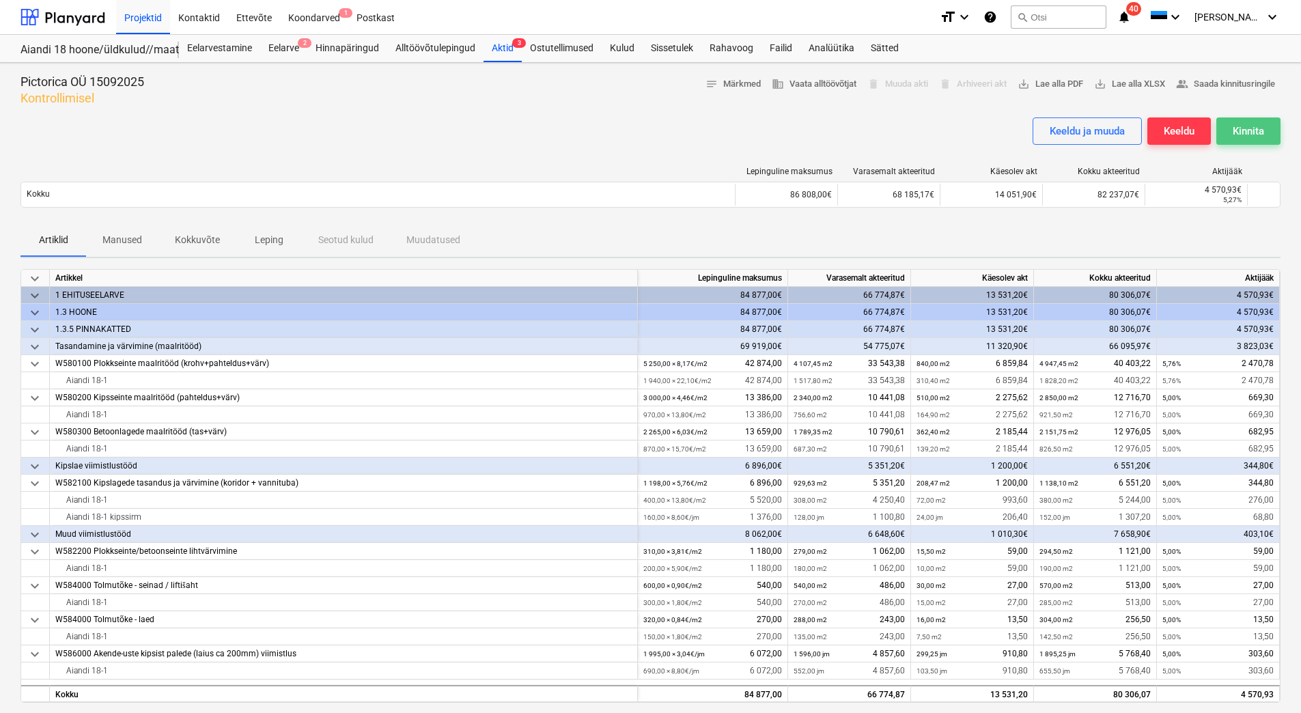
click at [1235, 127] on div "Kinnita" at bounding box center [1247, 131] width 31 height 18
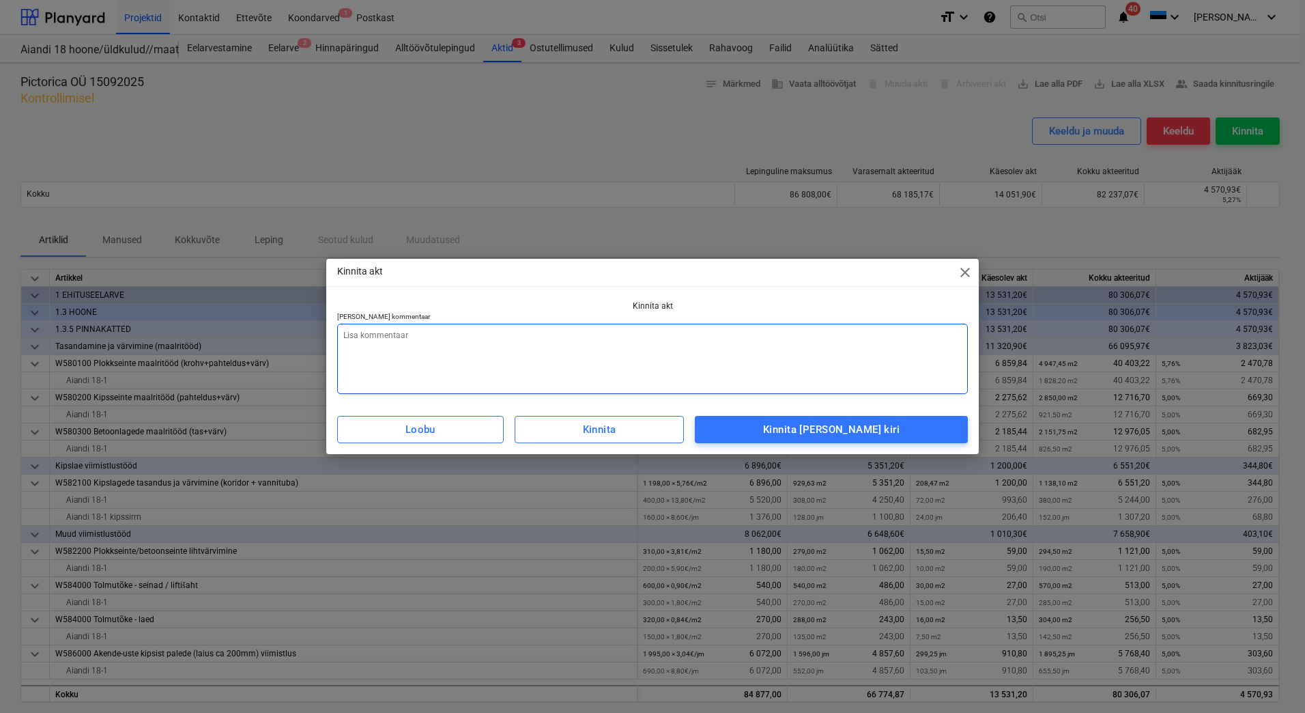
click at [461, 371] on textarea at bounding box center [652, 359] width 631 height 70
type textarea "x"
type textarea "L"
type textarea "x"
type textarea "Li"
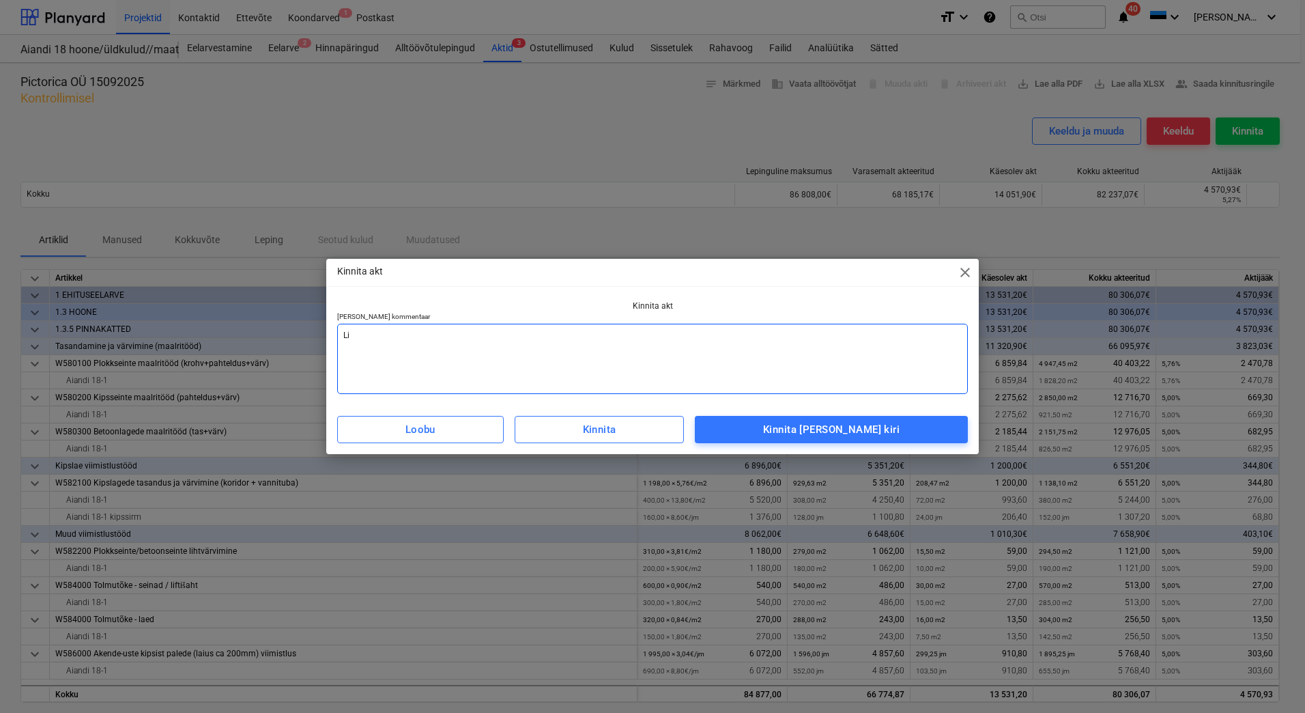
type textarea "x"
type textarea "Lis"
type textarea "x"
type textarea "Lisa"
type textarea "x"
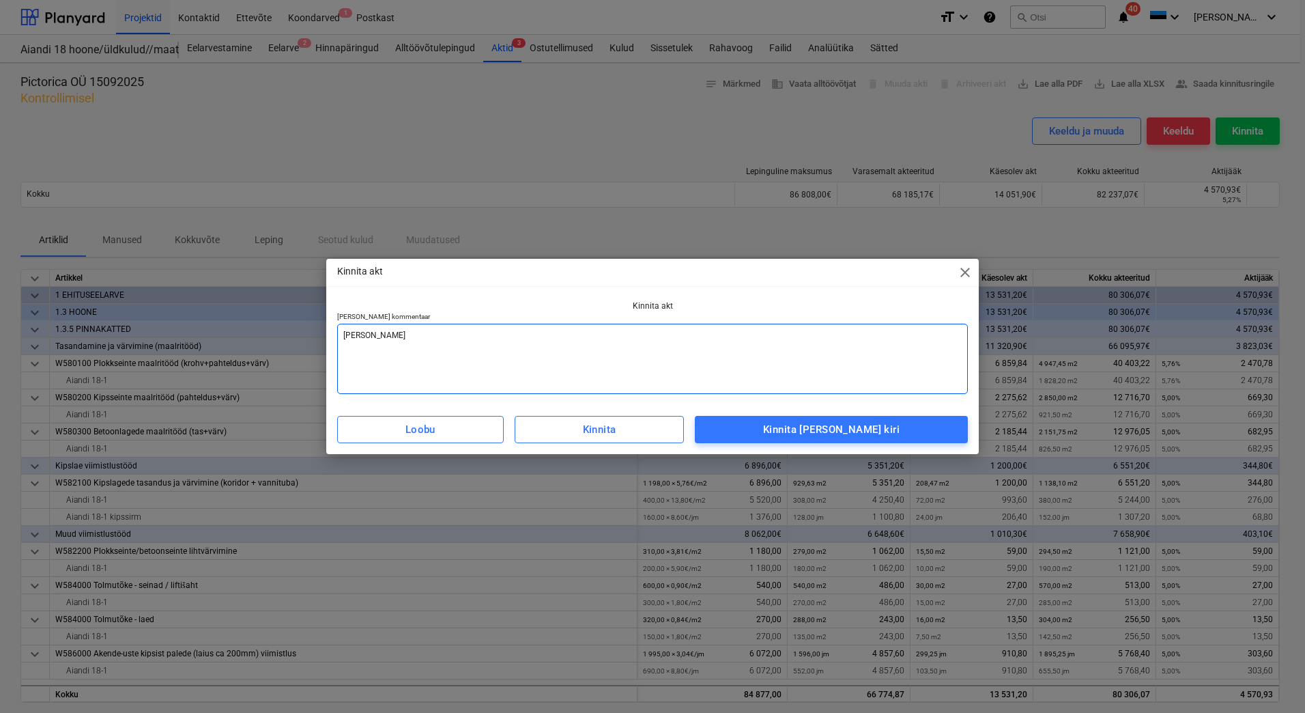
type textarea "Lisad"
type textarea "x"
type textarea "Lisada"
type textarea "x"
type textarea "Lisada"
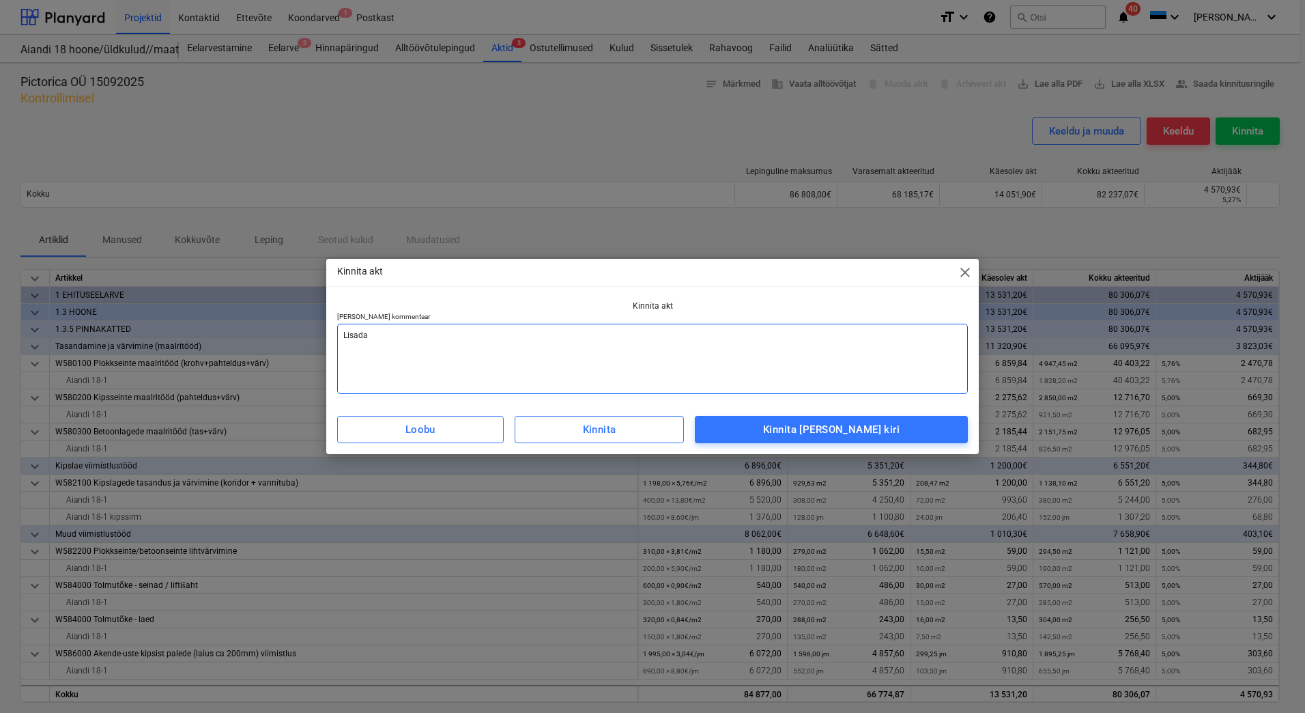
type textarea "x"
type textarea "Lisada a"
type textarea "x"
type textarea "Lisada ar"
type textarea "x"
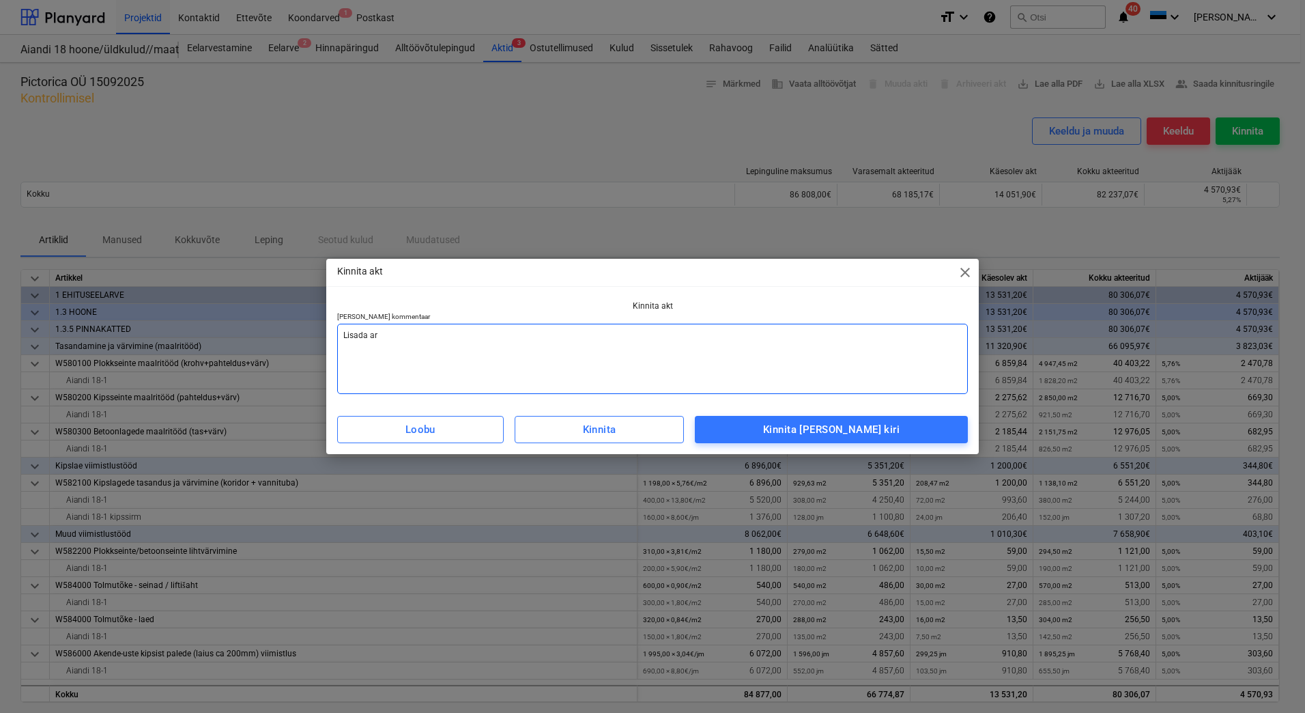
type textarea "Lisada arv"
type textarea "x"
type textarea "Lisada arve"
type textarea "x"
type textarea "Lisada arve"
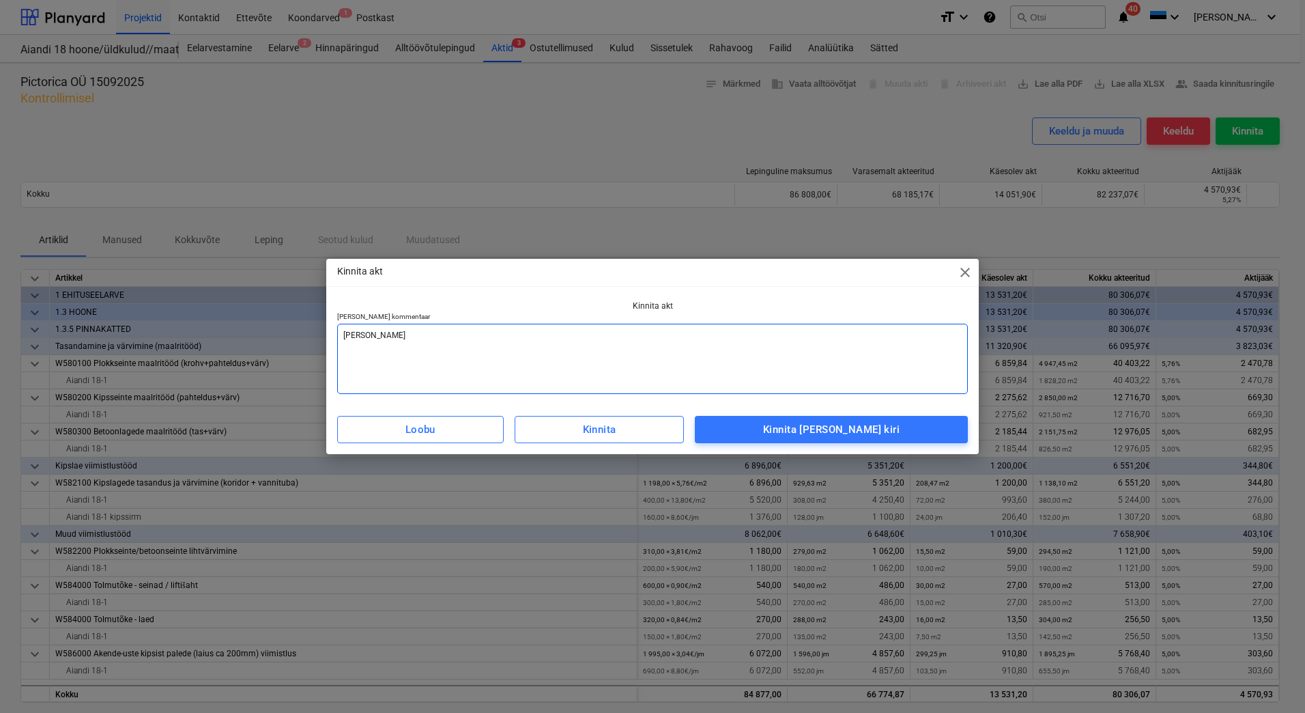
type textarea "x"
type textarea "Lisada arve v"
type textarea "x"
type textarea "Lisada arve va"
type textarea "x"
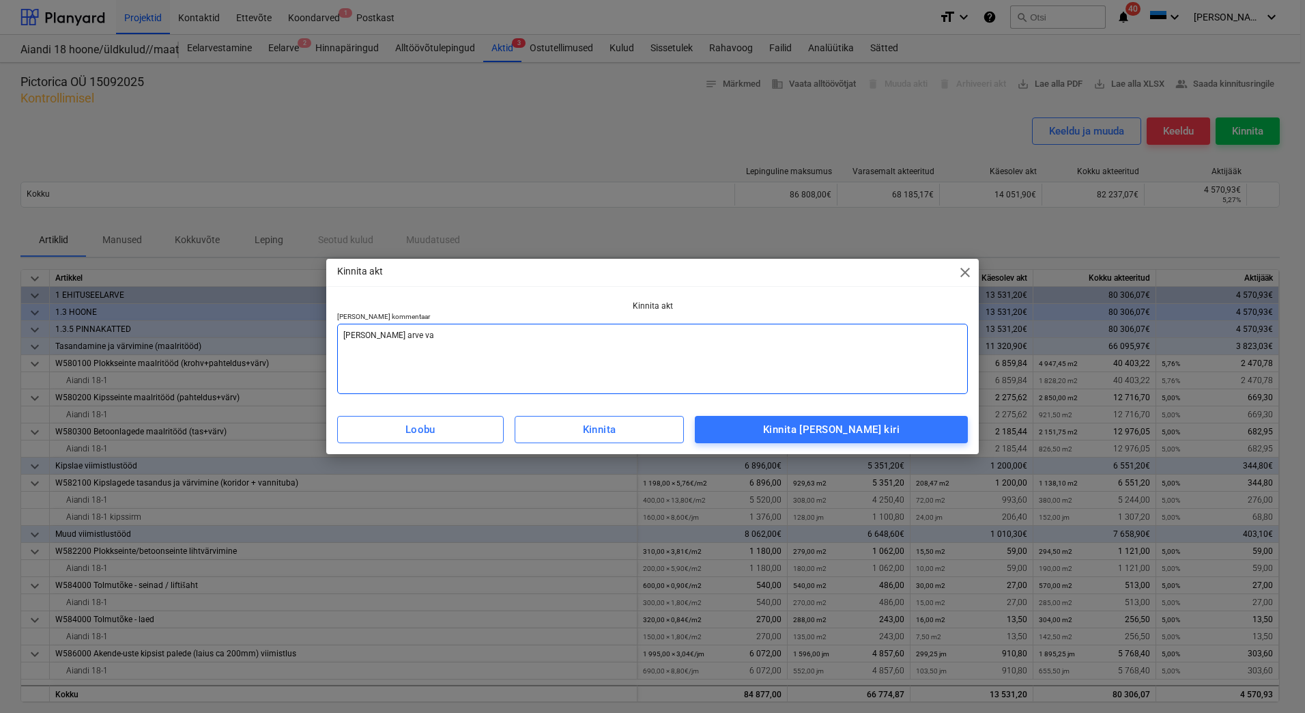
type textarea "Lisada arve vas"
type textarea "x"
type textarea "Lisada arve vast"
type textarea "x"
type textarea "Lisada arve vasta"
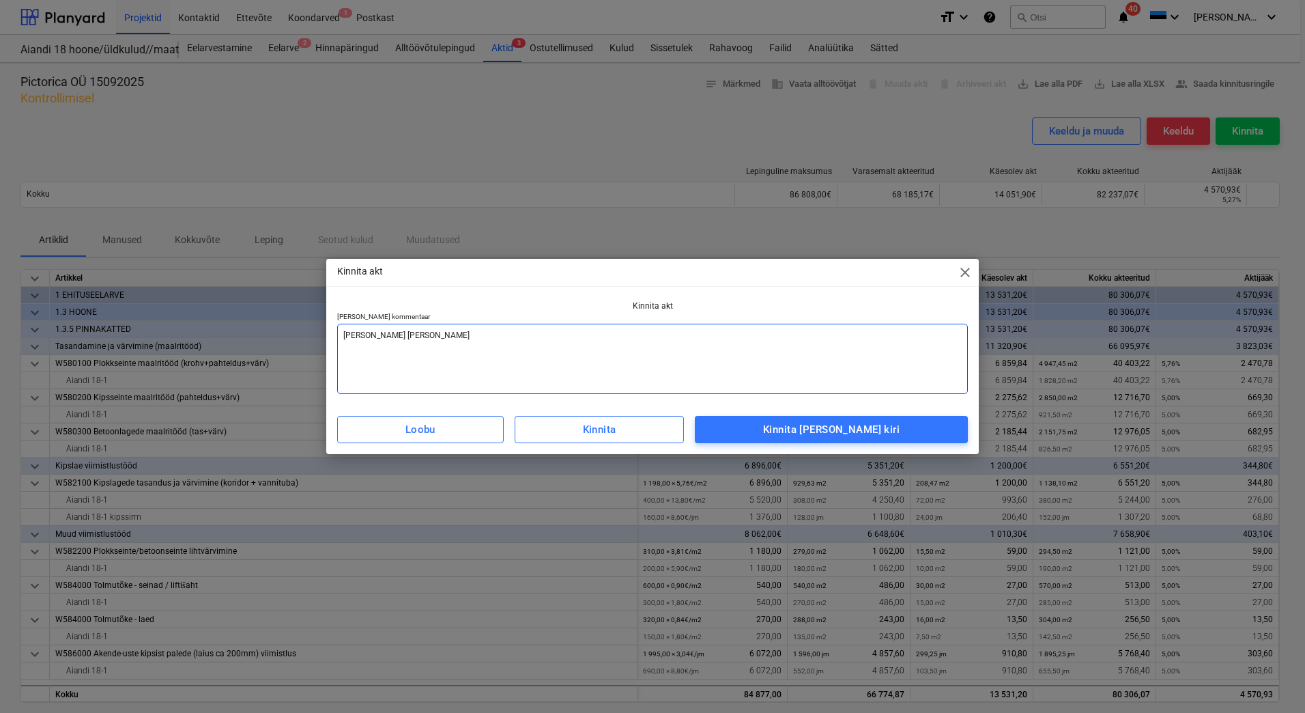
type textarea "x"
type textarea "Lisada arve vastav"
type textarea "x"
type textarea "Lisada arve vastava"
type textarea "x"
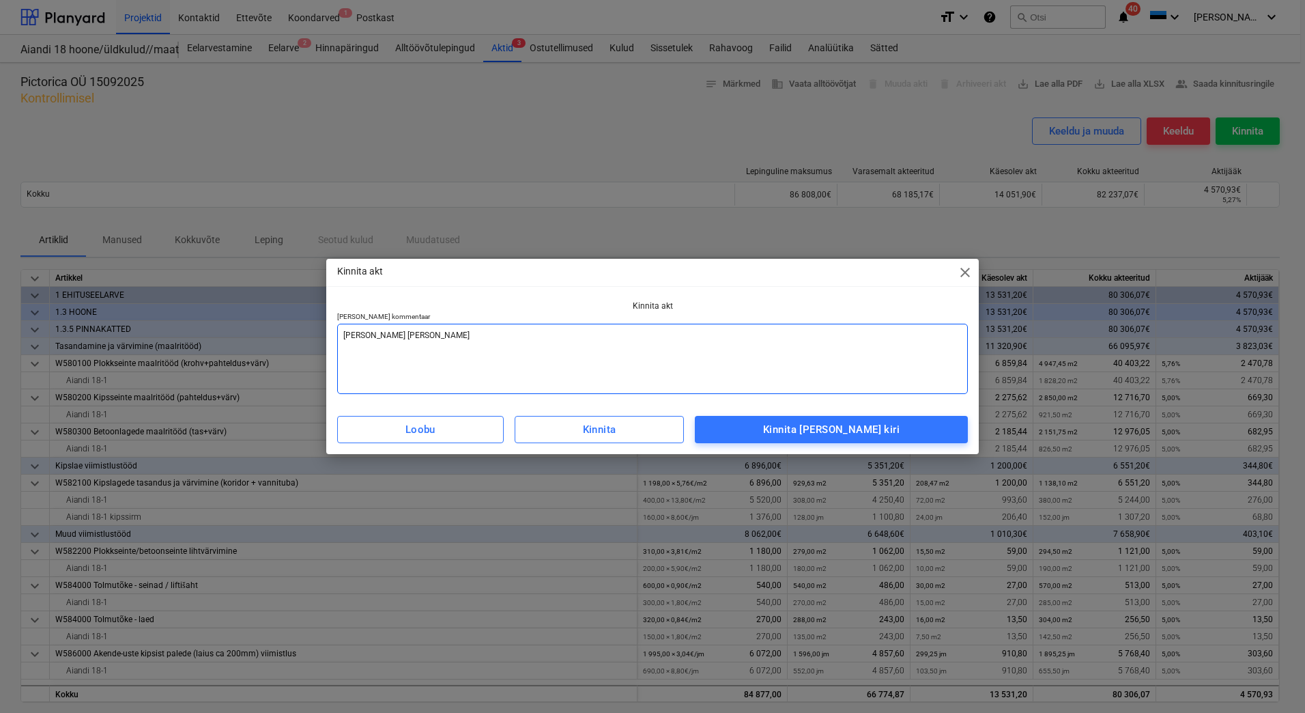
type textarea "Lisada arve vastaval"
type textarea "x"
type textarea "Lisada arve vastavalt"
type textarea "x"
type textarea "Lisada arve vastavalt"
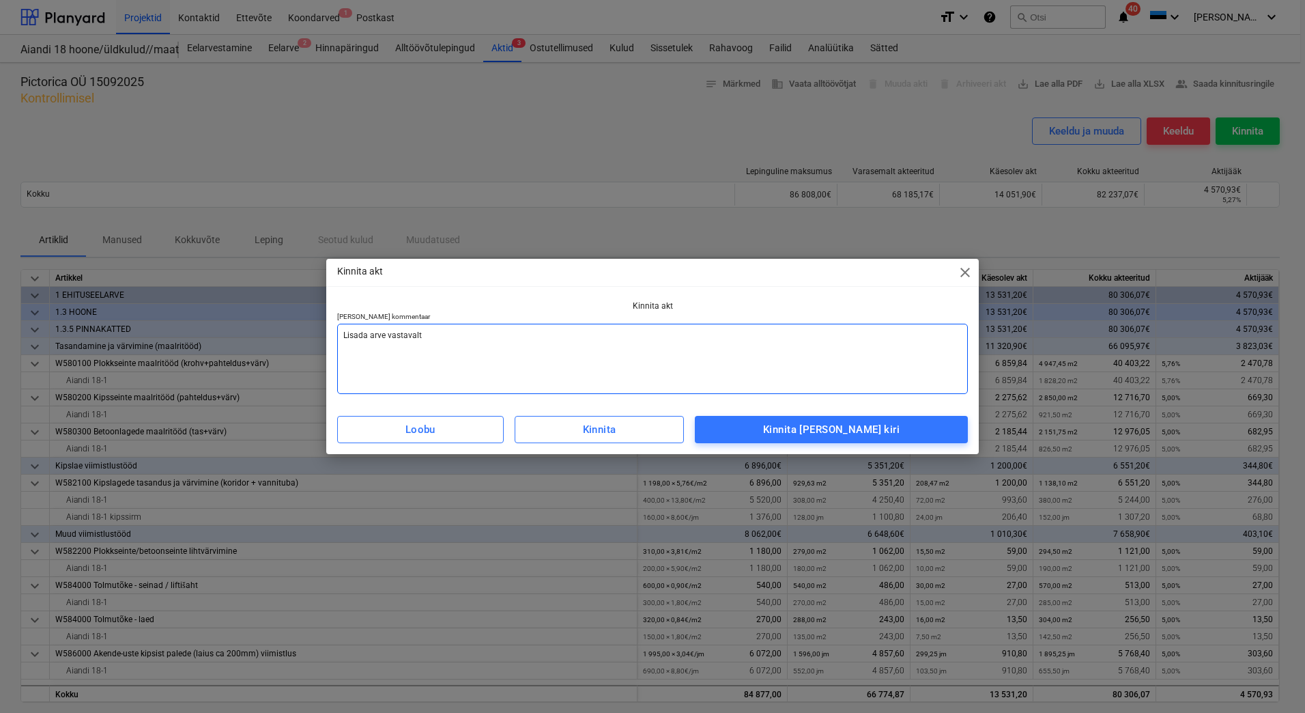
type textarea "x"
type textarea "Lisada arve vastavalt a"
type textarea "x"
type textarea "Lisada arve vastavalt ak"
type textarea "x"
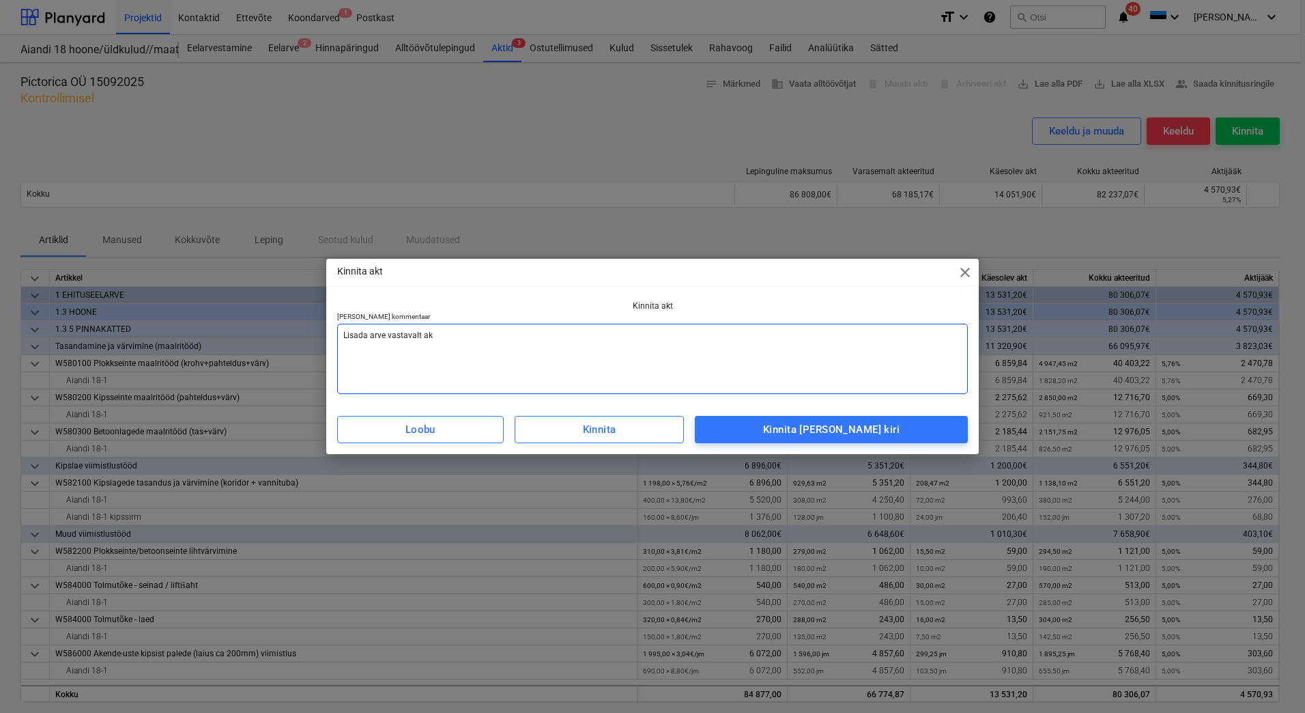
type textarea "Lisada arve vastavalt akt"
type textarea "x"
type textarea "Lisada arve vastavalt akti"
type textarea "x"
type textarea "Lisada arve vastavalt aktil"
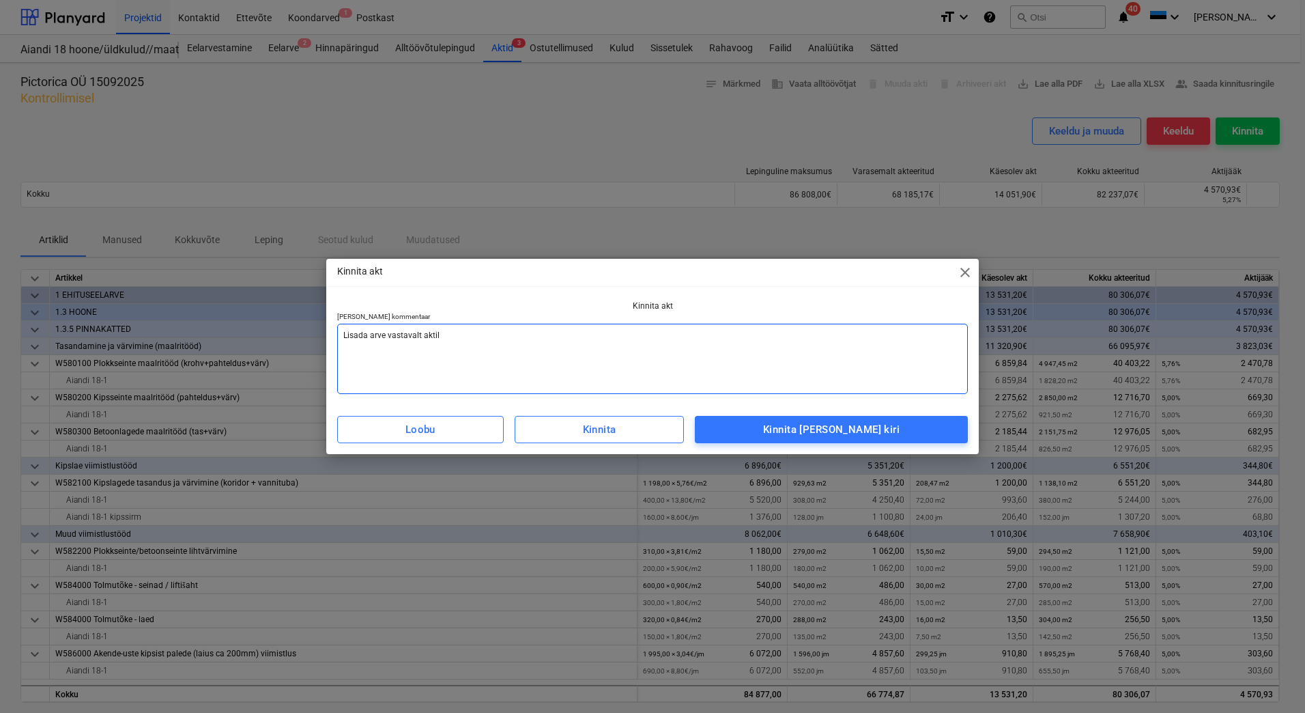
type textarea "x"
type textarea "Lisada arve vastavalt aktile"
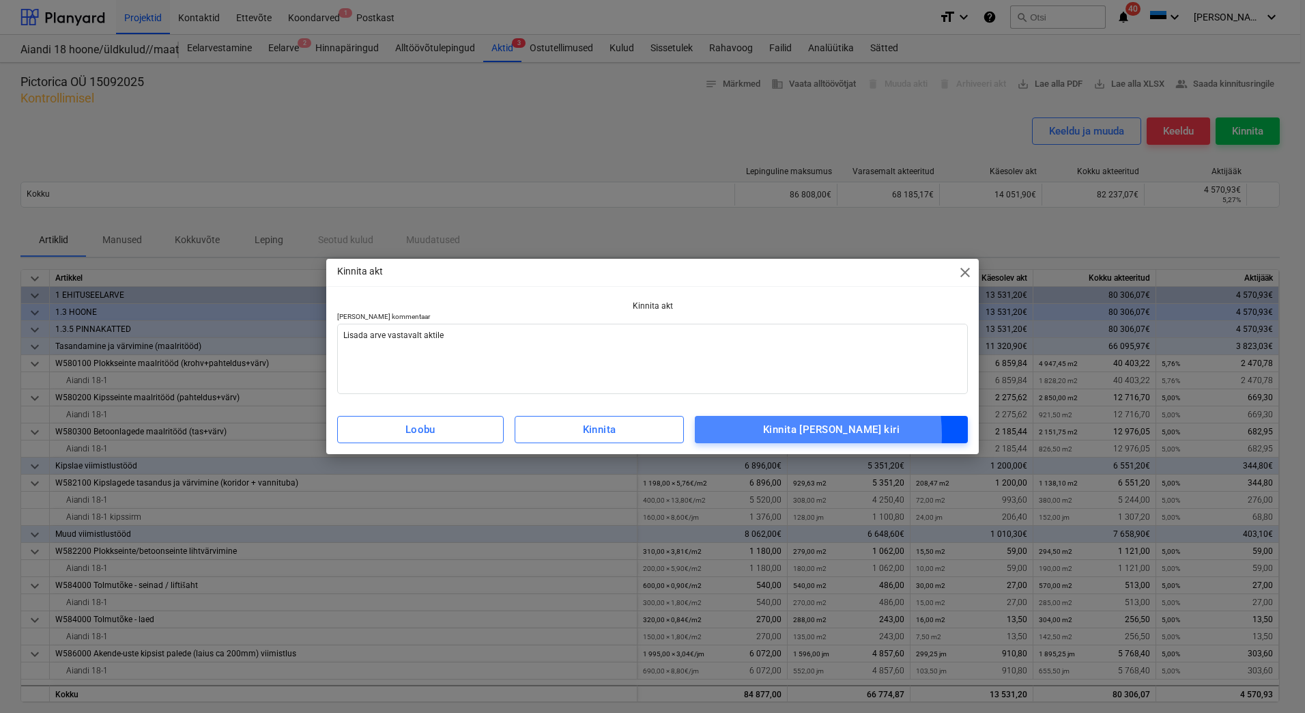
click at [805, 435] on div "Kinnita ja saada kiri" at bounding box center [831, 430] width 137 height 18
type textarea "x"
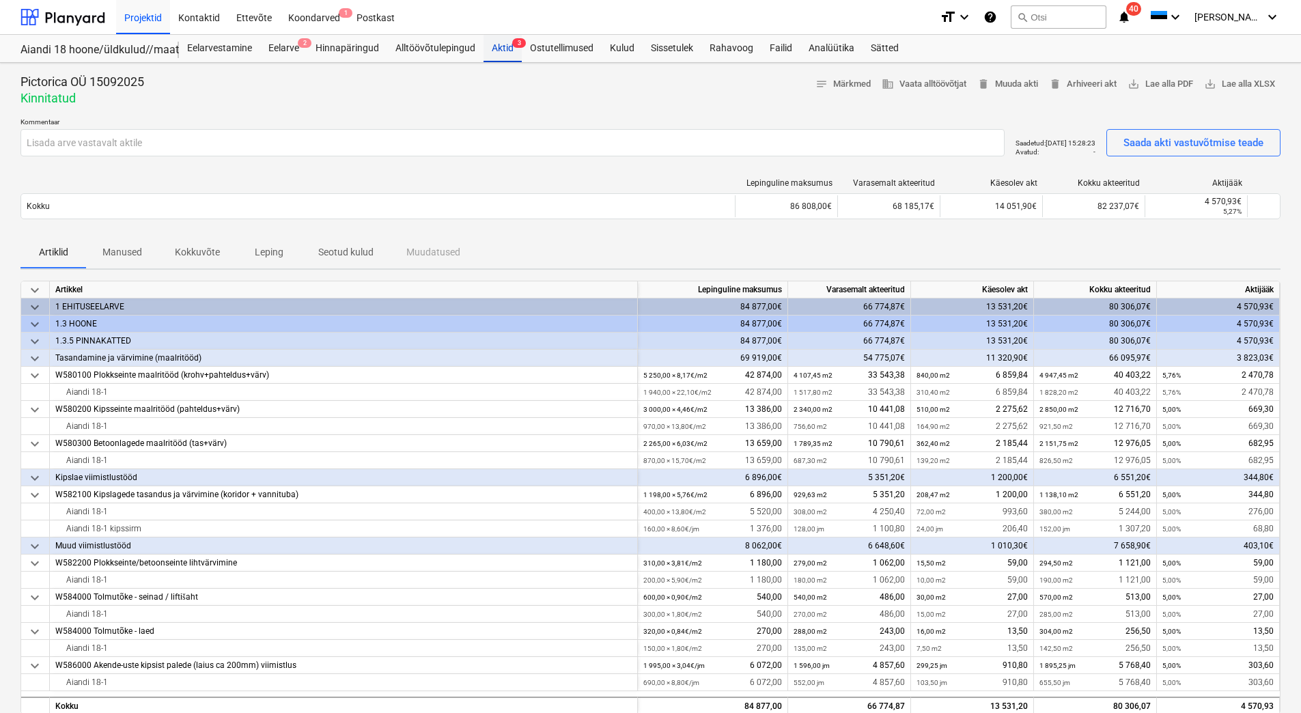
click at [501, 52] on div "Aktid 3" at bounding box center [502, 48] width 38 height 27
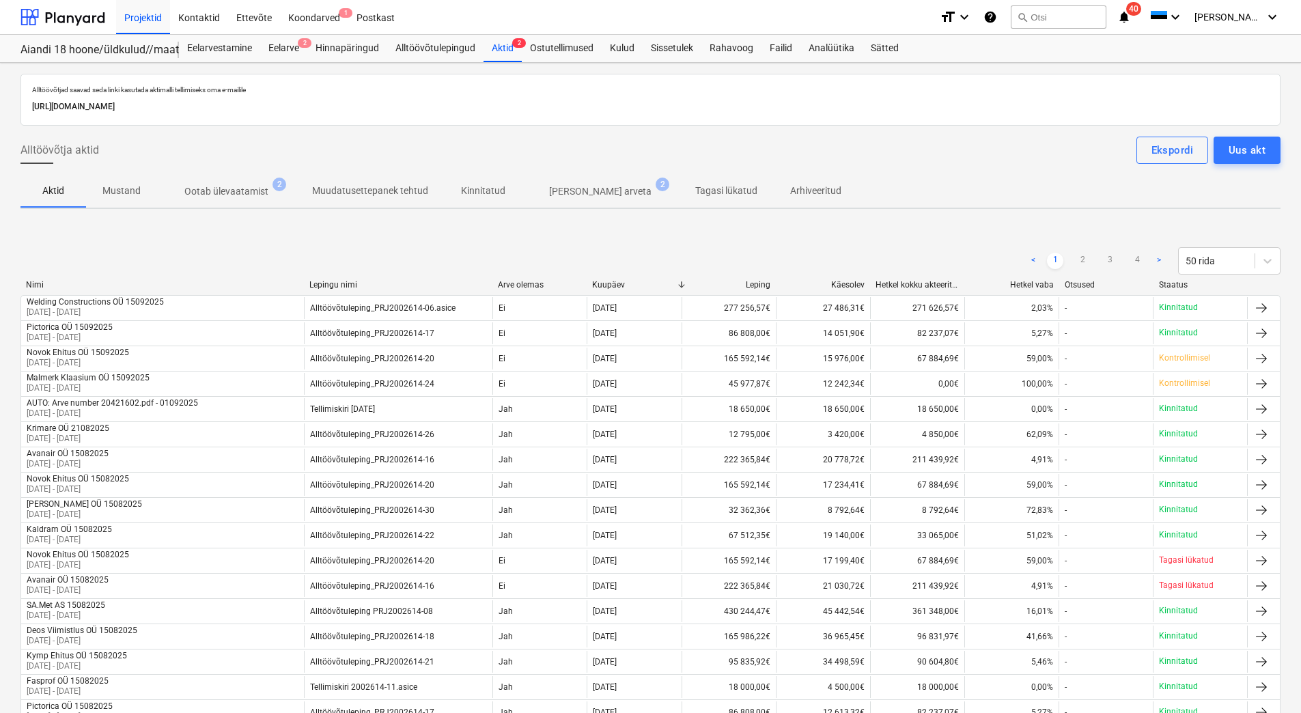
click at [571, 191] on p "[PERSON_NAME] arveta" at bounding box center [600, 191] width 102 height 14
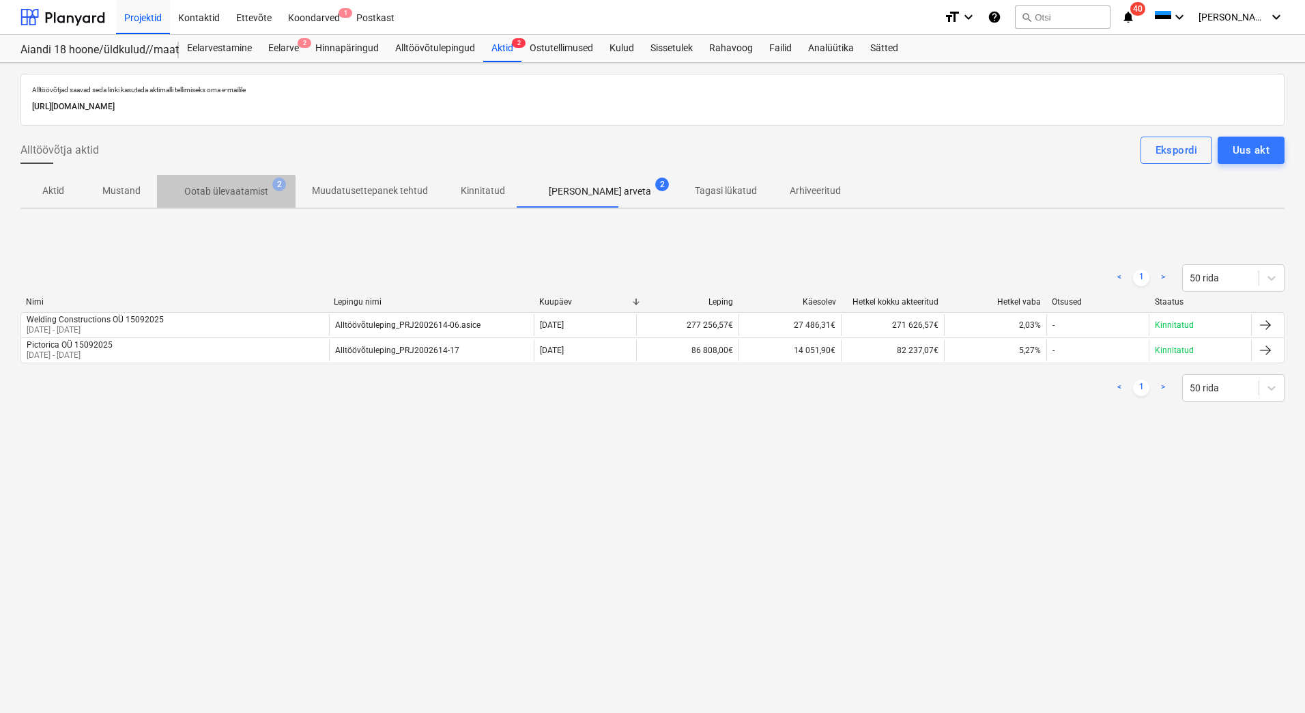
click at [218, 195] on p "Ootab ülevaatamist" at bounding box center [226, 191] width 84 height 14
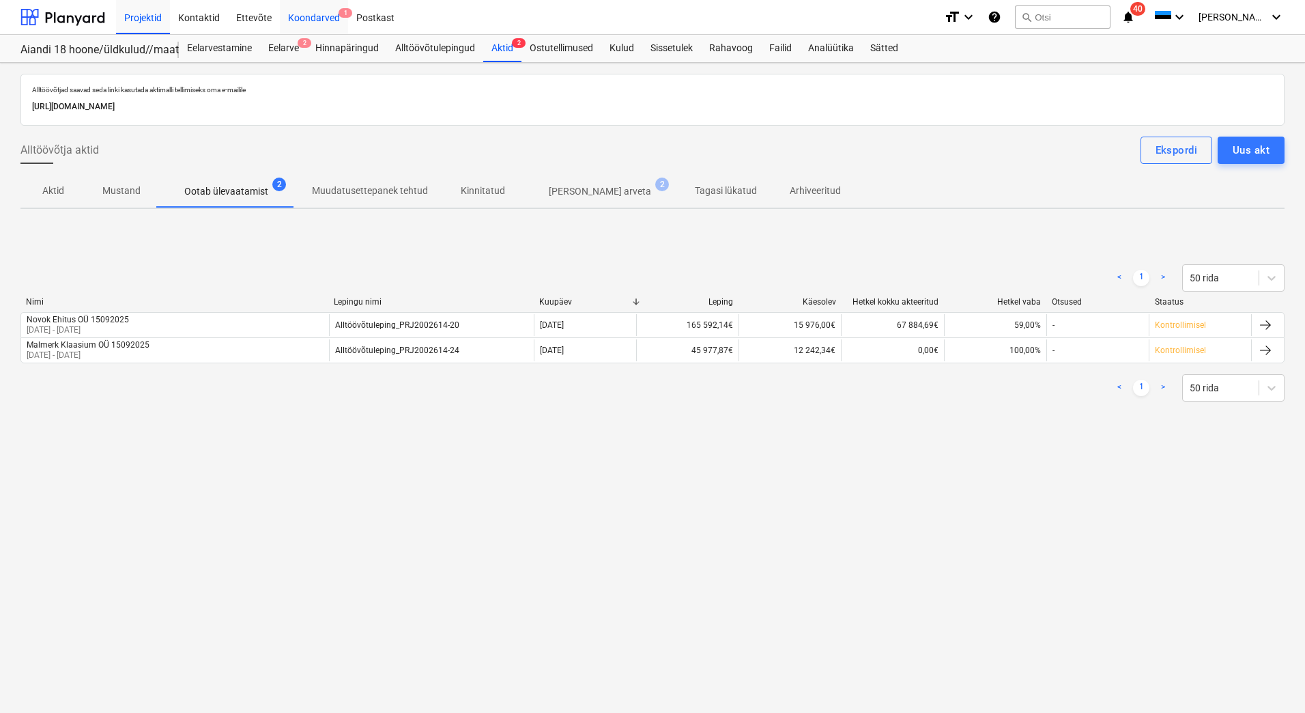
click at [324, 19] on div "Koondarved 1" at bounding box center [314, 16] width 68 height 35
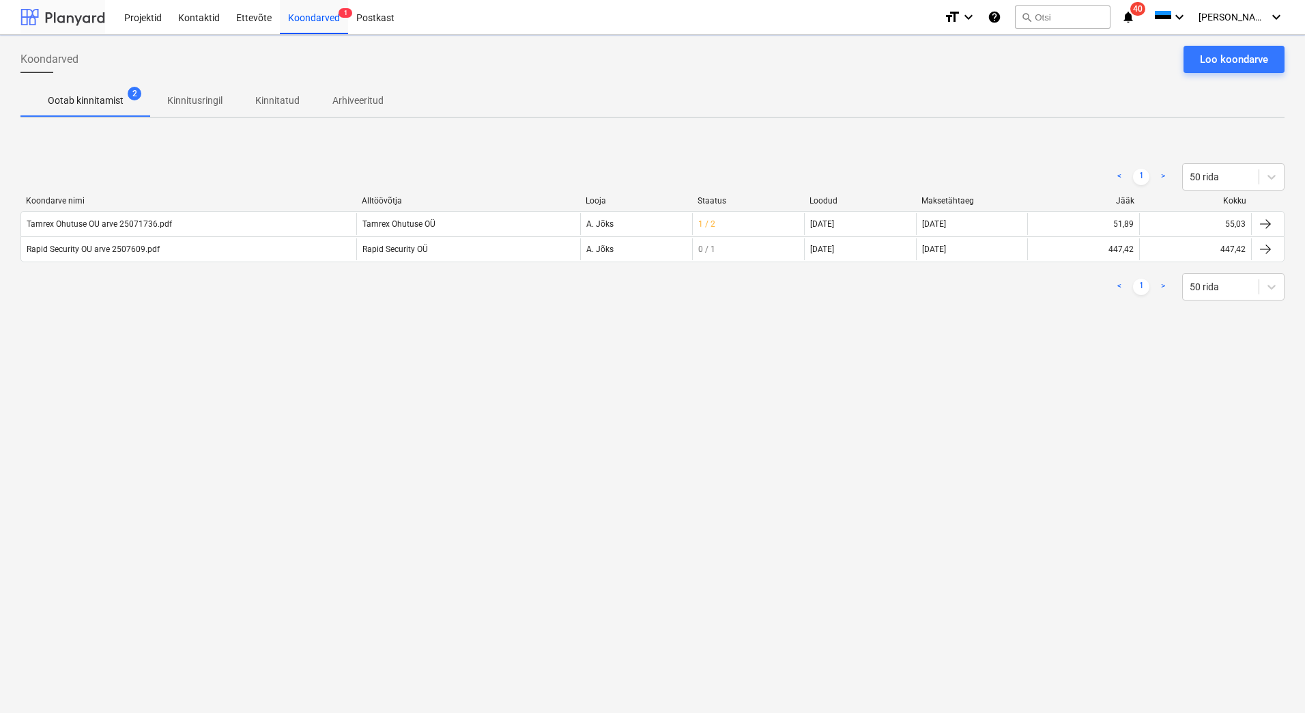
click at [87, 20] on div at bounding box center [62, 17] width 85 height 34
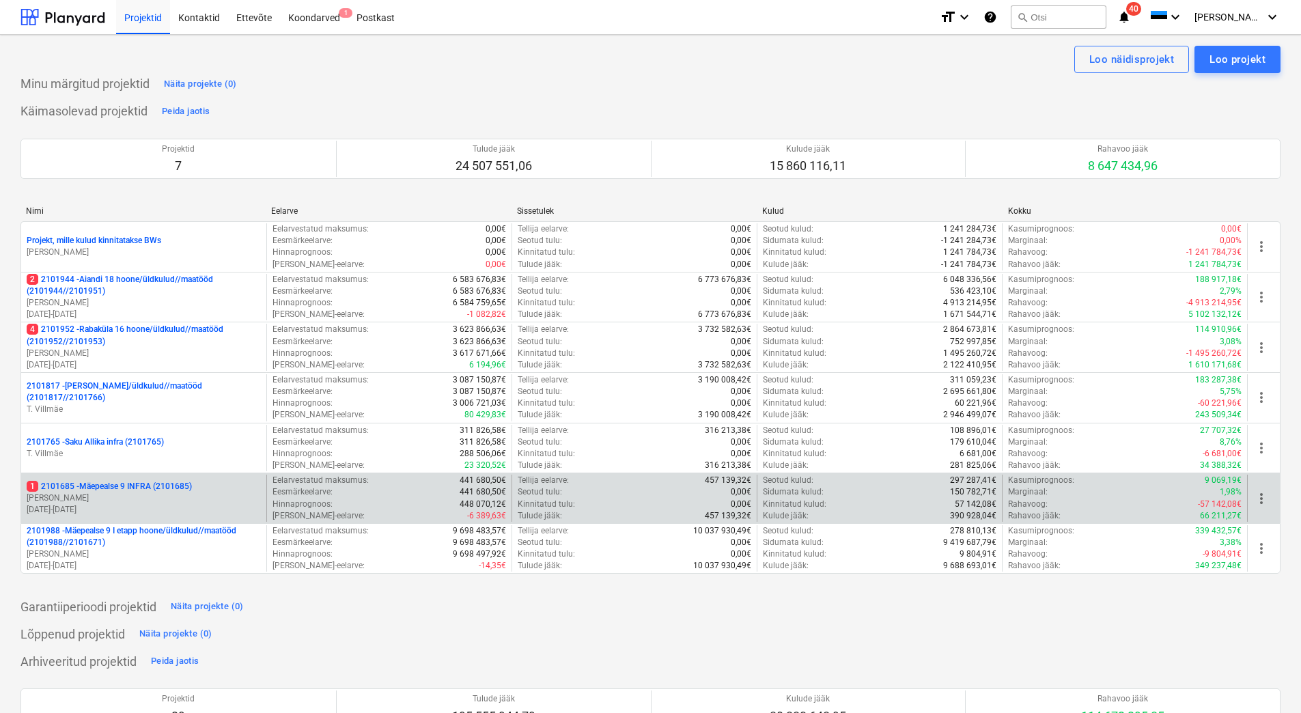
click at [115, 498] on p "[PERSON_NAME]" at bounding box center [144, 498] width 234 height 12
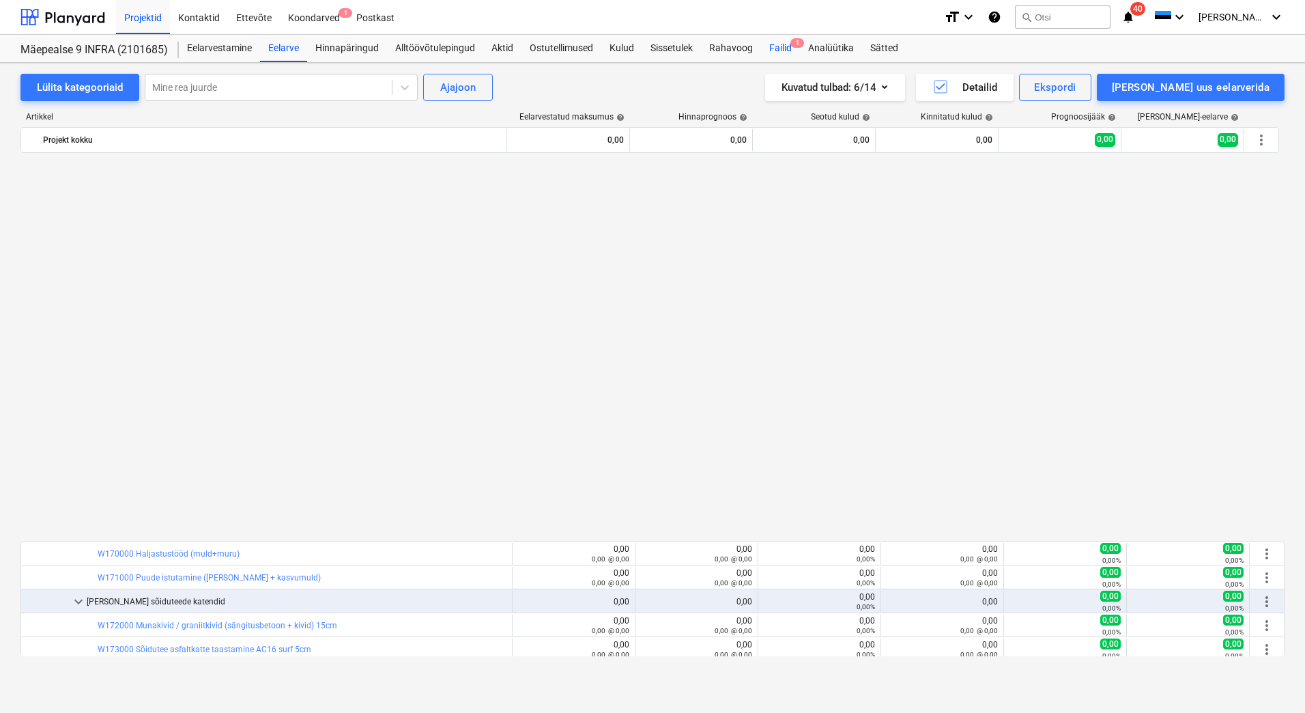
click at [777, 47] on div "Failid 1" at bounding box center [780, 48] width 39 height 27
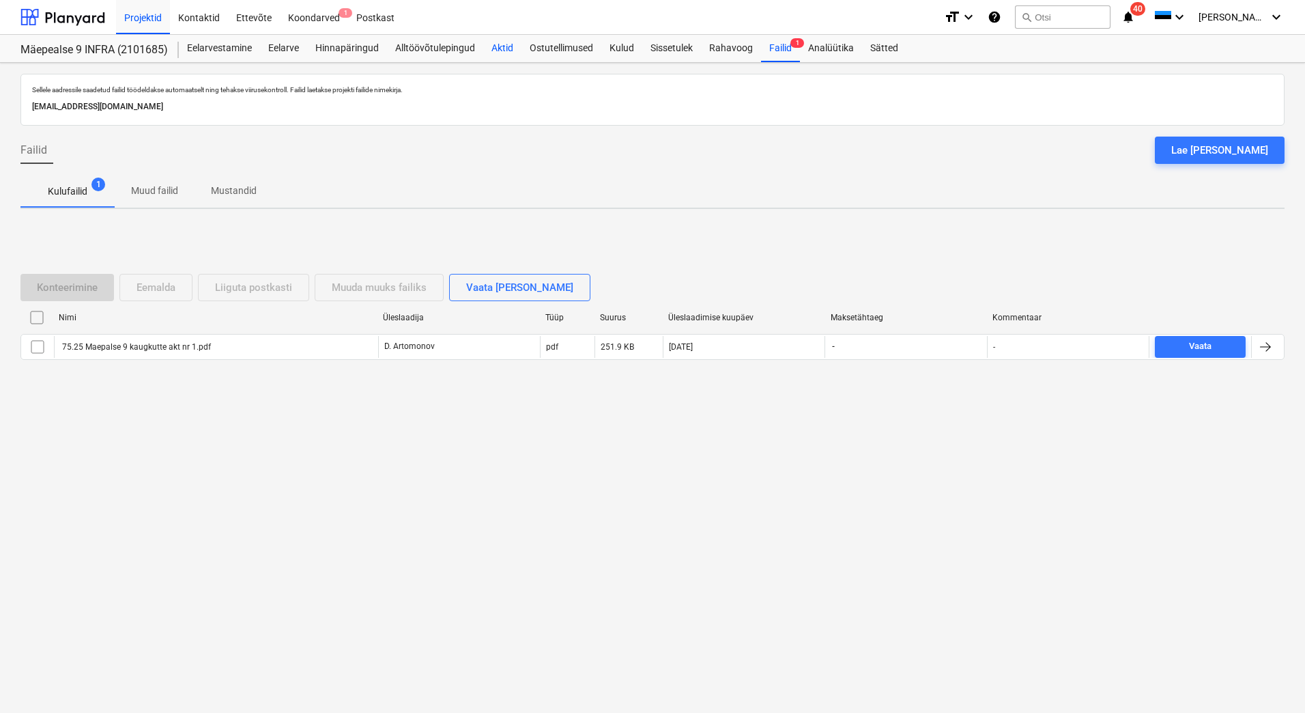
click at [501, 52] on div "Aktid" at bounding box center [502, 48] width 38 height 27
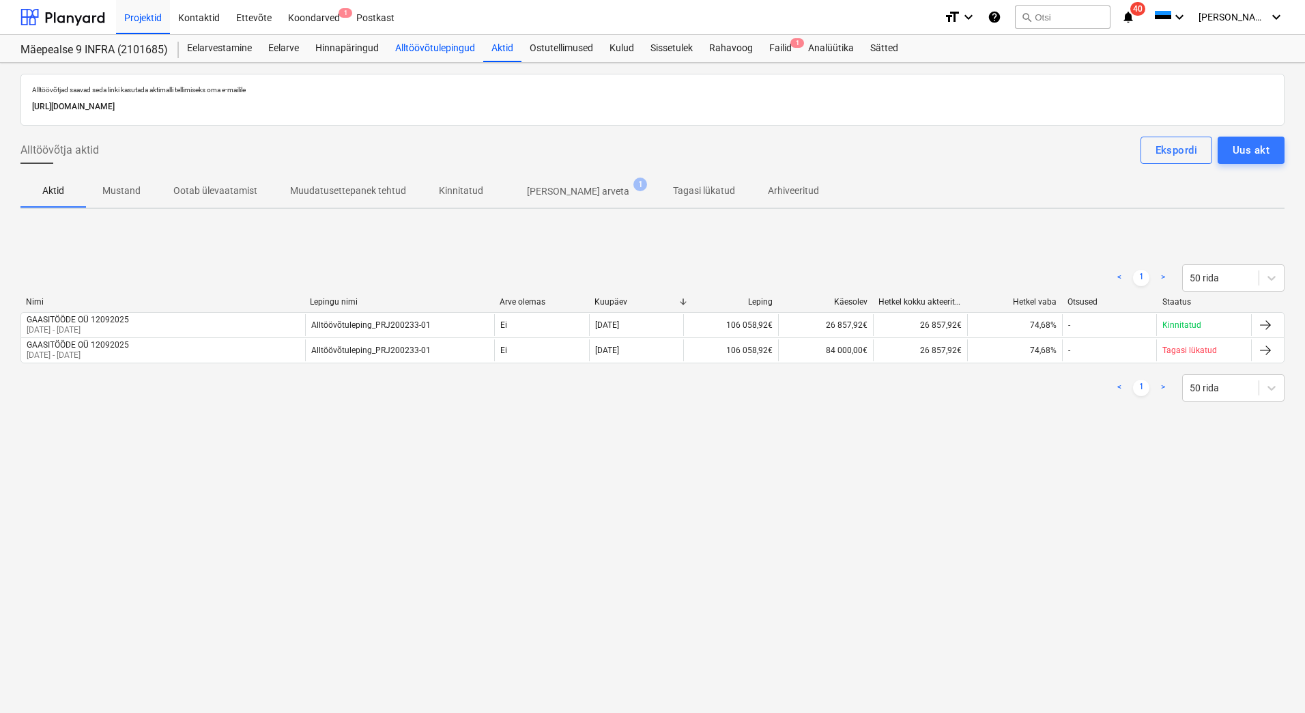
click at [410, 51] on div "Alltöövõtulepingud" at bounding box center [435, 48] width 96 height 27
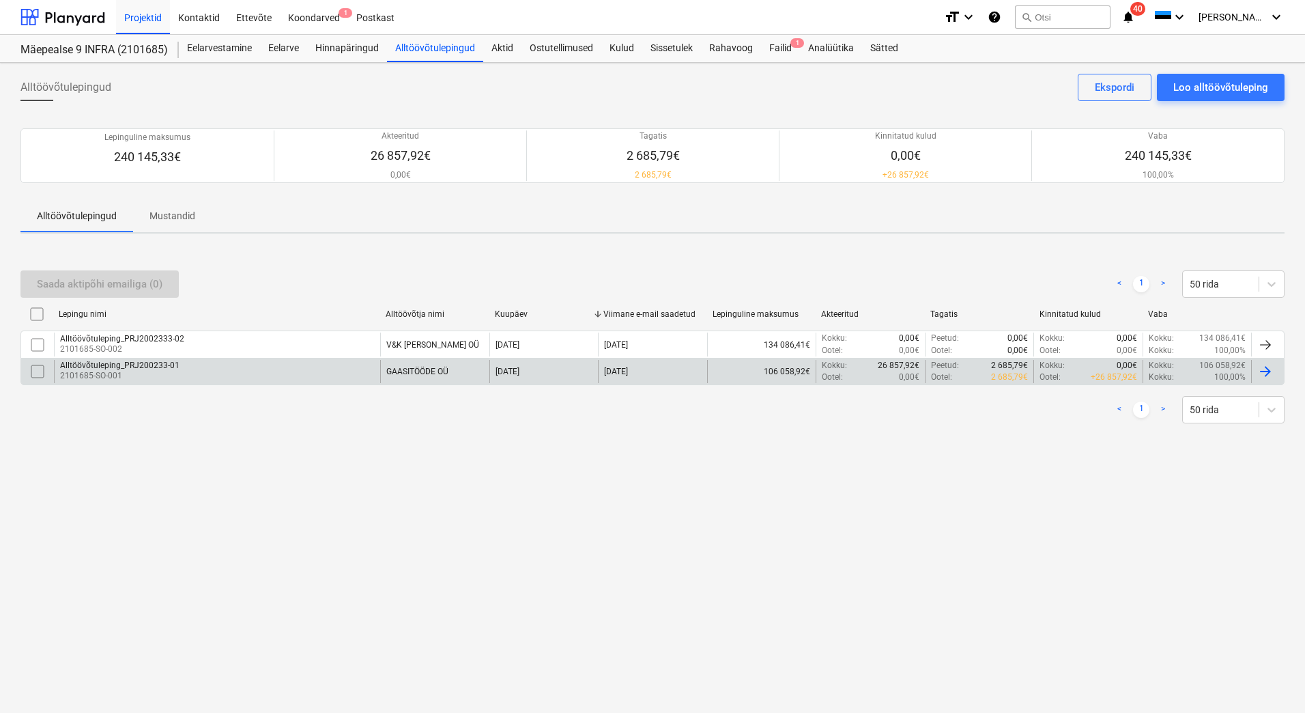
click at [238, 373] on div "Alltöövõtuleping_PRJ200233-01 2101685-SO-001" at bounding box center [217, 371] width 326 height 23
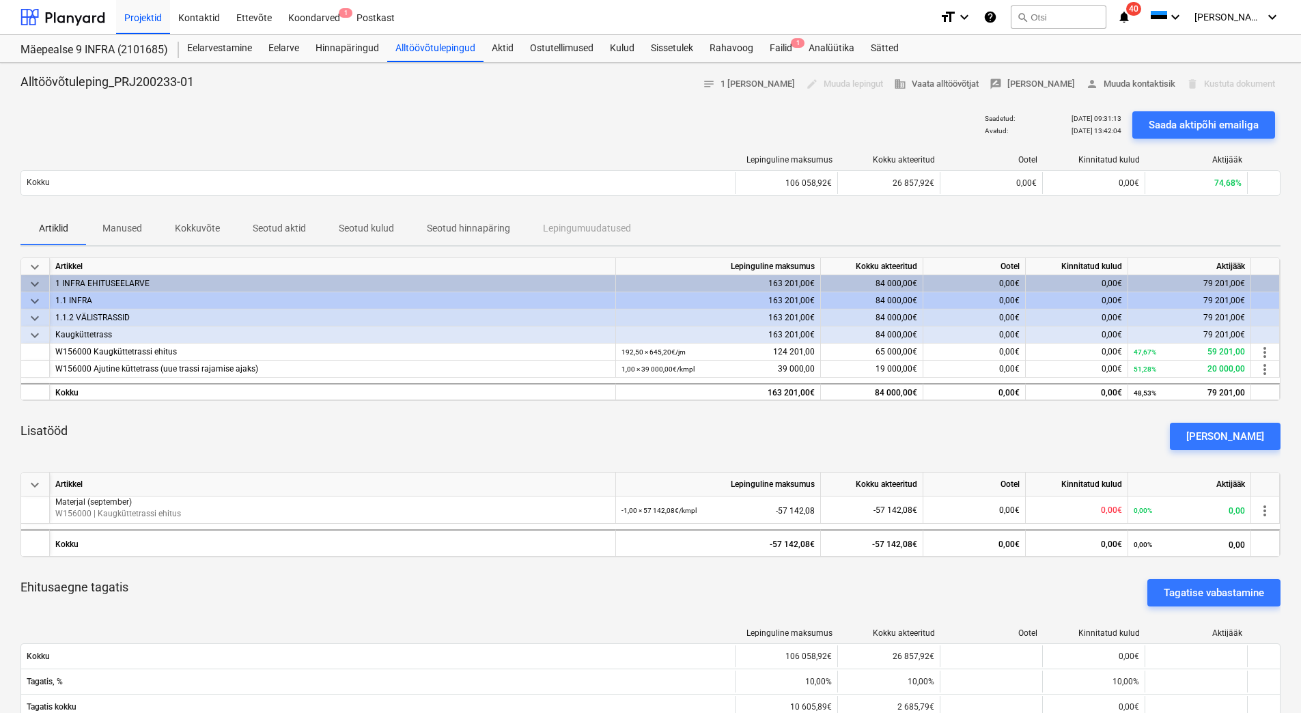
click at [194, 229] on p "Kokkuvõte" at bounding box center [197, 228] width 45 height 14
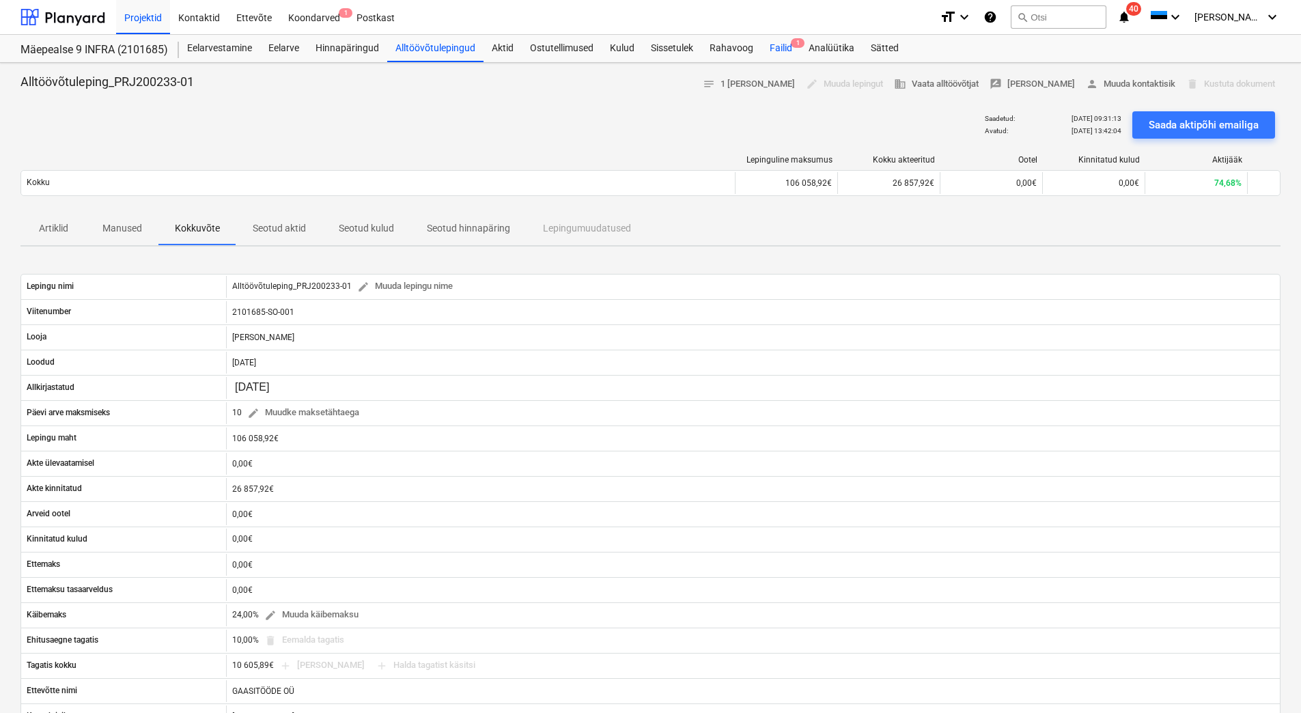
click at [776, 44] on div "Failid 1" at bounding box center [780, 48] width 39 height 27
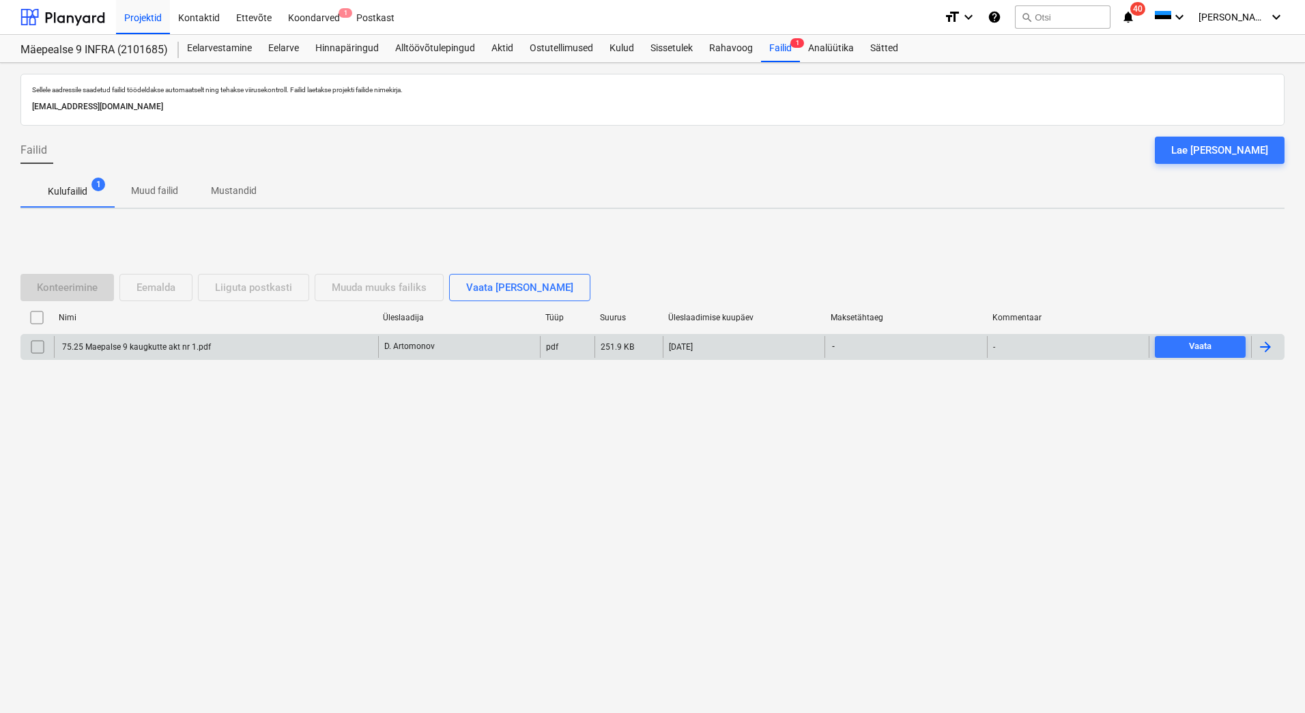
click at [169, 343] on div "75.25 Maepalse 9 kaugkutte akt nr 1.pdf" at bounding box center [135, 347] width 151 height 10
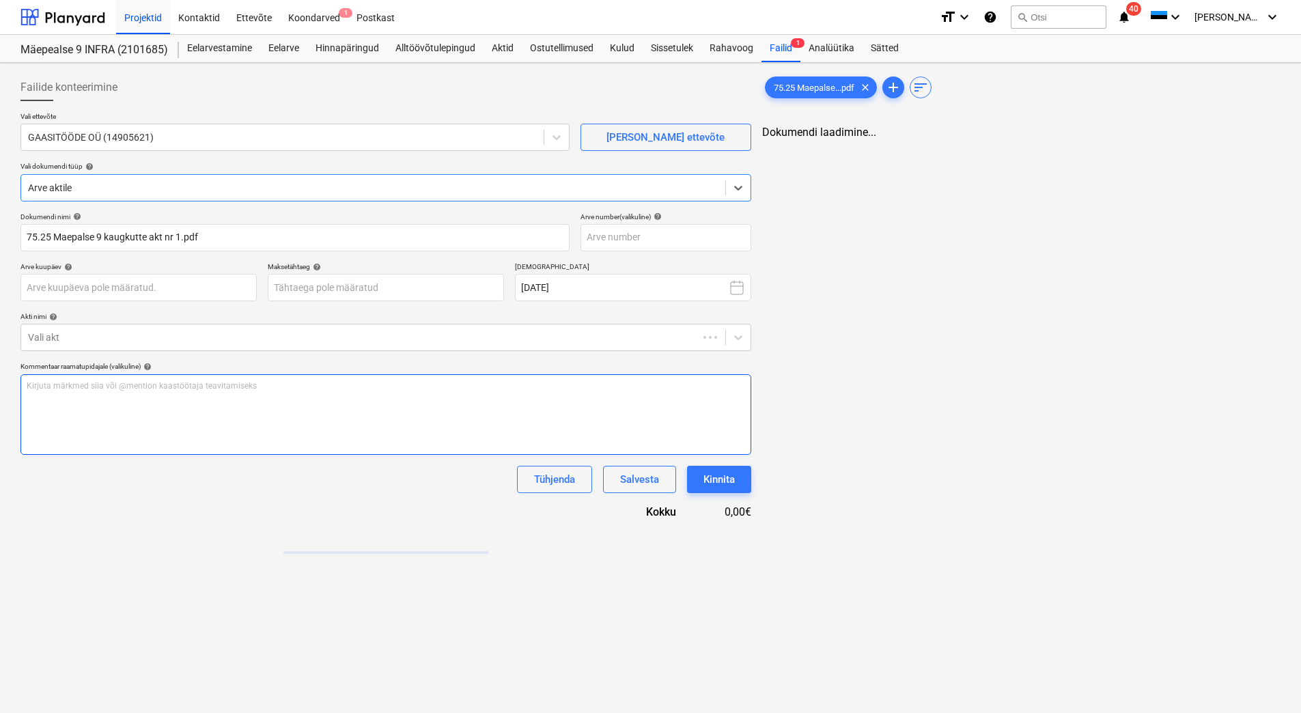
type input "75.25 Maepalse 9 kaugkutte akt nr 1.pdf"
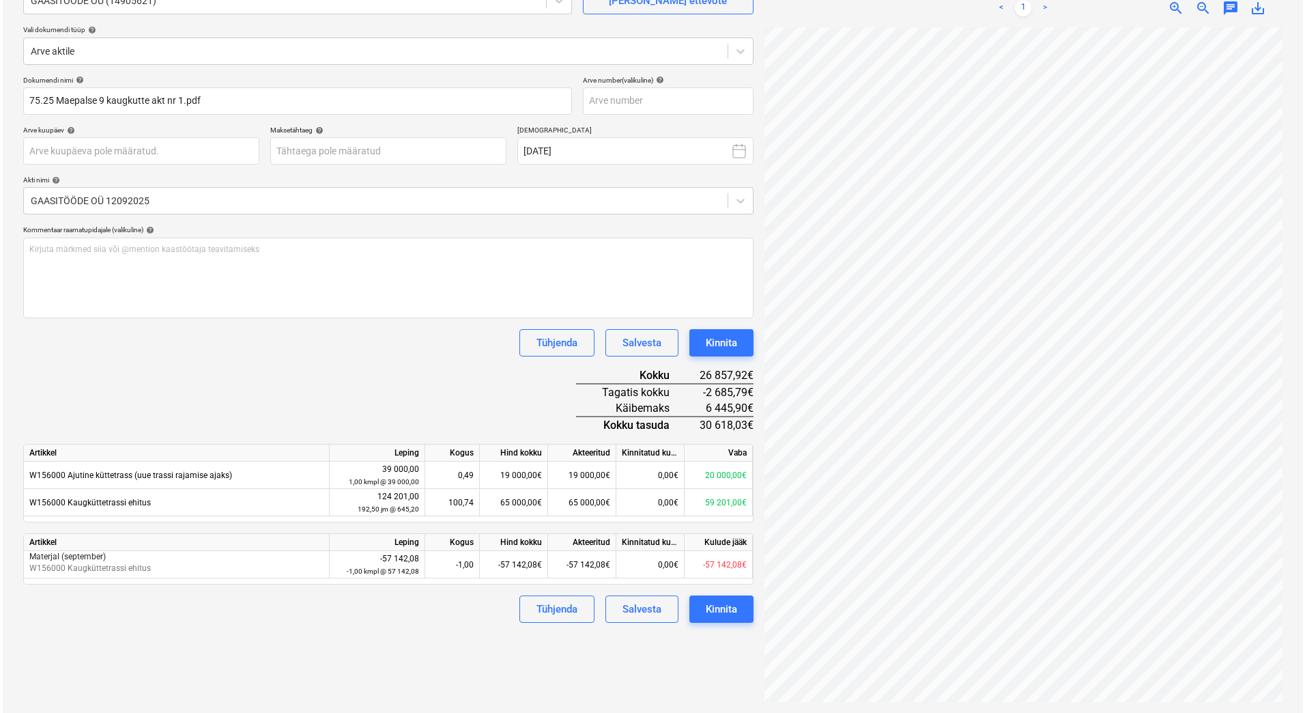
scroll to position [0, 99]
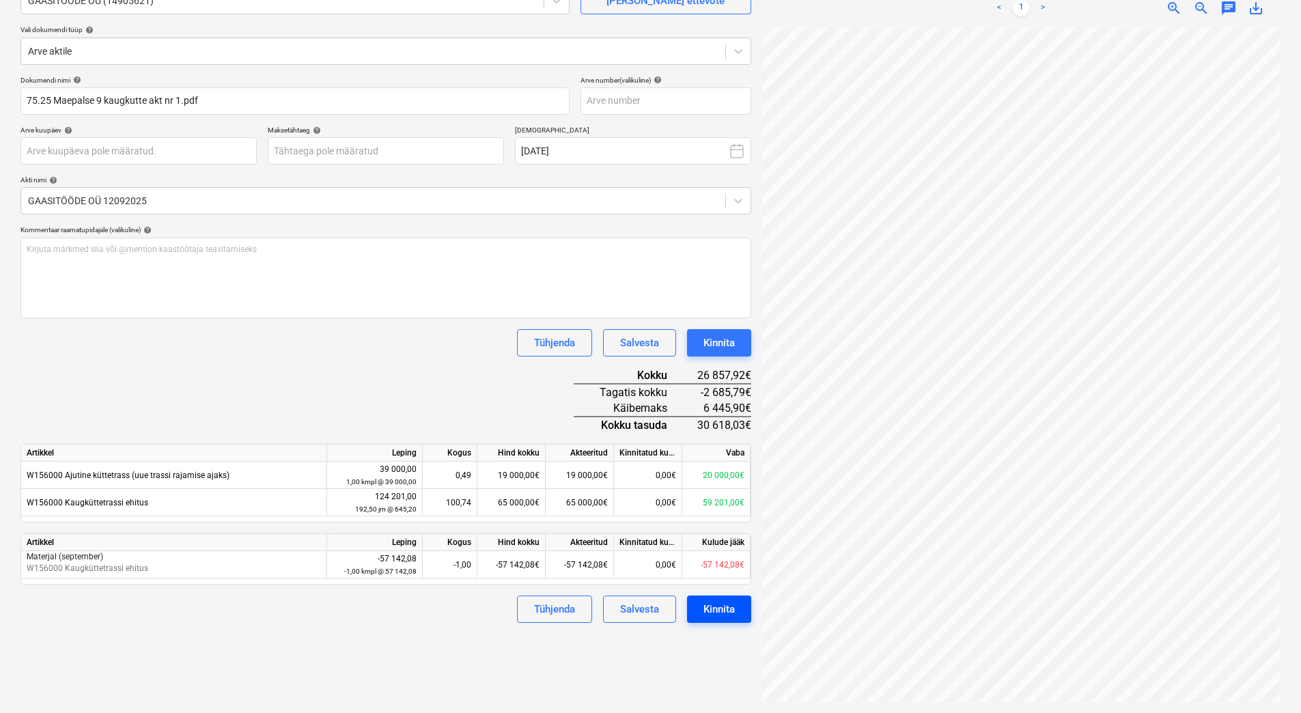
click at [730, 616] on div "Kinnita" at bounding box center [718, 609] width 31 height 18
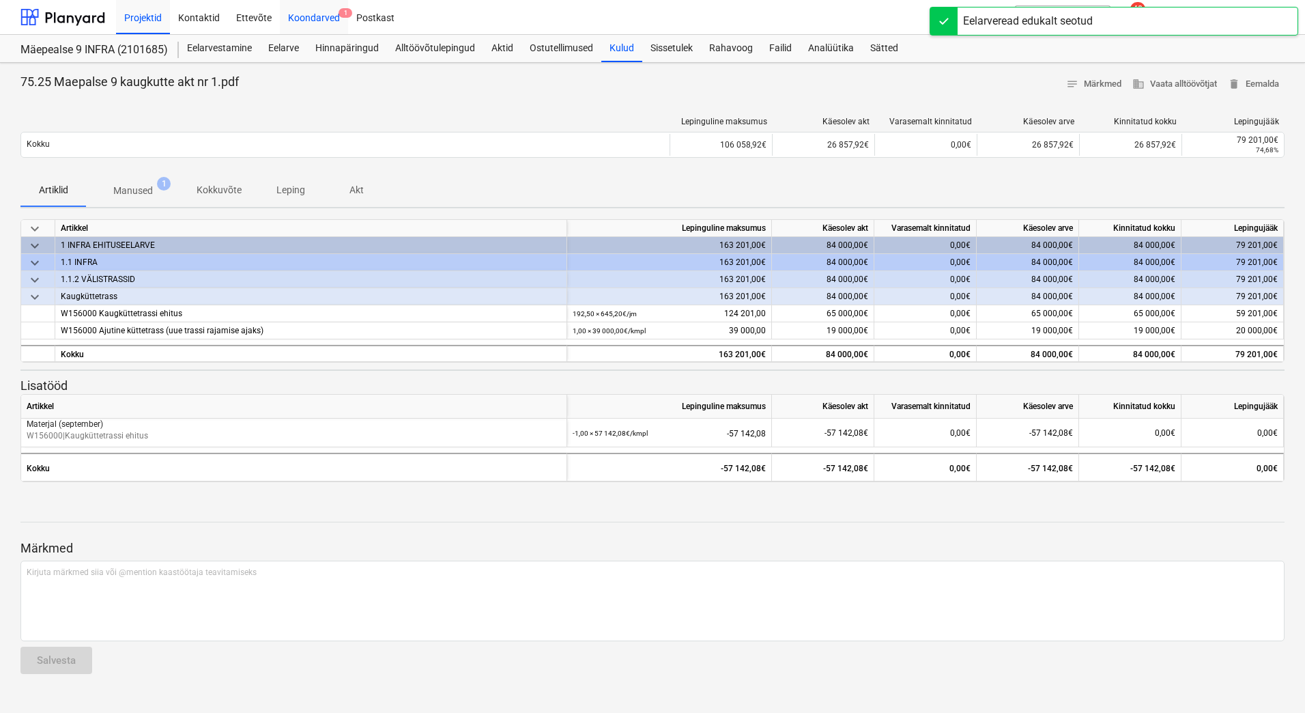
click at [323, 23] on div "Koondarved 1" at bounding box center [314, 16] width 68 height 35
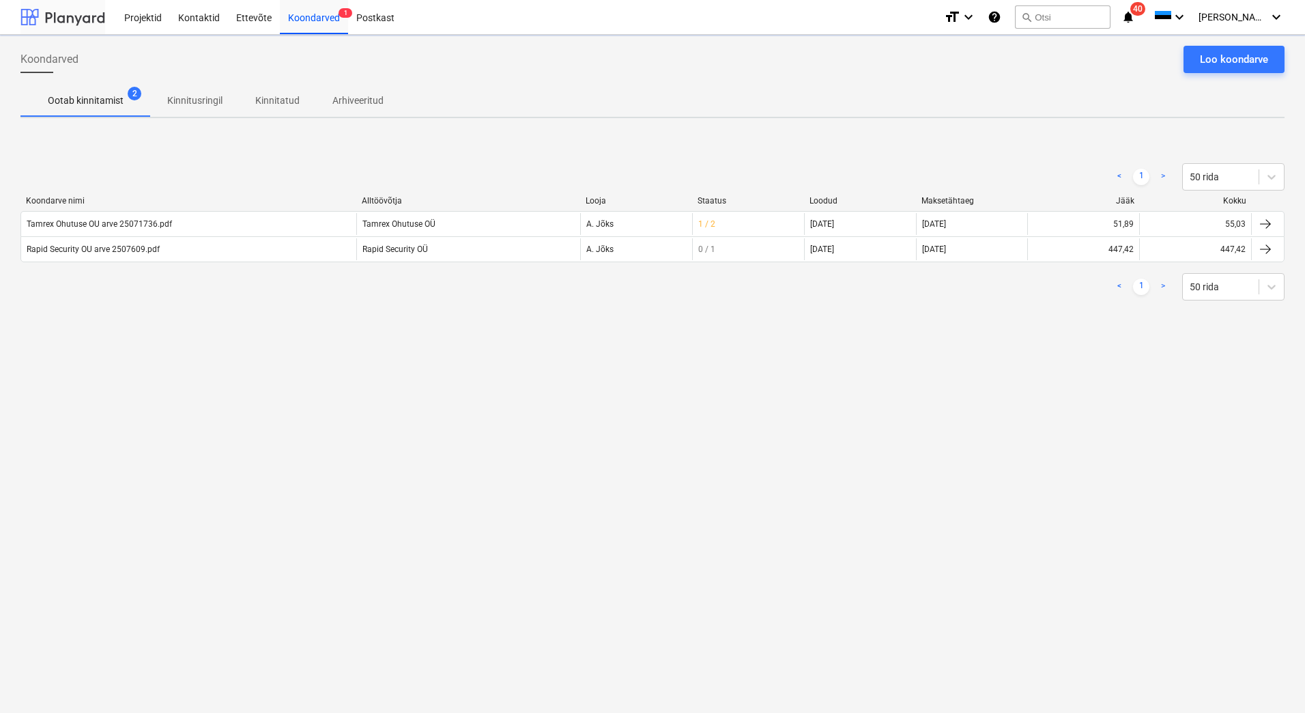
click at [96, 19] on div at bounding box center [62, 17] width 85 height 34
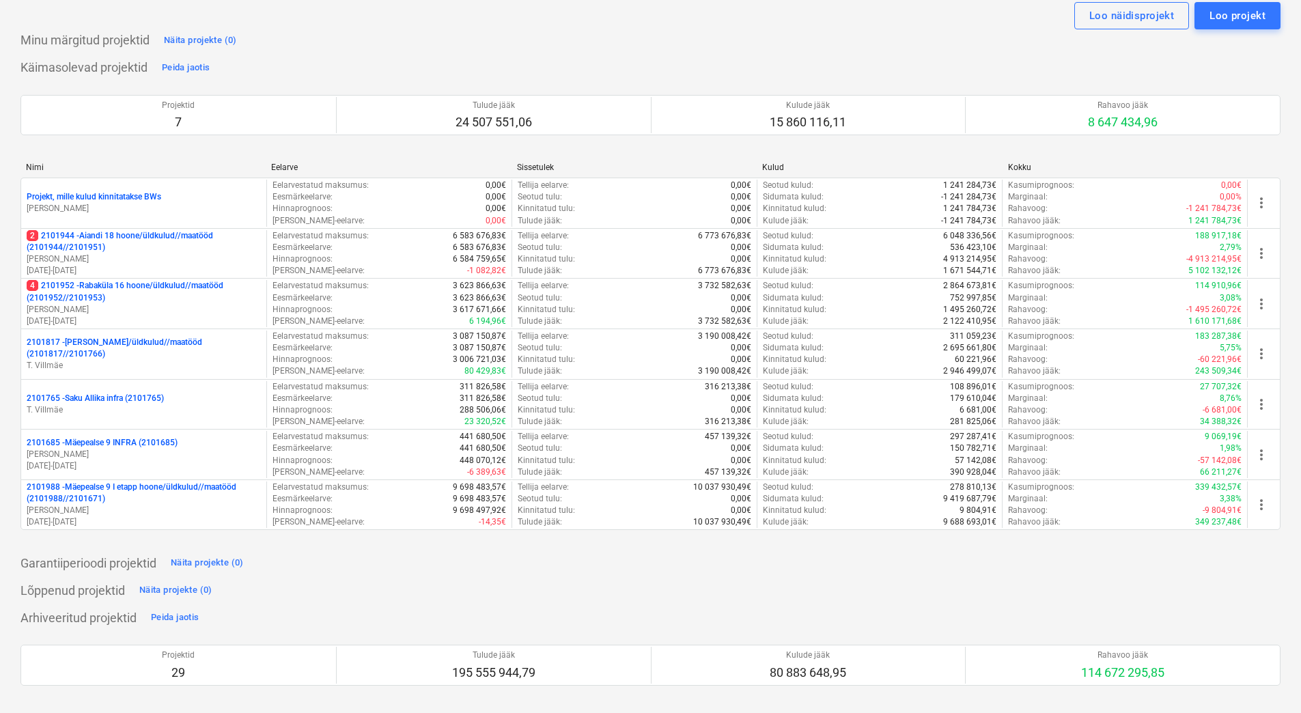
scroll to position [68, 0]
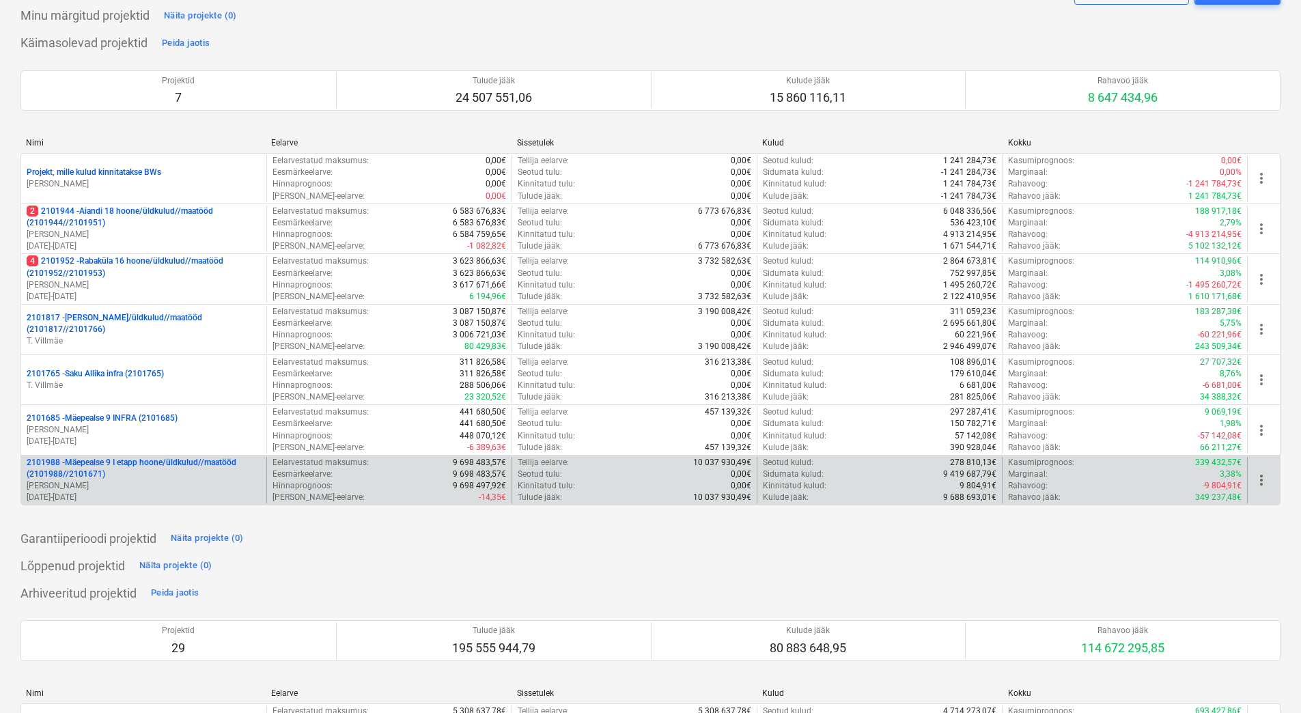
click at [115, 484] on p "[PERSON_NAME]" at bounding box center [144, 486] width 234 height 12
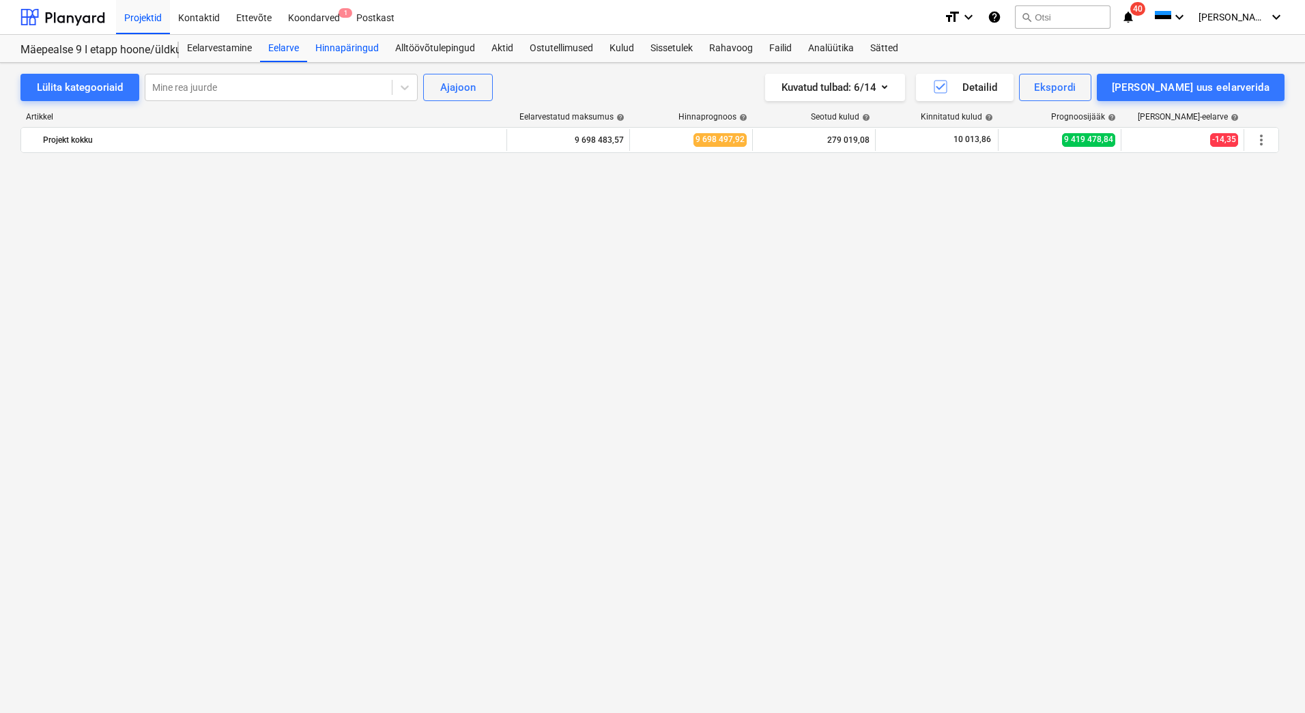
scroll to position [8629, 0]
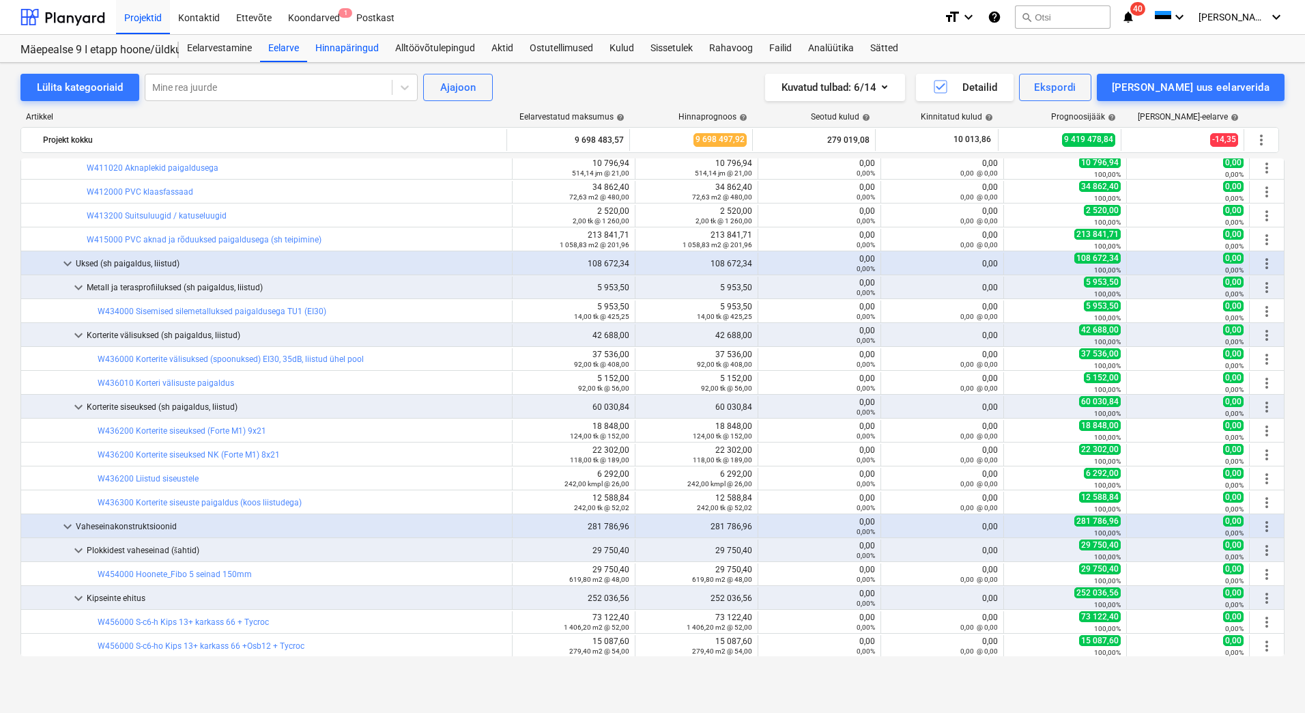
click at [375, 49] on div "Hinnapäringud" at bounding box center [347, 48] width 80 height 27
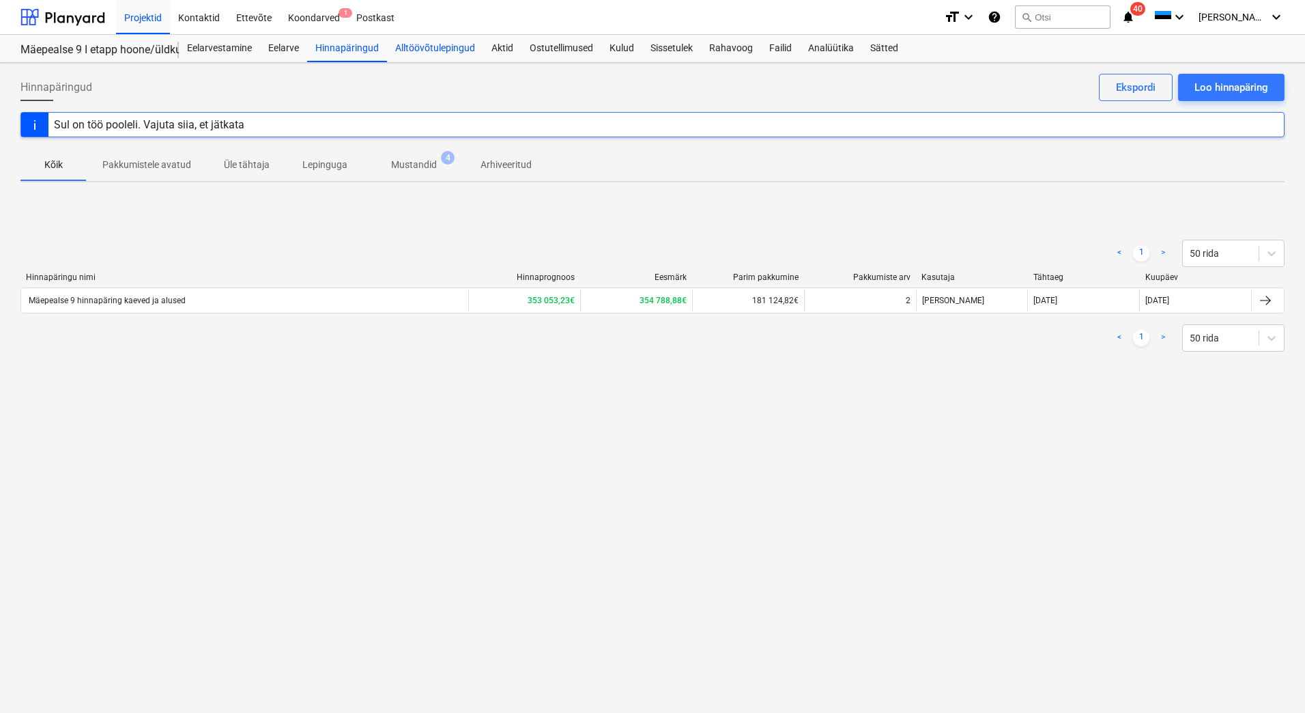
click at [430, 51] on div "Alltöövõtulepingud" at bounding box center [435, 48] width 96 height 27
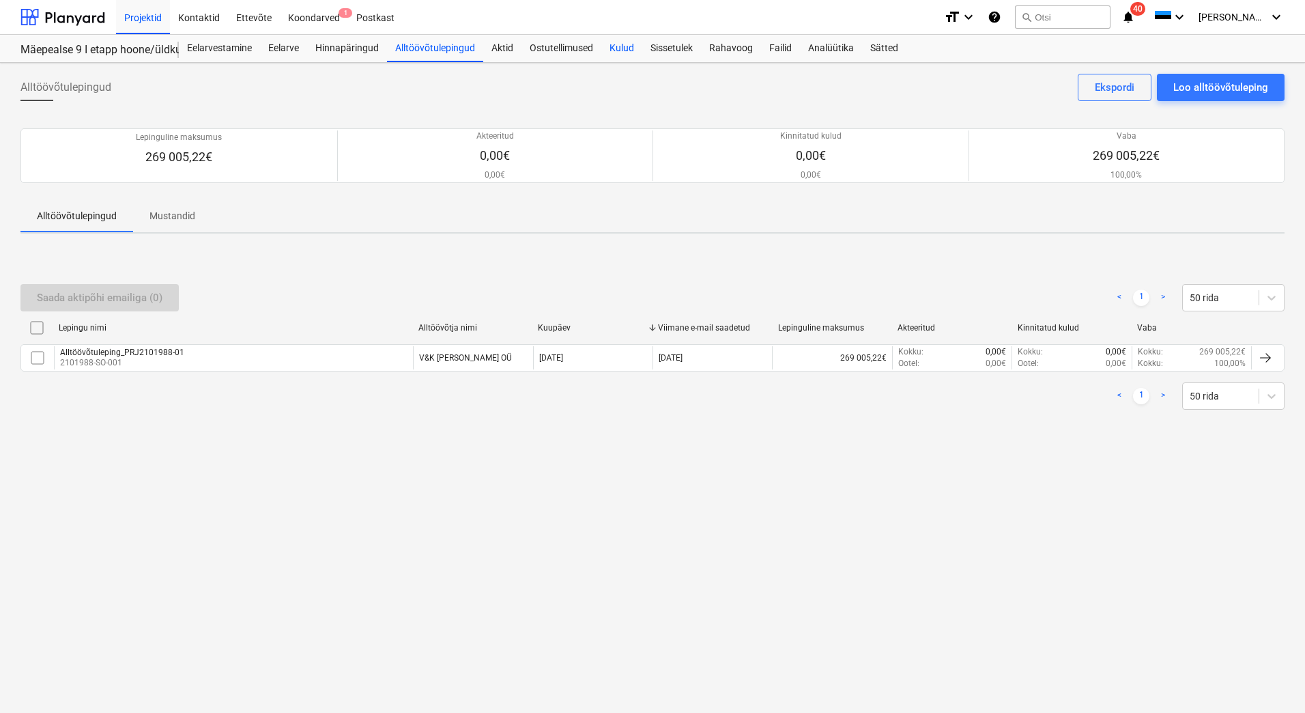
click at [619, 46] on div "Kulud" at bounding box center [621, 48] width 41 height 27
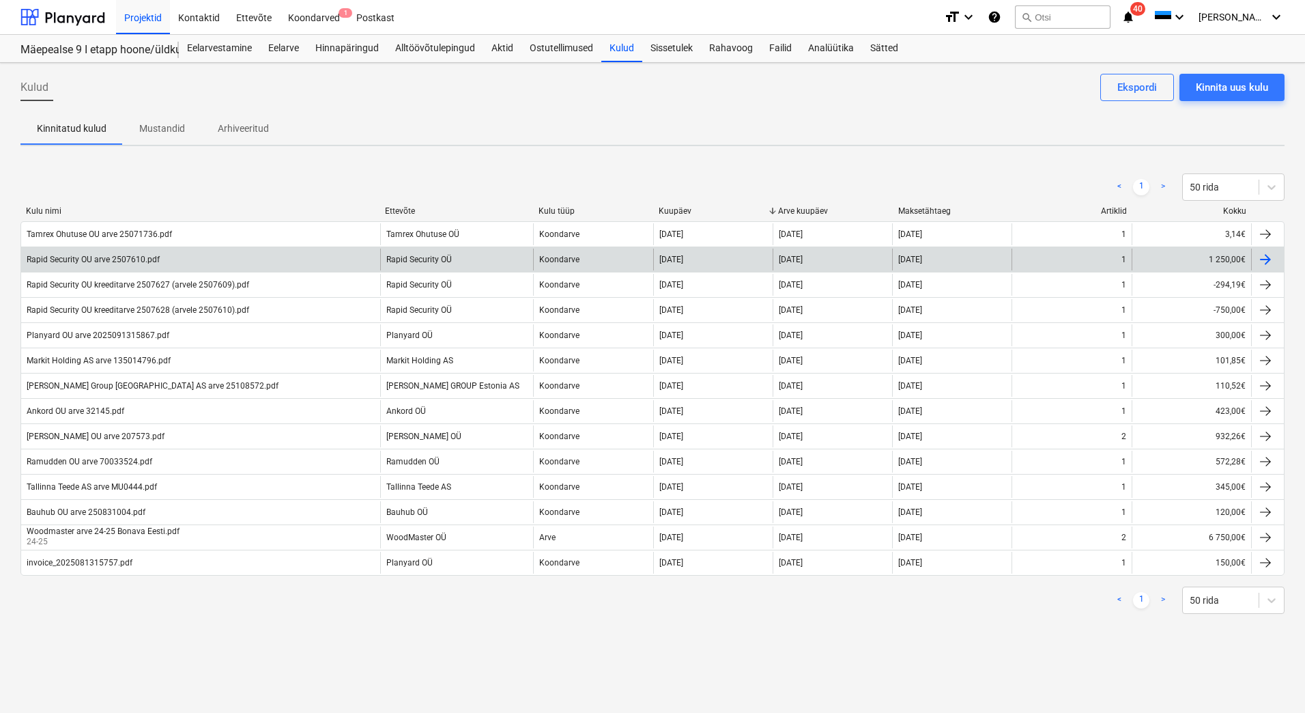
click at [205, 253] on div "Rapid Security OU arve 2507610.pdf" at bounding box center [200, 259] width 359 height 22
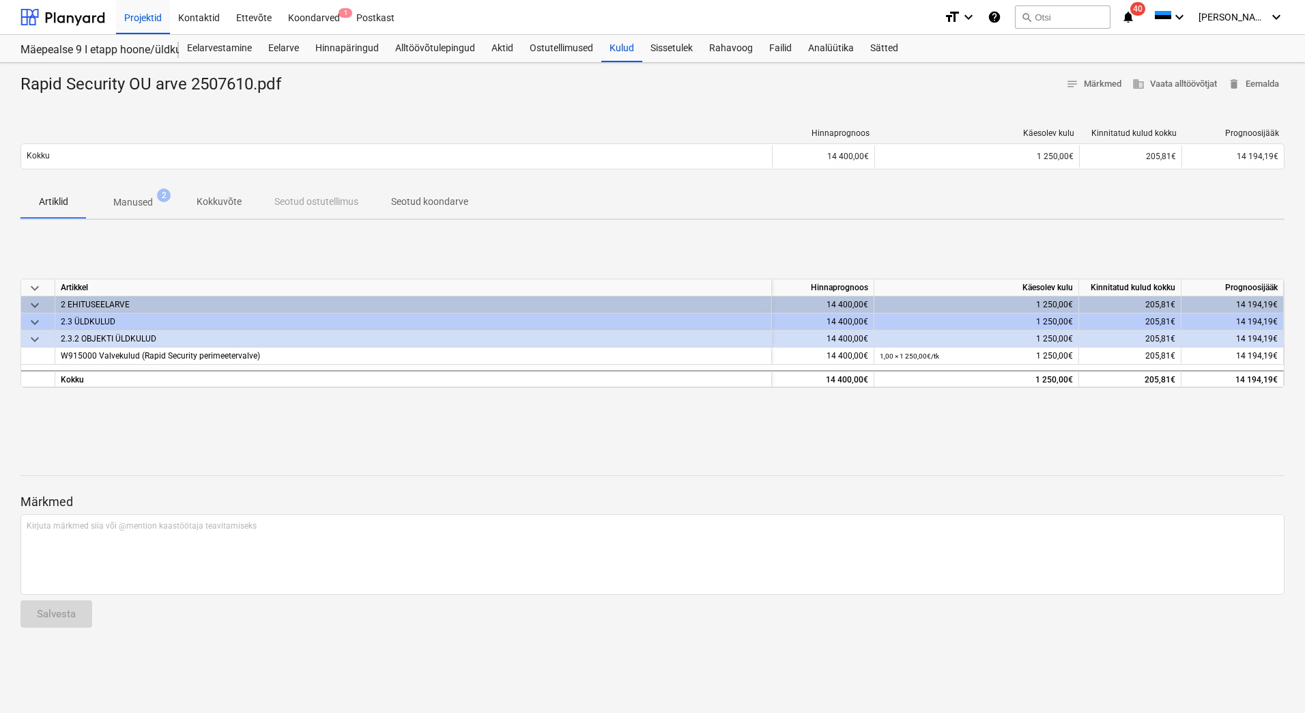
click at [144, 208] on p "Manused" at bounding box center [133, 202] width 40 height 14
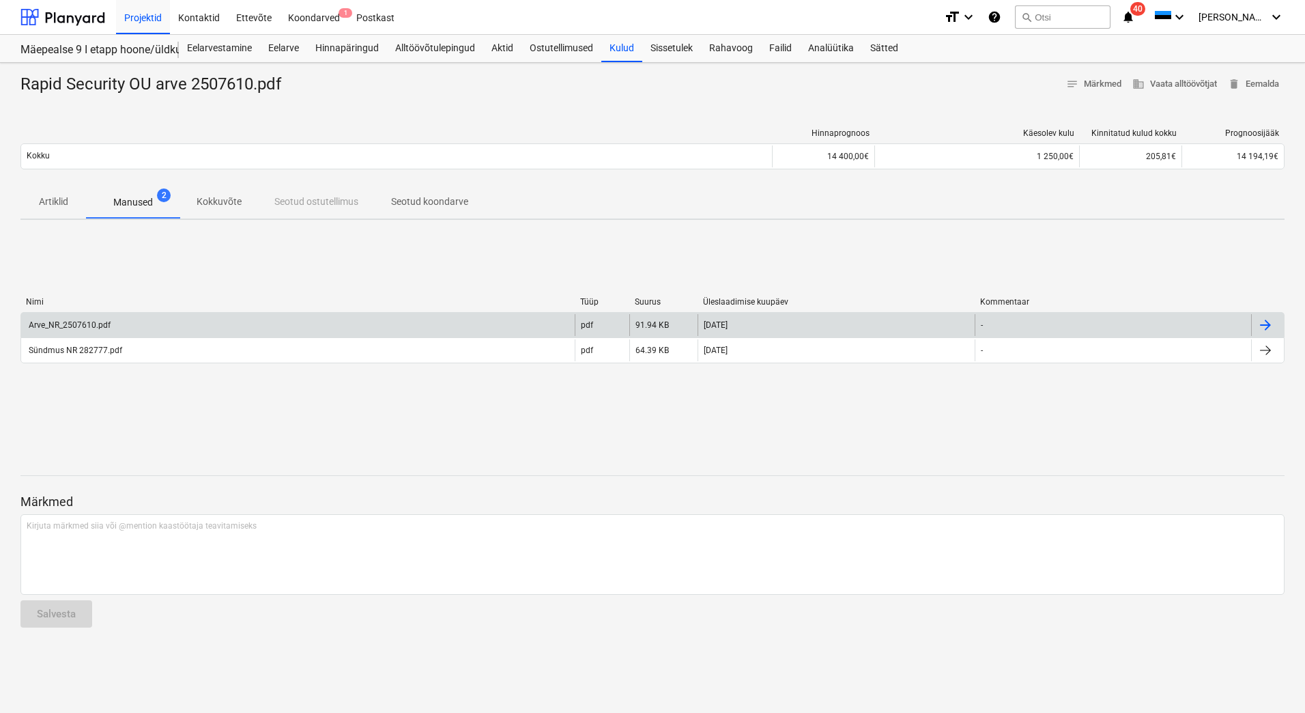
click at [89, 324] on div "Arve_NR_2507610.pdf" at bounding box center [69, 325] width 84 height 10
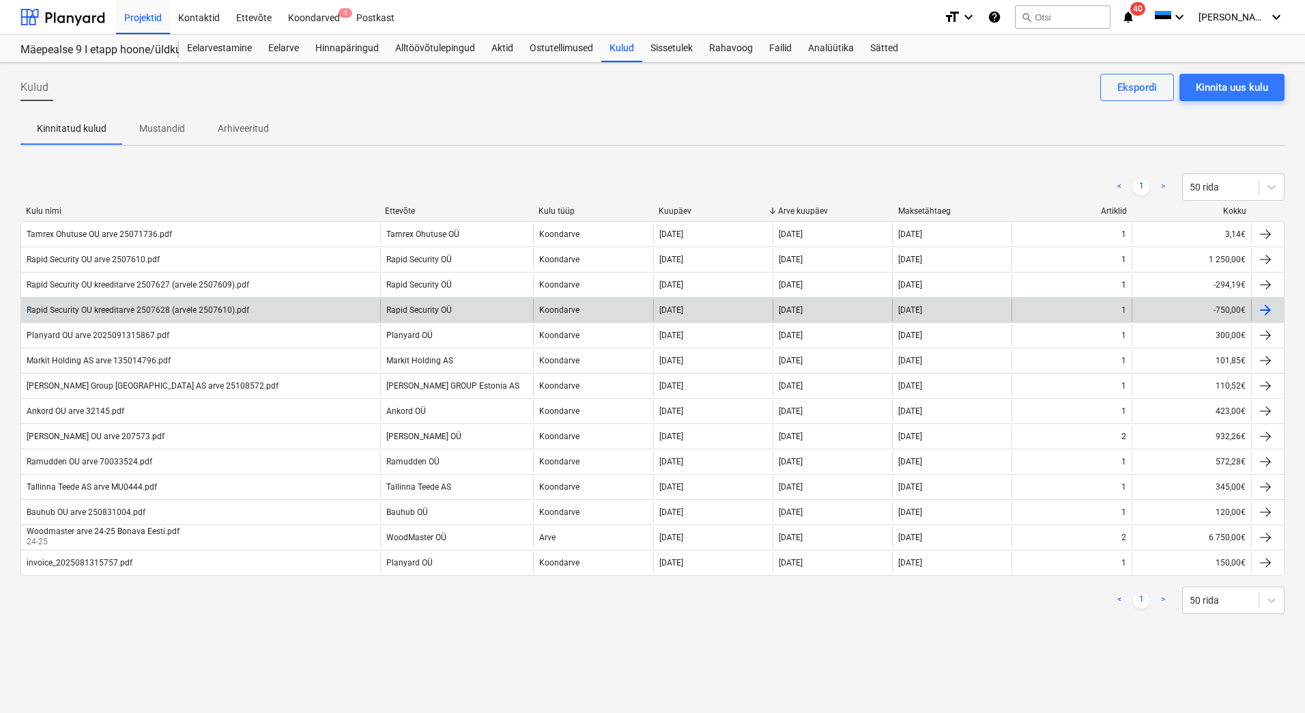
click at [126, 310] on div "Rapid Security OU kreeditarve 2507628 (arvele 2507610).pdf" at bounding box center [138, 310] width 223 height 10
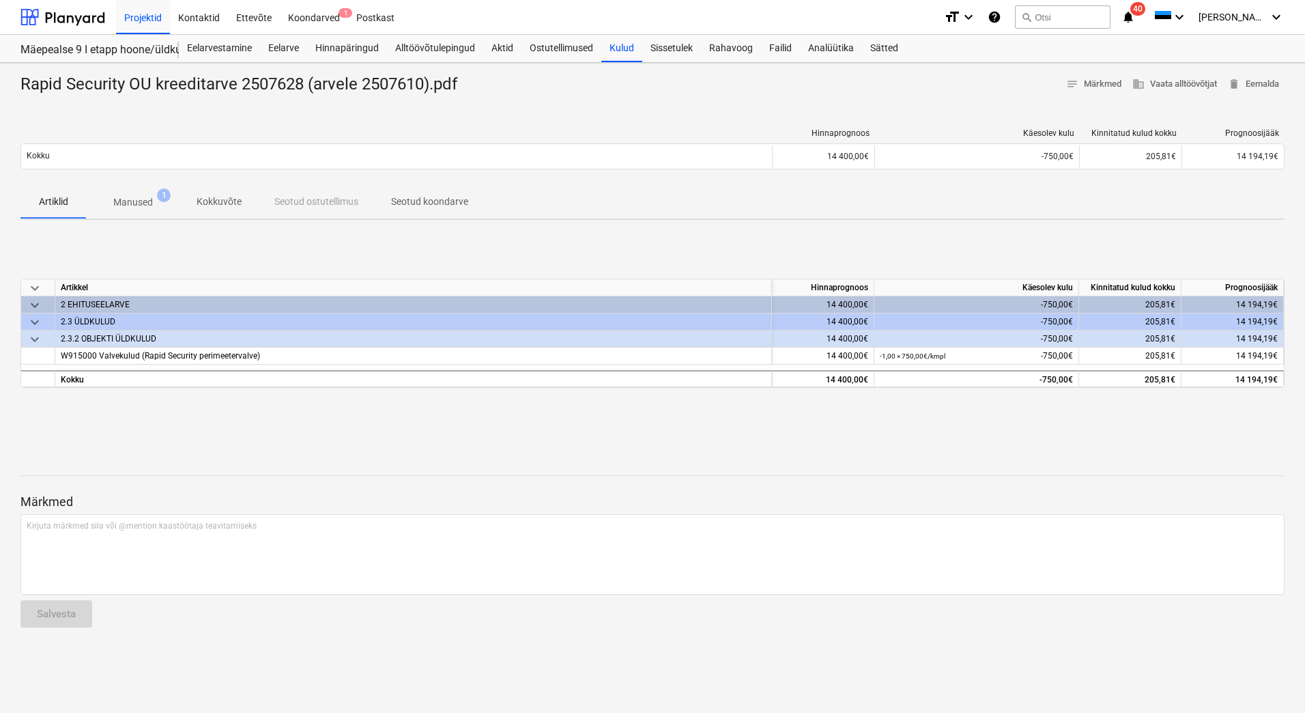
click at [115, 205] on p "Manused" at bounding box center [133, 202] width 40 height 14
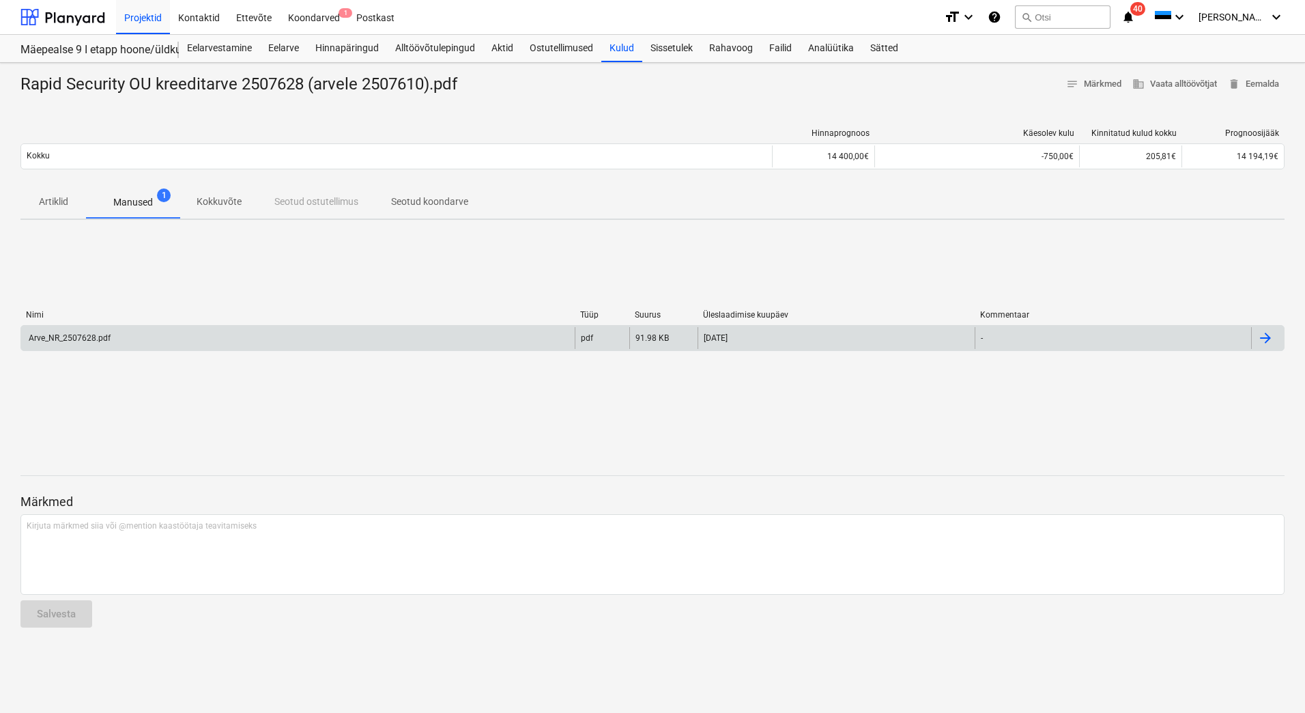
click at [87, 337] on div "Arve_NR_2507628.pdf" at bounding box center [69, 338] width 84 height 10
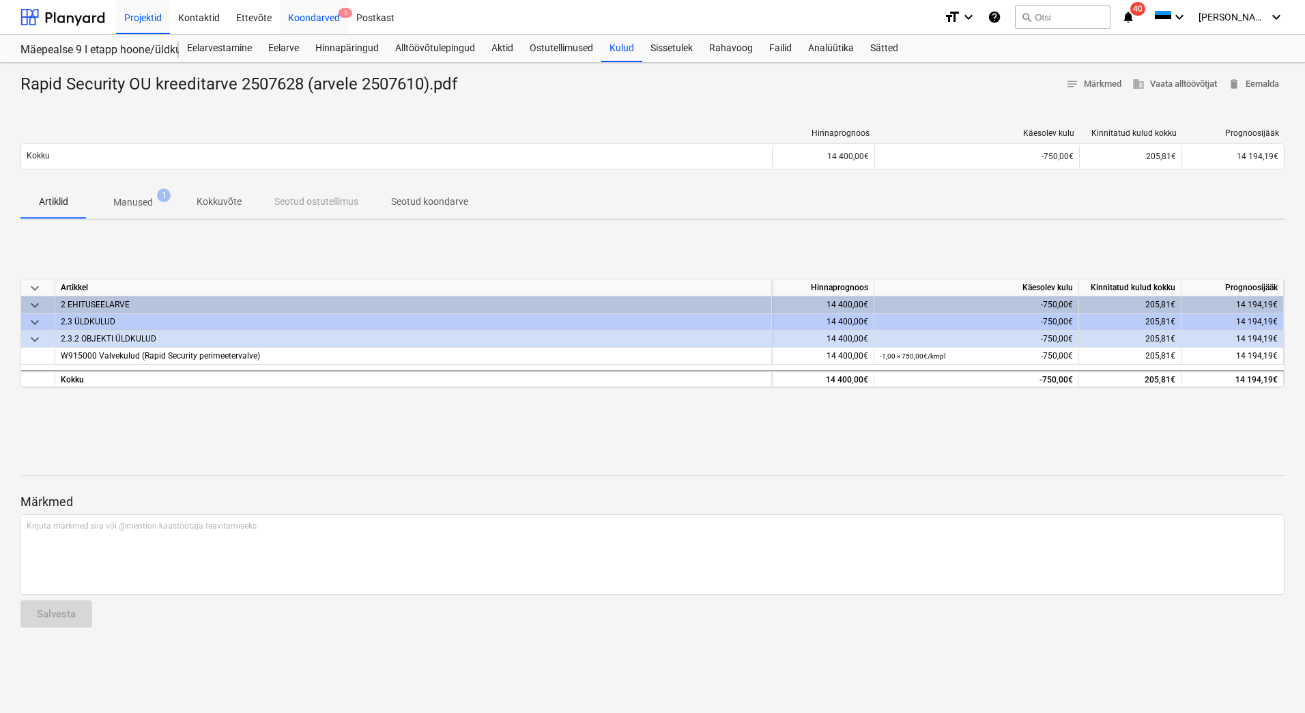
click at [300, 16] on div "Koondarved 1" at bounding box center [314, 16] width 68 height 35
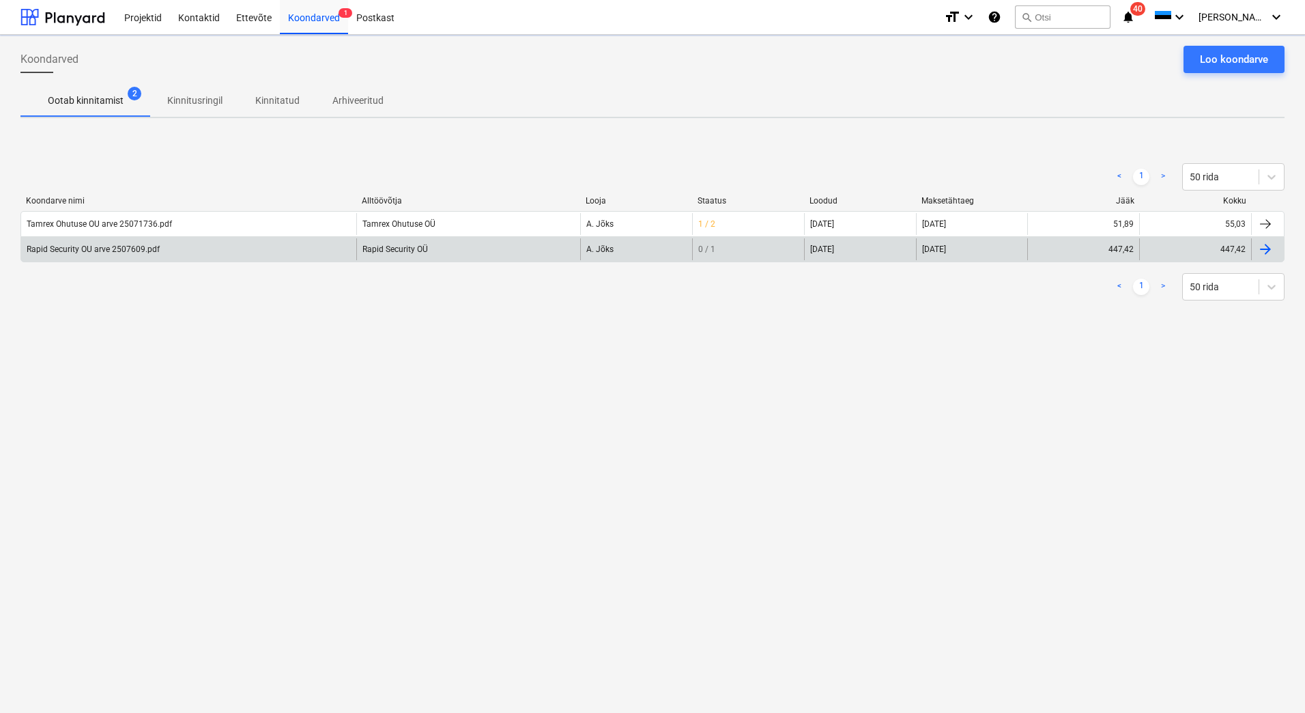
click at [137, 245] on div "Rapid Security OU arve 2507609.pdf" at bounding box center [93, 249] width 133 height 10
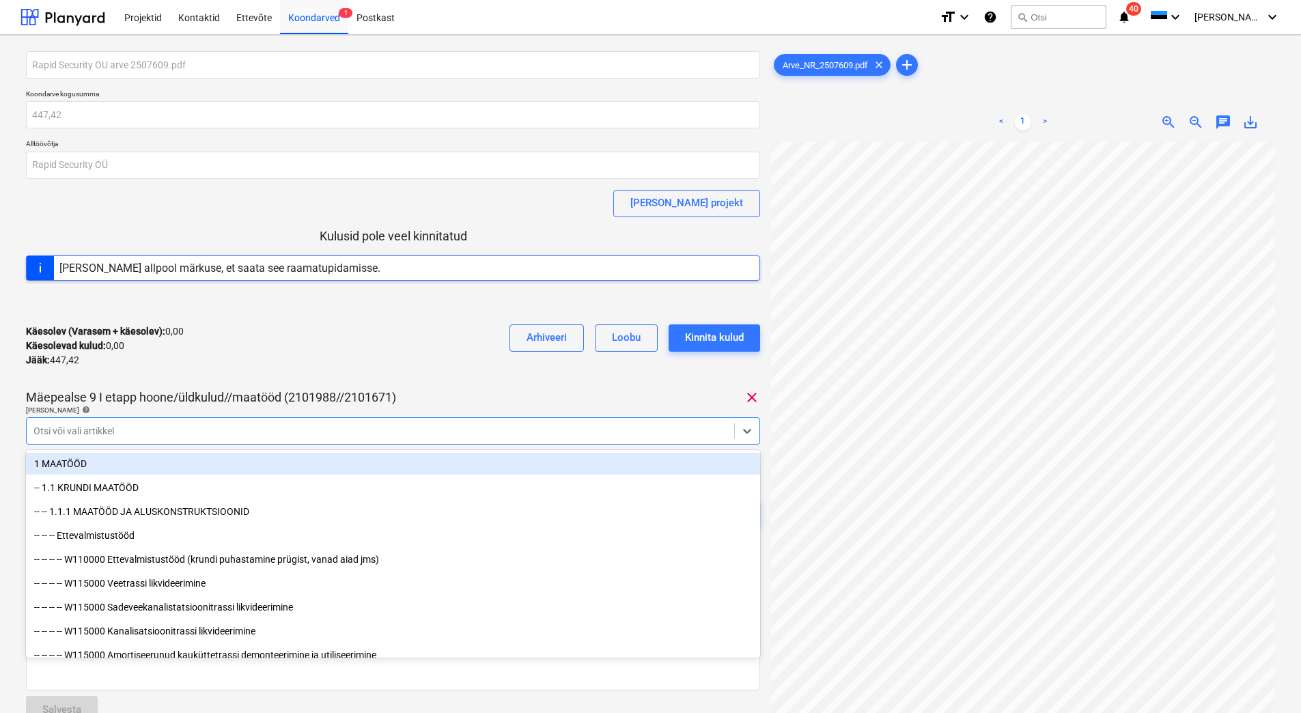
click at [301, 419] on div "Otsi või vali artikkel" at bounding box center [393, 430] width 734 height 27
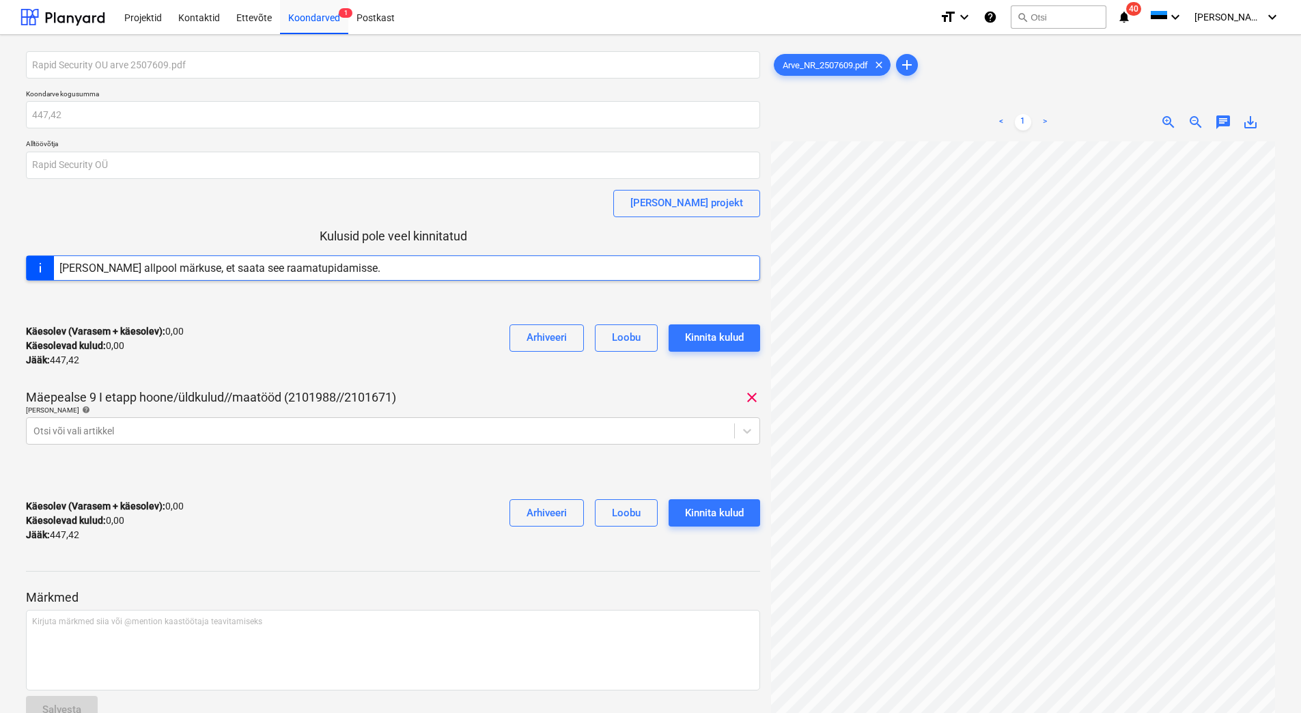
click at [375, 350] on div "Käesolev (Varasem + käesolev) : 0,00 Käesolevad kulud : 0,00 Jääk : 447,42 Arhi…" at bounding box center [393, 345] width 734 height 65
click at [165, 431] on div at bounding box center [380, 431] width 694 height 14
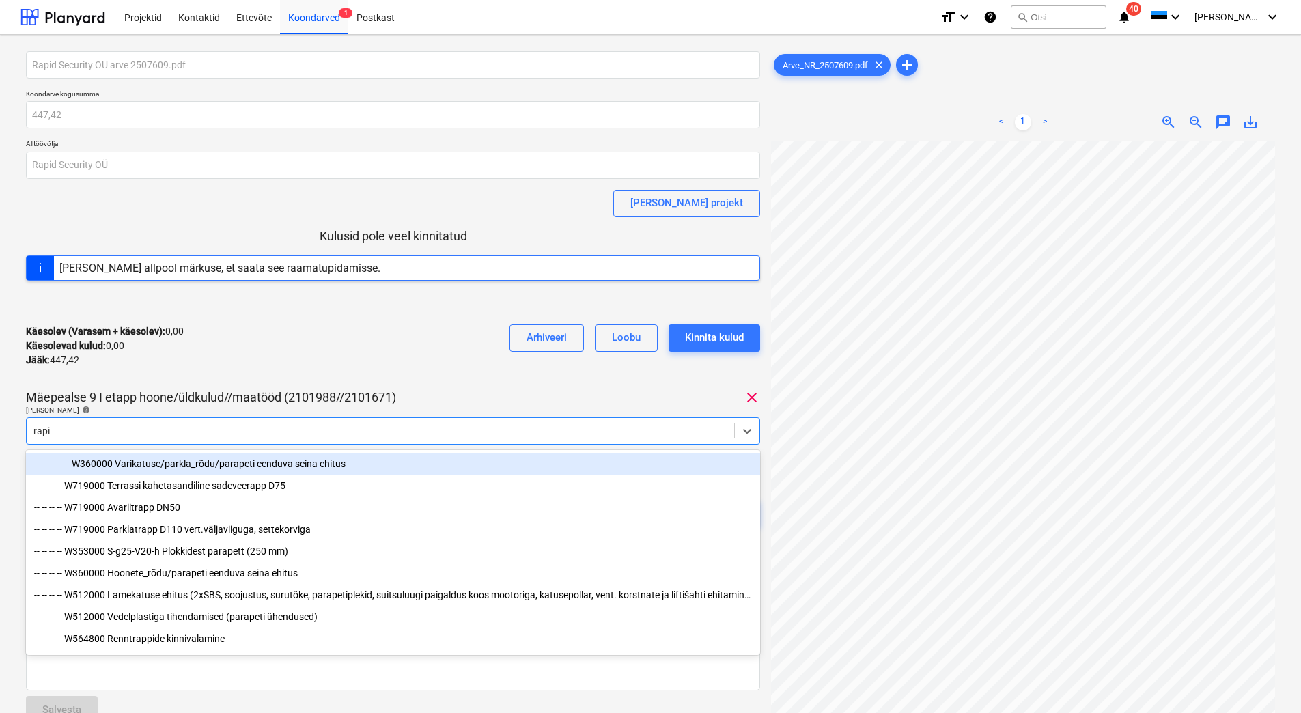
type input "rapid"
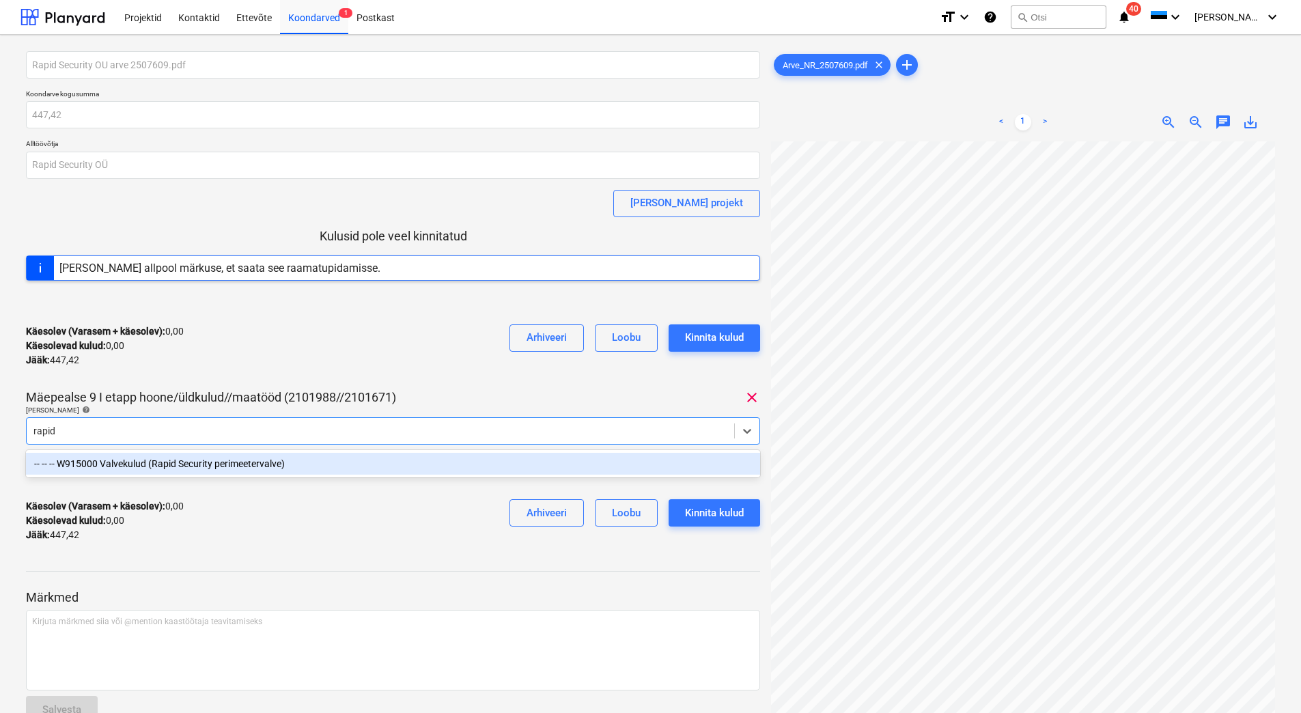
click at [168, 467] on div "-- -- -- W915000 Valvekulud (Rapid Security perimeetervalve)" at bounding box center [393, 464] width 734 height 22
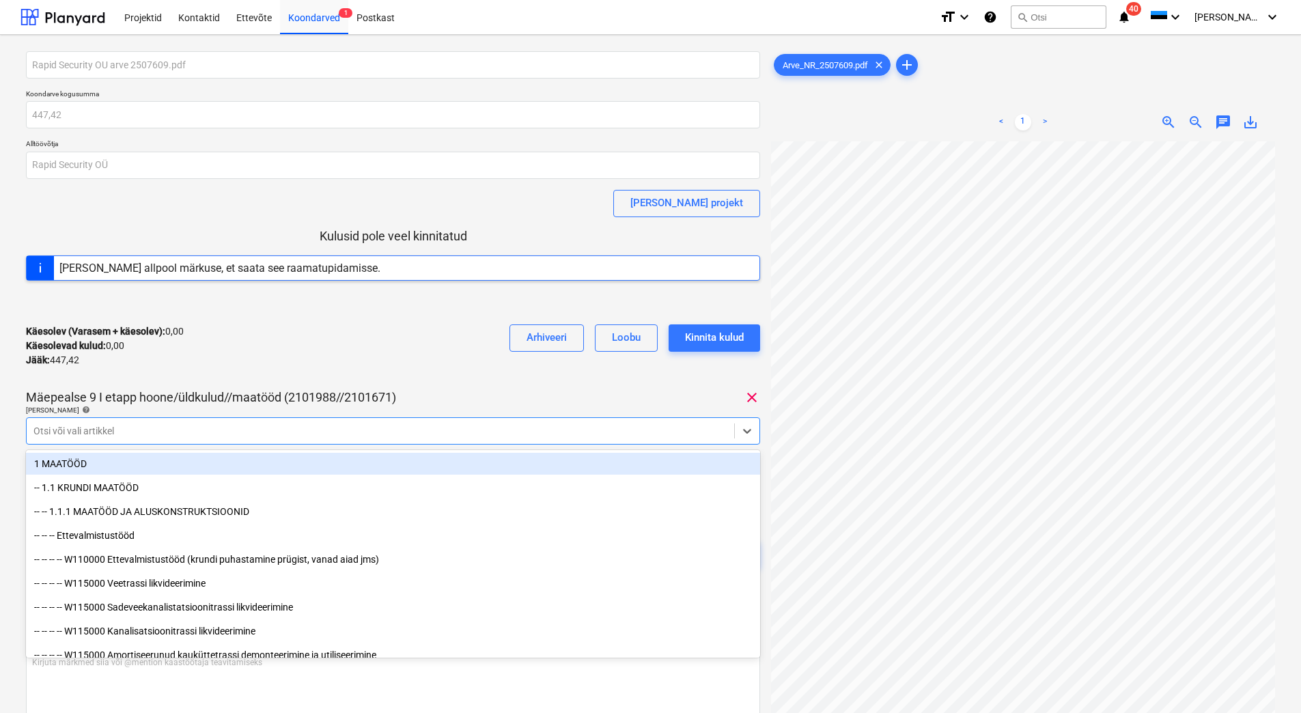
click at [218, 367] on div "Käesolev (Varasem + käesolev) : 0,00 Käesolevad kulud : 0,00 Jääk : 447,42 Arhi…" at bounding box center [393, 345] width 734 height 65
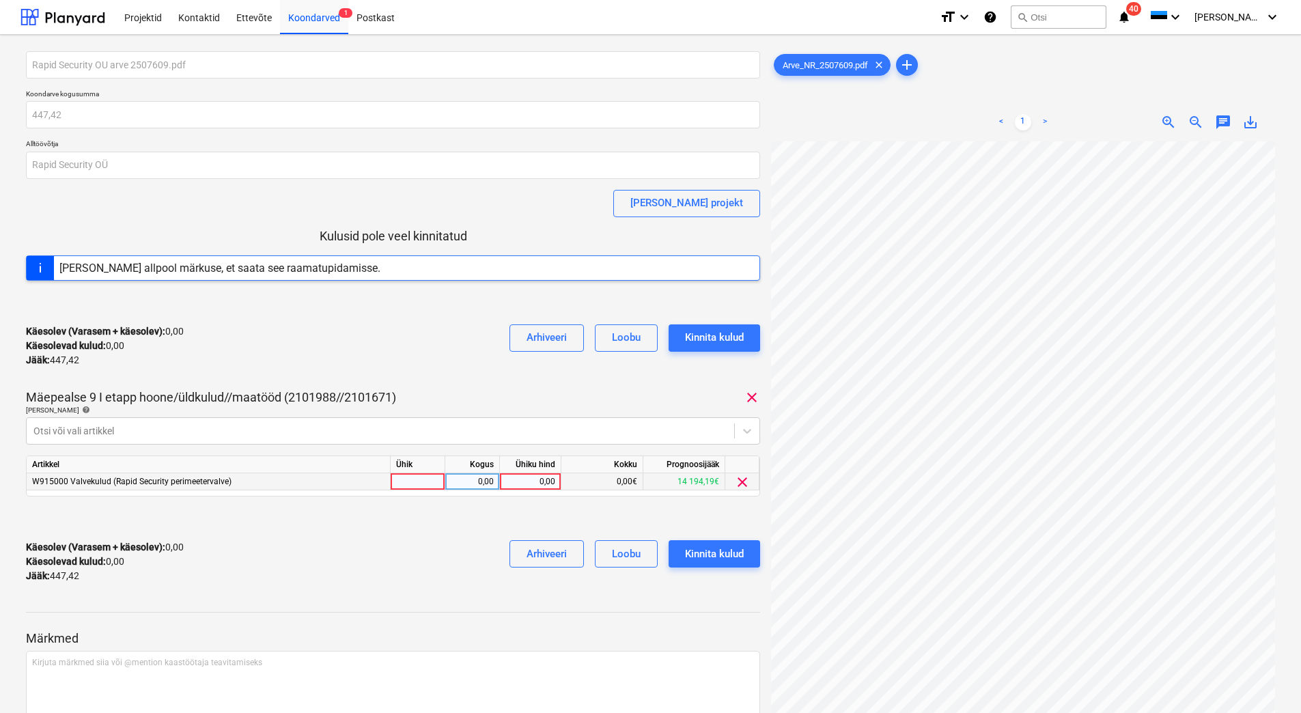
click at [509, 481] on div "0,00" at bounding box center [530, 481] width 50 height 17
type input "447,42"
click at [396, 560] on div "Käesolev (Varasem + käesolev) : 0,00 Käesolevad kulud : 0,00 Jääk : 447,42 Arhi…" at bounding box center [393, 561] width 734 height 65
click at [714, 553] on div "Kinnita kulud" at bounding box center [714, 554] width 59 height 18
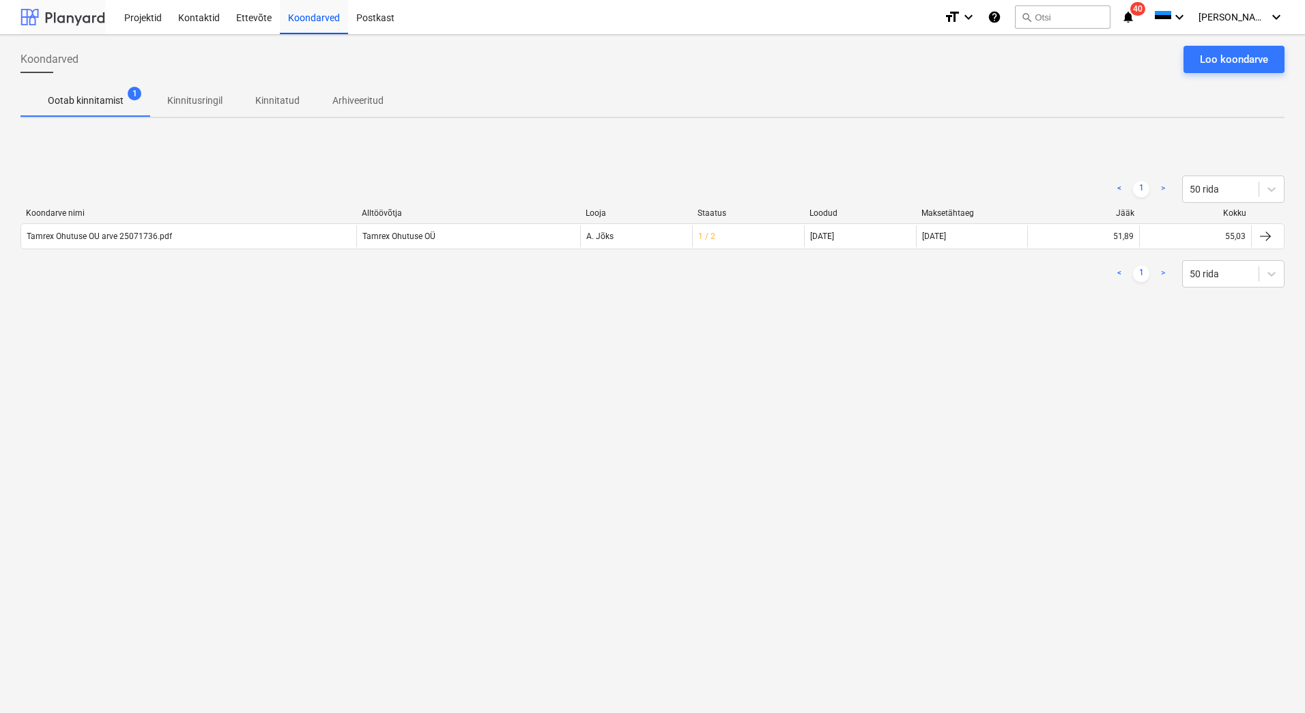
click at [63, 24] on div at bounding box center [62, 17] width 85 height 34
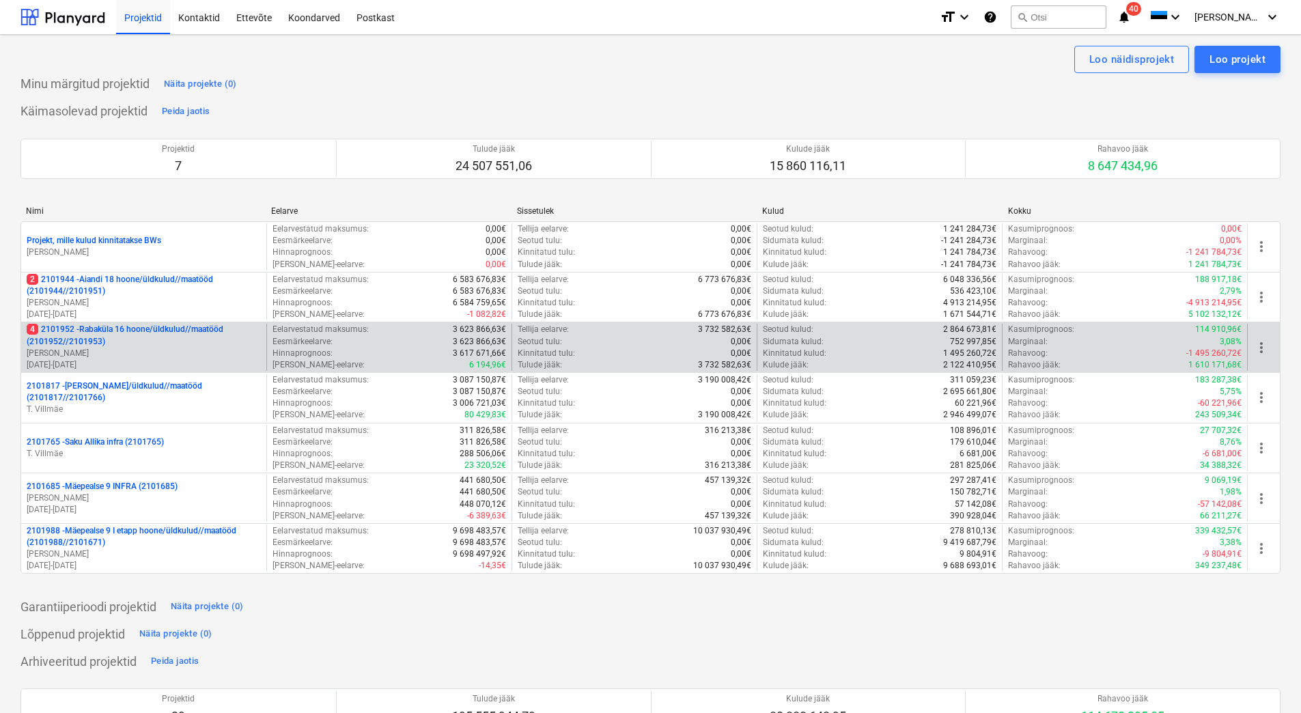
click at [138, 347] on p "[PERSON_NAME]" at bounding box center [144, 353] width 234 height 12
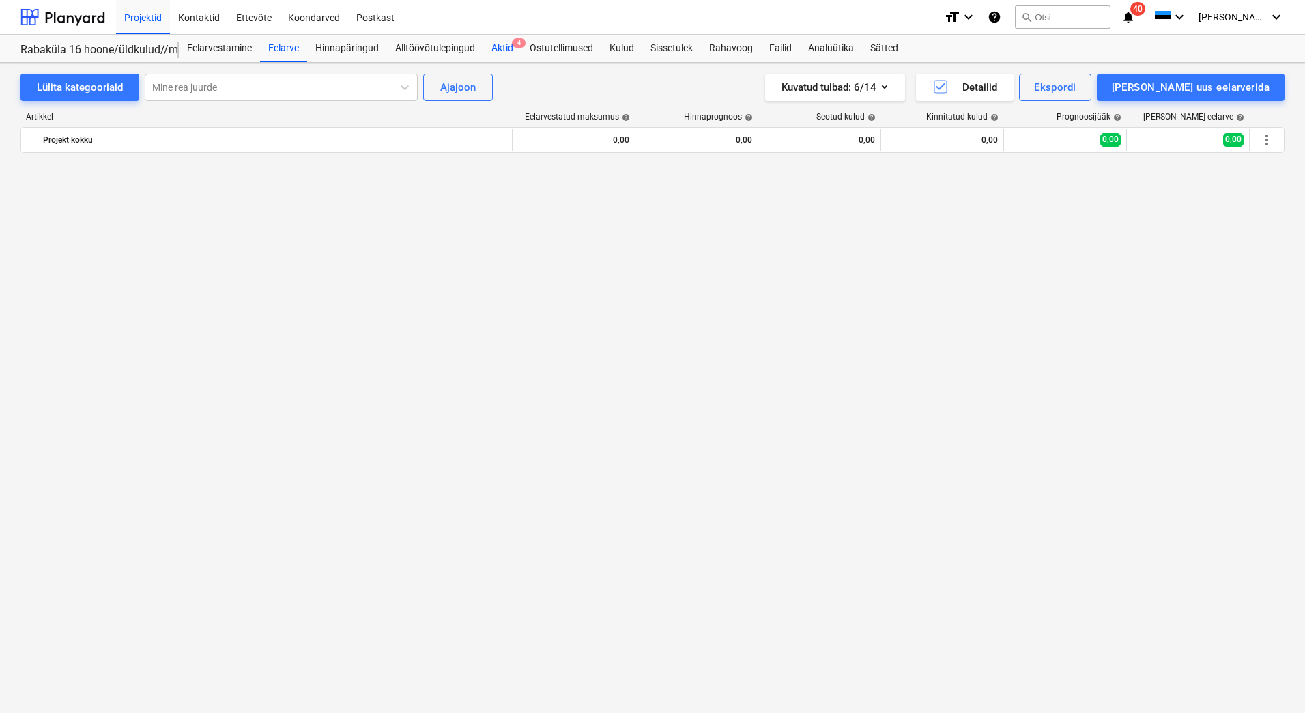
click at [509, 51] on div "Aktid 4" at bounding box center [502, 48] width 38 height 27
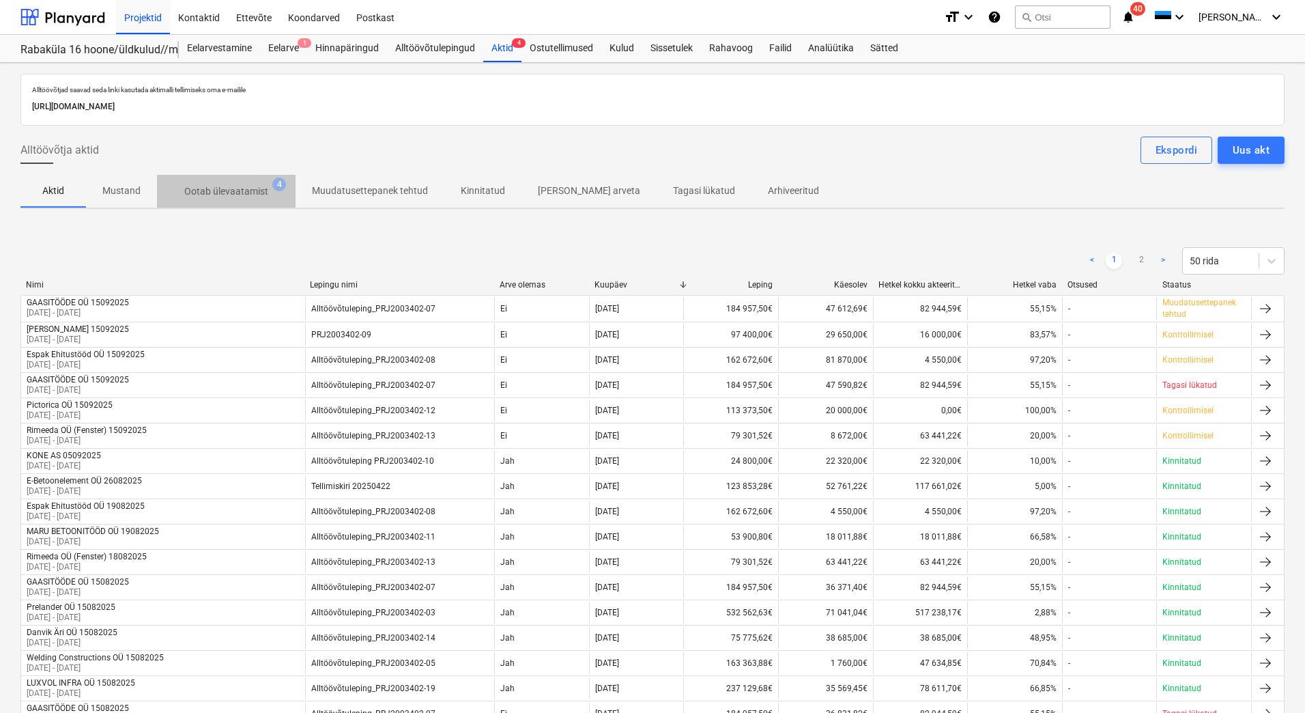
click at [227, 191] on p "Ootab ülevaatamist" at bounding box center [226, 191] width 84 height 14
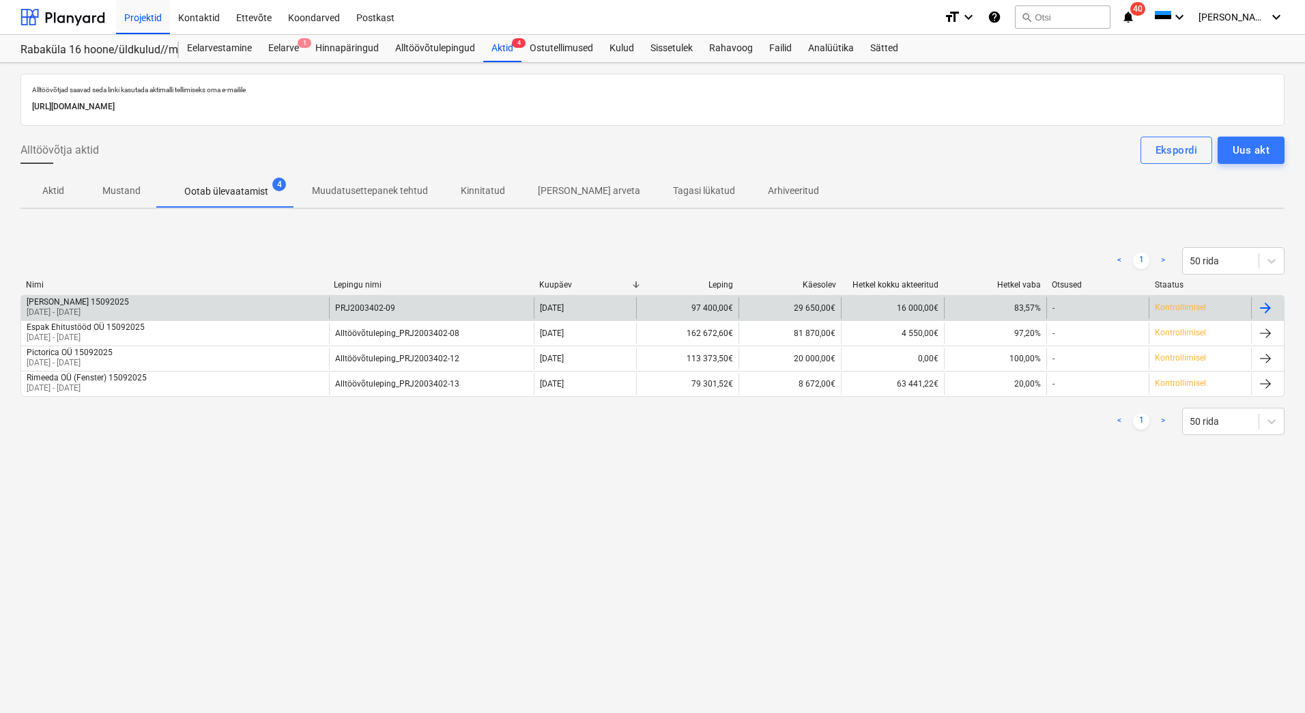
click at [185, 309] on div "[PERSON_NAME] 15092025 [DATE] - [DATE]" at bounding box center [175, 308] width 308 height 22
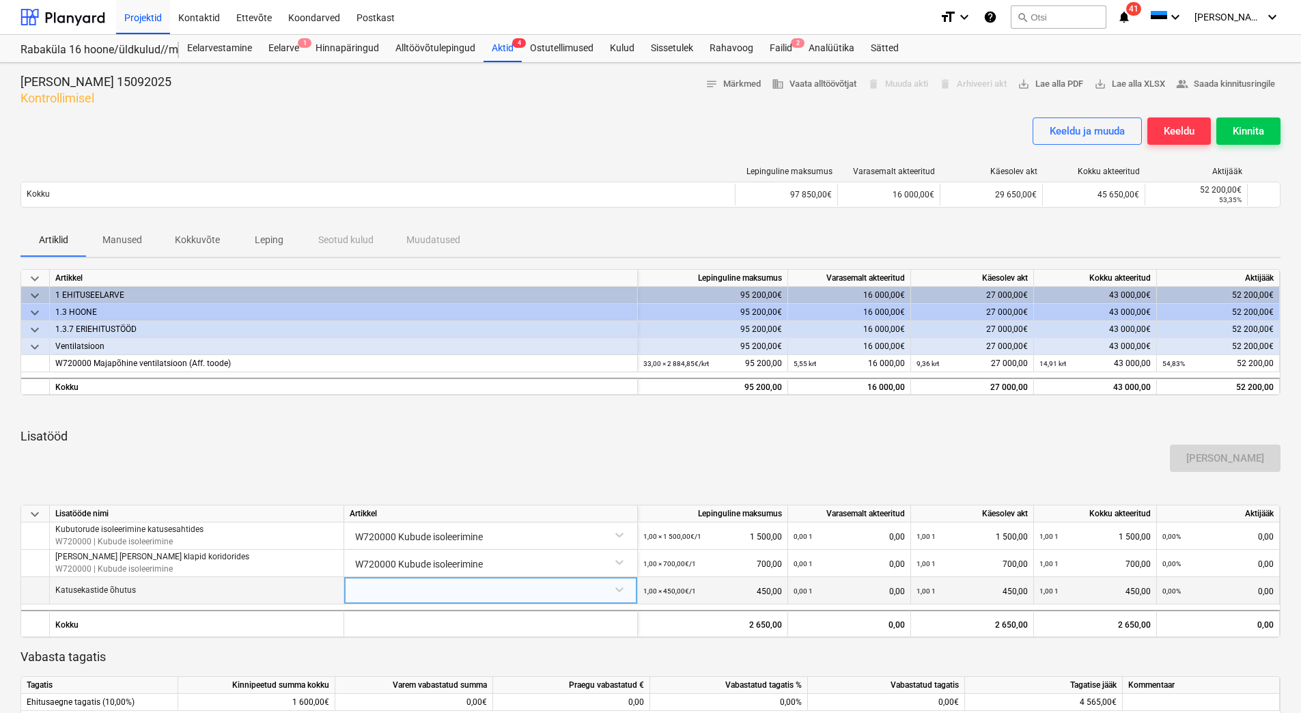
click at [368, 587] on div at bounding box center [491, 589] width 282 height 24
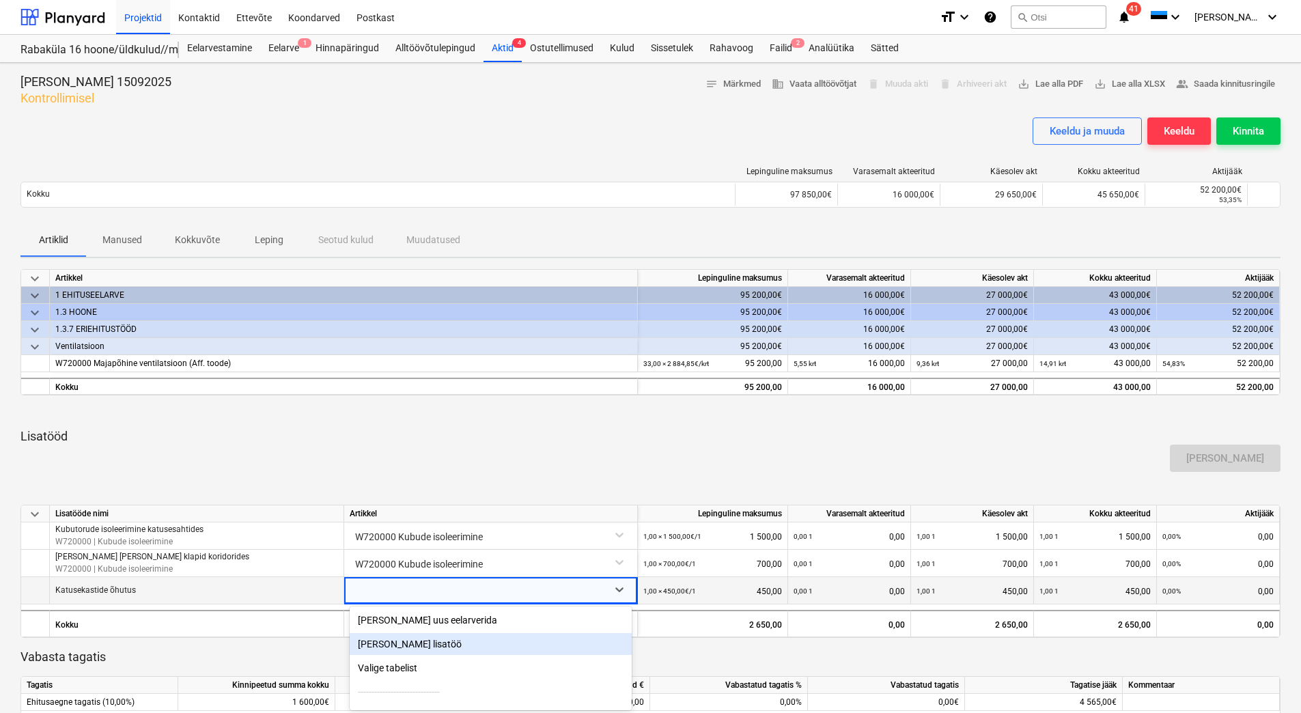
scroll to position [106, 0]
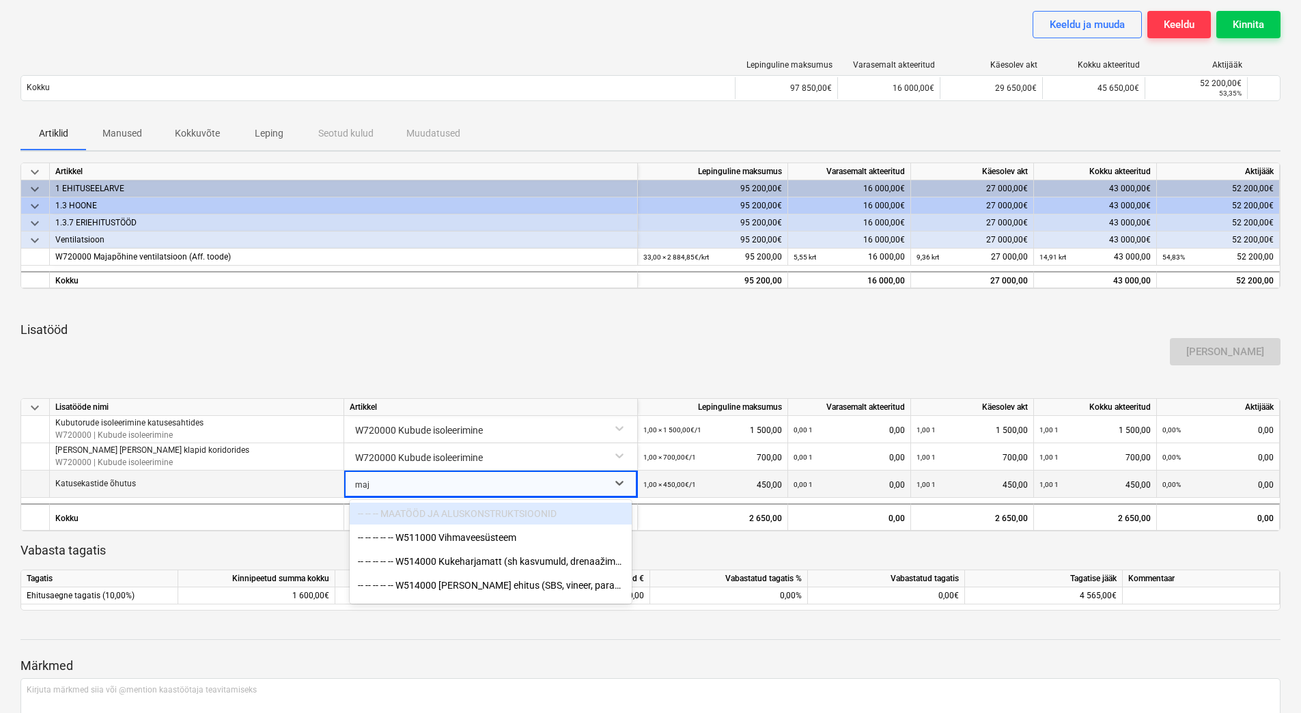
type input "maja"
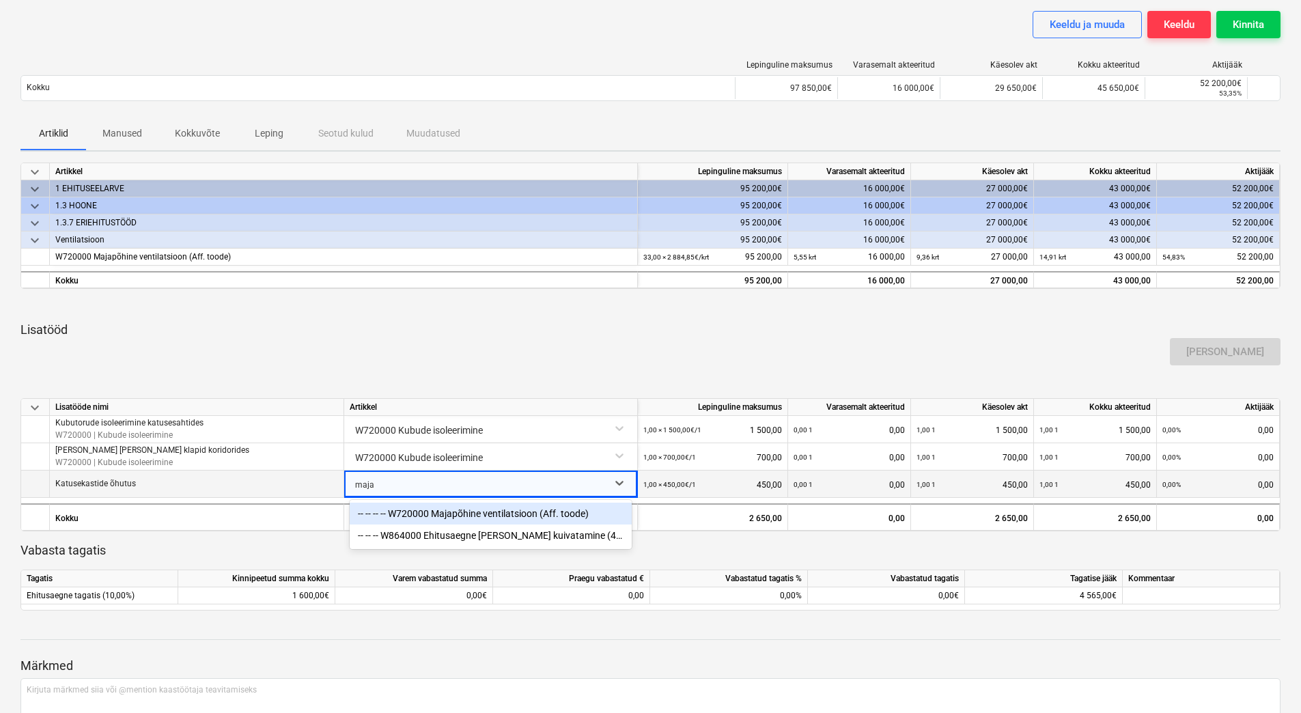
click at [464, 513] on div "-- -- -- -- W720000 Majapõhine ventilatsioon (Aff. toode)" at bounding box center [491, 513] width 282 height 22
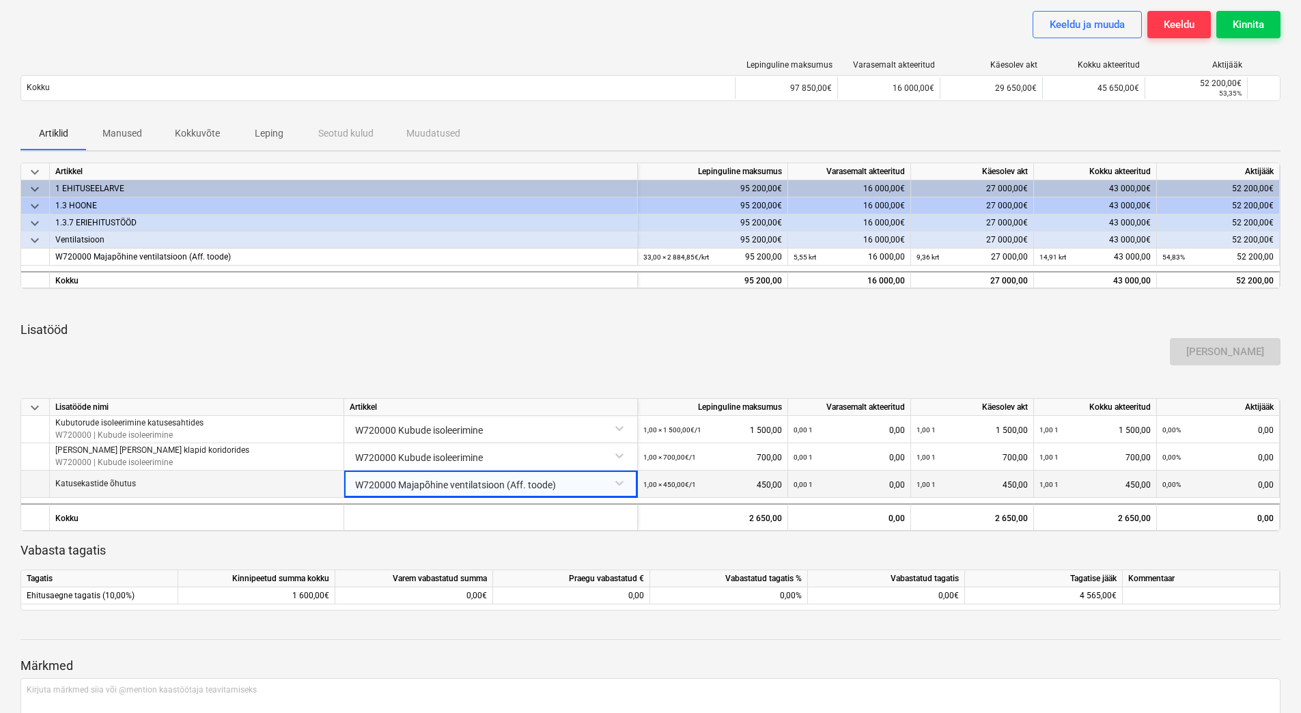
click at [498, 343] on div "[PERSON_NAME]" at bounding box center [650, 351] width 1270 height 38
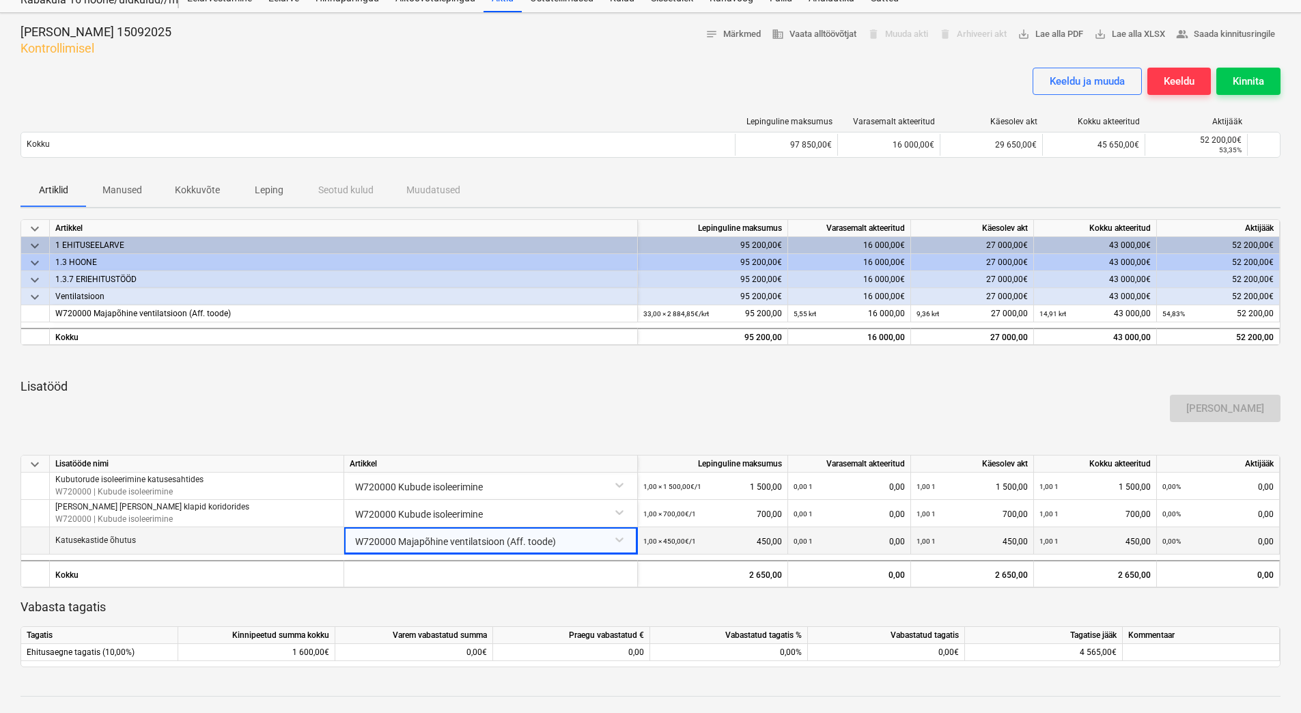
scroll to position [38, 0]
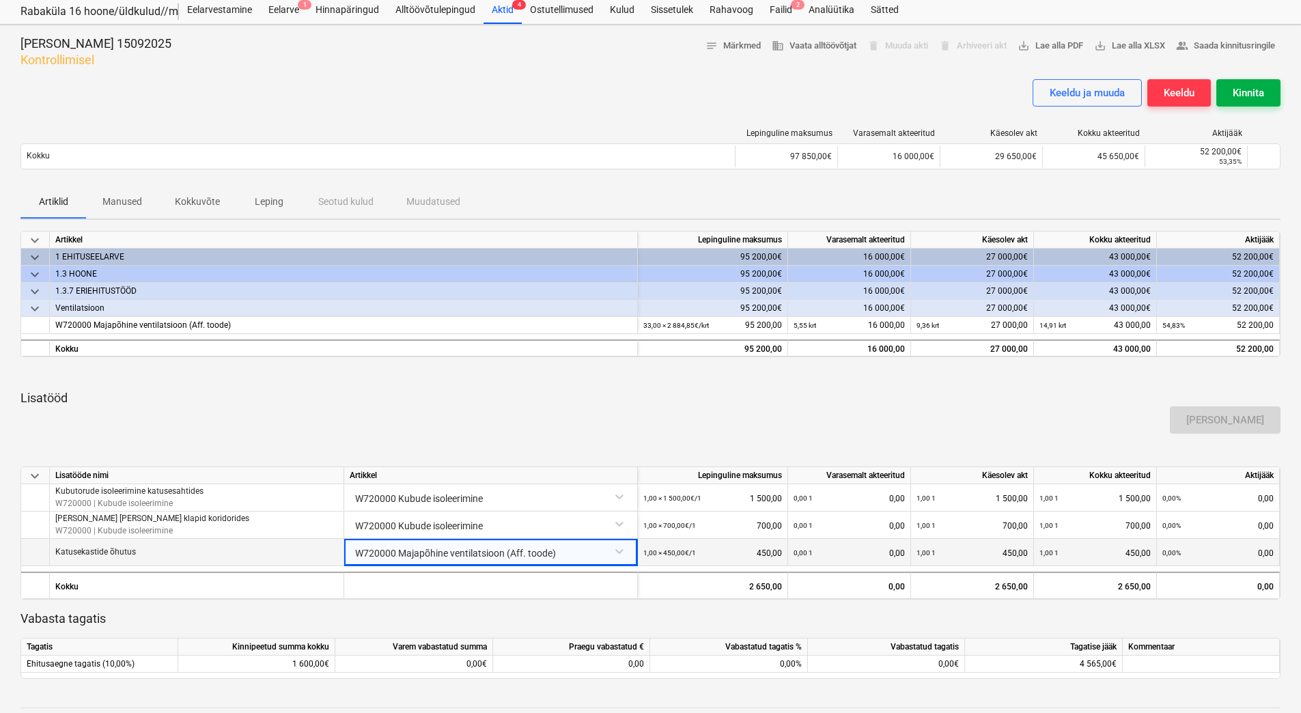
click at [1235, 96] on div "Kinnita" at bounding box center [1247, 93] width 31 height 18
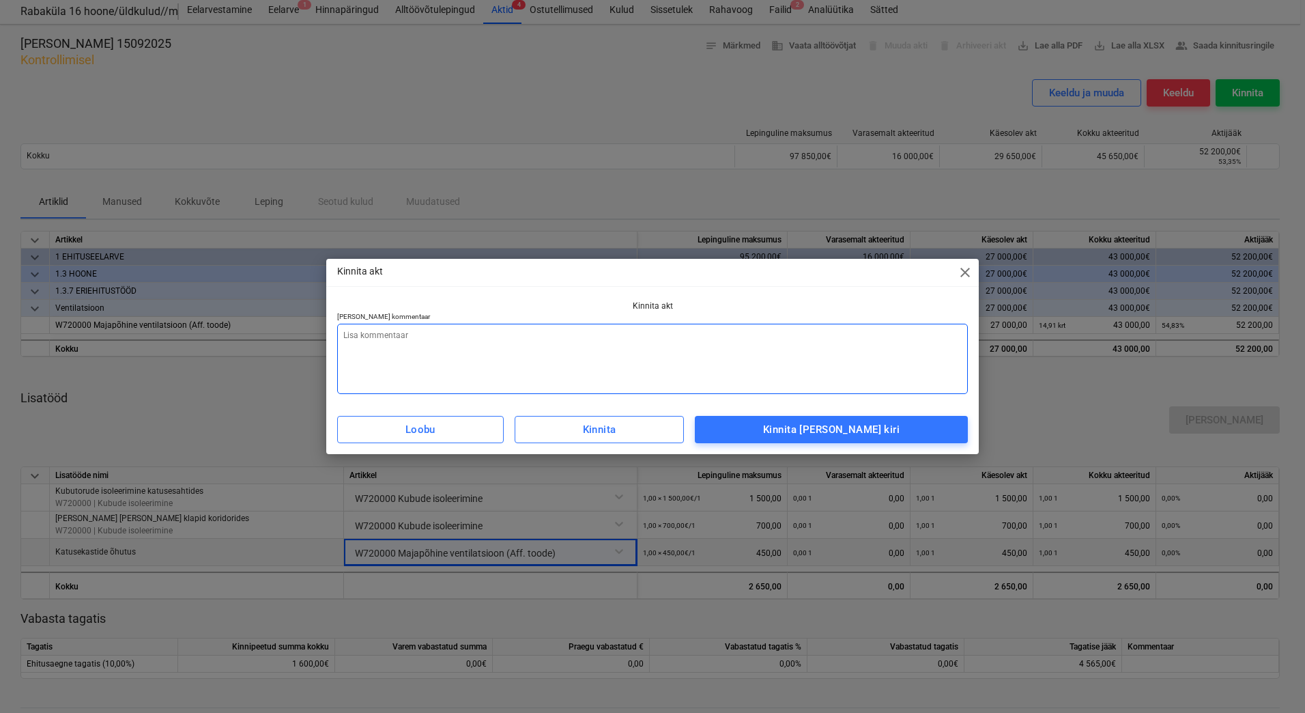
click at [408, 369] on textarea at bounding box center [652, 359] width 631 height 70
type textarea "x"
type textarea "L"
type textarea "x"
type textarea "Li"
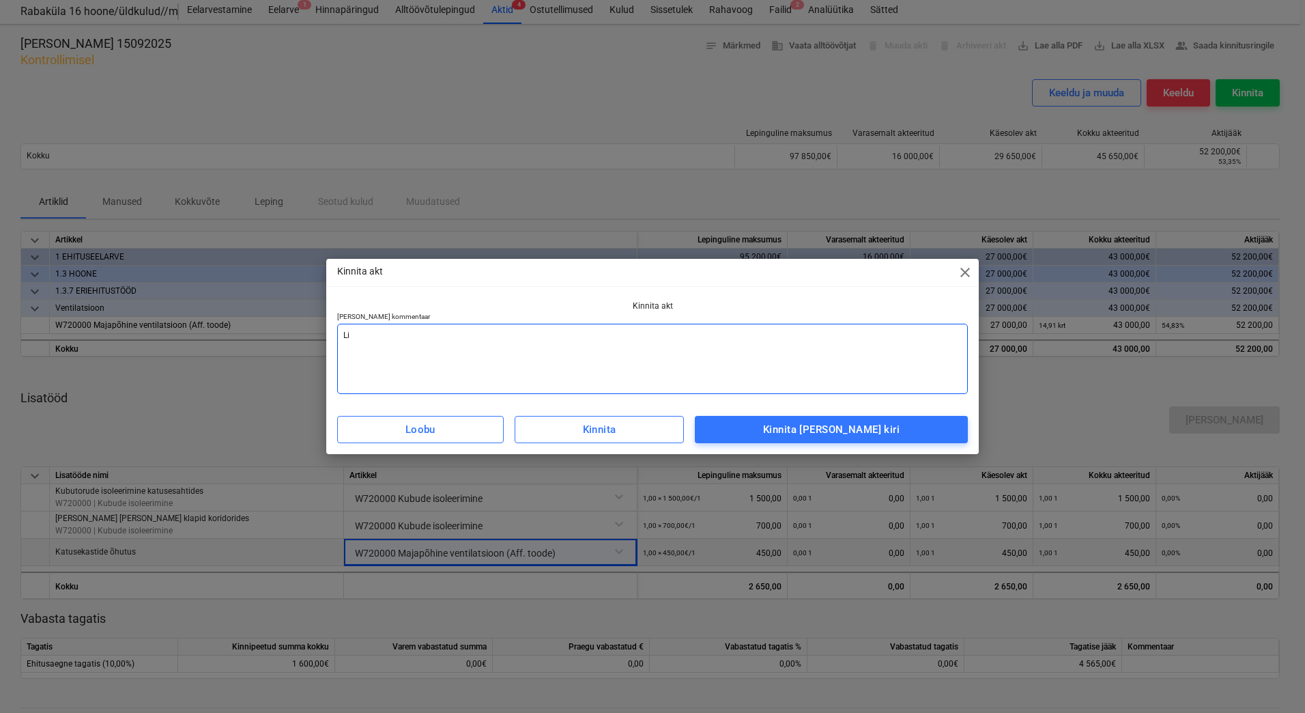
type textarea "x"
type textarea "Lis"
type textarea "x"
type textarea "Lisa"
type textarea "x"
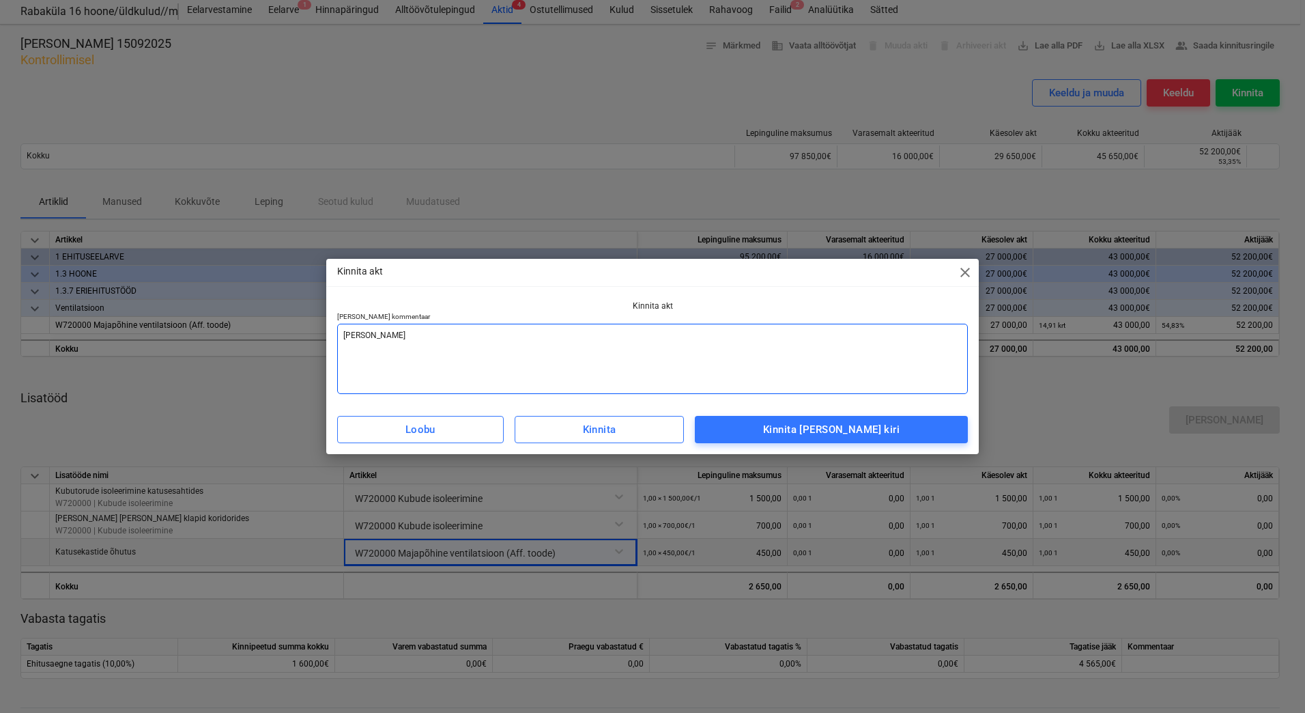
type textarea "Lisad"
type textarea "x"
type textarea "Lisada"
type textarea "x"
type textarea "Lisada a"
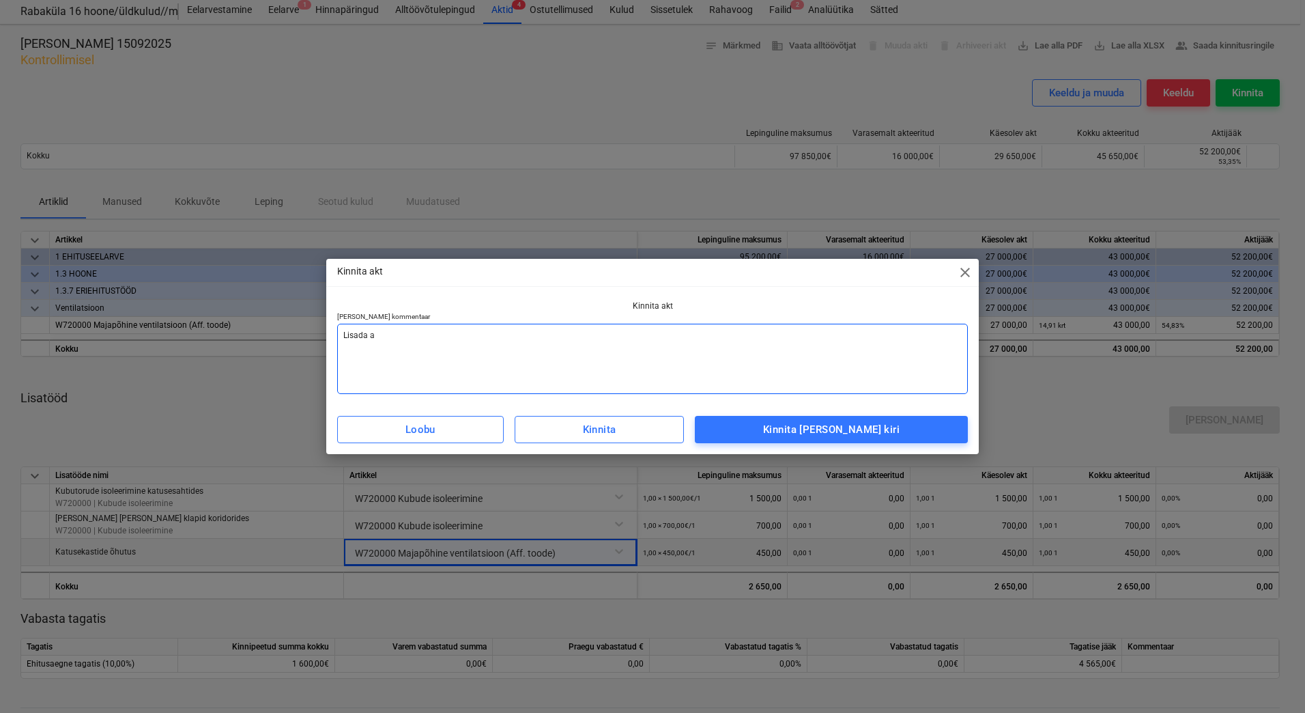
type textarea "x"
type textarea "Lisada ar"
type textarea "x"
type textarea "Lisada arv"
type textarea "x"
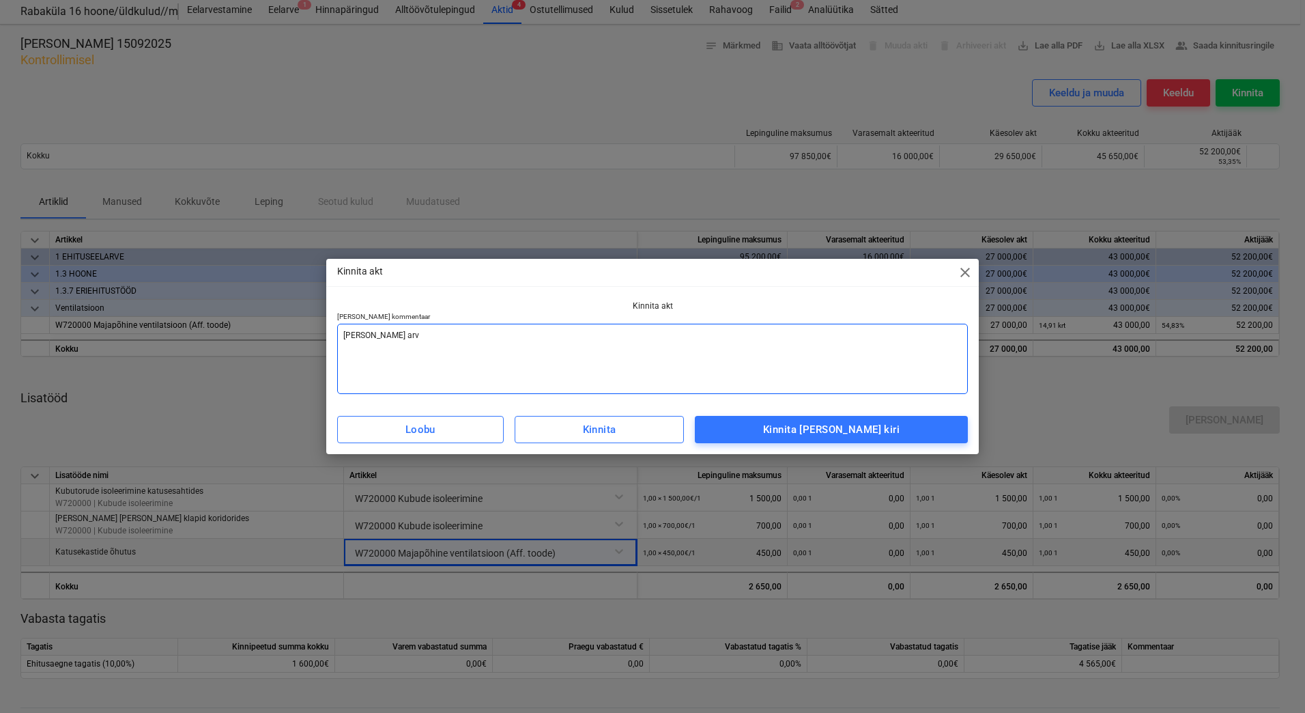
type textarea "Lisada arve"
type textarea "x"
type textarea "Lisada arve"
type textarea "x"
type textarea "Lisada arve v"
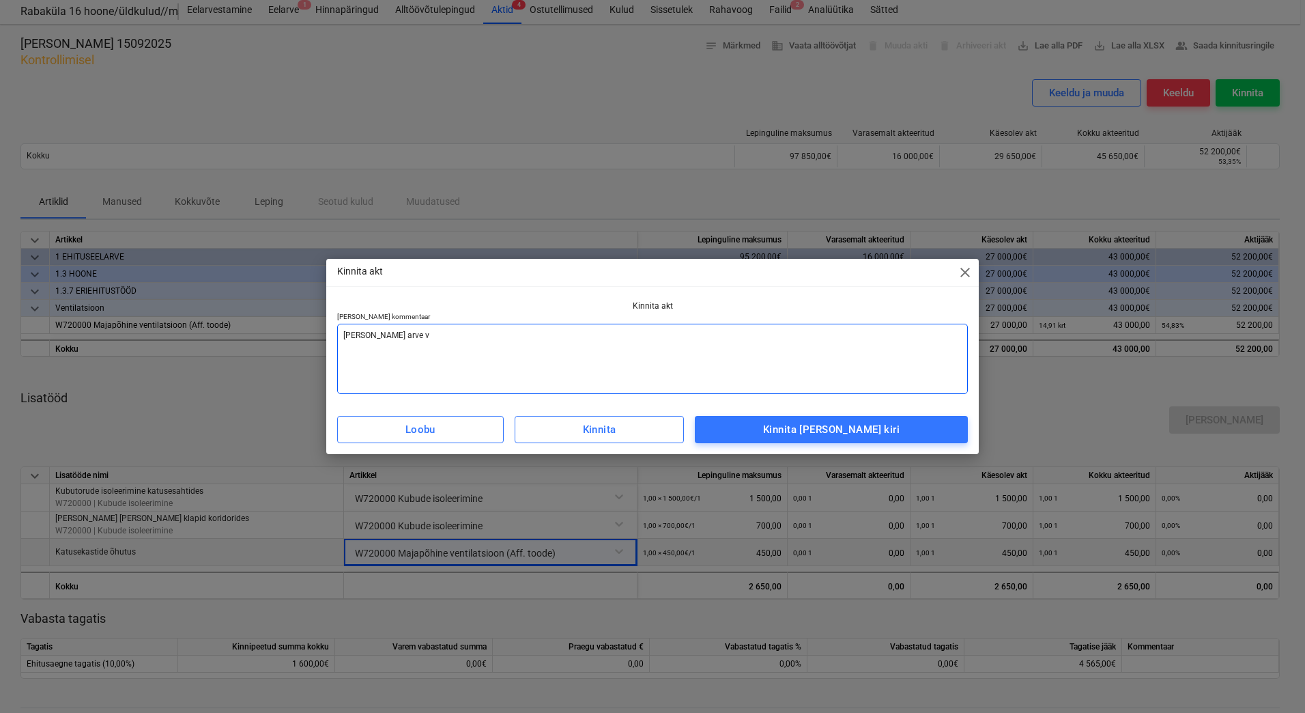
type textarea "x"
type textarea "Lisada arve va"
type textarea "x"
type textarea "Lisada arve vas"
type textarea "x"
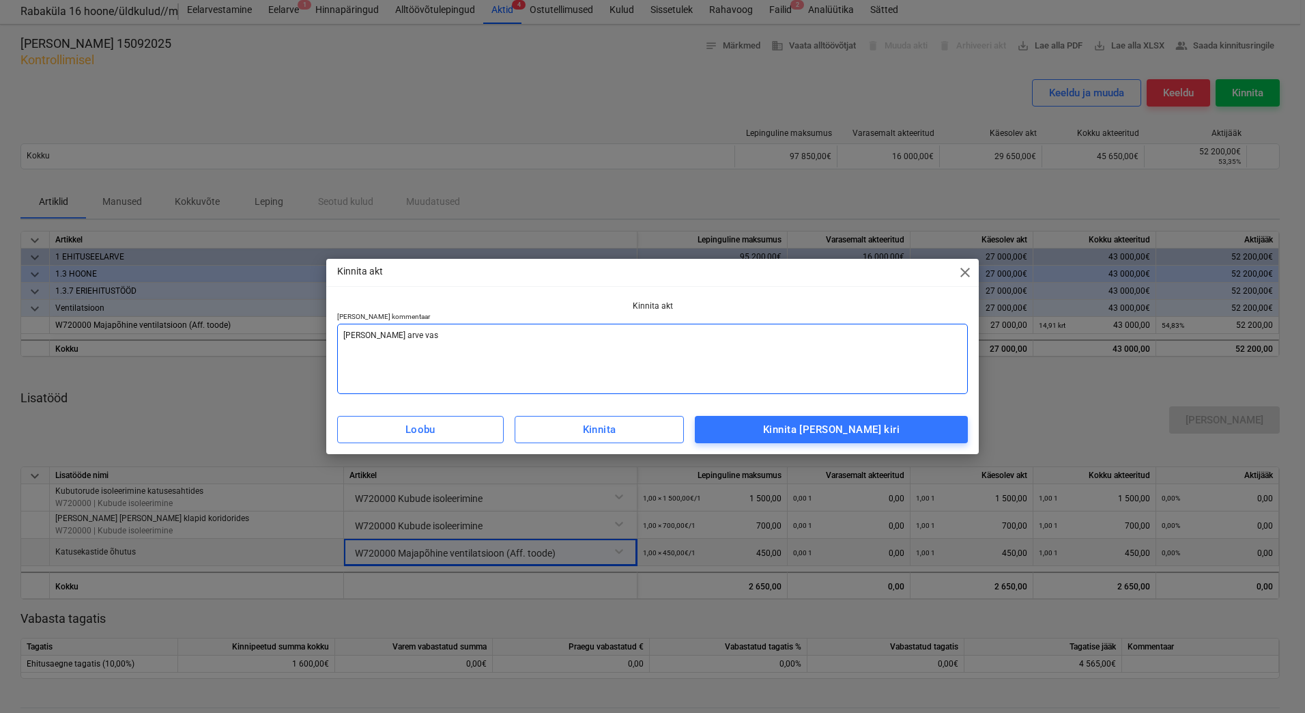
type textarea "Lisada arve vast"
type textarea "x"
type textarea "Lisada arve vasta"
type textarea "x"
type textarea "Lisada arve vastav"
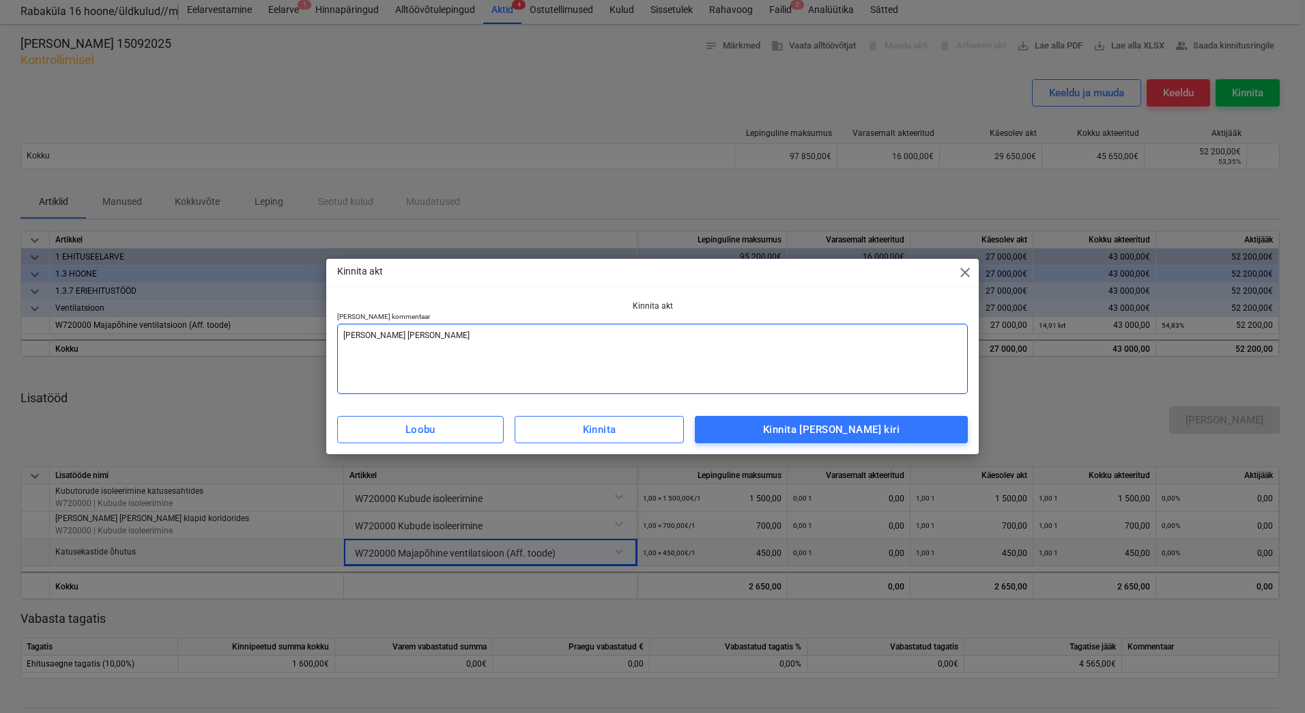
type textarea "x"
type textarea "Lisada arve vastava"
type textarea "x"
type textarea "Lisada arve vastaval"
type textarea "x"
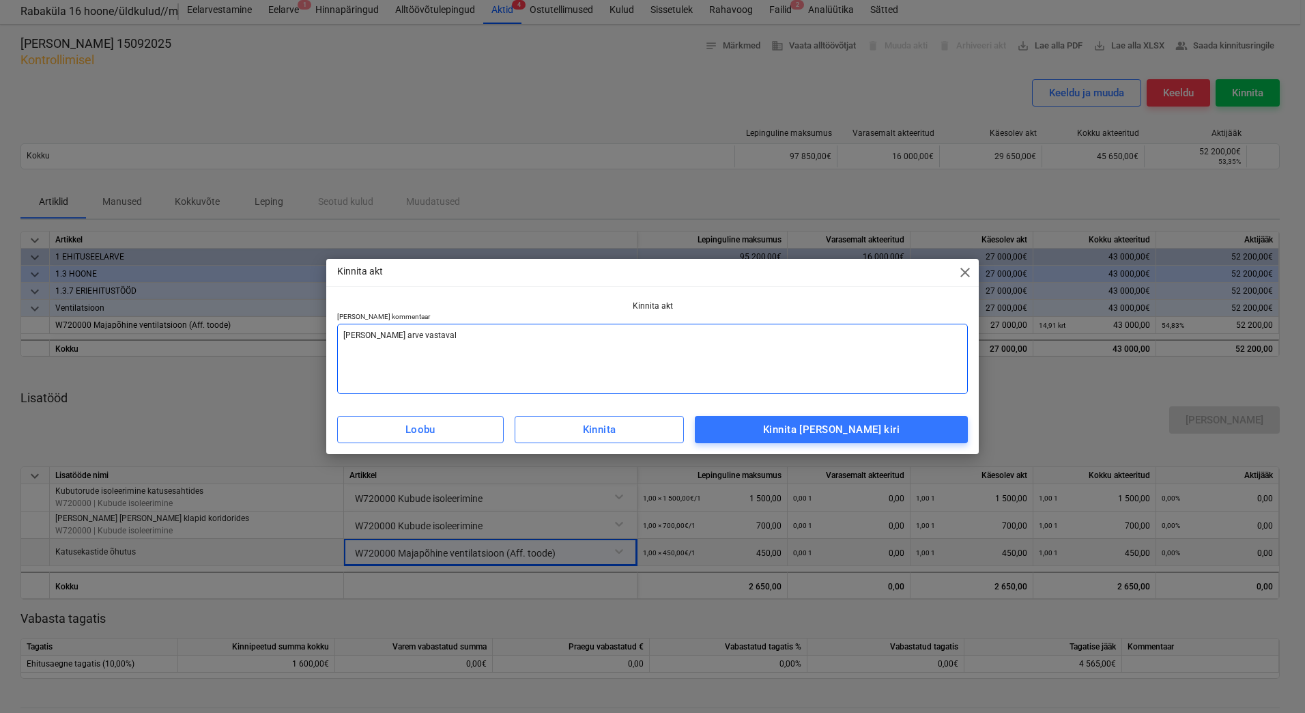
type textarea "Lisada arve vastavalt"
type textarea "x"
type textarea "Lisada arve vastavalt"
type textarea "x"
type textarea "Lisada arve vastavalt a"
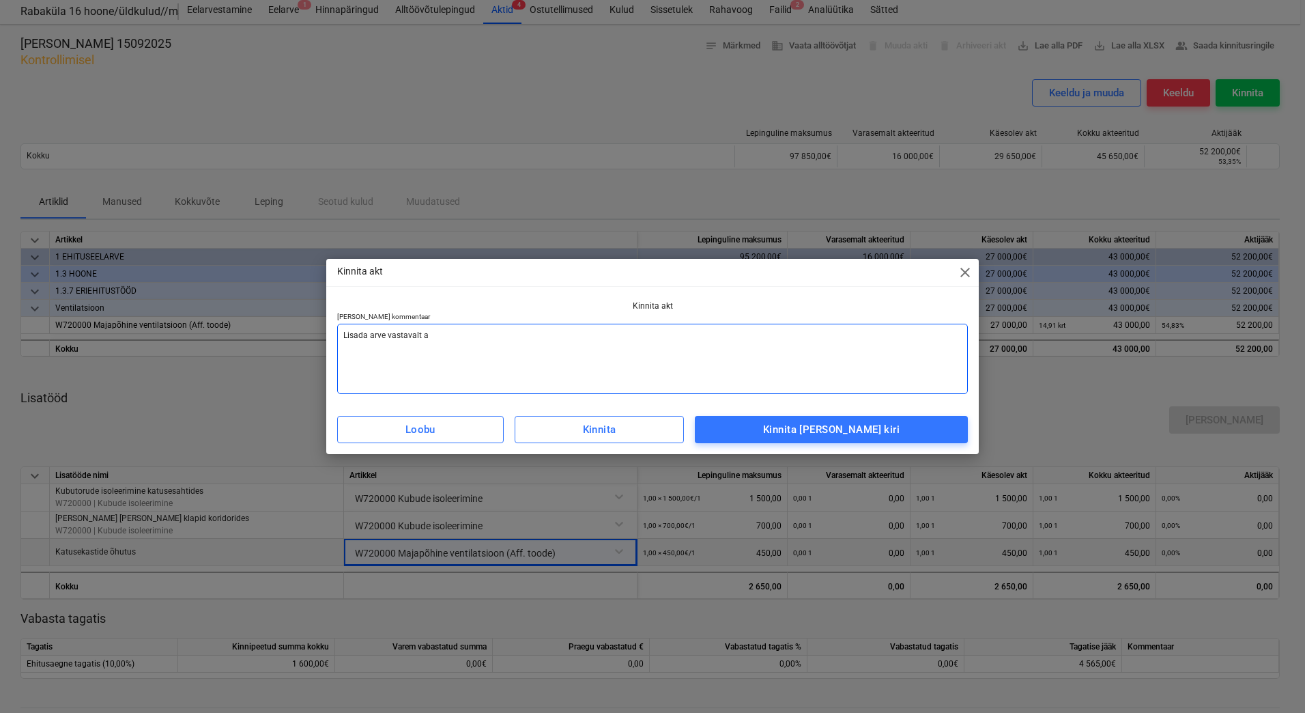
type textarea "x"
type textarea "Lisada arve vastavalt ak"
type textarea "x"
type textarea "Lisada arve vastavalt akt"
type textarea "x"
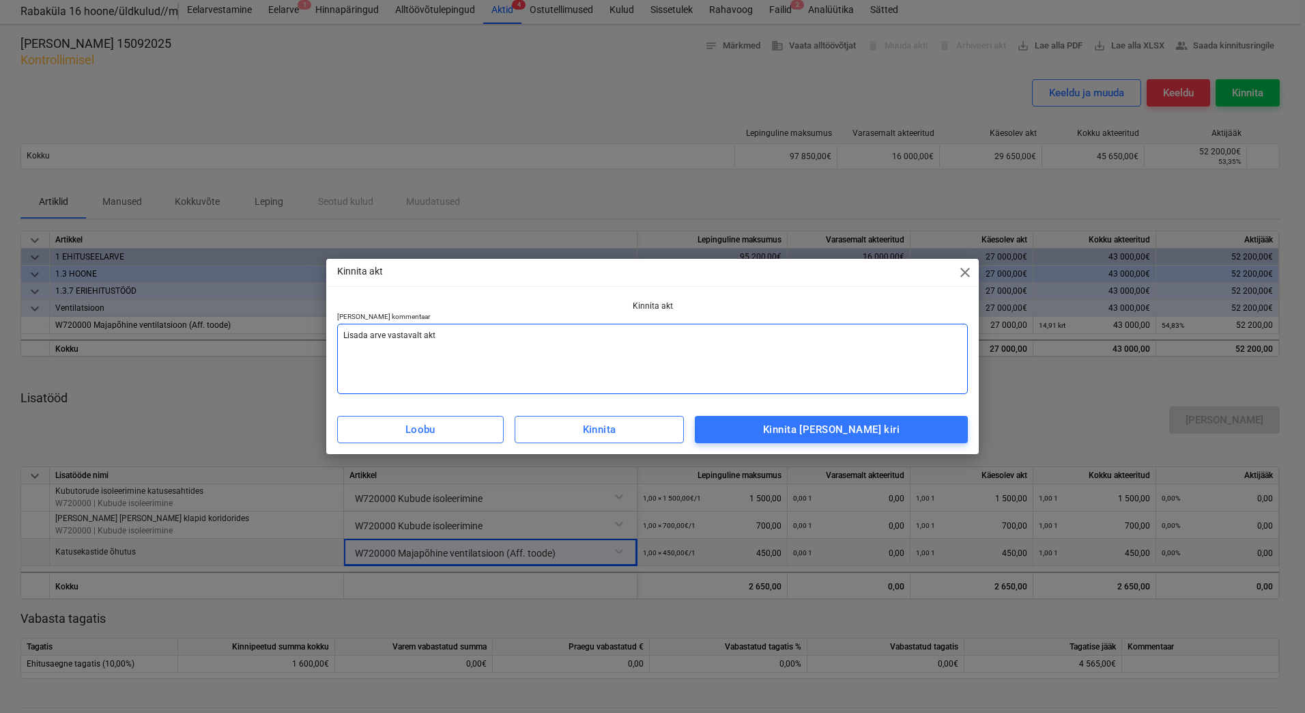
type textarea "Lisada arve vastavalt akti"
type textarea "x"
type textarea "Lisada arve vastavalt aktil"
type textarea "x"
type textarea "Lisada arve vastavalt aktile"
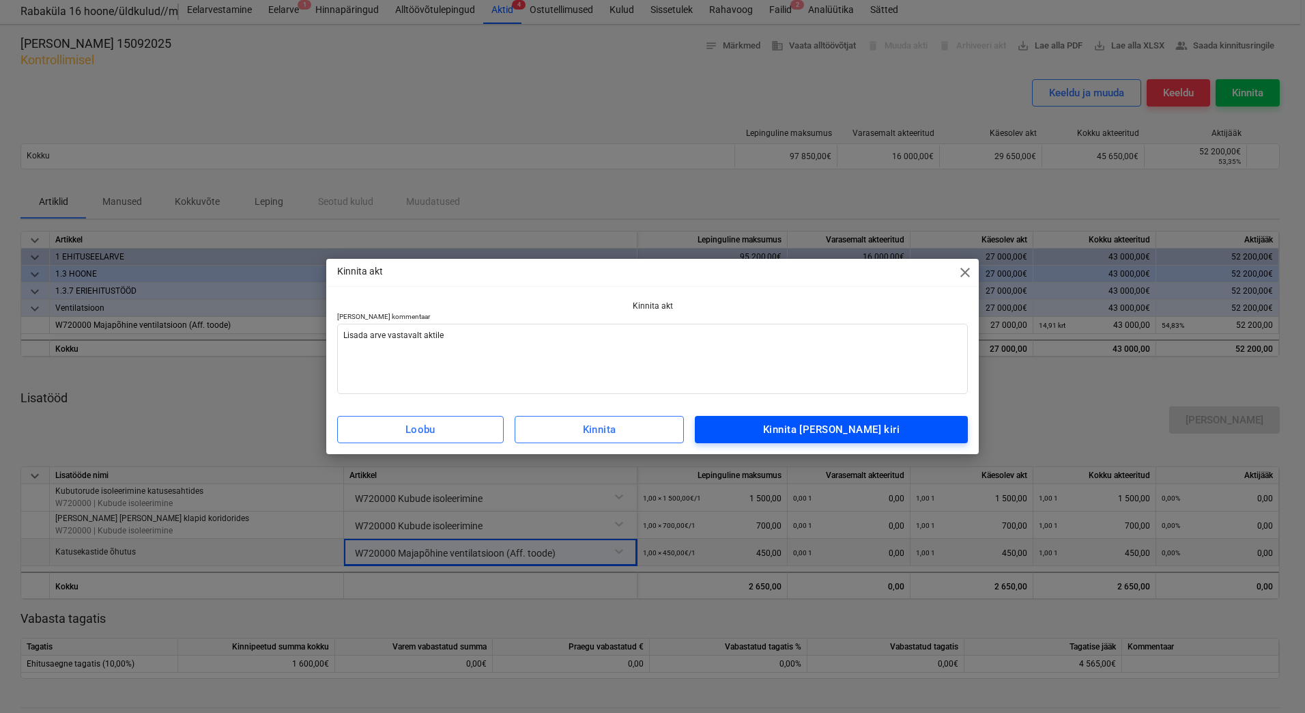
click at [846, 427] on div "Kinnita ja saada kiri" at bounding box center [831, 430] width 137 height 18
type textarea "x"
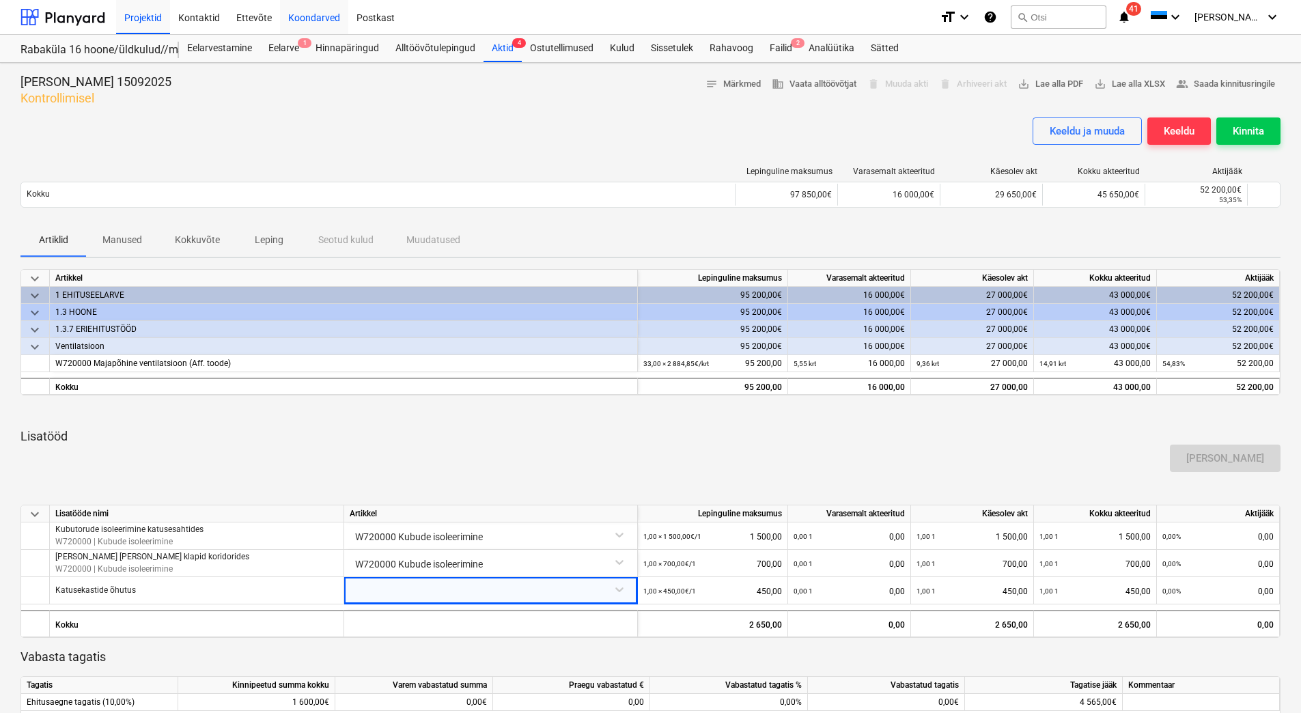
click at [291, 48] on div "Eelarve 1" at bounding box center [283, 48] width 47 height 27
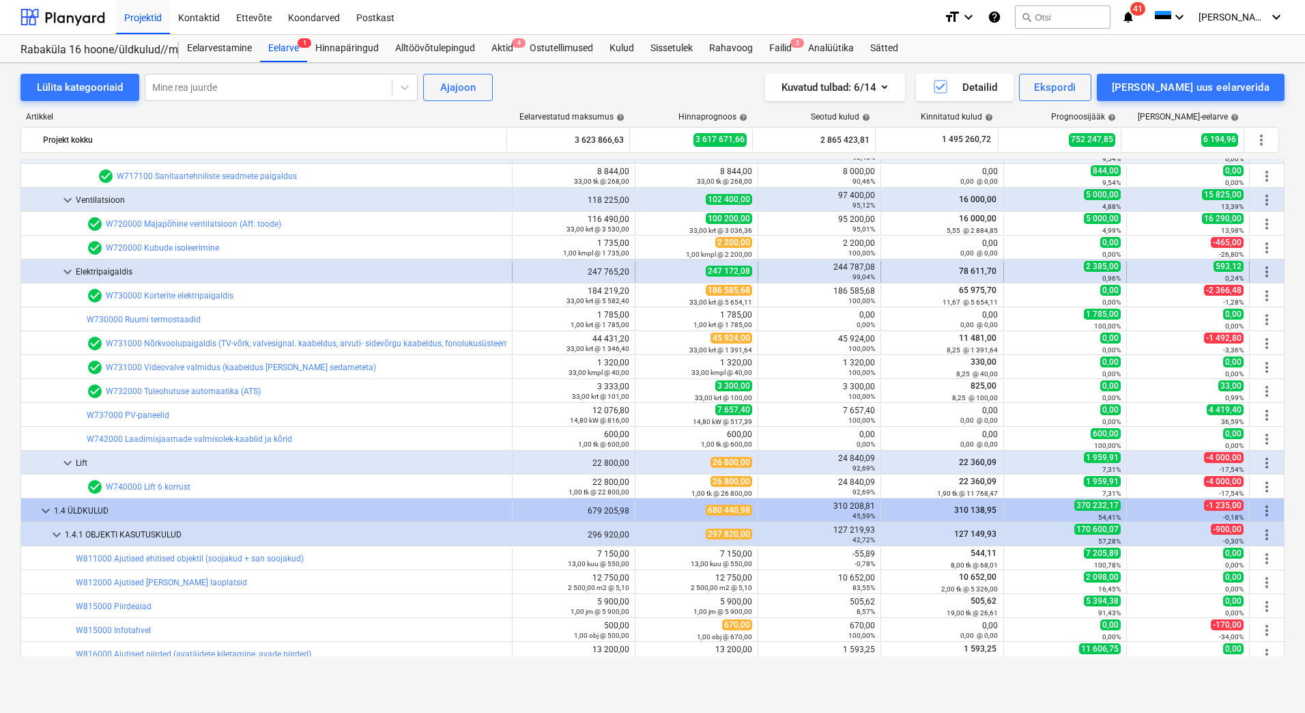
scroll to position [4830, 0]
